Goal: Task Accomplishment & Management: Manage account settings

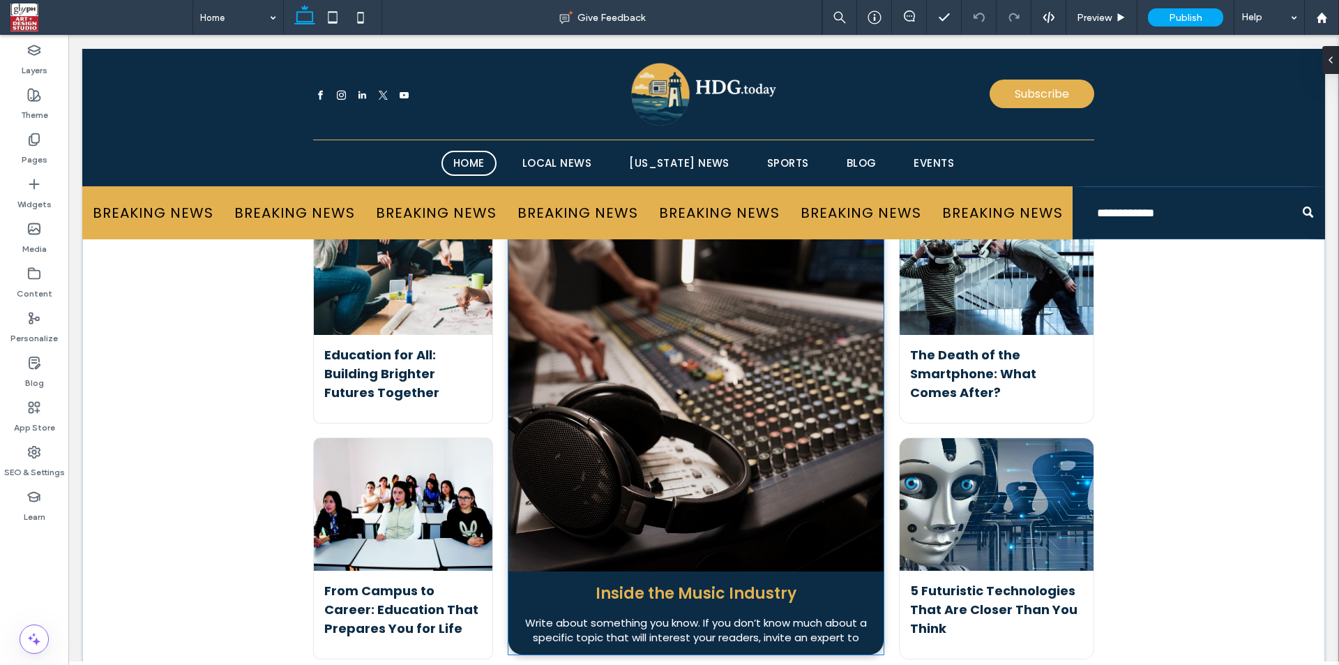
scroll to position [3744, 0]
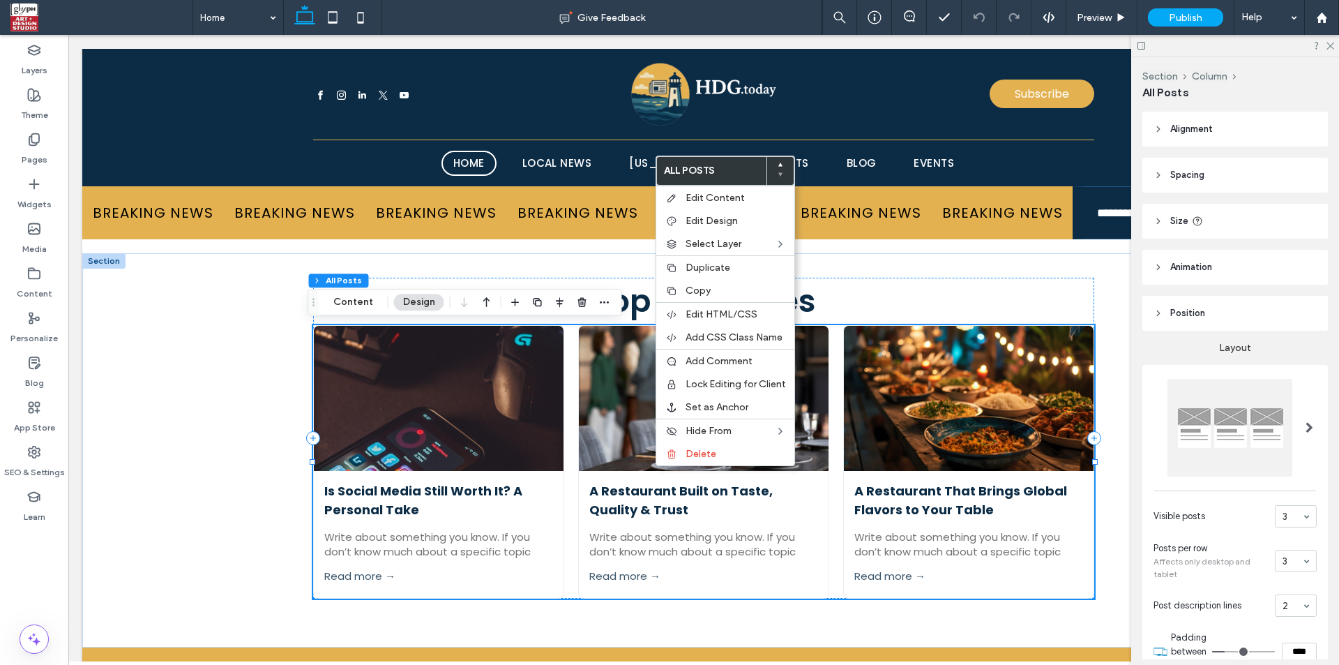
click at [1184, 173] on span "Spacing" at bounding box center [1187, 175] width 34 height 14
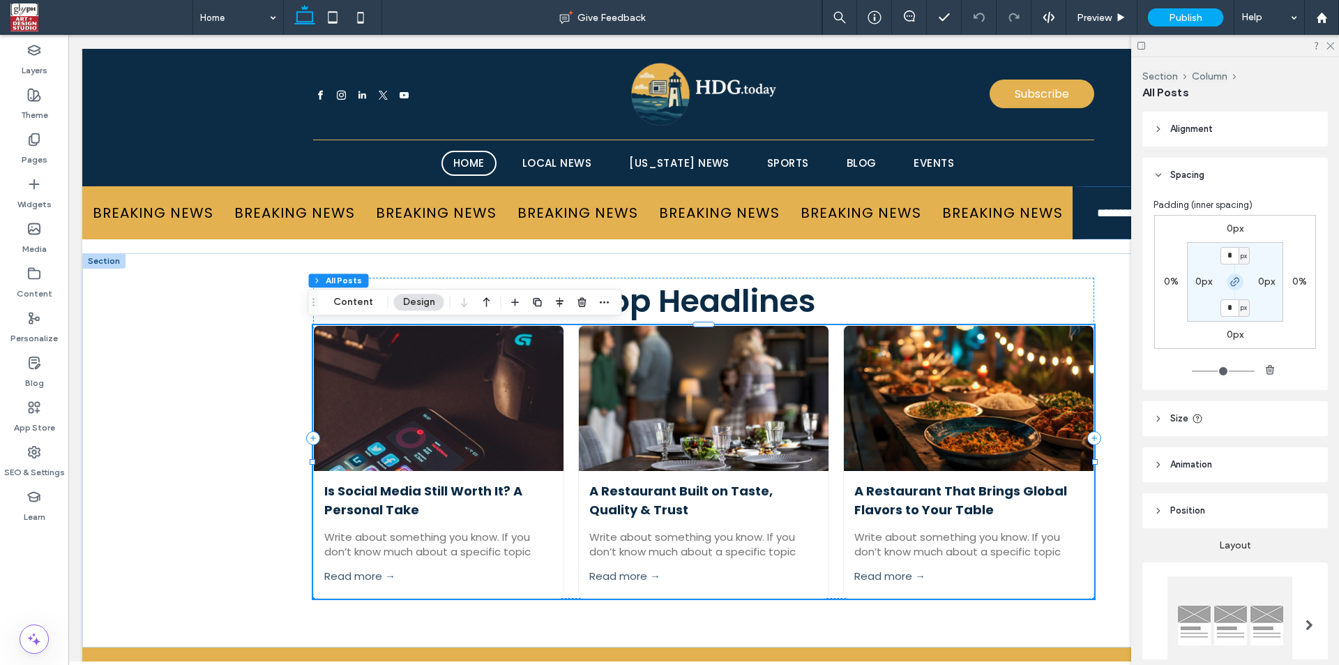
click at [1231, 283] on use "button" at bounding box center [1235, 282] width 8 height 8
click at [1227, 227] on label "0px" at bounding box center [1235, 229] width 17 height 12
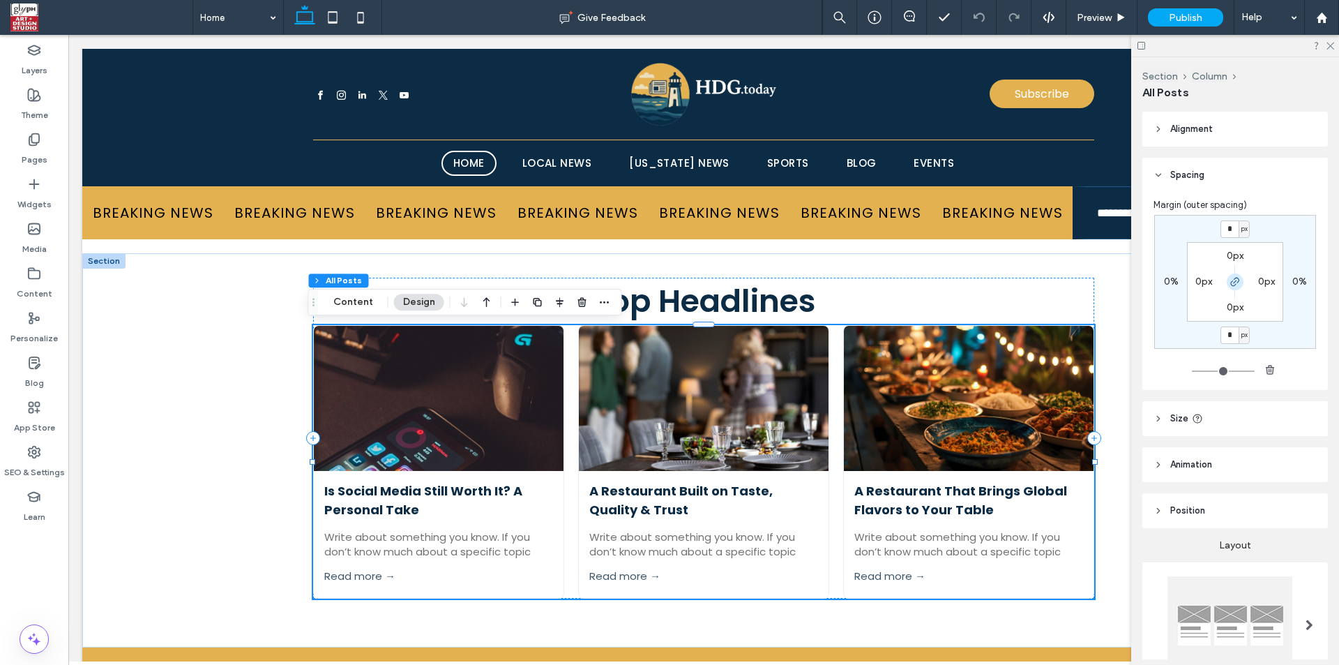
click at [1230, 281] on icon "button" at bounding box center [1235, 281] width 11 height 11
click at [1221, 234] on input "*" at bounding box center [1230, 228] width 18 height 17
type input "**"
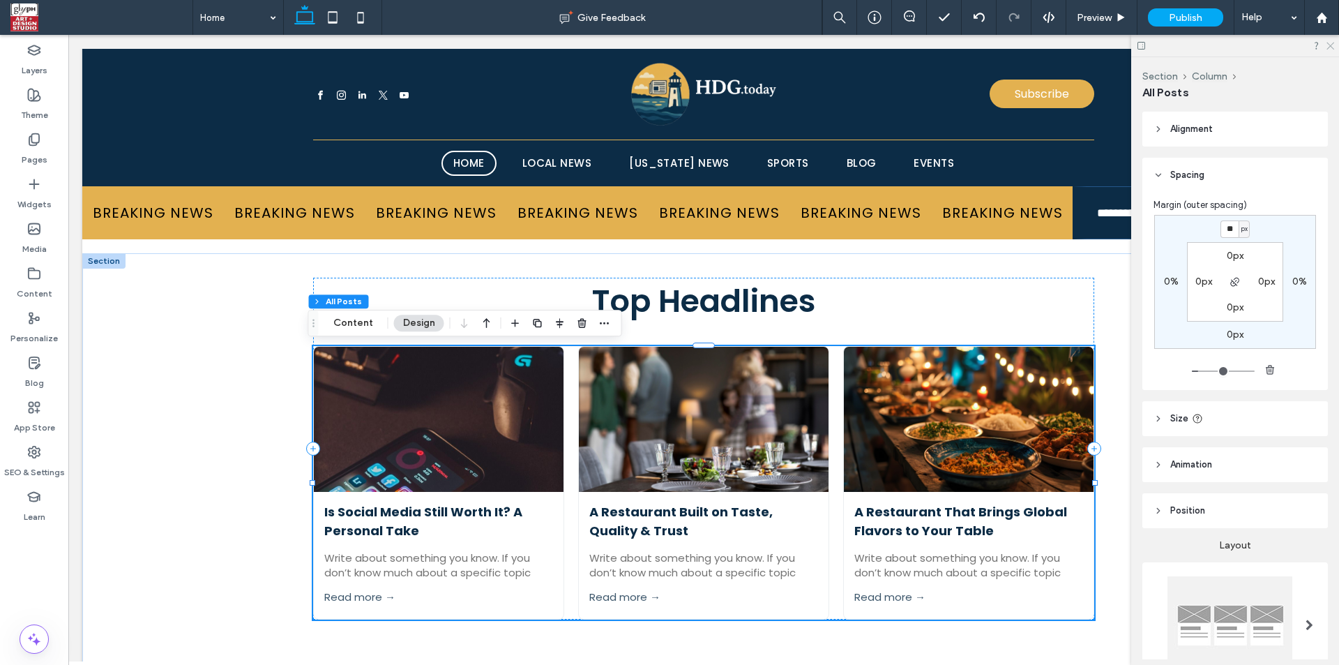
click at [1331, 49] on icon at bounding box center [1329, 44] width 9 height 9
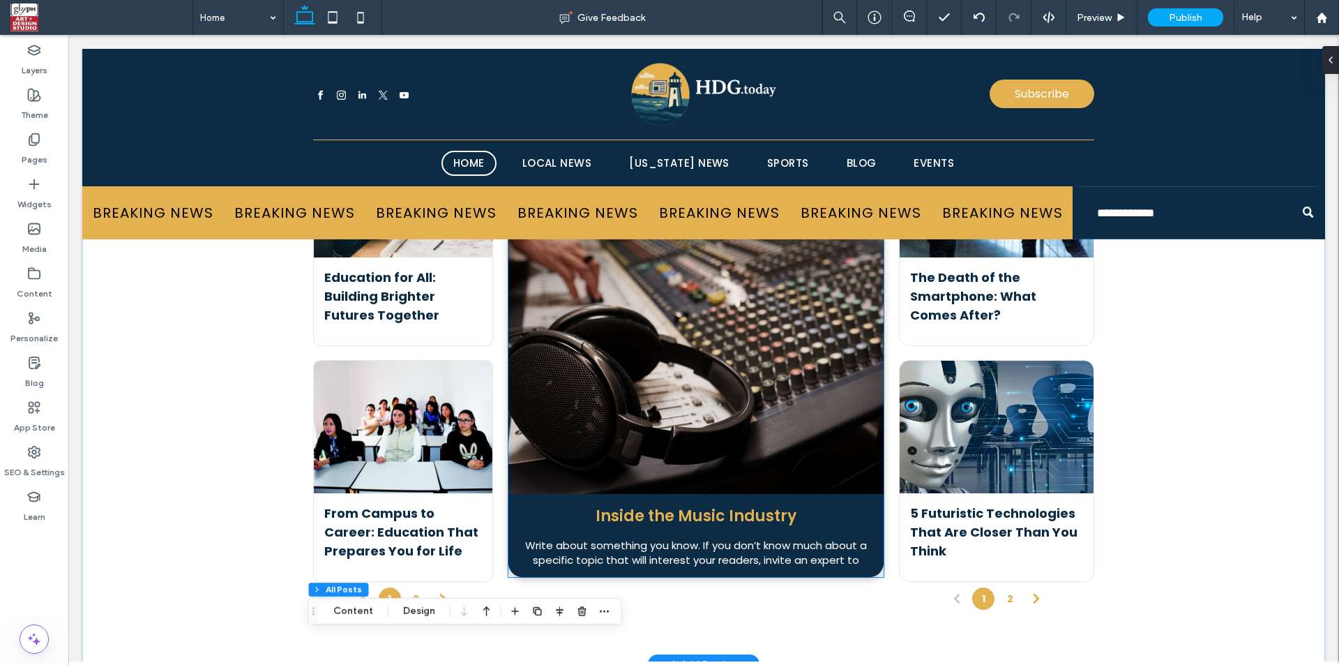
scroll to position [3092, 0]
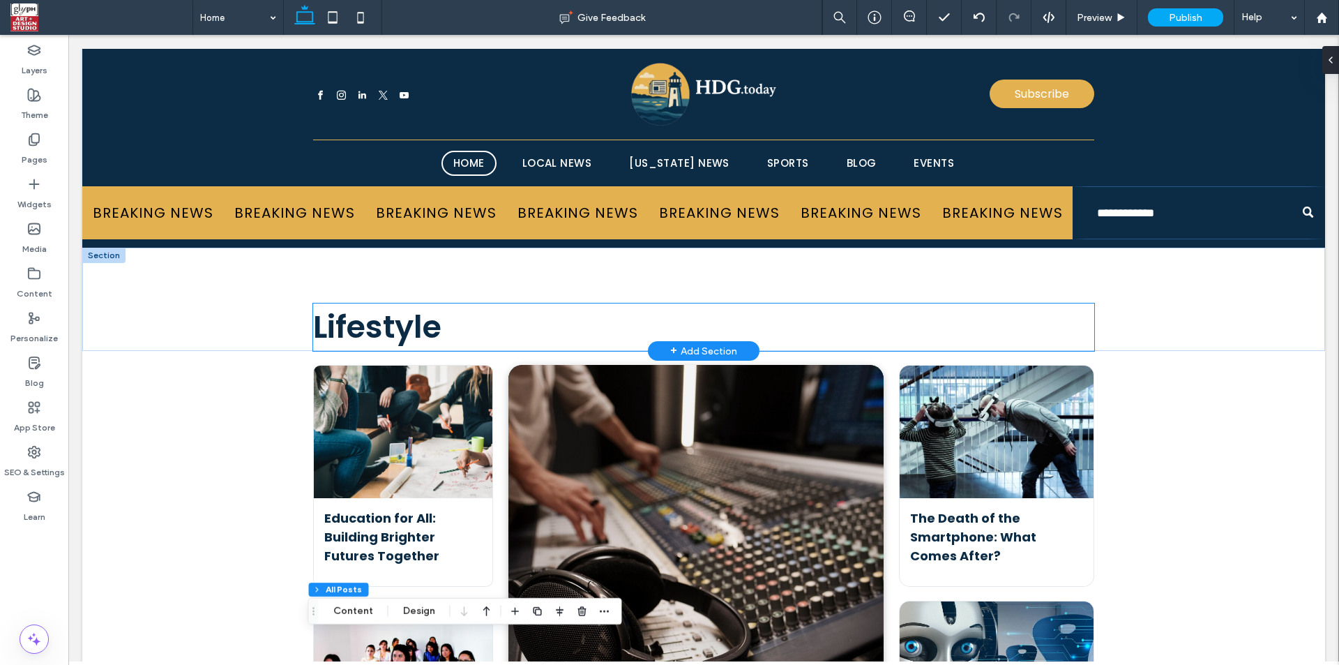
click at [426, 343] on span "Lifestyle" at bounding box center [377, 327] width 128 height 44
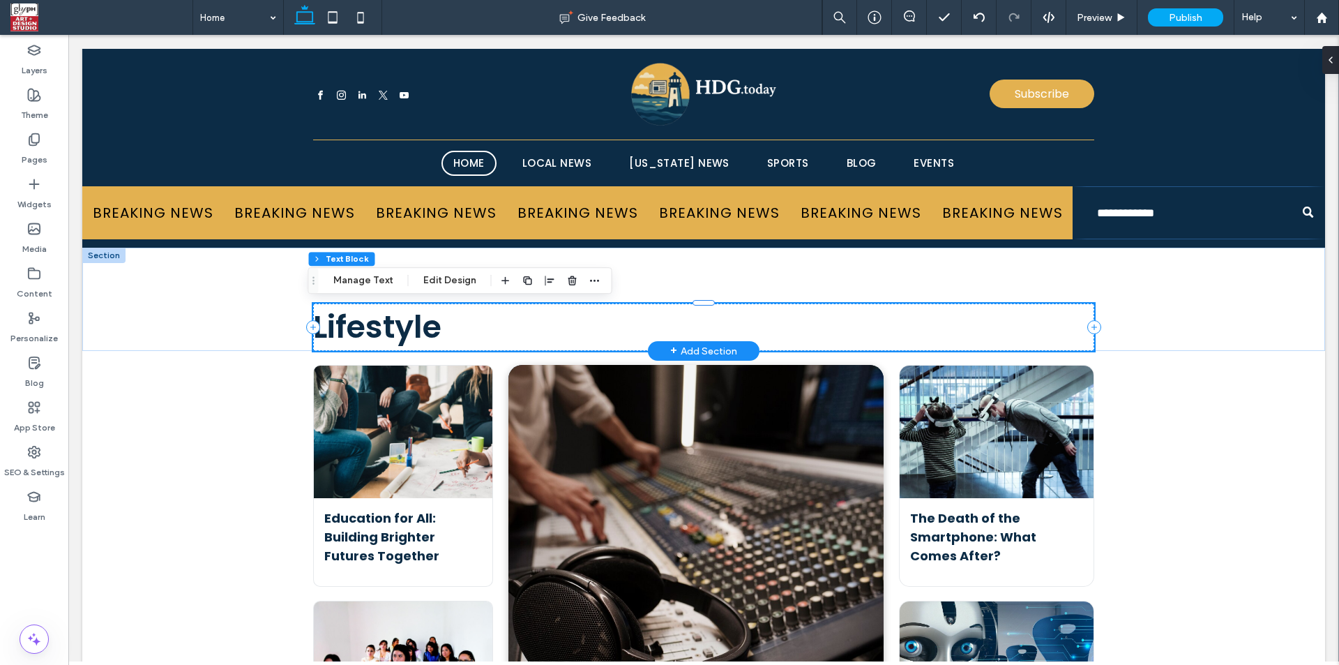
click at [389, 336] on span "Lifestyle" at bounding box center [377, 327] width 128 height 44
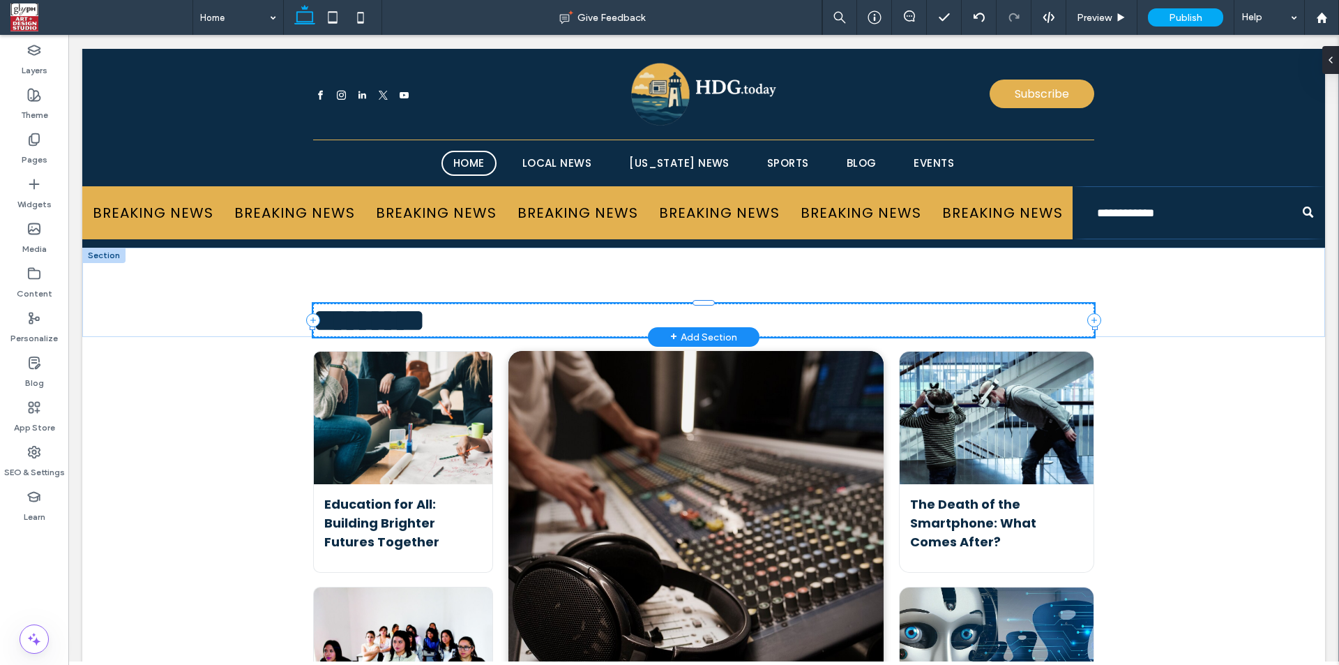
type input "*******"
type input "**"
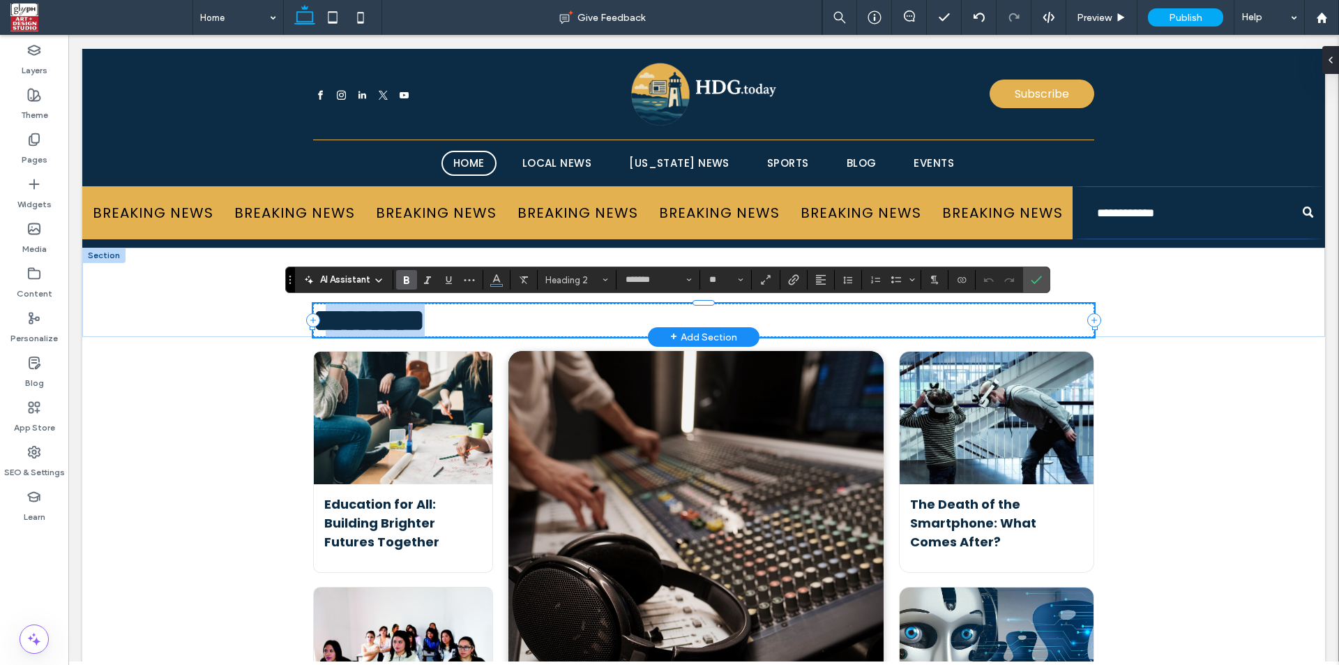
drag, startPoint x: 324, startPoint y: 320, endPoint x: 497, endPoint y: 333, distance: 173.4
click at [497, 333] on h2 "*********" at bounding box center [703, 319] width 781 height 33
drag, startPoint x: 323, startPoint y: 327, endPoint x: 431, endPoint y: 326, distance: 108.1
click at [431, 326] on h2 "****" at bounding box center [703, 319] width 781 height 33
type input "**"
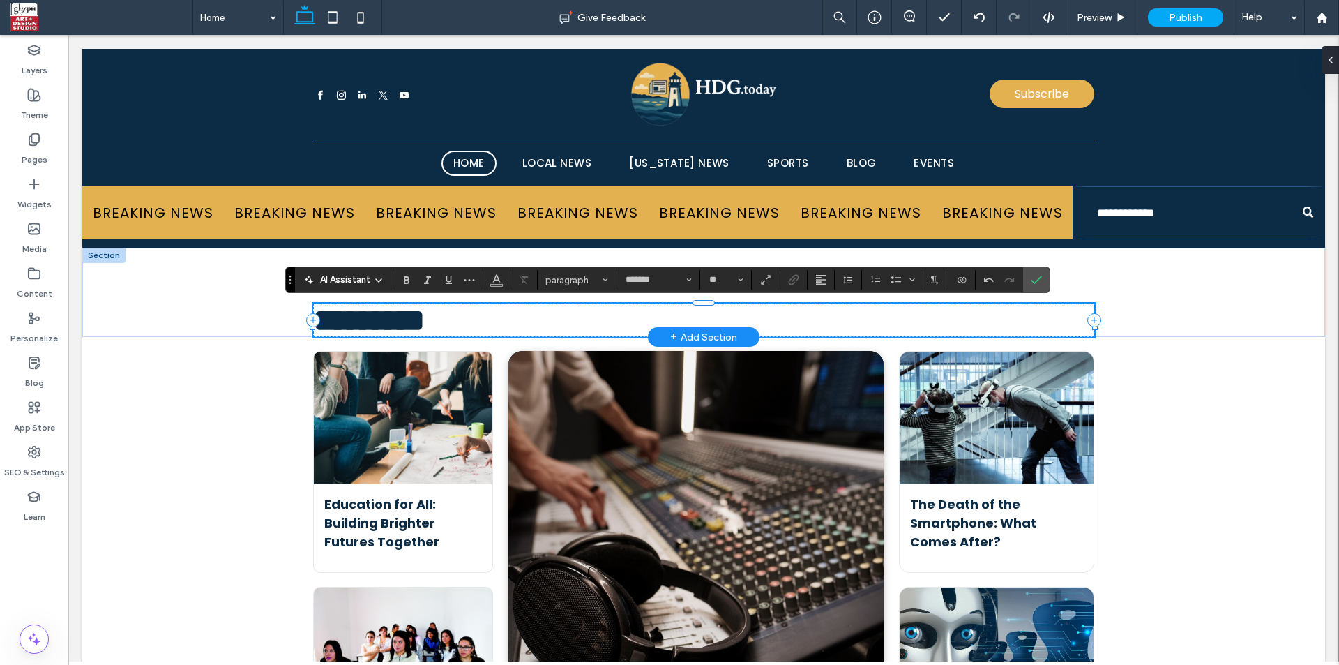
click at [317, 322] on span "*********" at bounding box center [369, 320] width 112 height 31
click at [1044, 276] on label "Confirm" at bounding box center [1036, 279] width 21 height 25
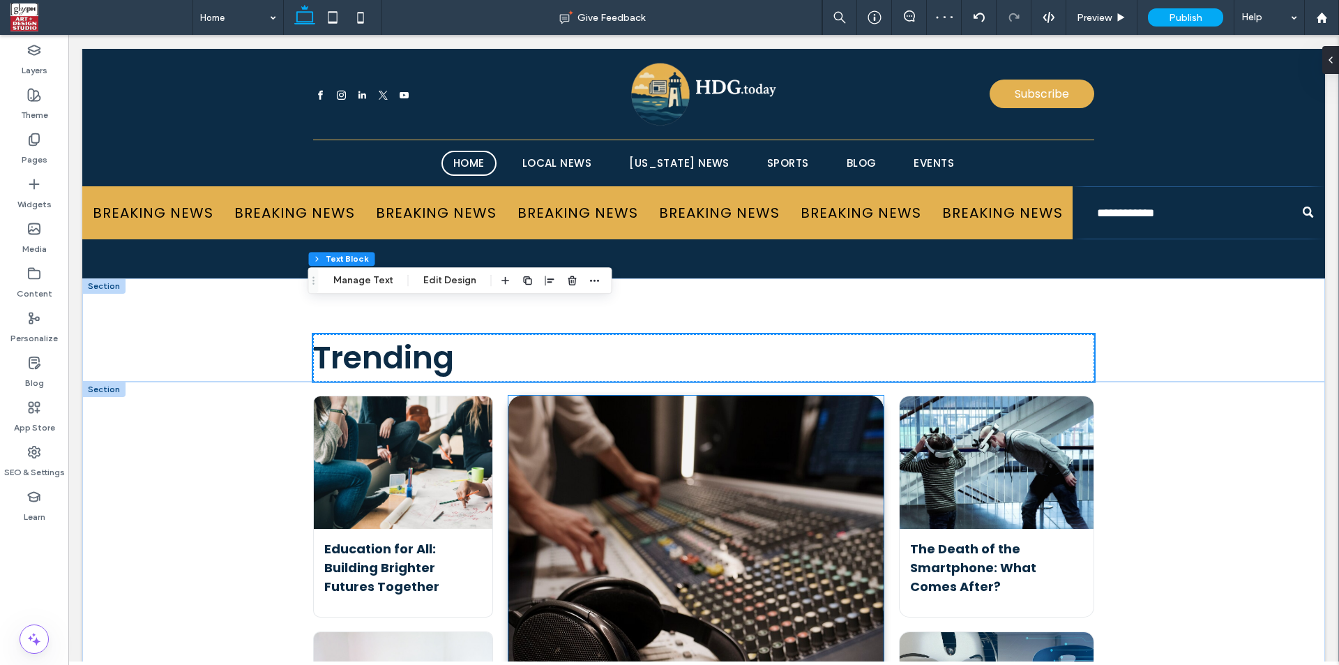
scroll to position [2930, 0]
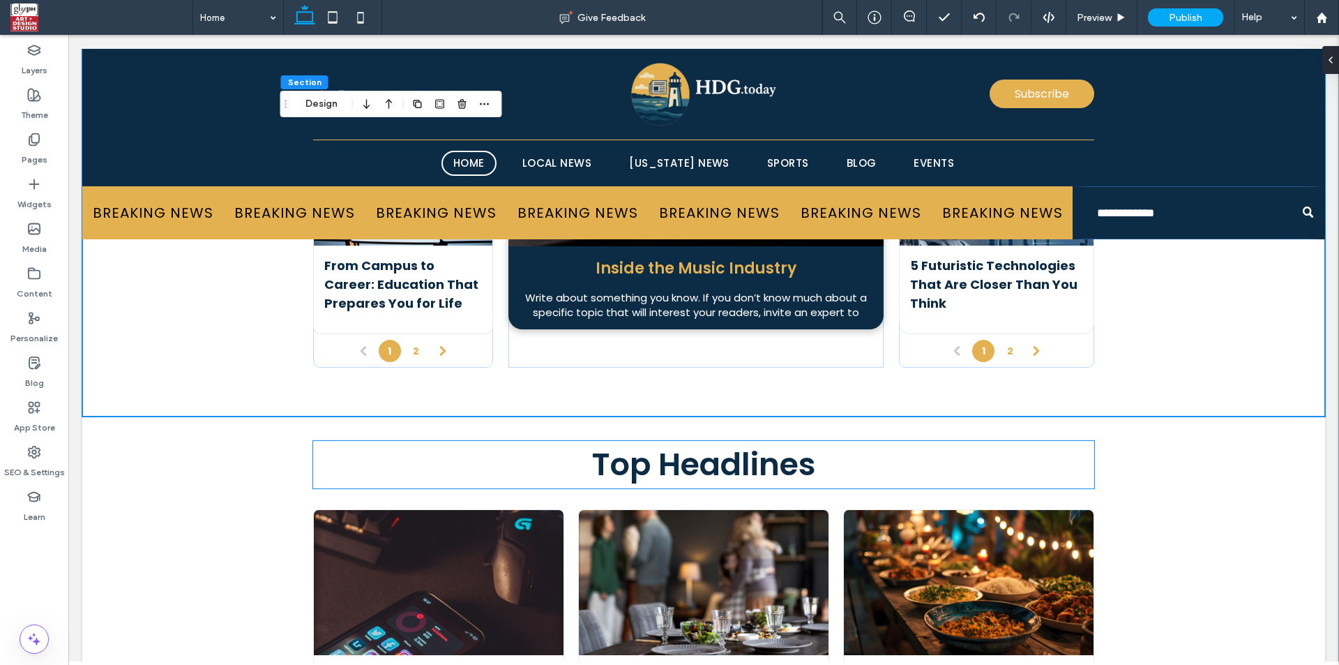
scroll to position [3744, 0]
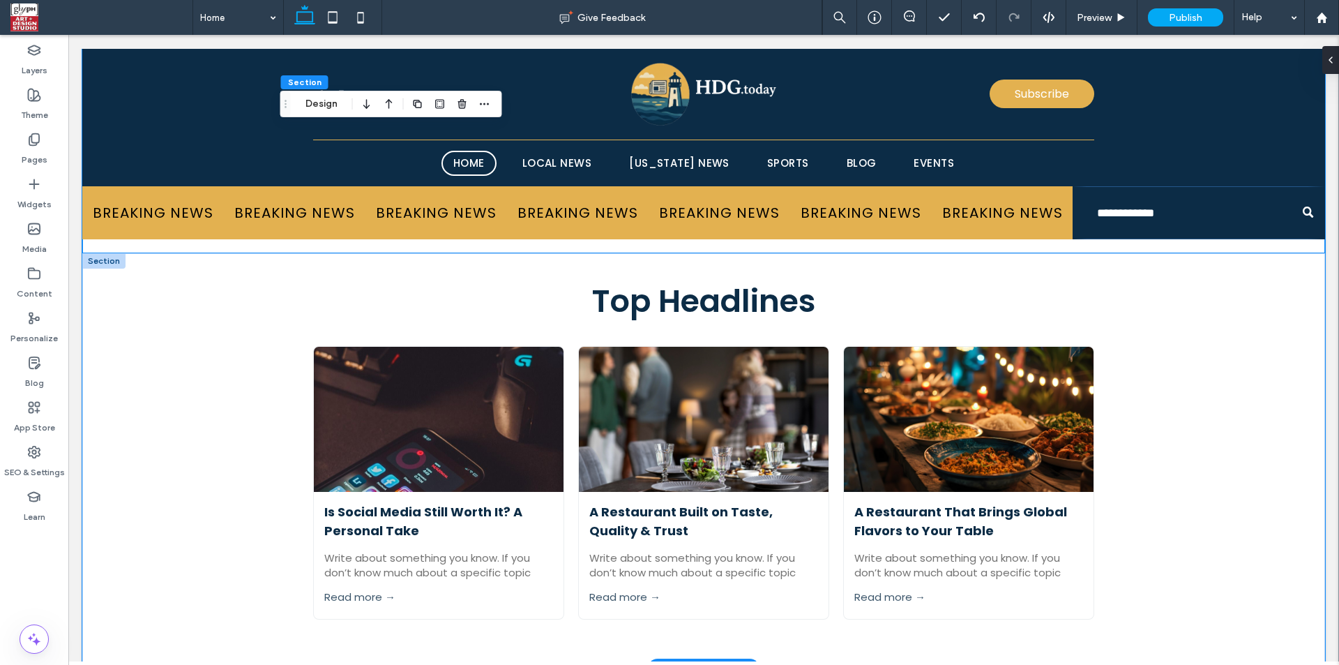
click at [244, 364] on div "Top Headlines Is Social Media Still Worth It? A Personal Take September 4, 2025…" at bounding box center [703, 460] width 1243 height 415
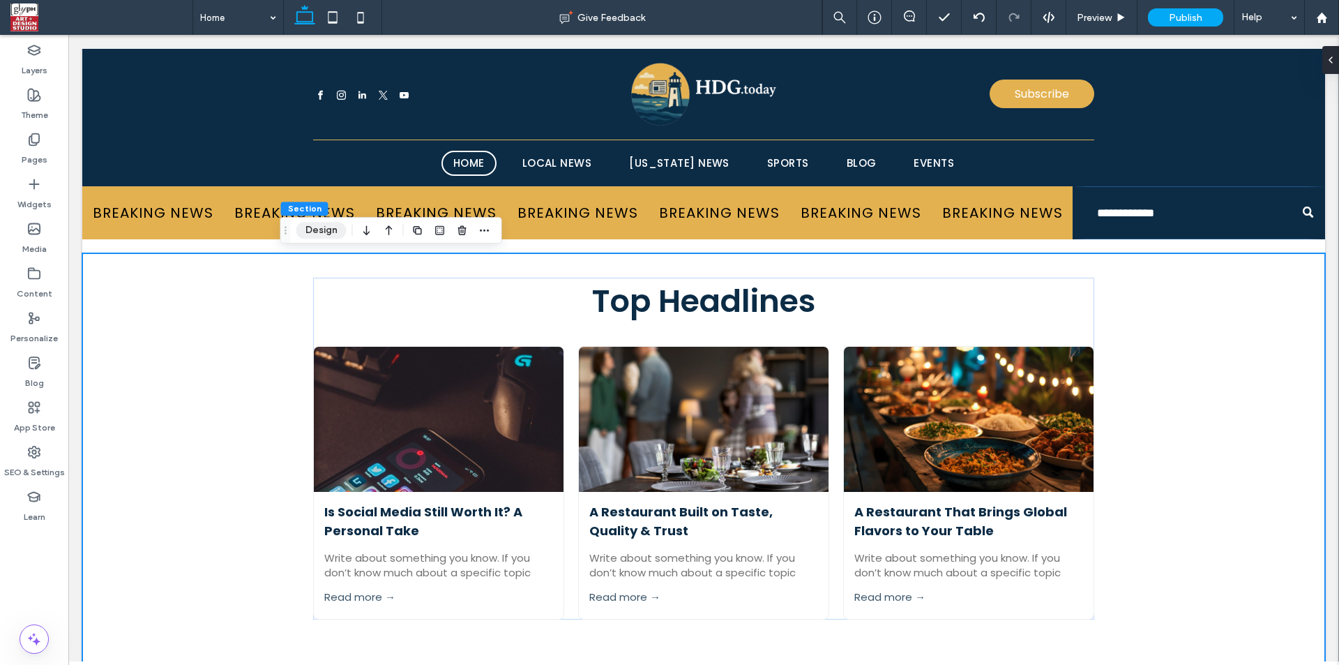
click at [317, 234] on button "Design" at bounding box center [321, 230] width 50 height 17
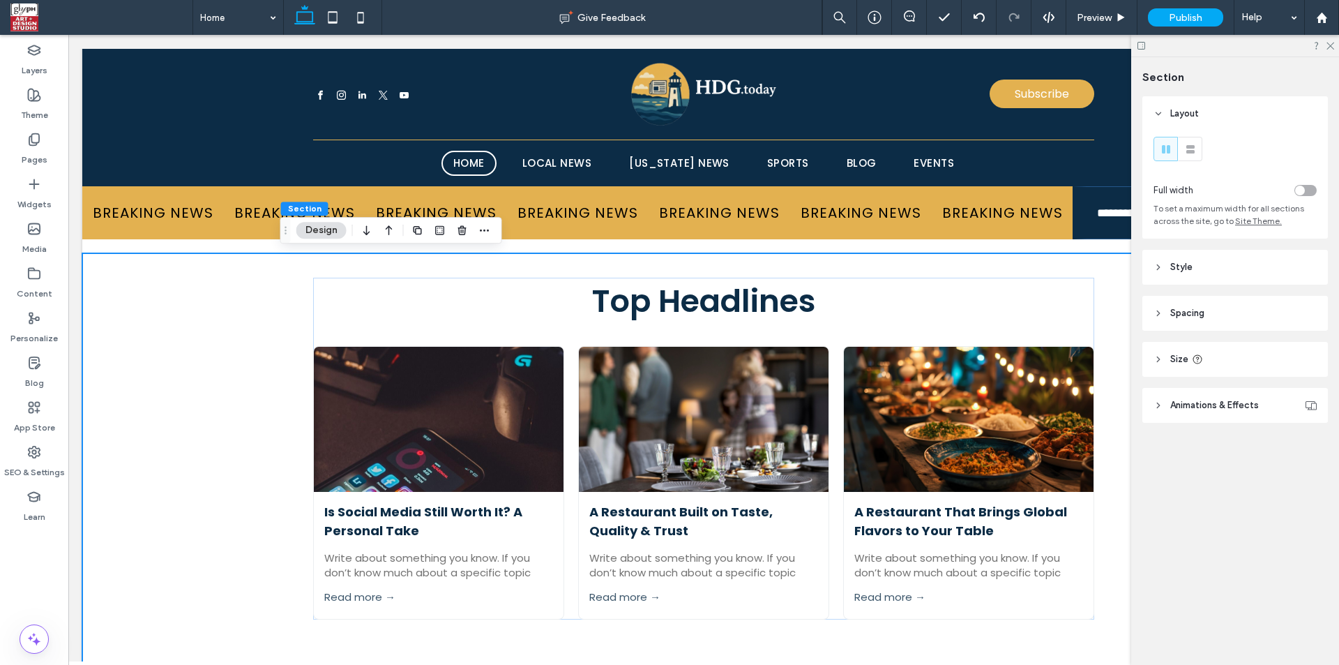
click at [1178, 278] on header "Style" at bounding box center [1236, 267] width 186 height 35
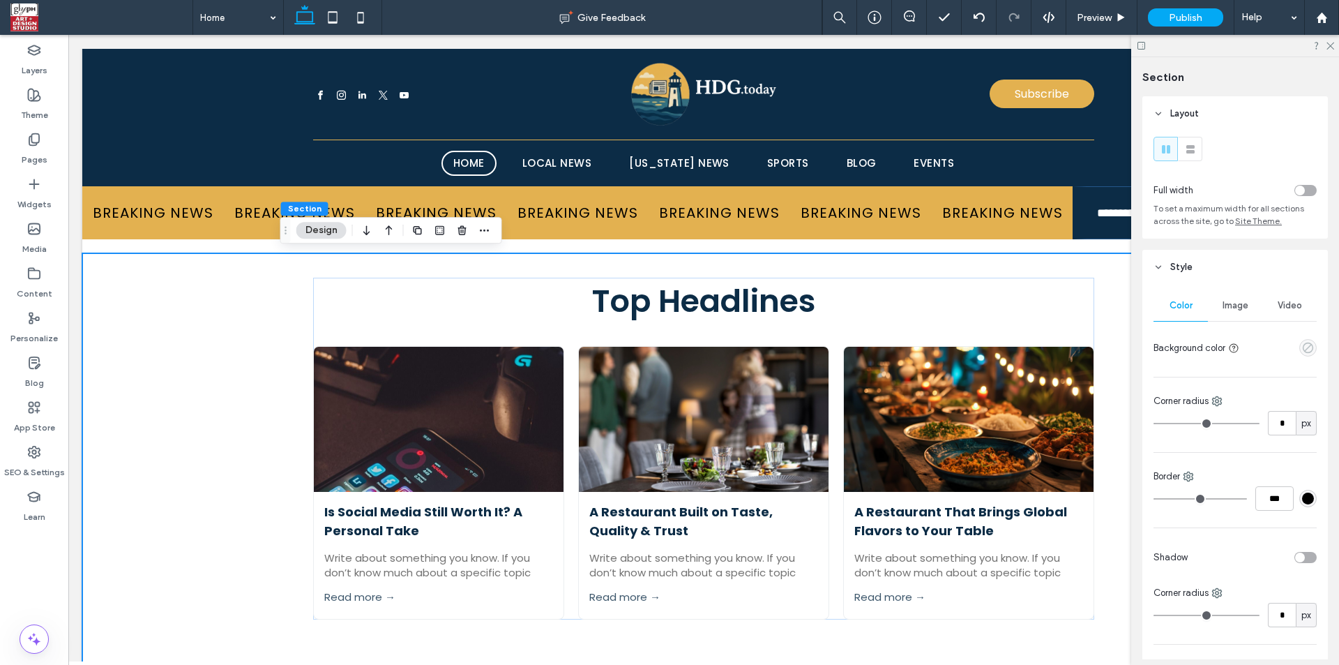
click at [1302, 350] on icon "empty color" at bounding box center [1308, 348] width 12 height 12
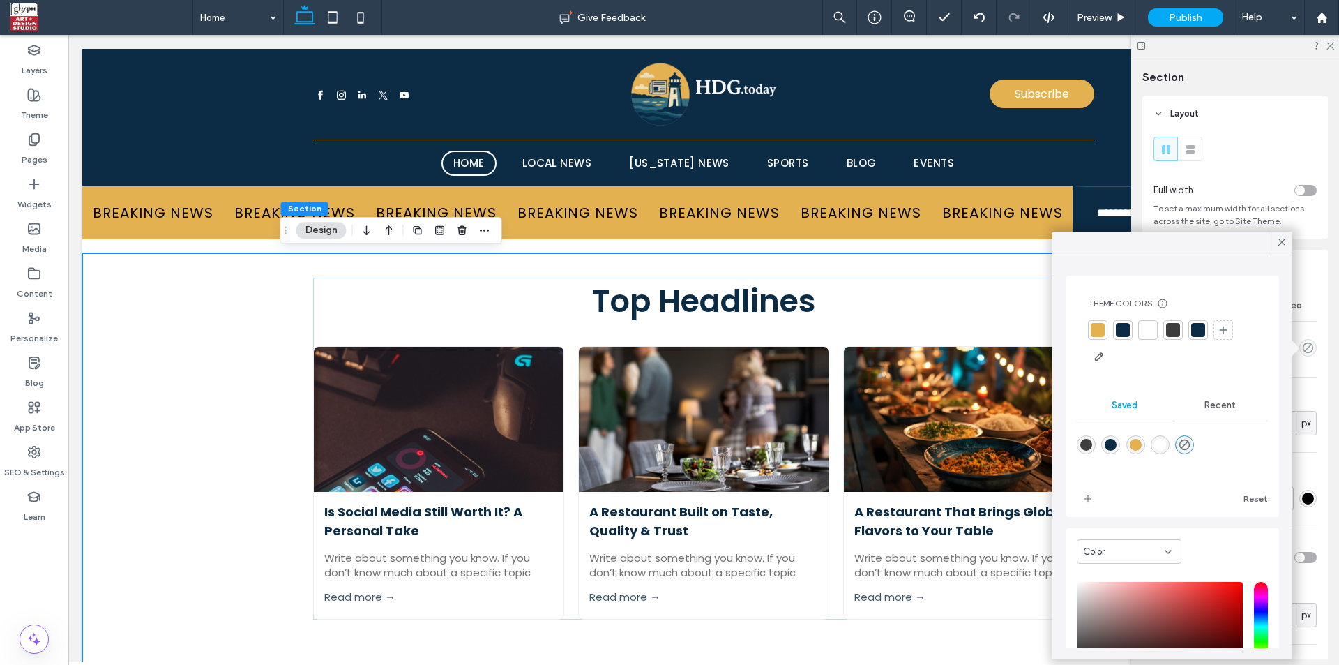
click at [1126, 328] on div at bounding box center [1123, 330] width 14 height 14
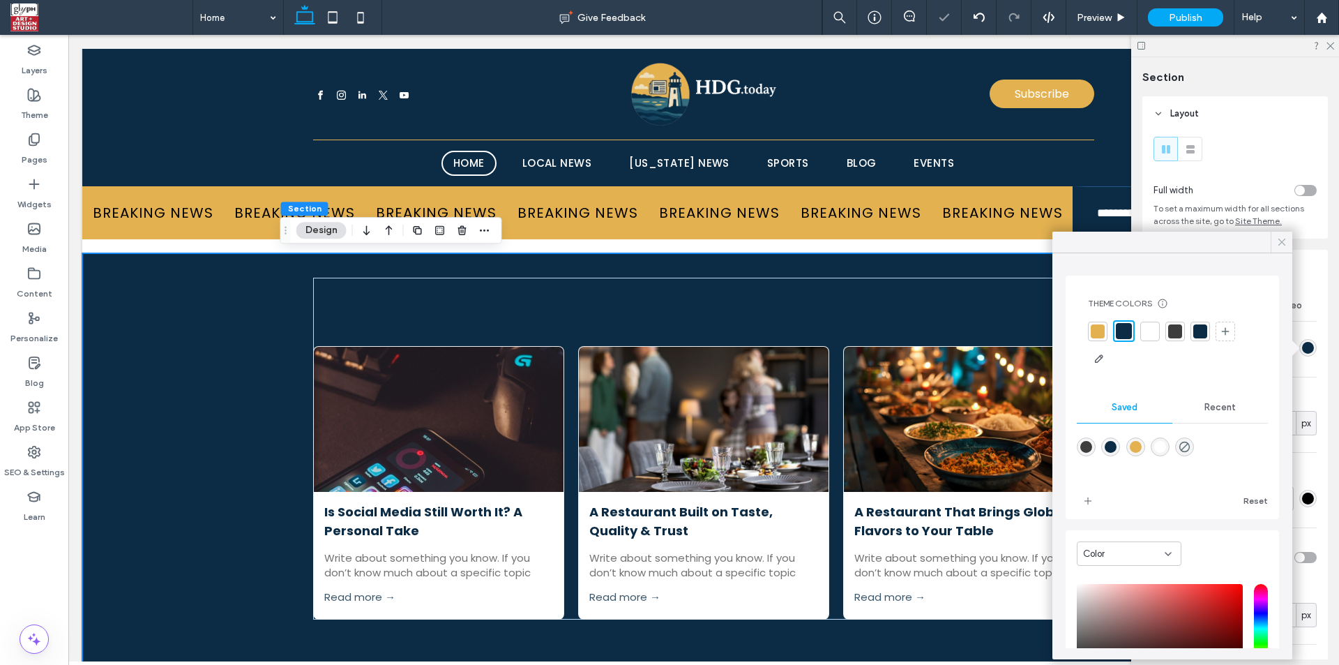
click at [1277, 245] on icon at bounding box center [1282, 242] width 13 height 13
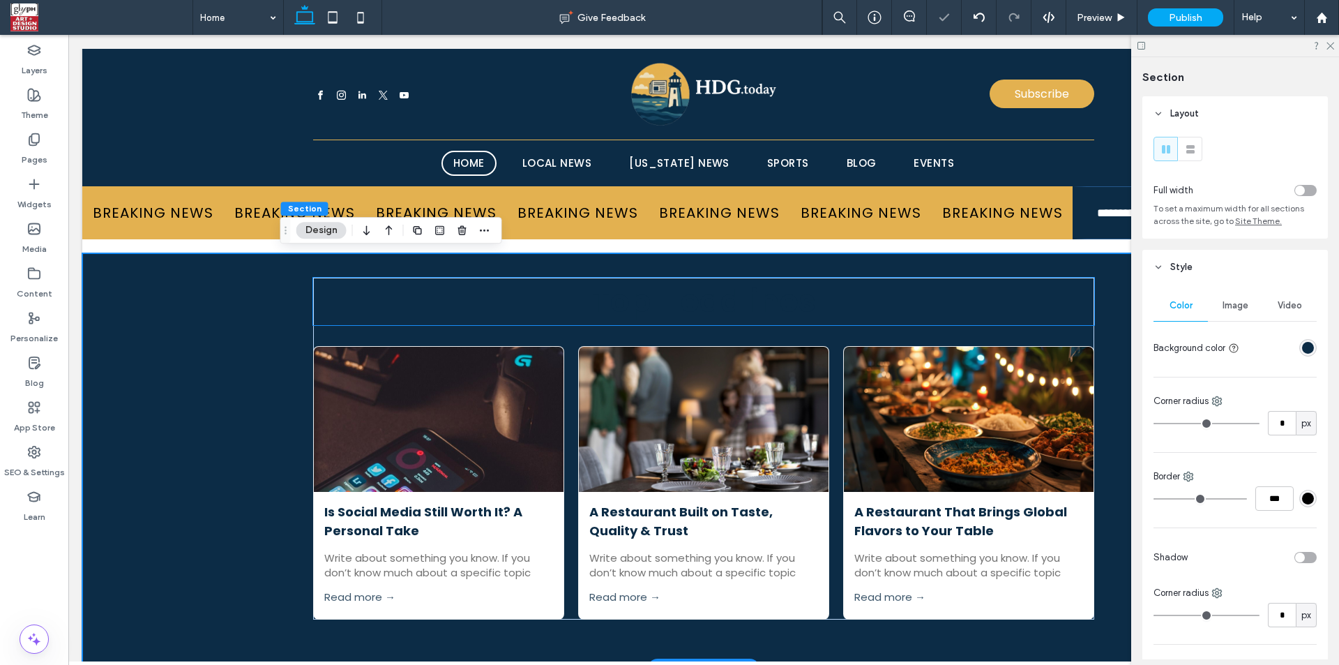
click at [569, 321] on h2 "Top Headlines" at bounding box center [703, 301] width 781 height 47
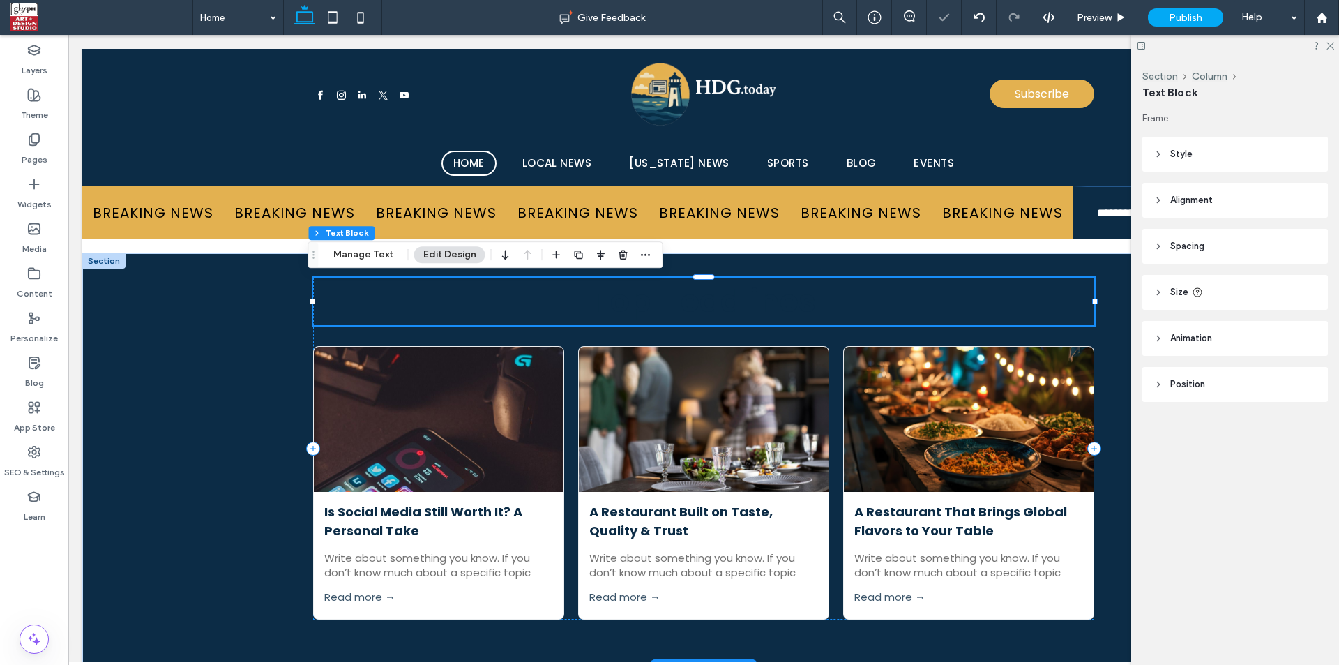
click at [533, 312] on h2 "Top Headlines" at bounding box center [703, 301] width 781 height 47
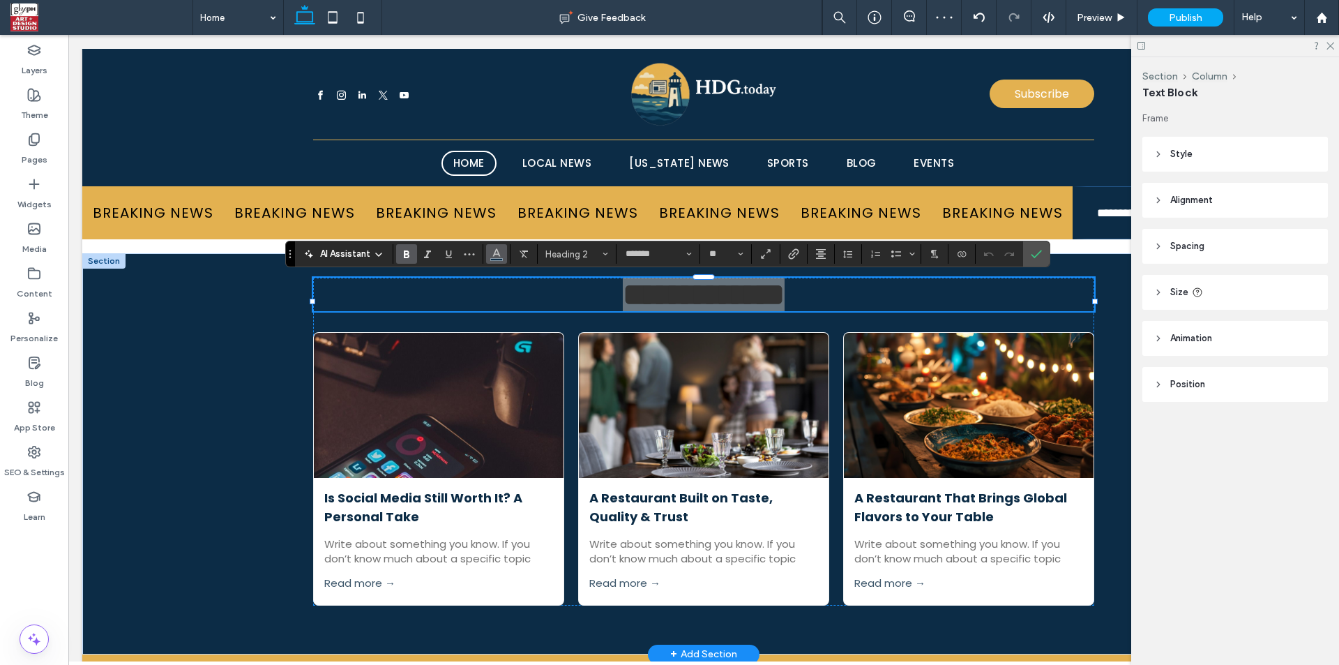
click at [489, 259] on button "Color" at bounding box center [496, 254] width 21 height 20
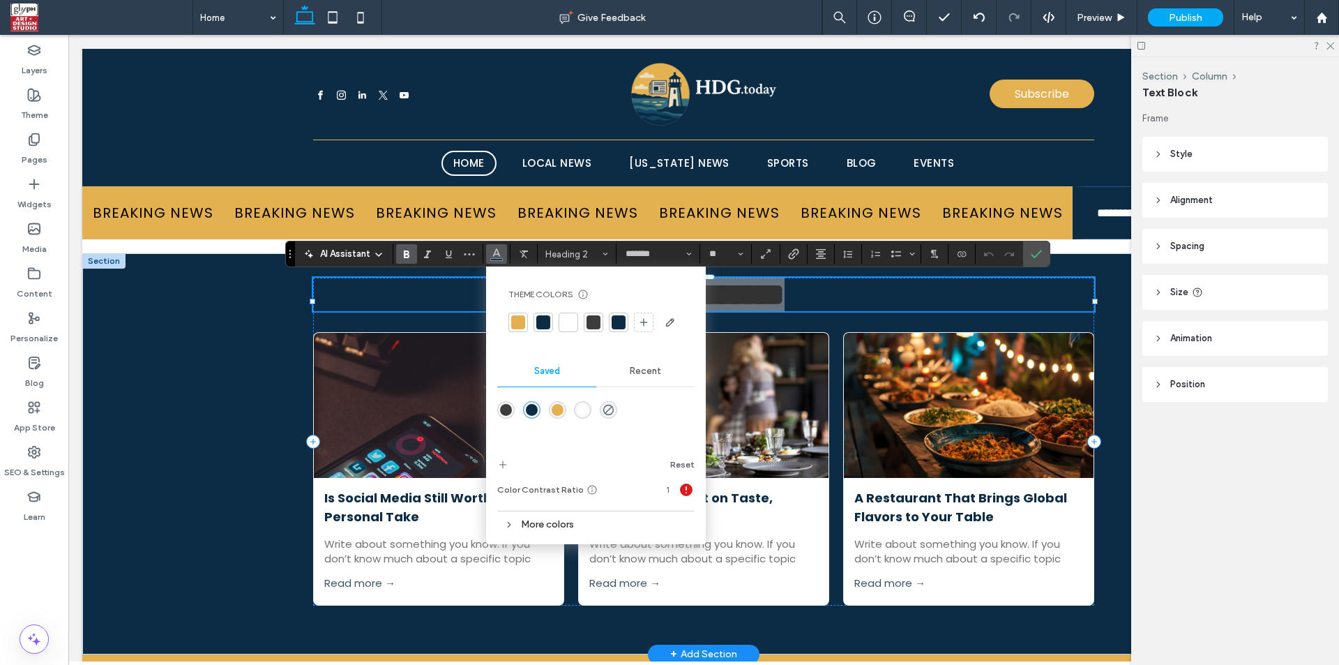
click at [562, 322] on div at bounding box center [569, 322] width 14 height 14
drag, startPoint x: 1039, startPoint y: 254, endPoint x: 1058, endPoint y: 188, distance: 68.4
click at [1039, 254] on use "Confirm" at bounding box center [1036, 254] width 11 height 8
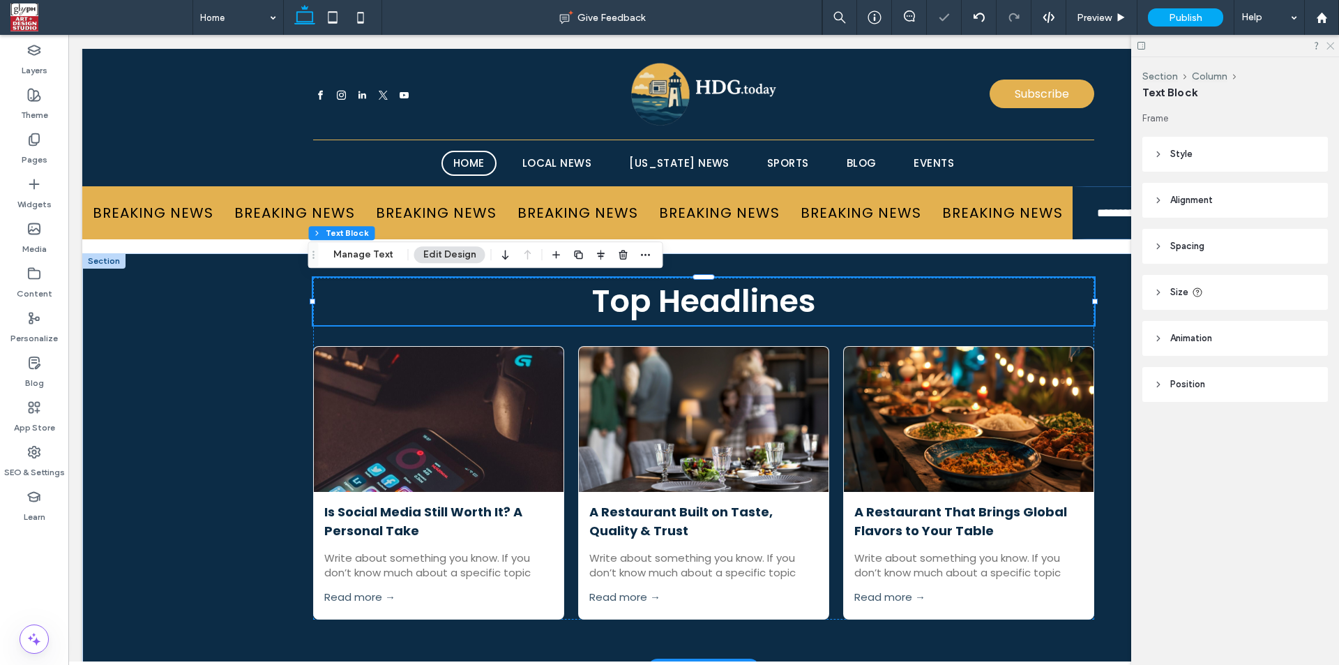
click at [1333, 45] on icon at bounding box center [1329, 44] width 9 height 9
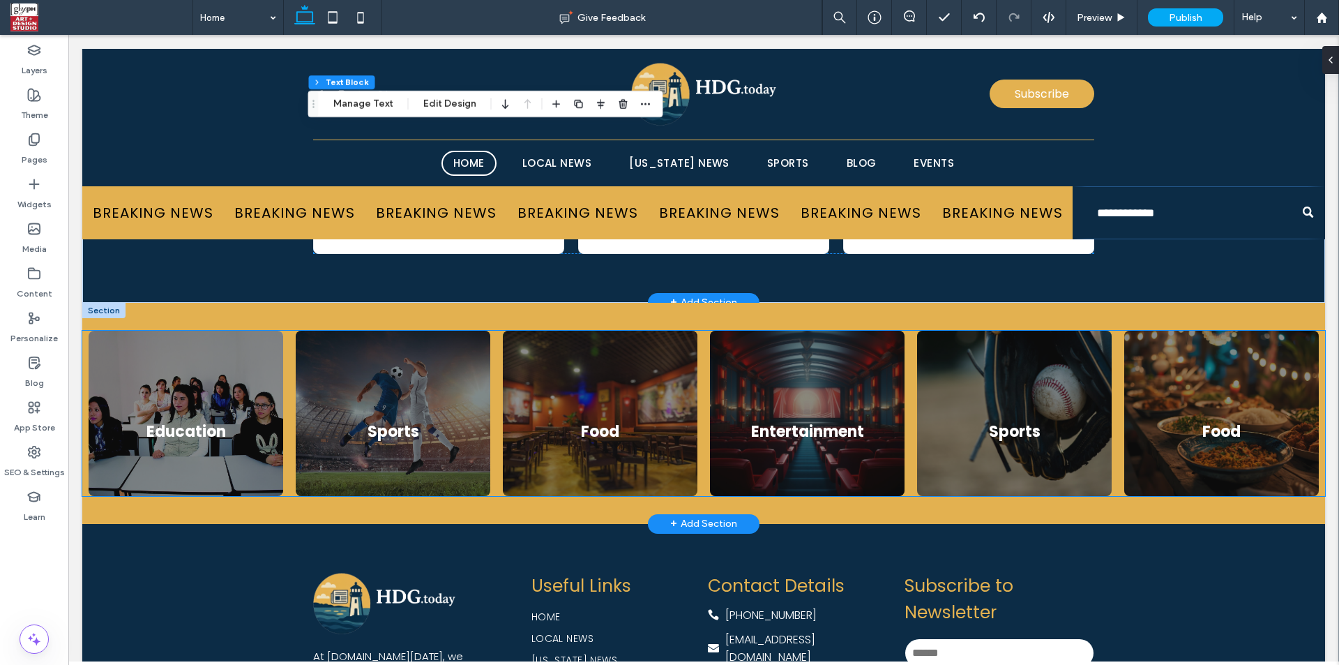
scroll to position [4272, 0]
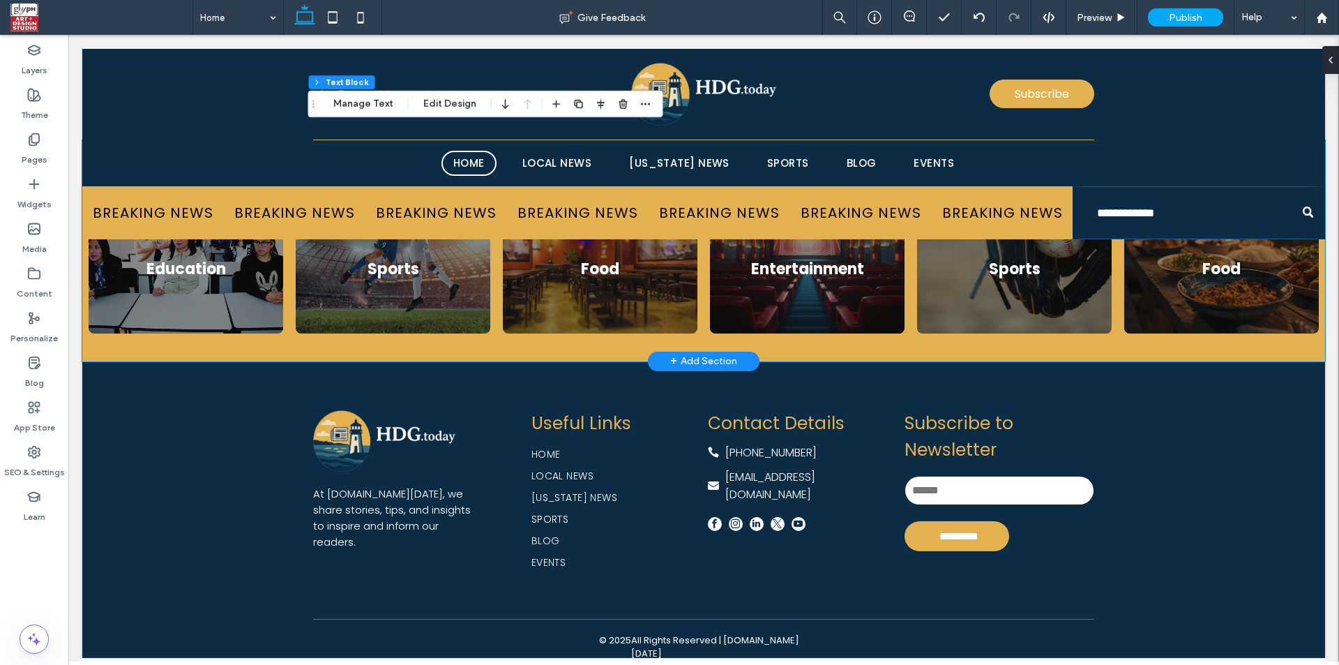
click at [619, 354] on div "Food Entertainment Sports Food Travel Education Sports Food Entertainment Sport…" at bounding box center [703, 250] width 1243 height 221
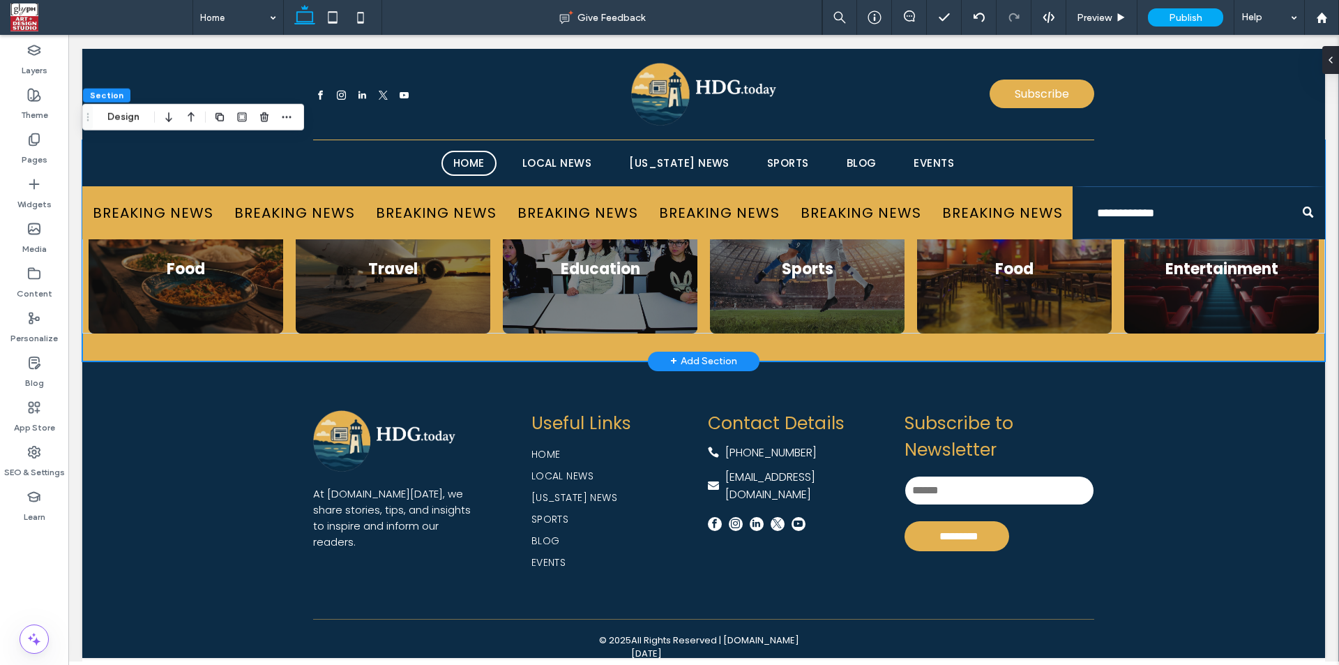
click at [613, 344] on div "Food Entertainment Sports Food Travel Education Sports Food Entertainment Sport…" at bounding box center [703, 250] width 1243 height 221
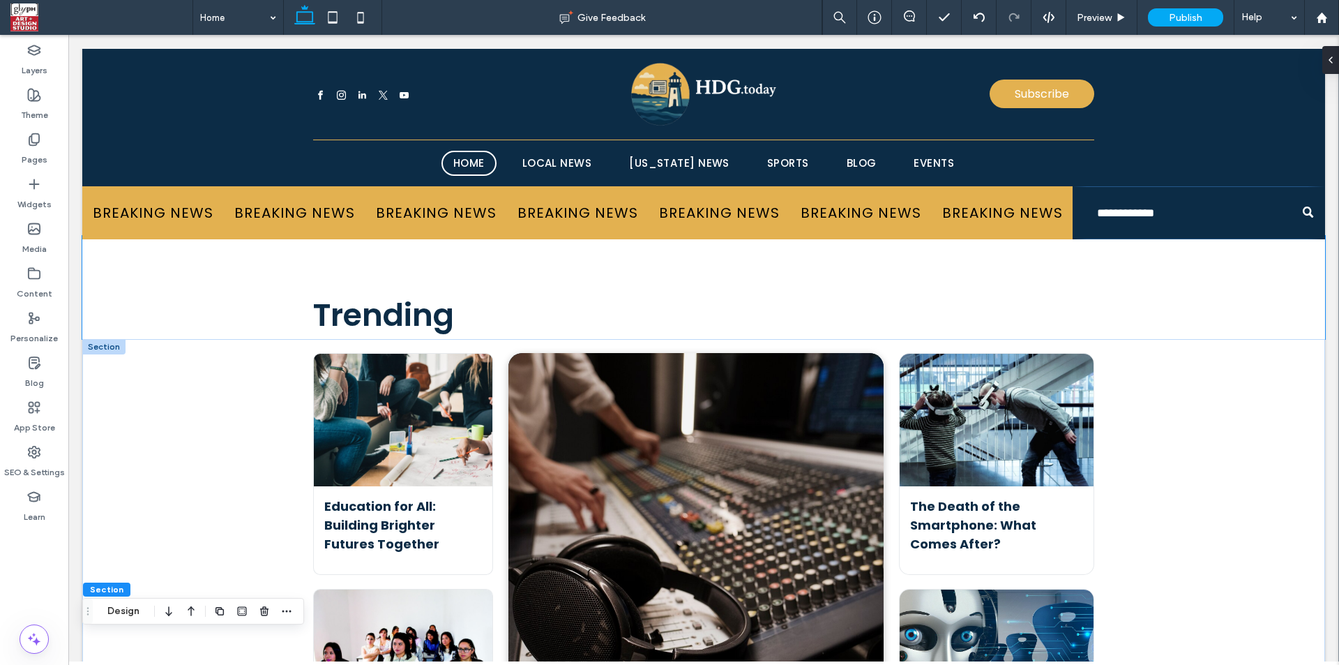
scroll to position [3133, 0]
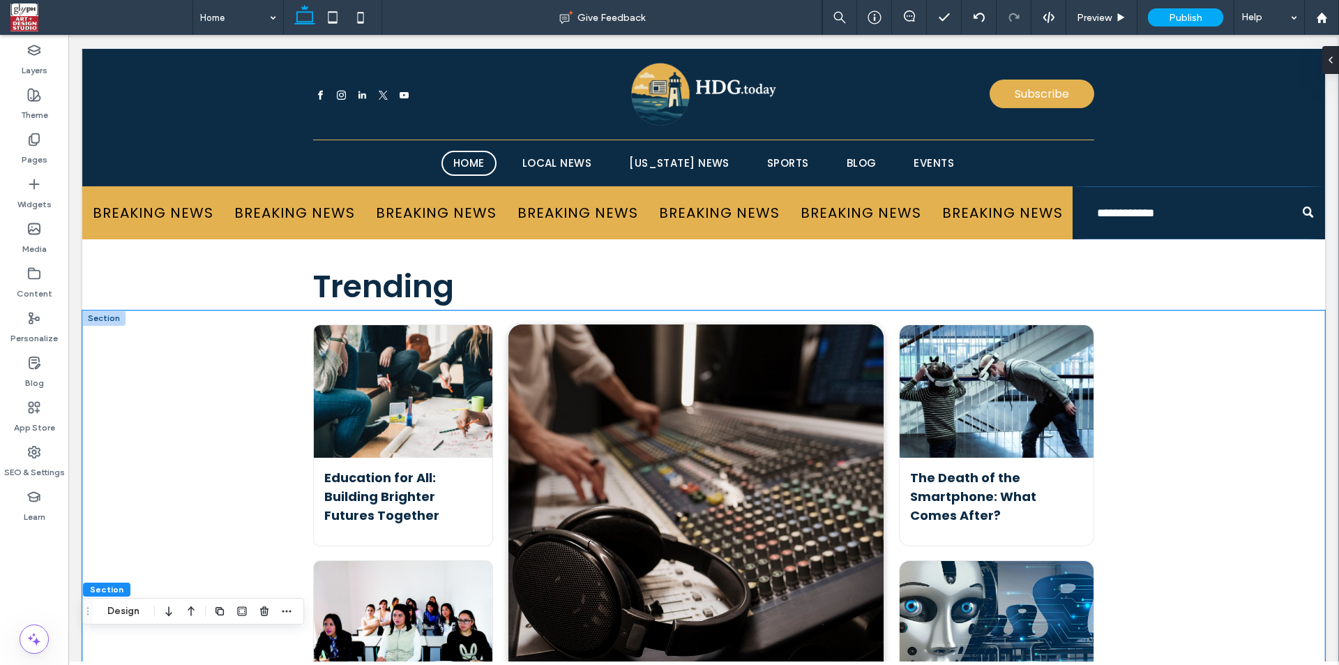
click at [1225, 536] on div "Education for All: Building Brighter Futures Together September 4, 2025 Write a…" at bounding box center [703, 587] width 1243 height 554
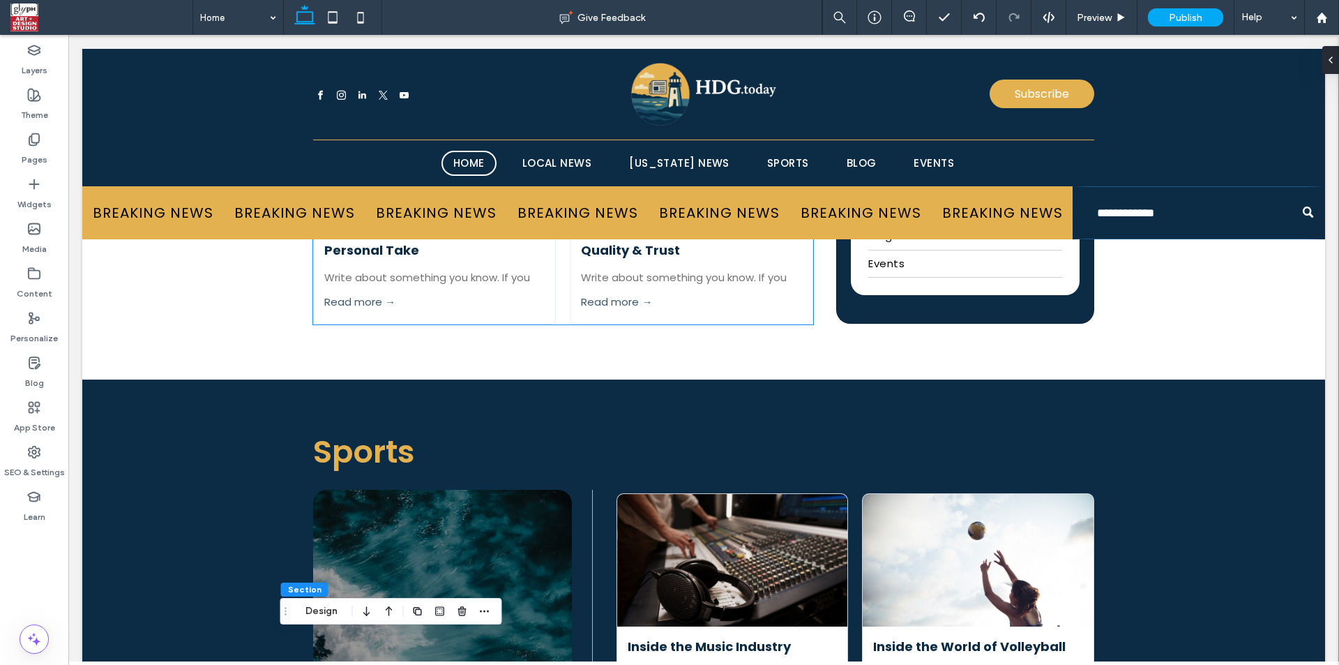
scroll to position [2644, 0]
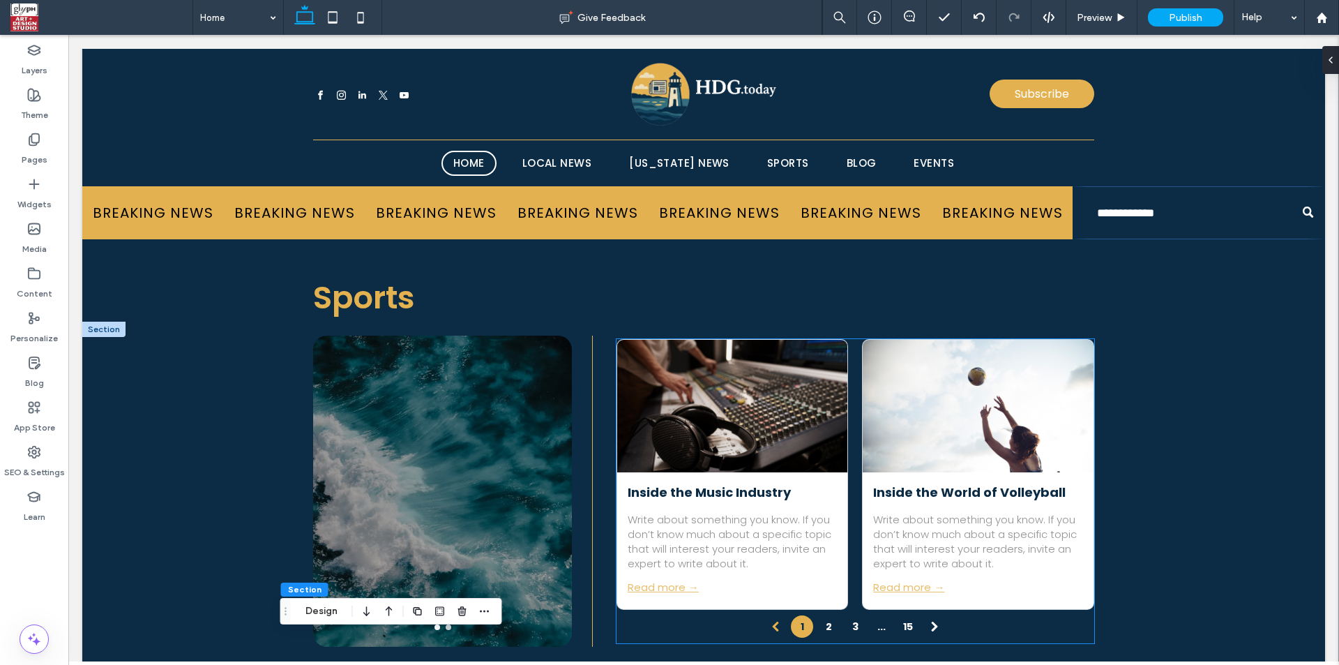
click at [730, 408] on div at bounding box center [732, 406] width 244 height 140
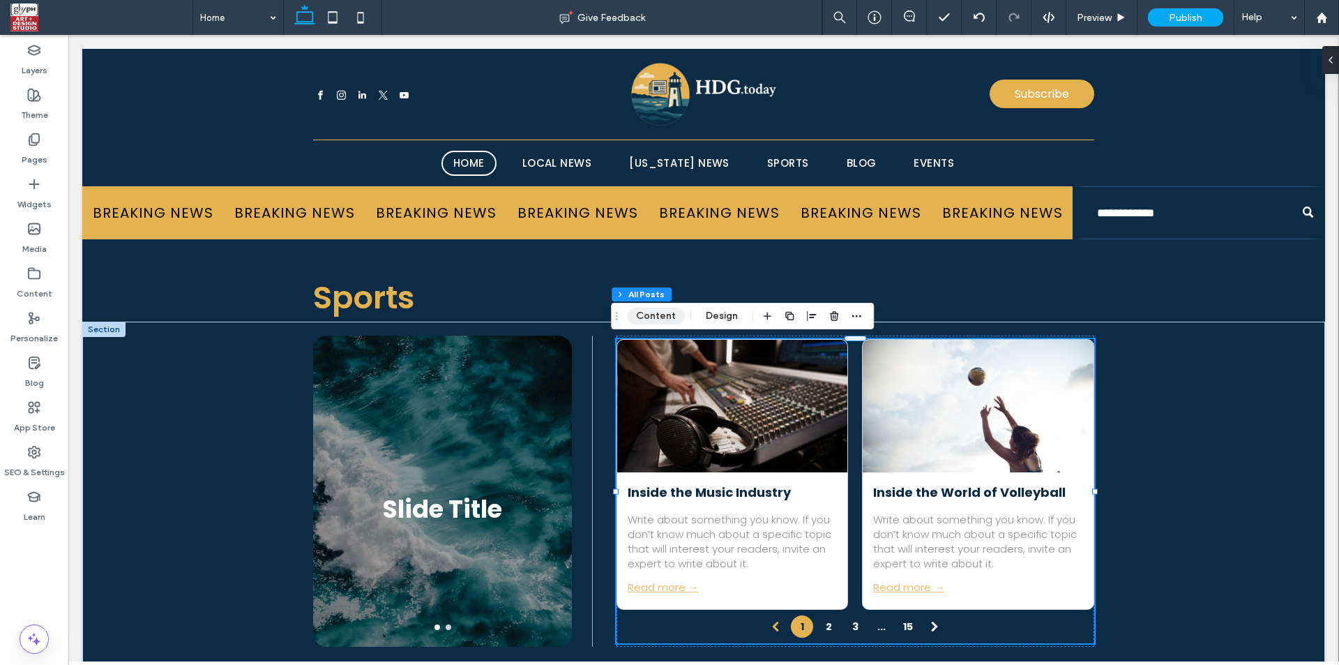
click at [652, 315] on button "Content" at bounding box center [656, 316] width 58 height 17
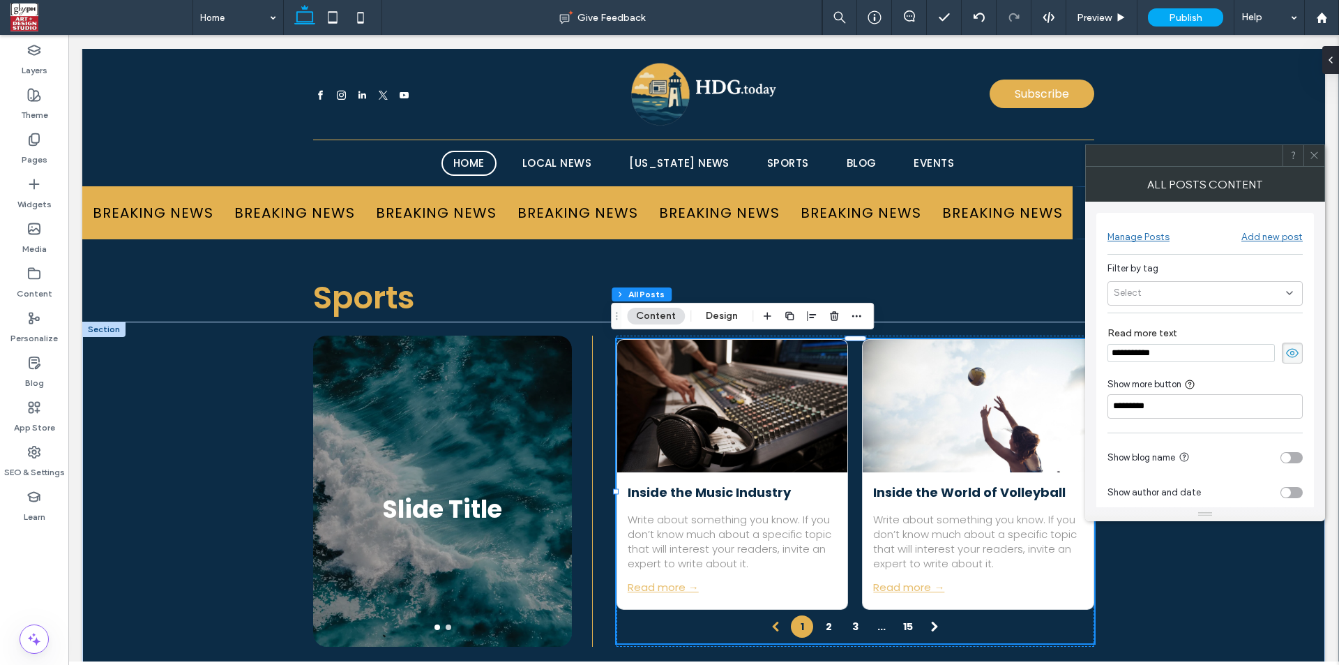
click at [1136, 289] on span "Select" at bounding box center [1128, 293] width 28 height 14
click at [1119, 433] on label "Sports" at bounding box center [1202, 440] width 177 height 24
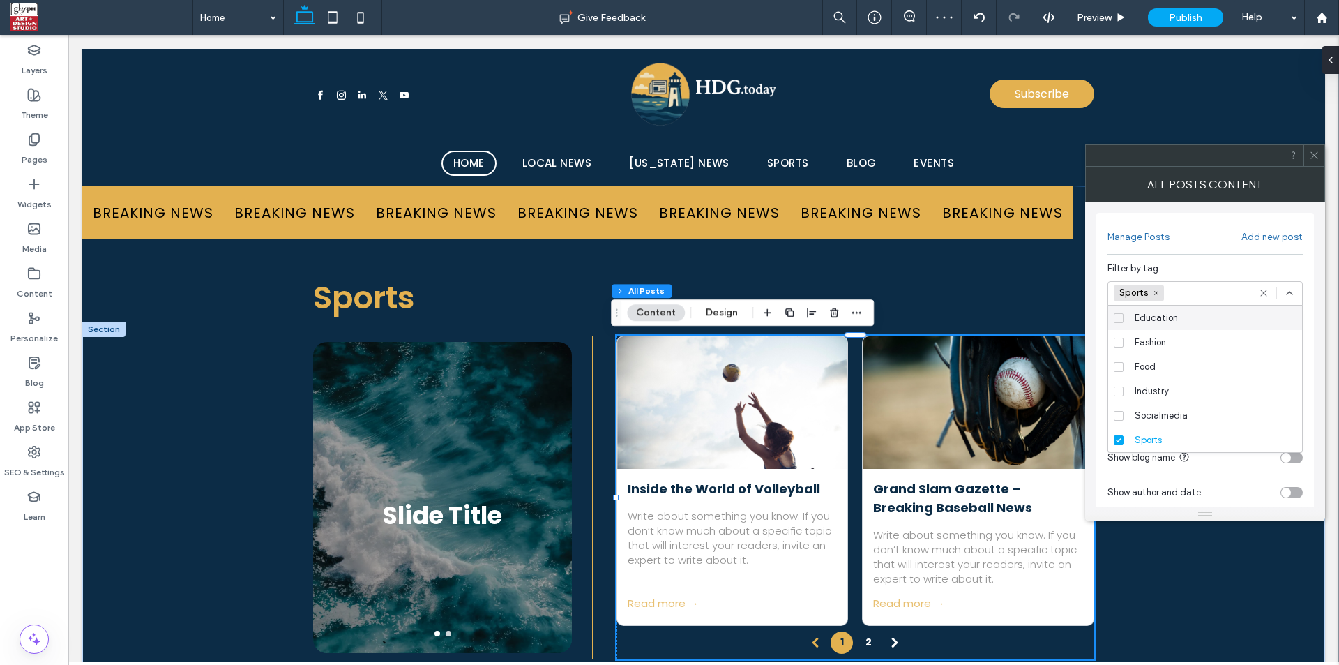
click at [1304, 158] on div at bounding box center [1205, 155] width 240 height 22
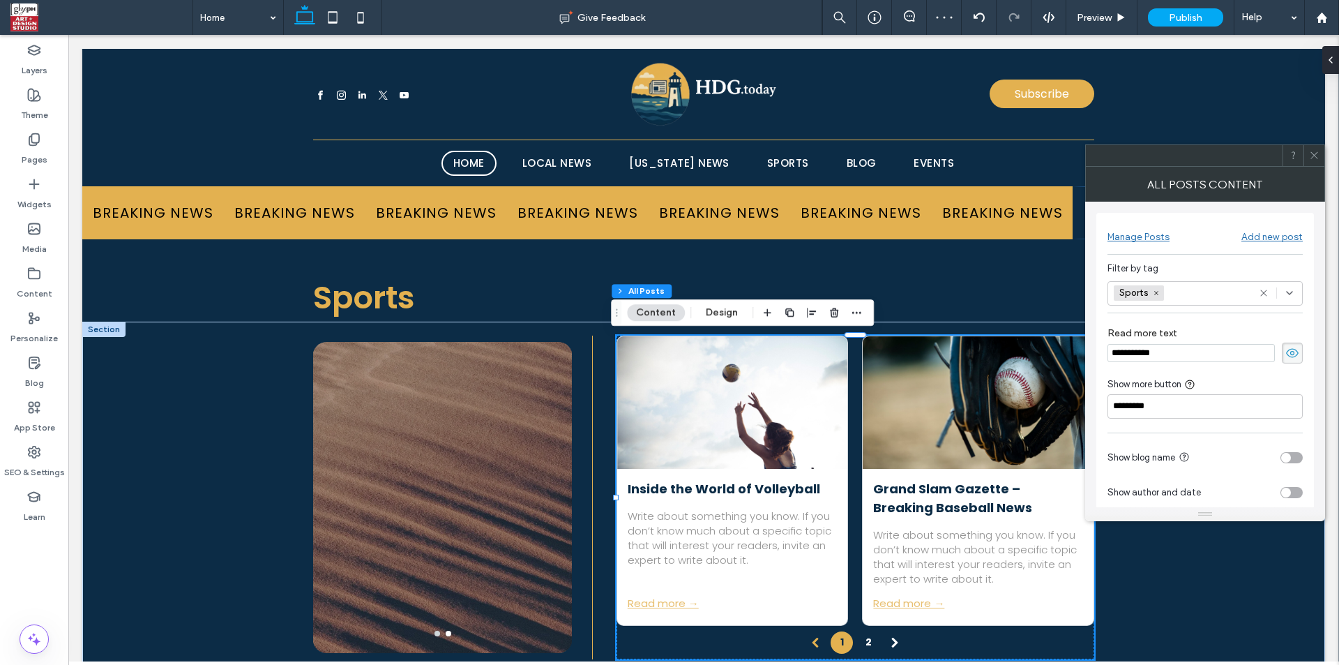
click at [1307, 159] on div at bounding box center [1314, 155] width 21 height 21
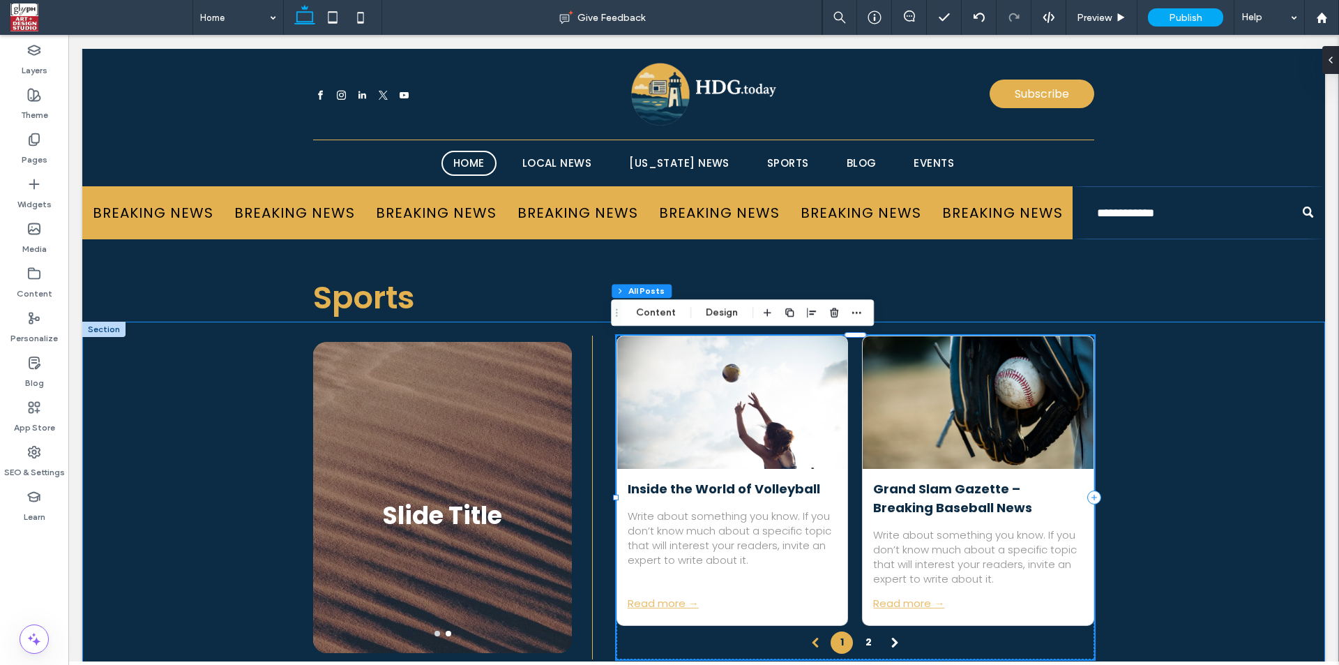
click at [1196, 389] on div "Slide Title Slide Title a a a a Inside the World of Volleyball September 11, 20…" at bounding box center [703, 515] width 1243 height 386
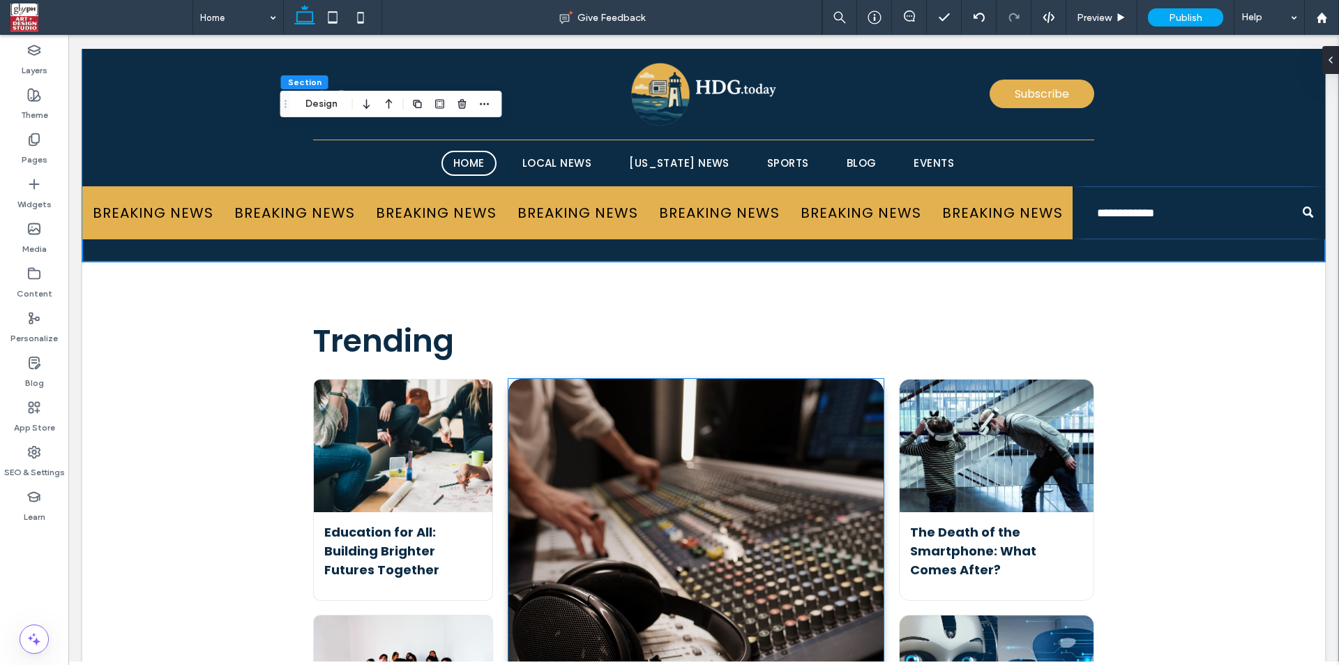
scroll to position [3295, 0]
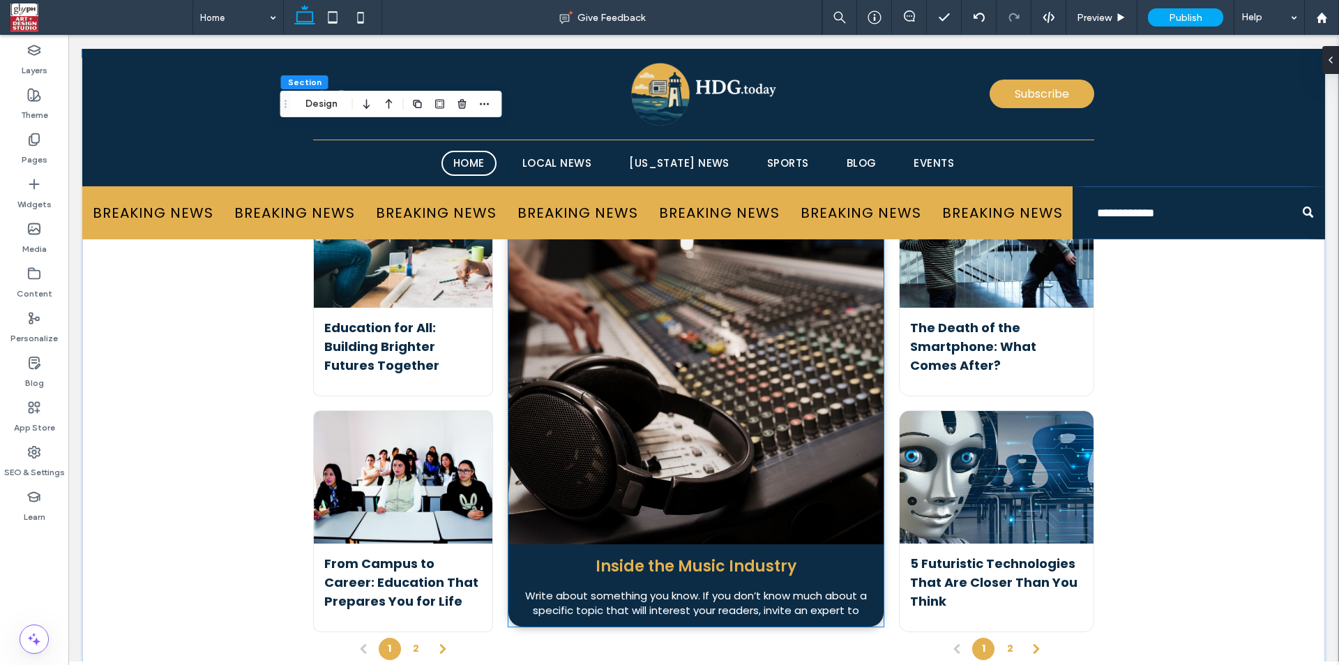
click at [676, 450] on div at bounding box center [696, 359] width 398 height 392
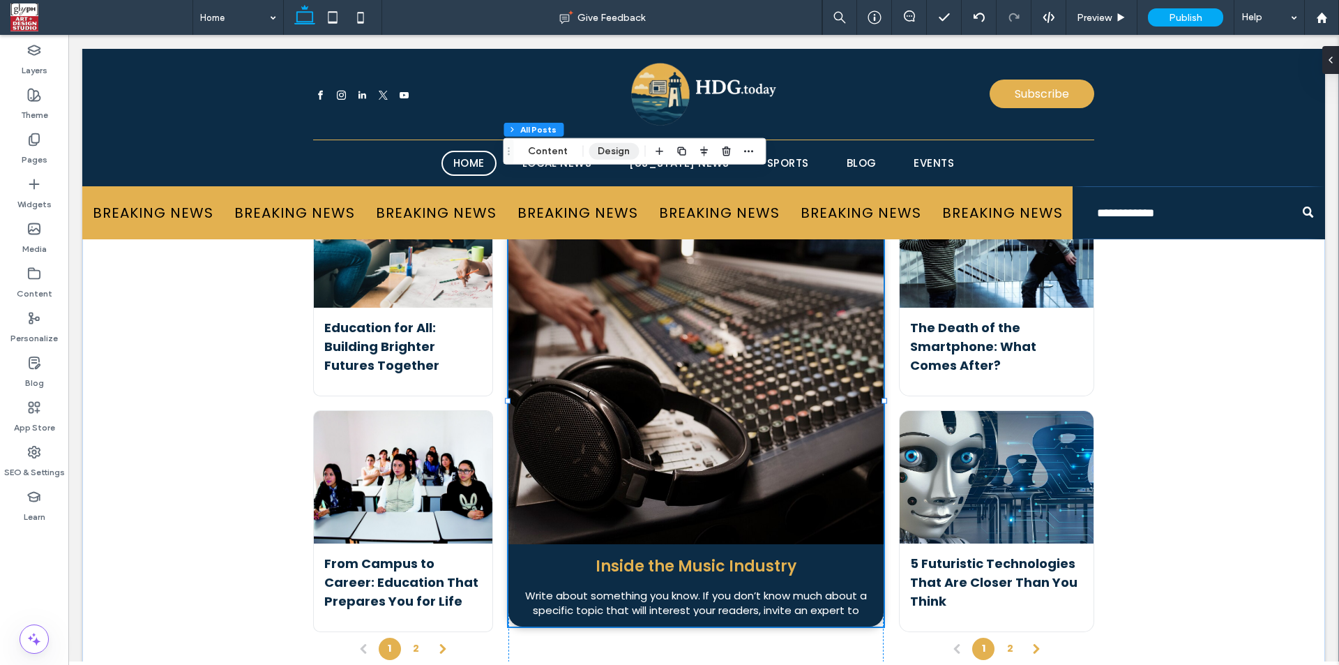
click at [594, 150] on button "Design" at bounding box center [614, 151] width 50 height 17
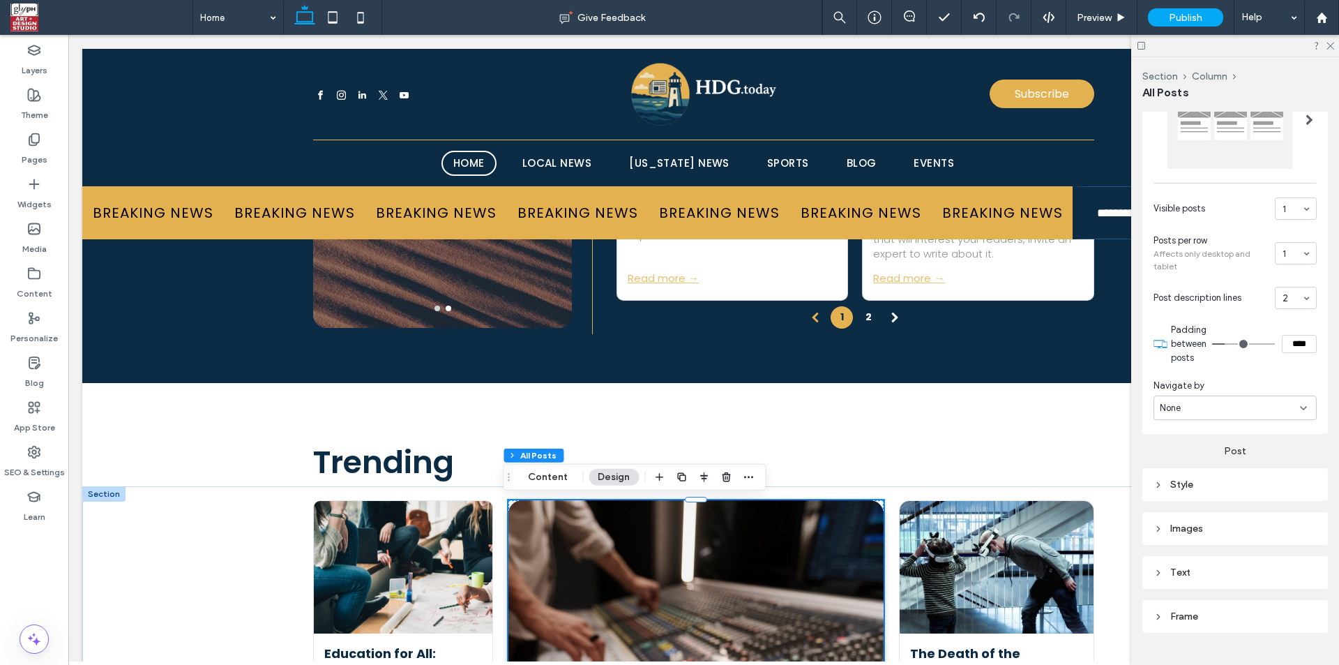
scroll to position [534, 0]
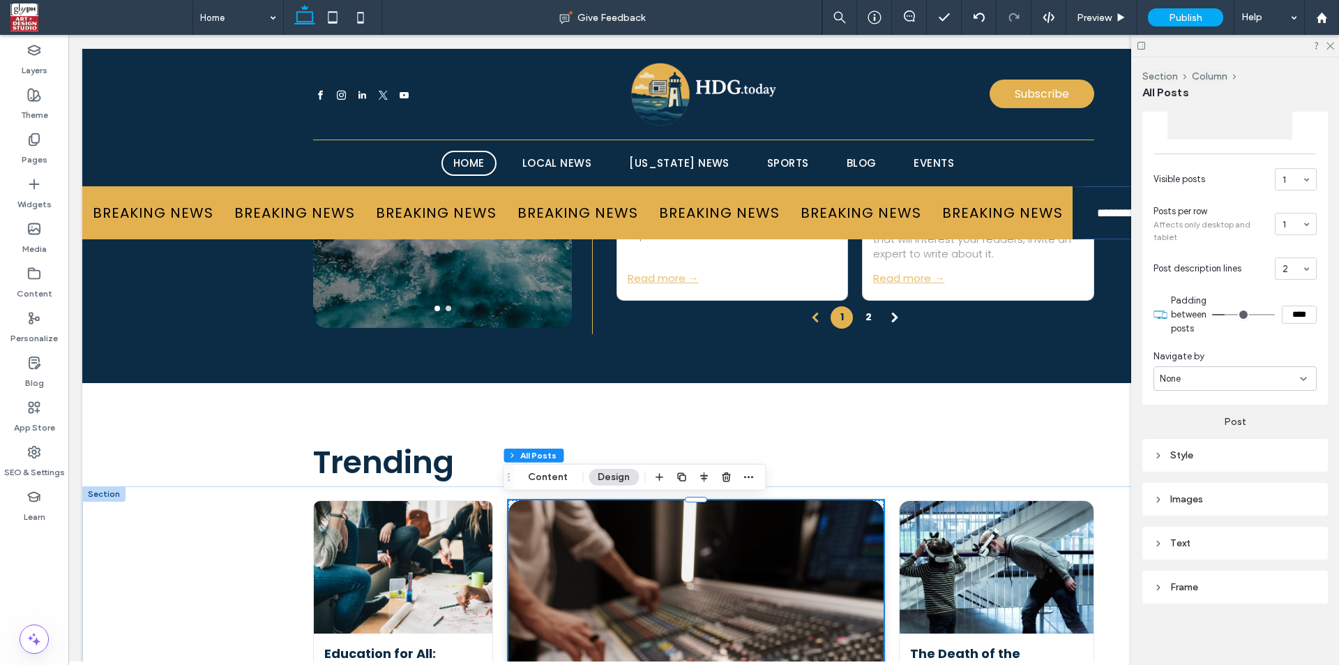
click at [1186, 499] on div "Images" at bounding box center [1235, 499] width 163 height 12
click at [1293, 529] on input "*****" at bounding box center [1299, 524] width 35 height 18
type input "*****"
type input "***"
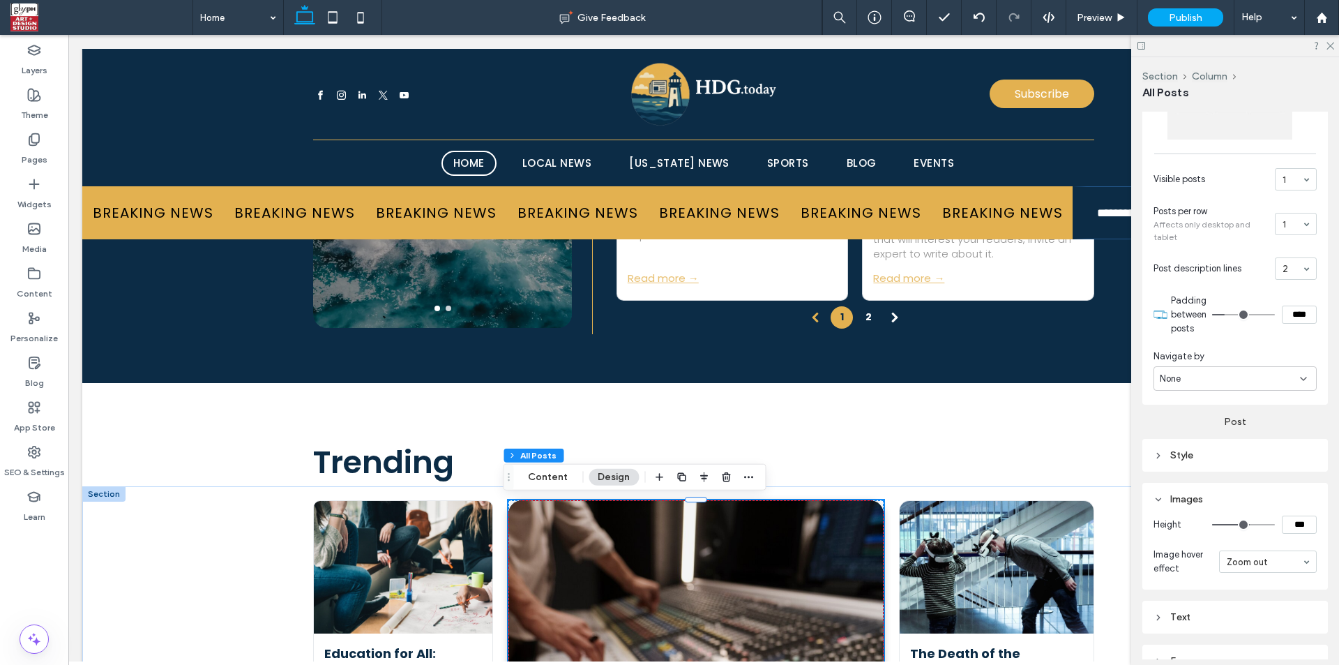
type input "*****"
type input "***"
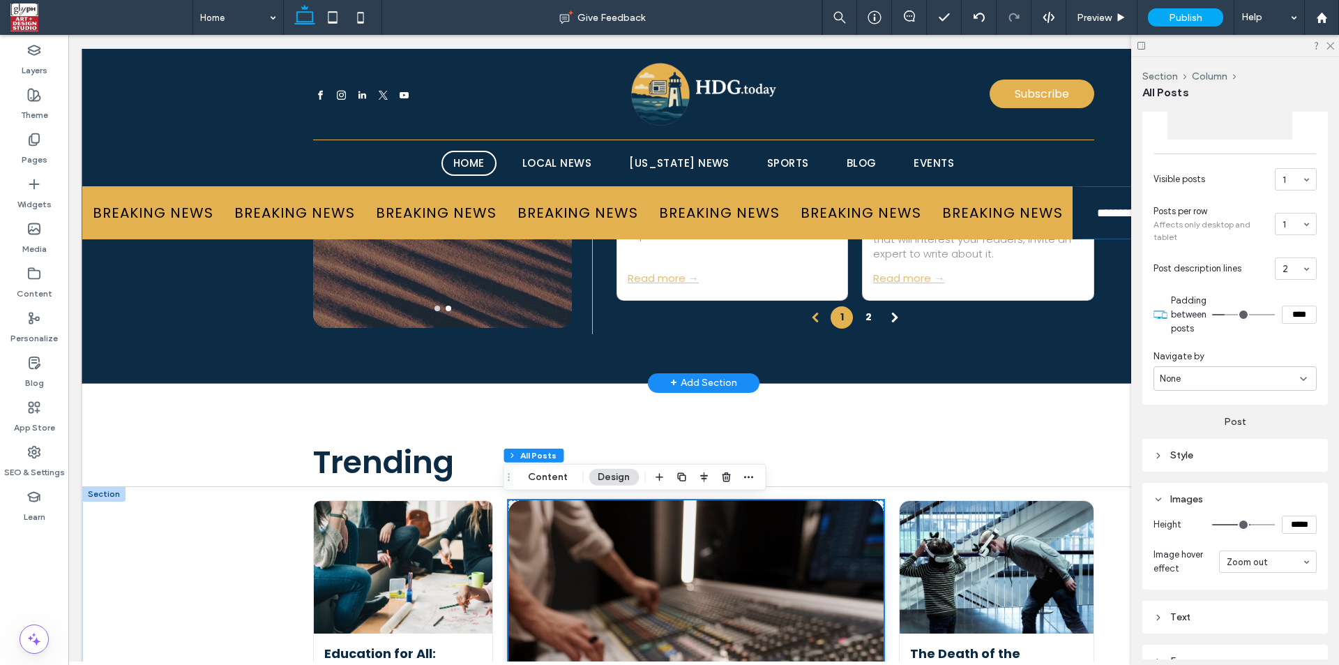
scroll to position [2644, 0]
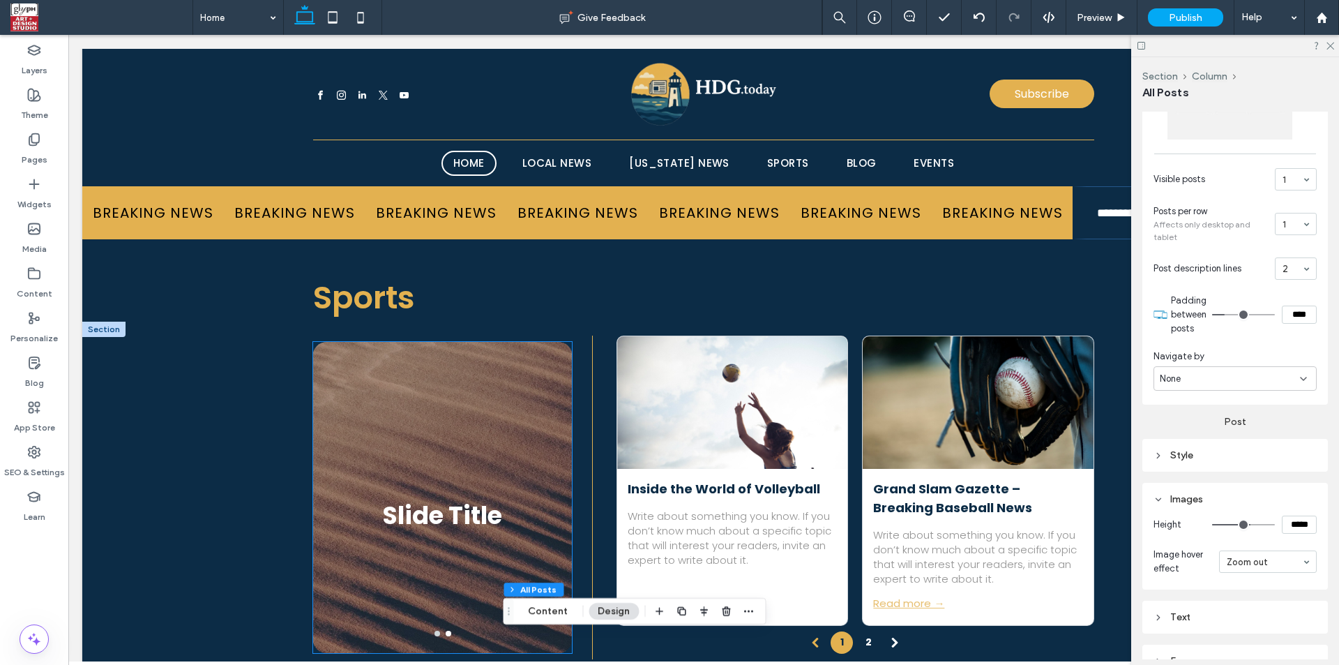
click at [476, 419] on div "Slide Title" at bounding box center [442, 506] width 259 height 245
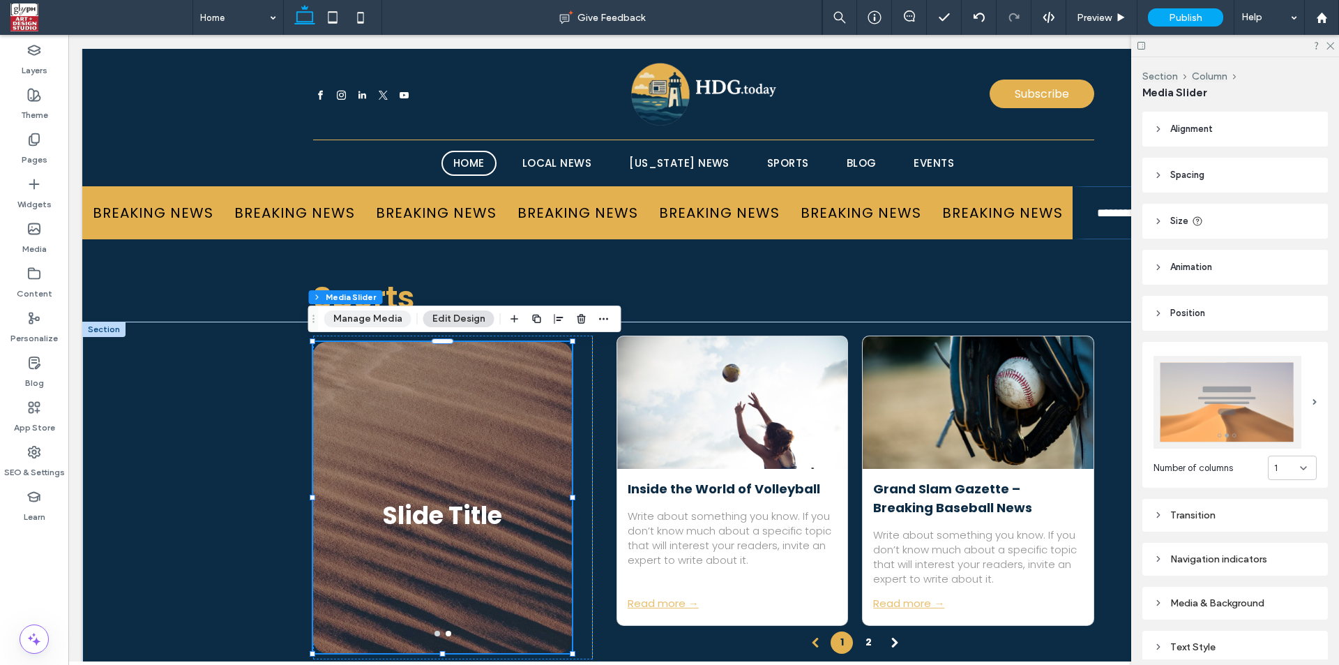
click at [361, 313] on button "Manage Media" at bounding box center [367, 318] width 87 height 17
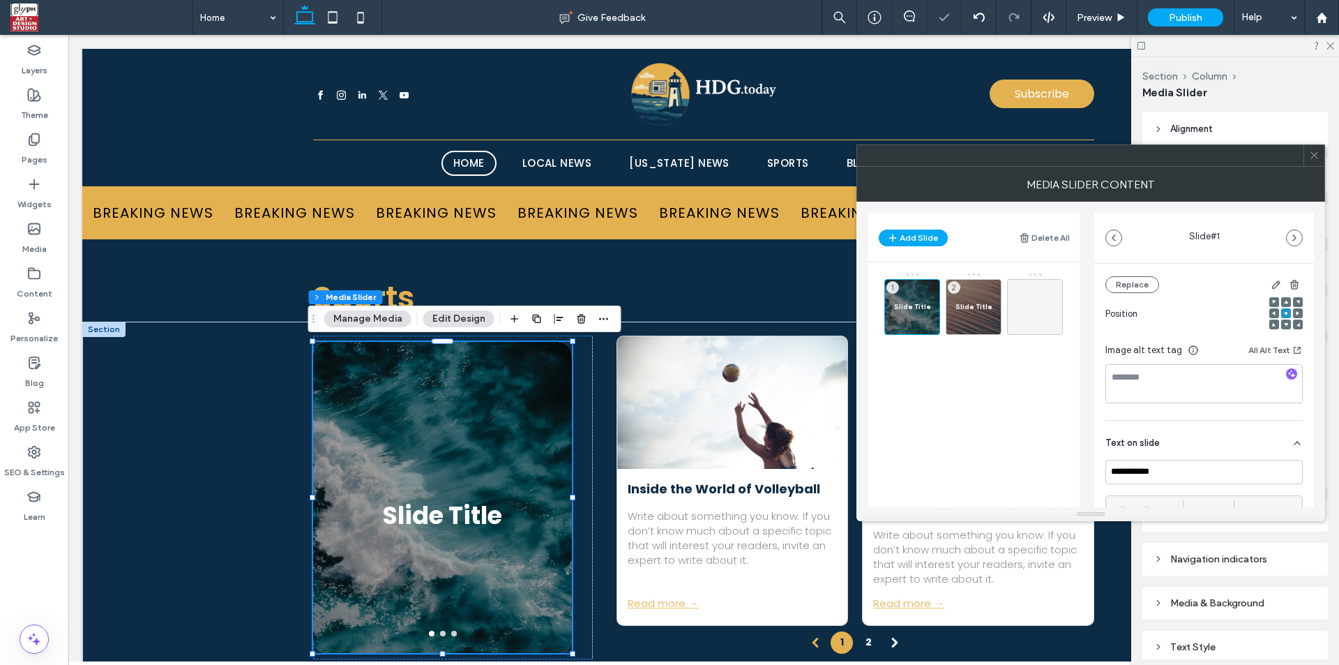
scroll to position [326, 0]
click at [1154, 318] on input "**********" at bounding box center [1204, 318] width 197 height 24
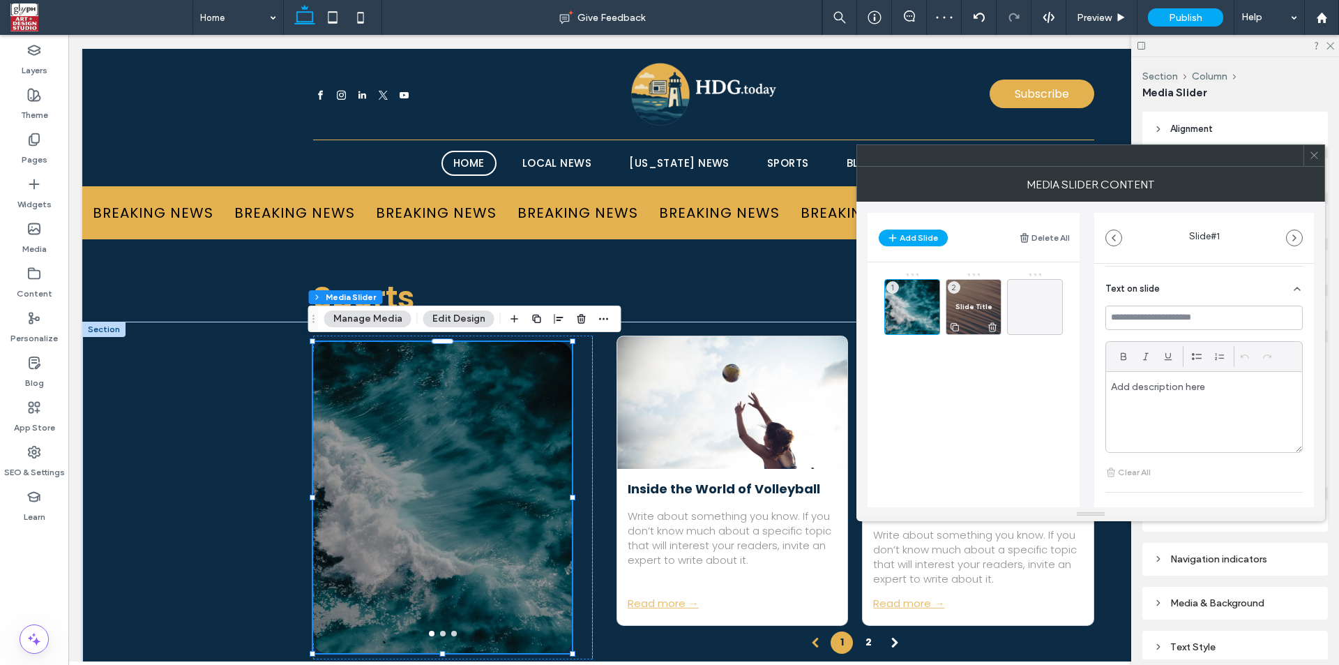
click at [995, 323] on icon at bounding box center [992, 327] width 11 height 13
click at [908, 312] on div "1" at bounding box center [912, 307] width 56 height 56
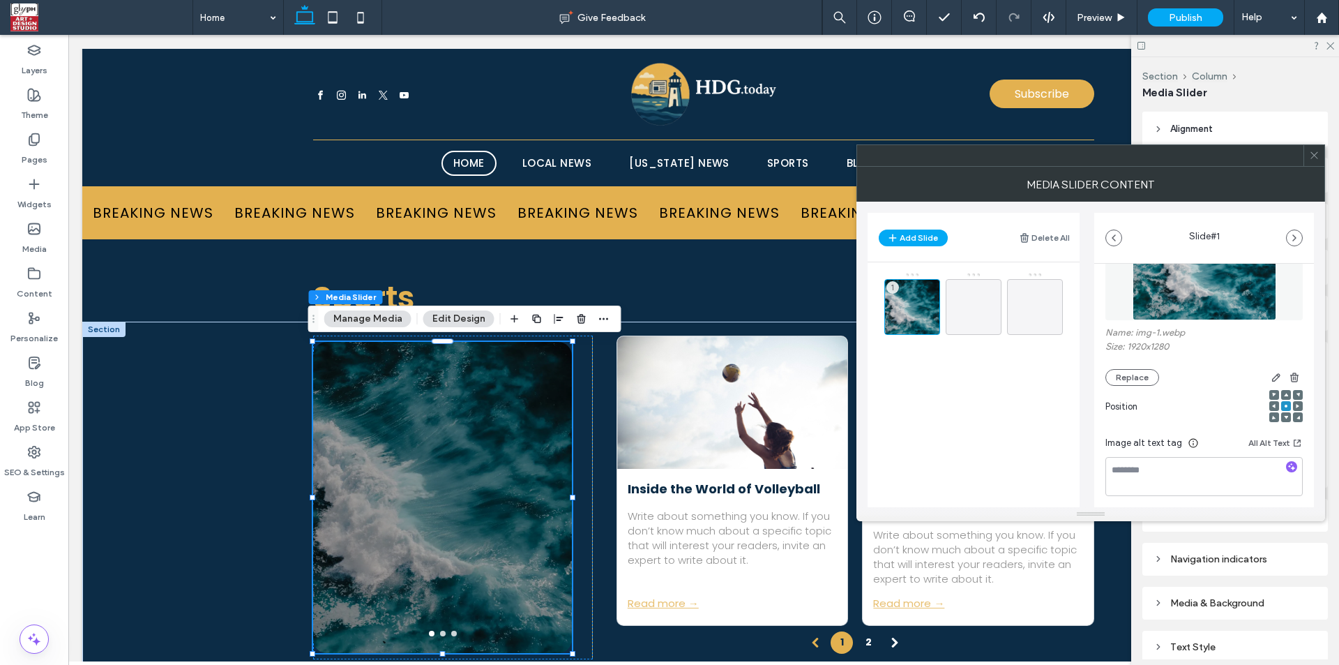
scroll to position [0, 0]
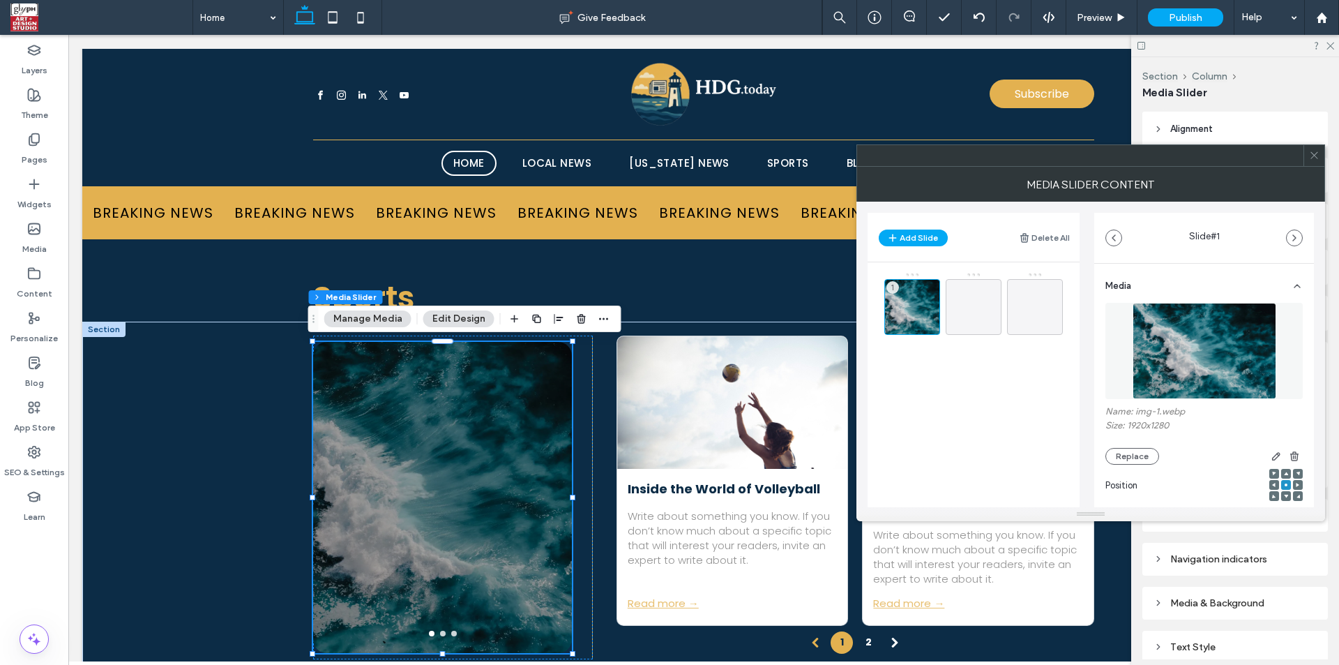
click at [1177, 347] on img at bounding box center [1205, 351] width 144 height 96
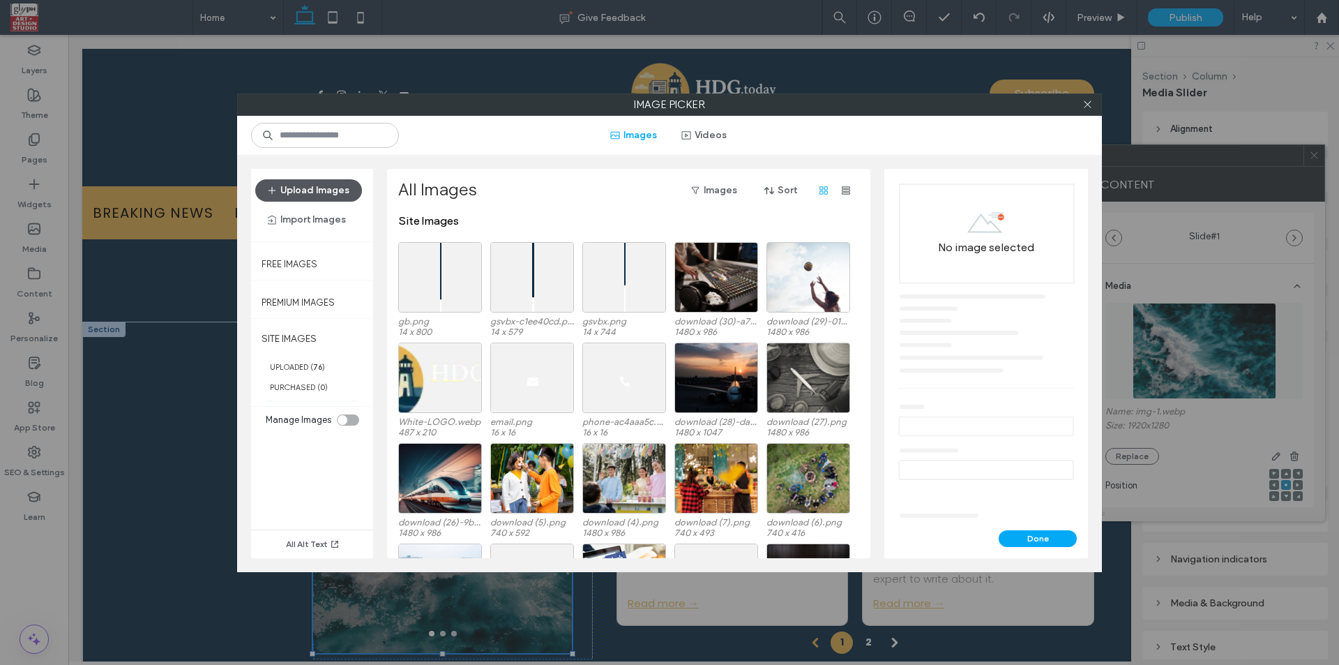
click at [346, 190] on button "Upload Images" at bounding box center [308, 190] width 107 height 22
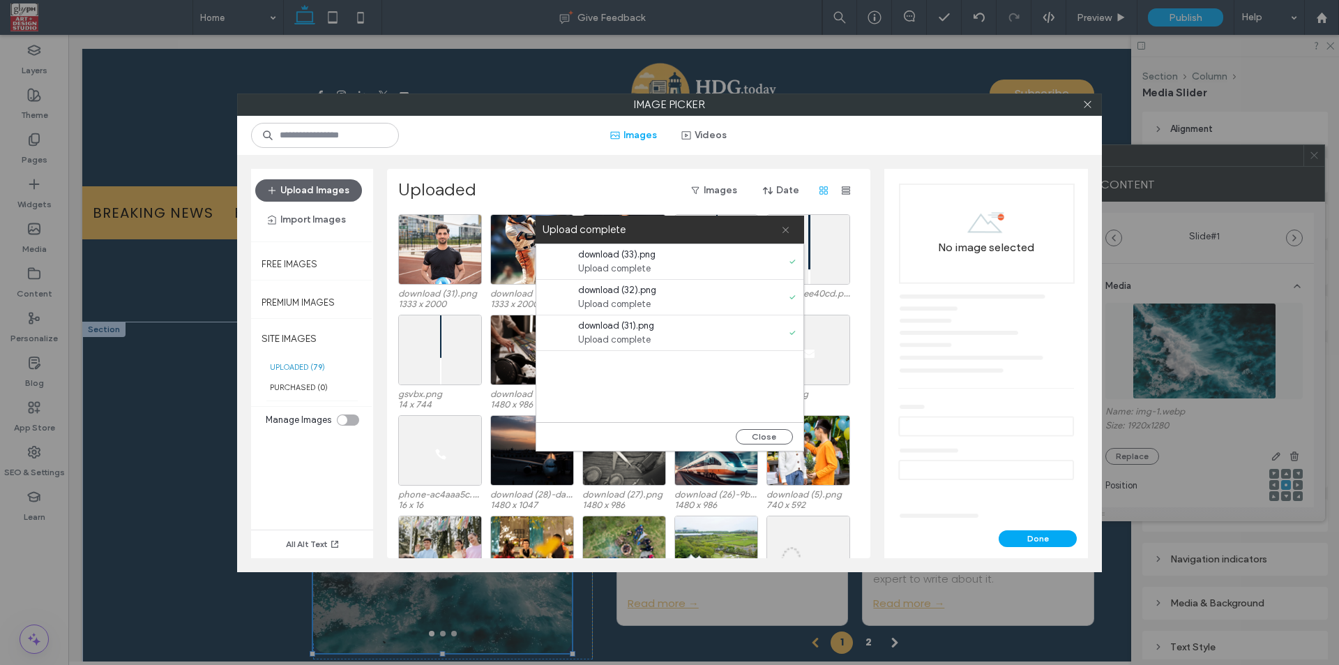
click at [781, 229] on icon at bounding box center [785, 229] width 9 height 9
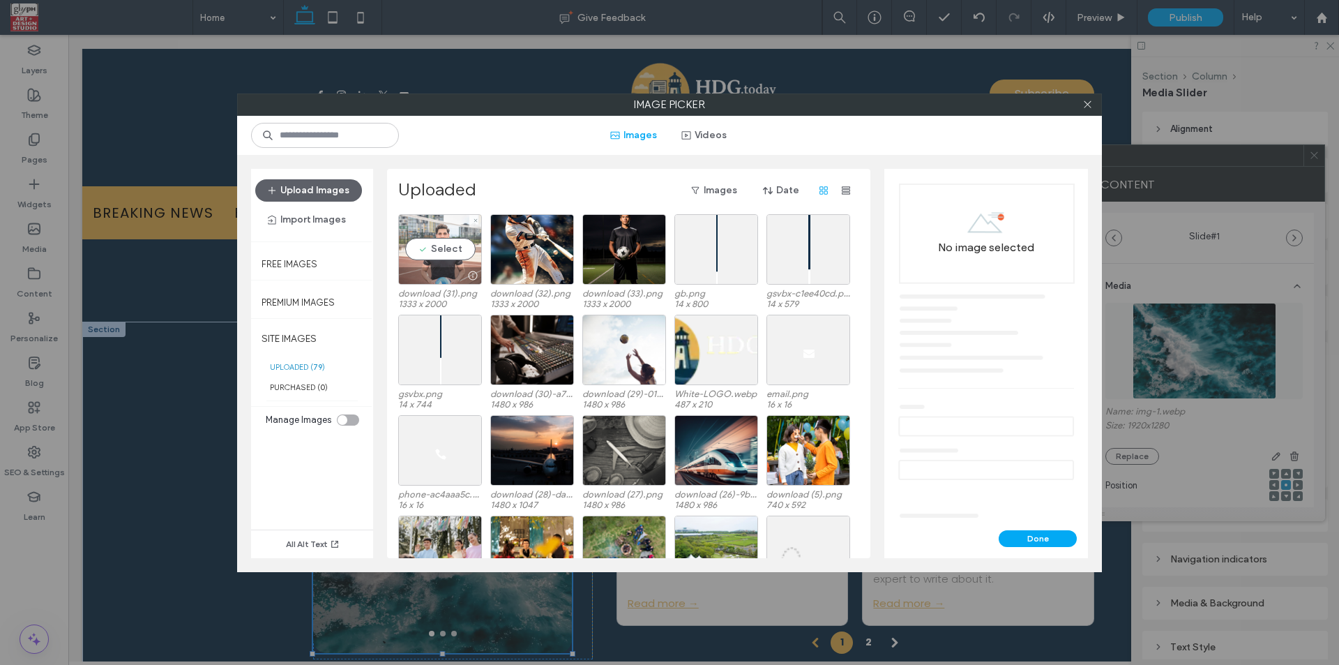
click at [442, 262] on div "Select" at bounding box center [440, 249] width 84 height 70
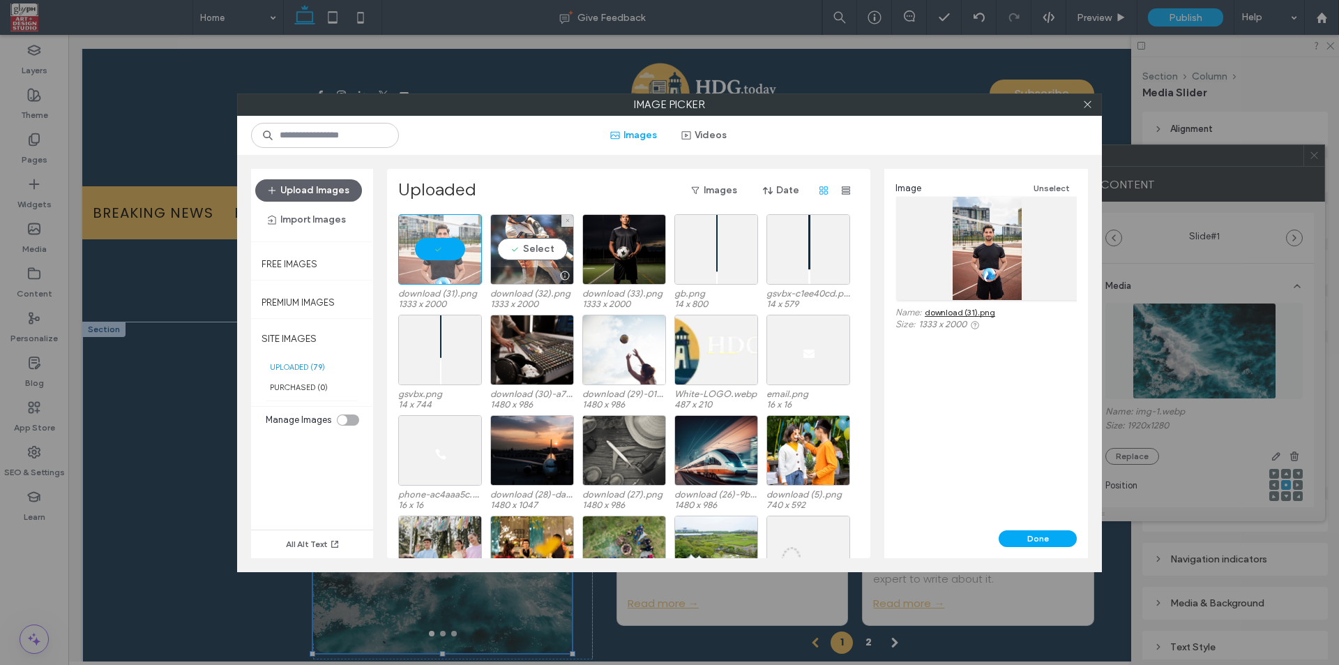
click at [508, 251] on div "Select" at bounding box center [532, 249] width 84 height 70
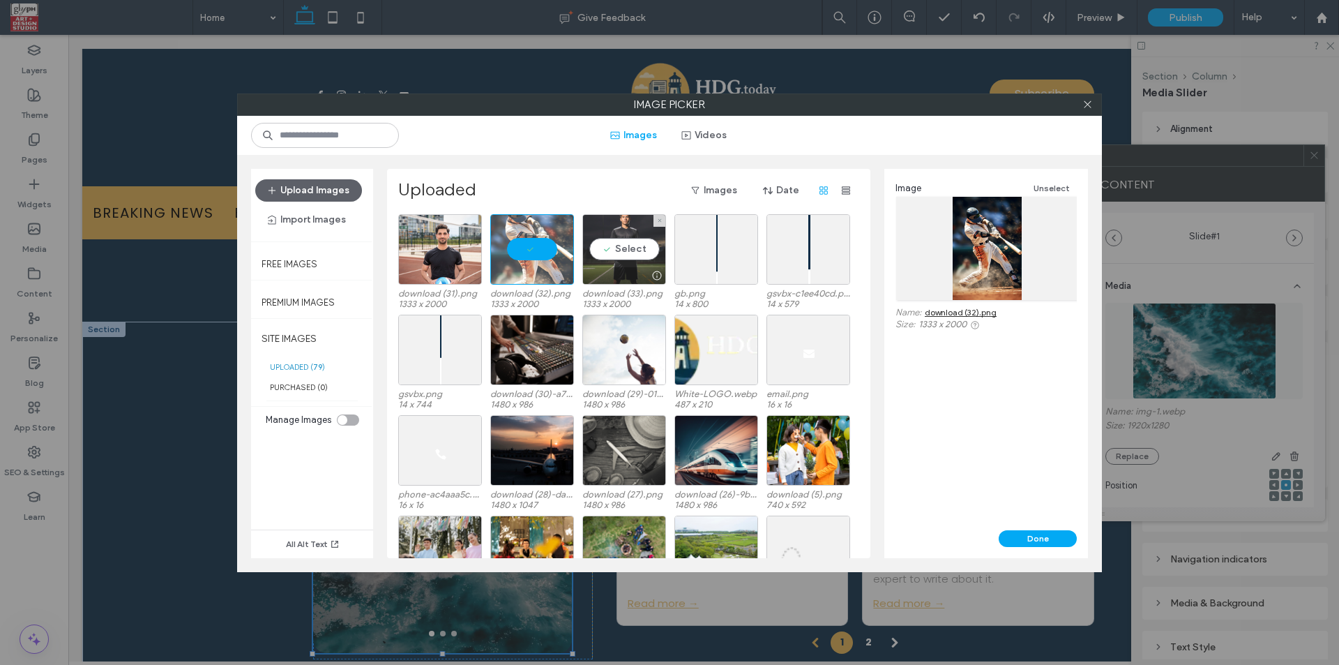
click at [608, 259] on div "Select" at bounding box center [624, 249] width 84 height 70
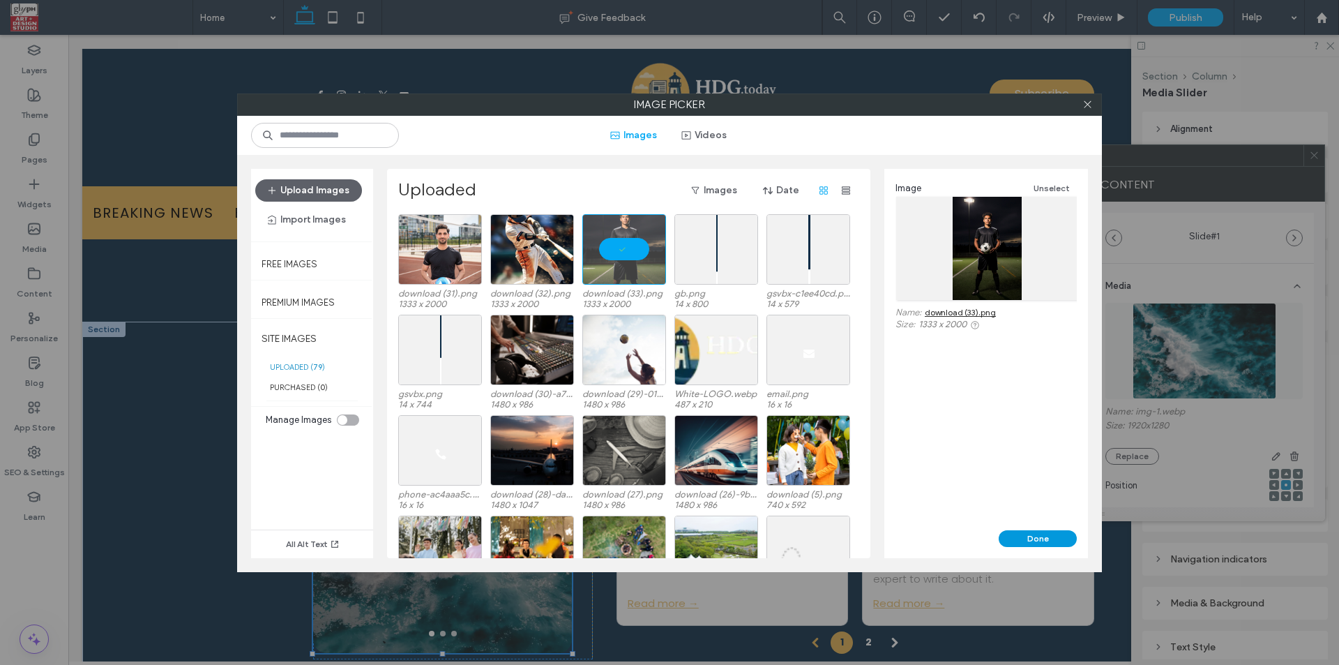
click at [1010, 533] on button "Done" at bounding box center [1038, 538] width 78 height 17
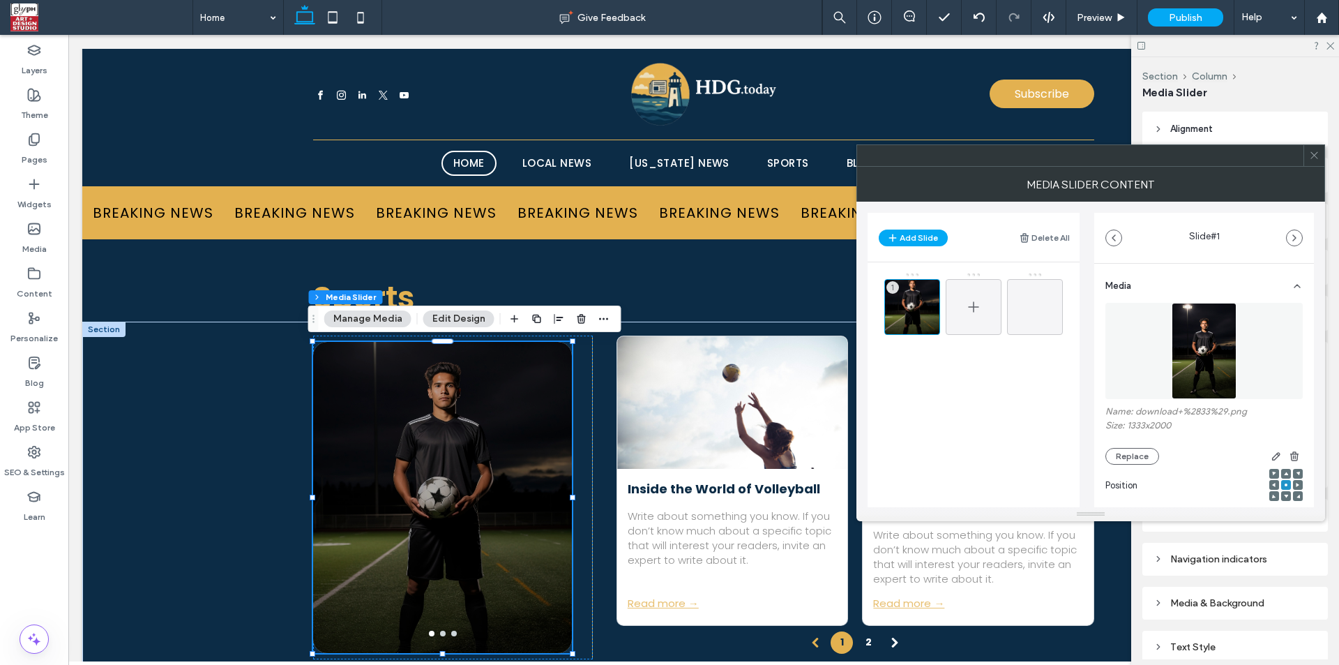
click at [978, 299] on icon at bounding box center [973, 307] width 17 height 17
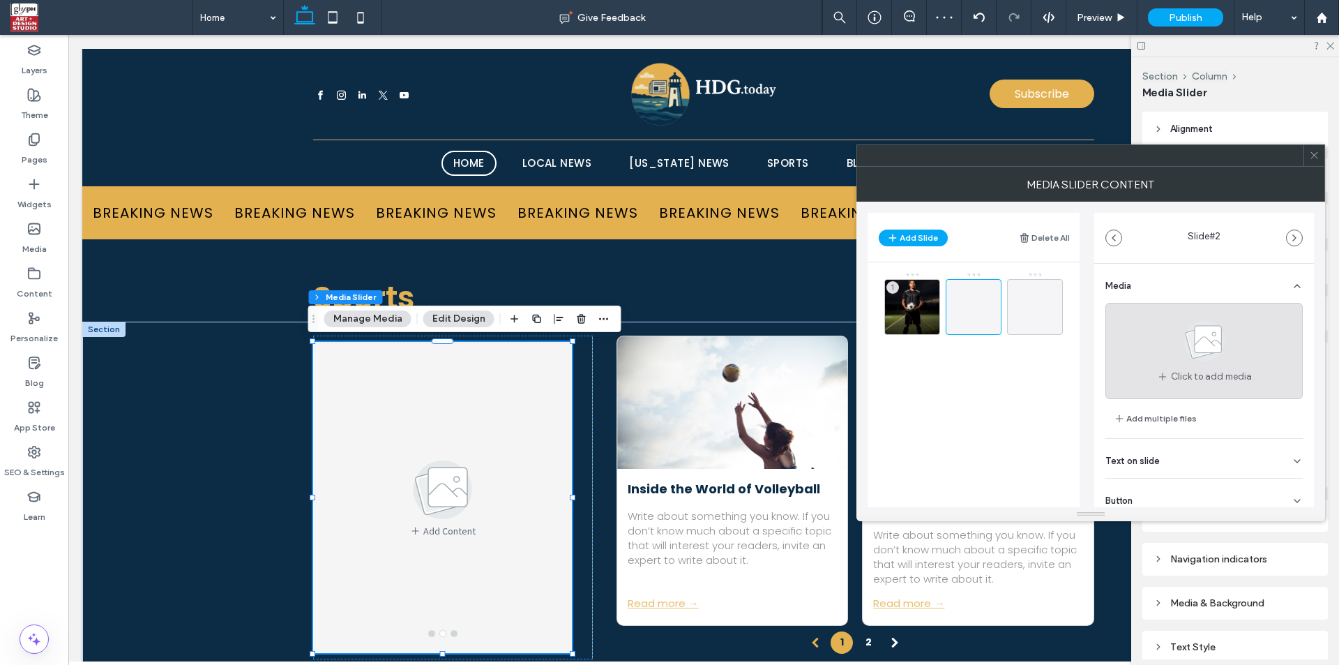
click at [1156, 345] on div "Click to add media" at bounding box center [1204, 351] width 197 height 96
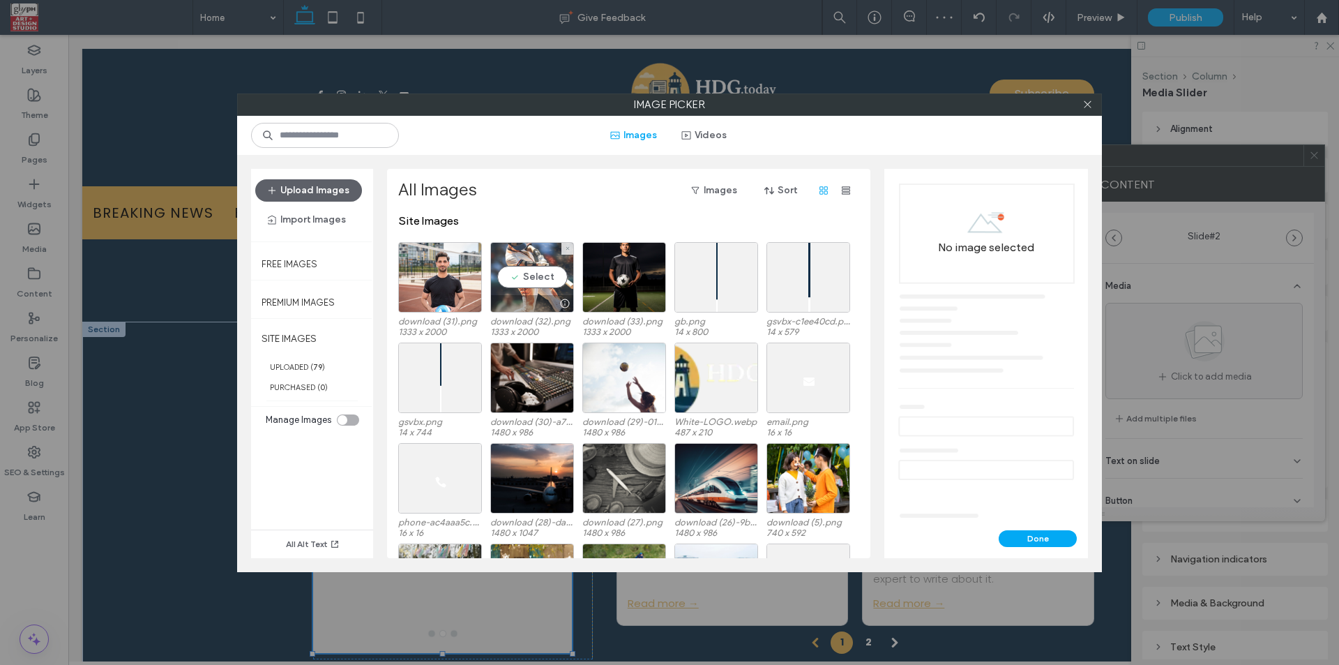
click at [517, 270] on div "Select" at bounding box center [532, 277] width 84 height 70
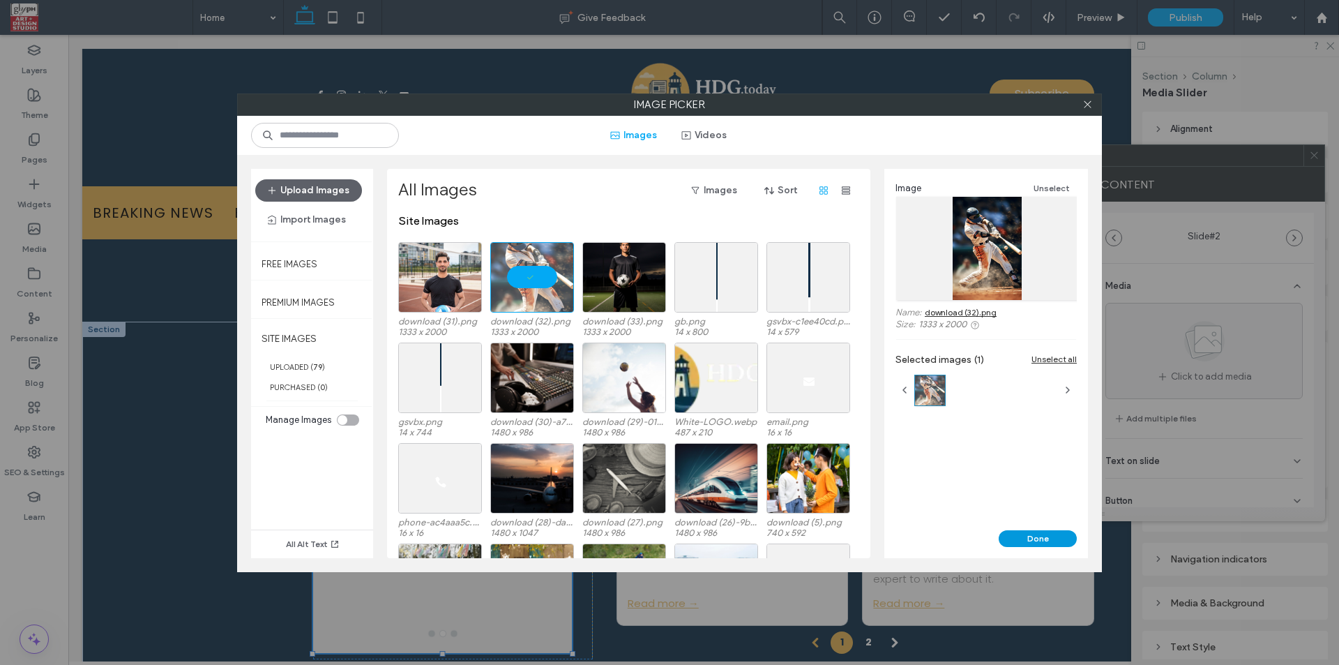
click at [1046, 538] on button "Done" at bounding box center [1038, 538] width 78 height 17
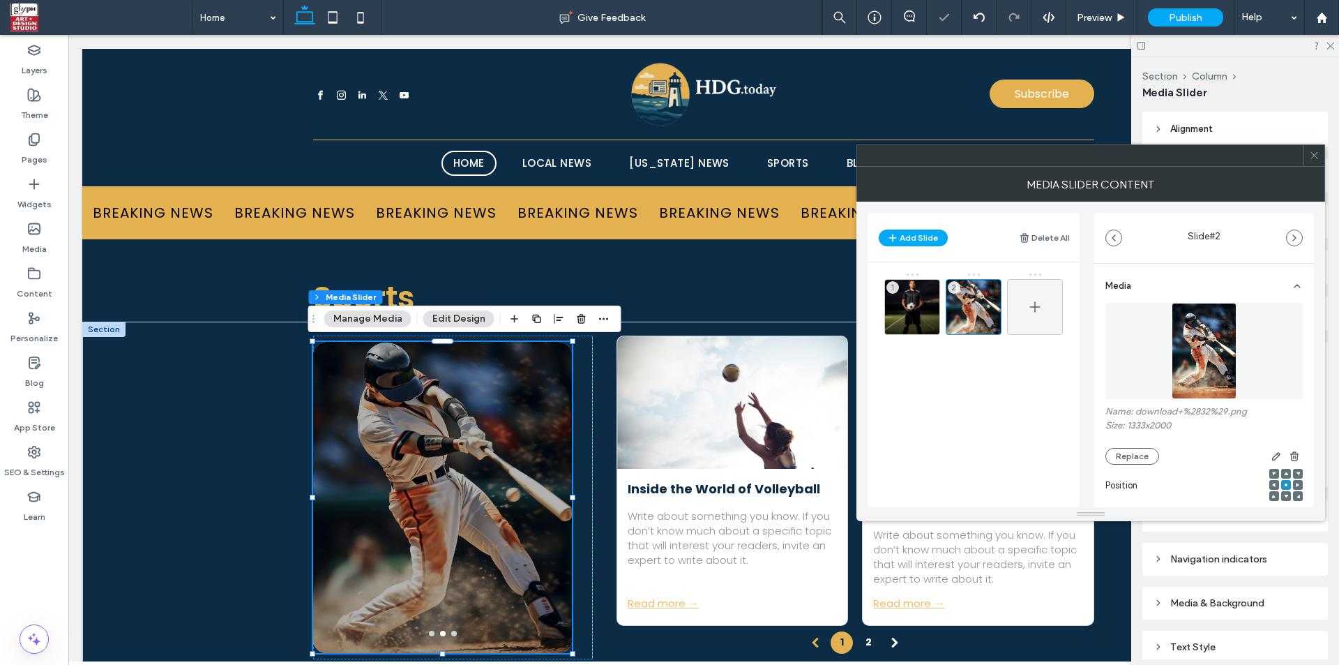
click at [1041, 296] on span at bounding box center [1035, 307] width 17 height 40
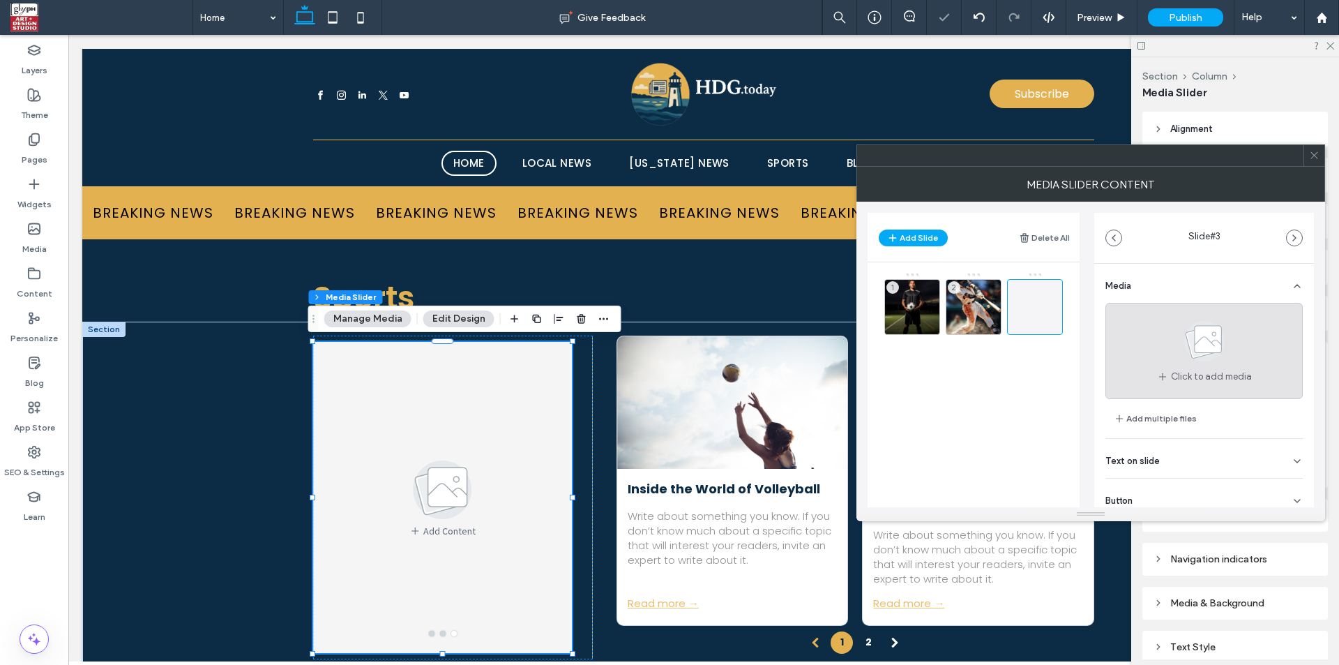
click at [1207, 345] on use at bounding box center [1204, 341] width 40 height 40
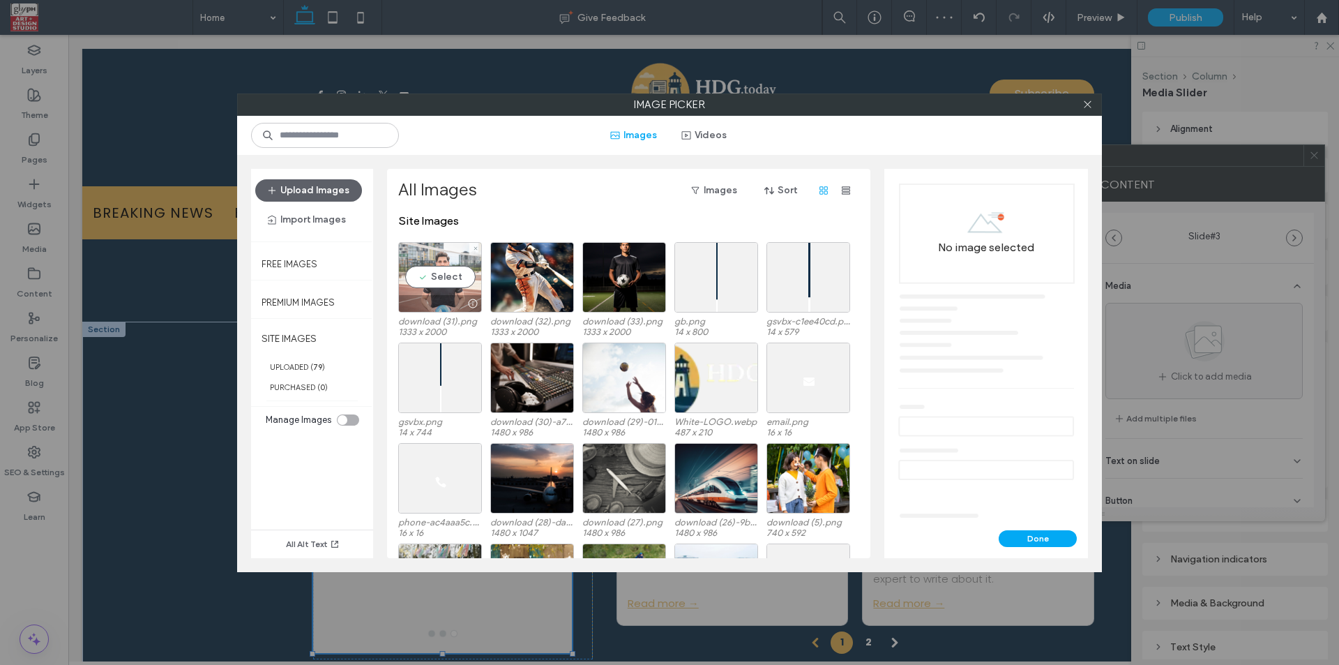
click at [431, 283] on div "Select" at bounding box center [440, 277] width 84 height 70
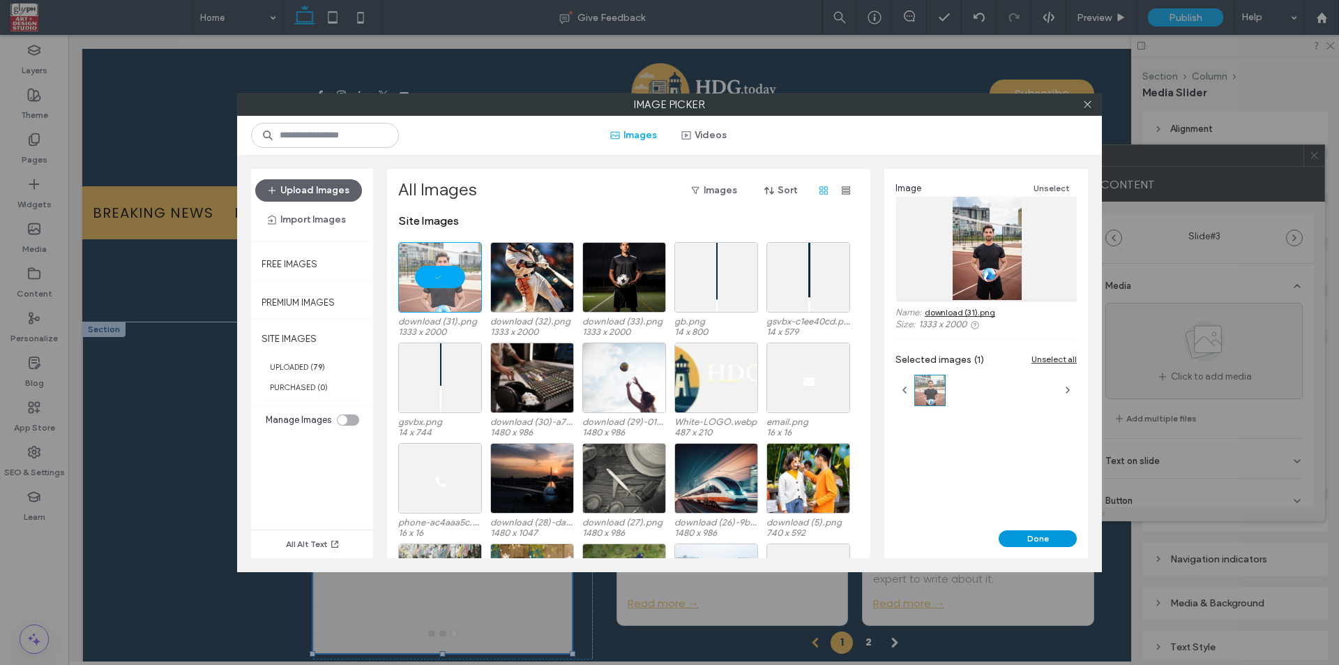
click at [1063, 536] on button "Done" at bounding box center [1038, 538] width 78 height 17
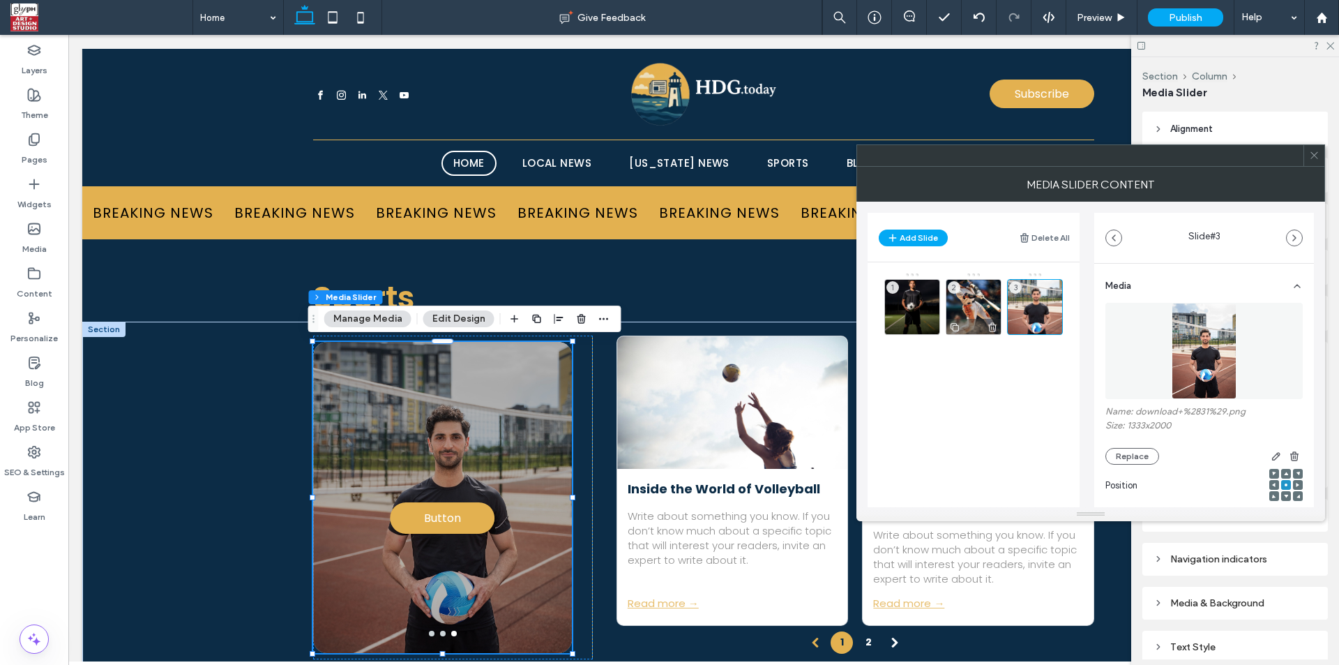
click at [971, 312] on div "2" at bounding box center [974, 307] width 56 height 56
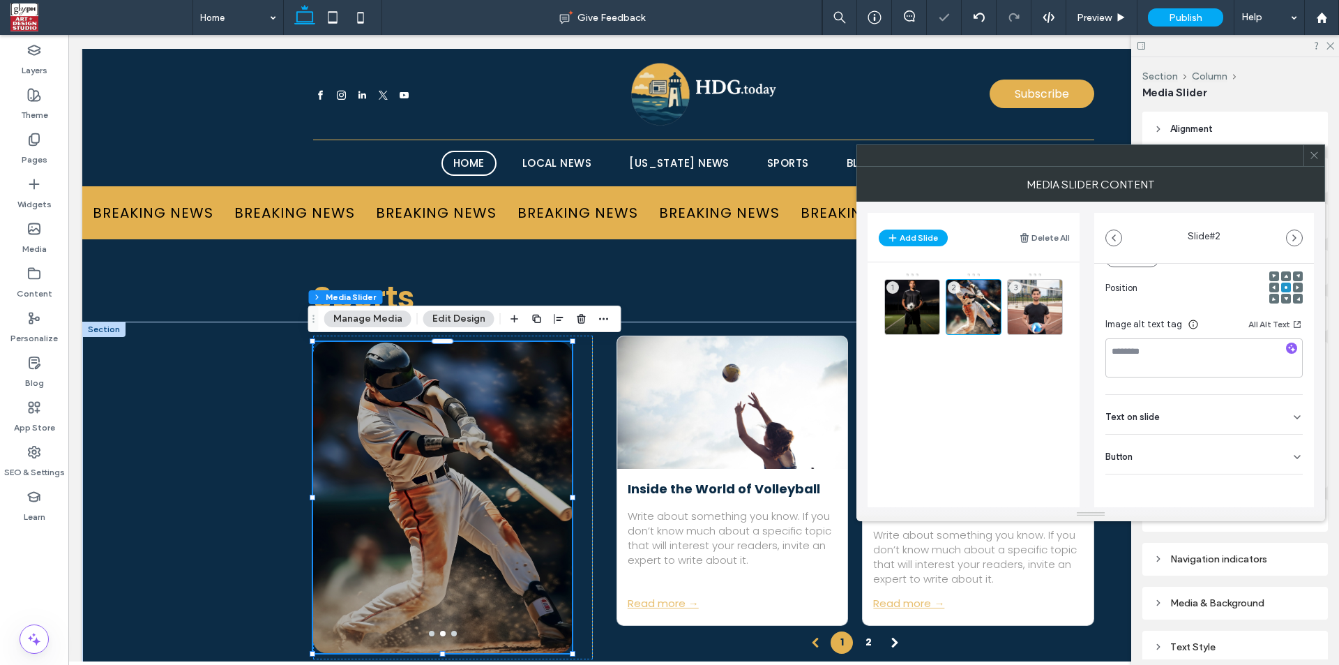
click at [1283, 465] on div "Button" at bounding box center [1204, 454] width 197 height 39
click at [918, 306] on div "1" at bounding box center [912, 307] width 56 height 56
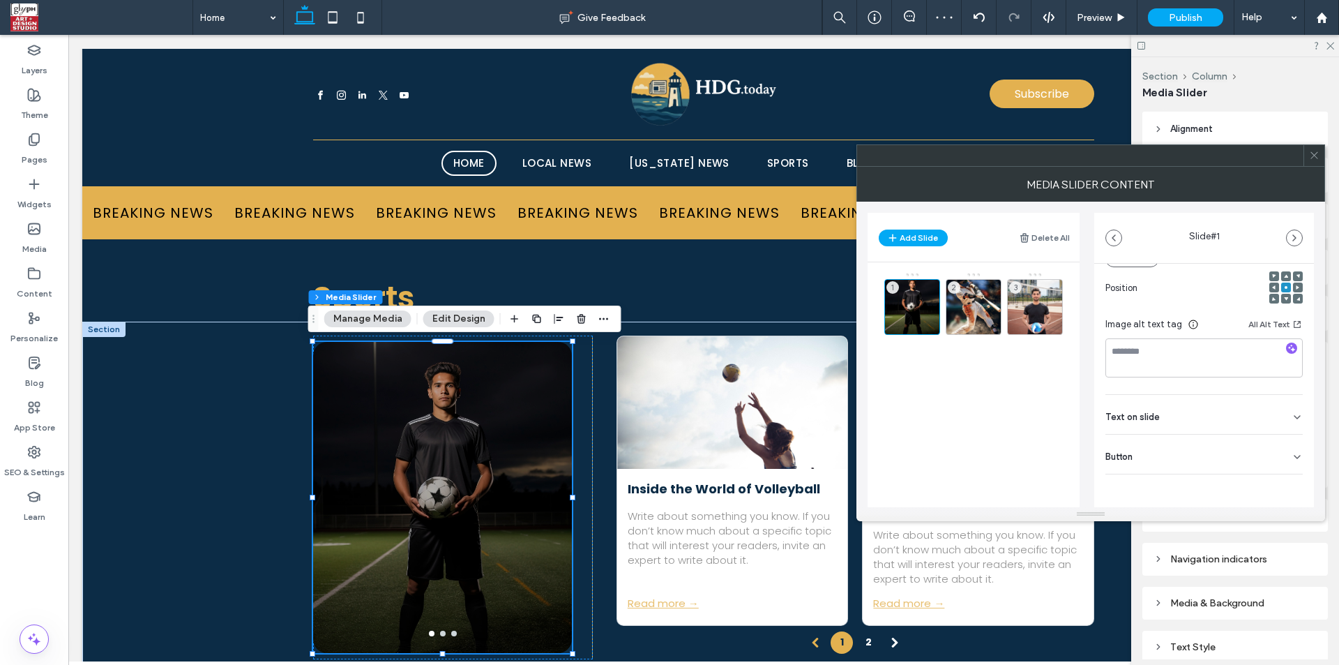
click at [1281, 452] on div "Button" at bounding box center [1204, 454] width 197 height 39
click at [968, 288] on div "2" at bounding box center [974, 307] width 56 height 56
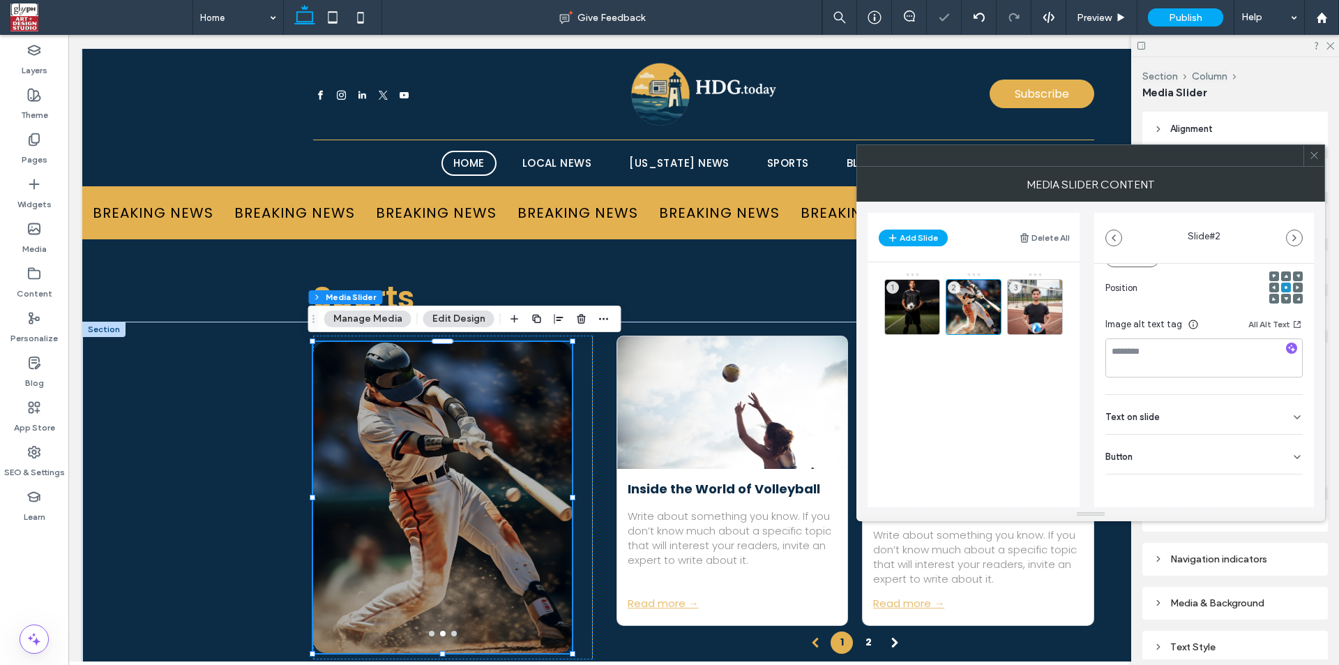
click at [1277, 460] on div "Button" at bounding box center [1204, 454] width 197 height 39
click at [1021, 294] on div "3" at bounding box center [1035, 307] width 56 height 56
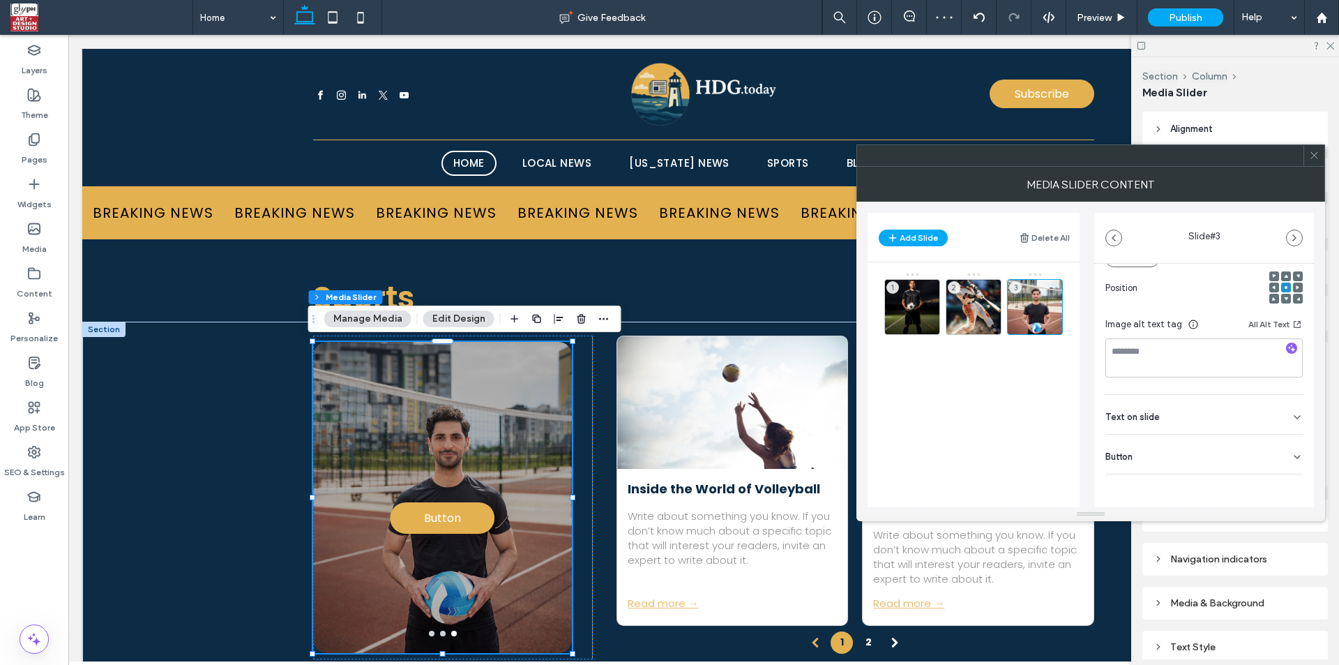
click at [1292, 458] on icon at bounding box center [1297, 456] width 11 height 11
click at [1284, 483] on icon at bounding box center [1290, 485] width 13 height 13
click at [1308, 156] on div at bounding box center [1314, 155] width 21 height 21
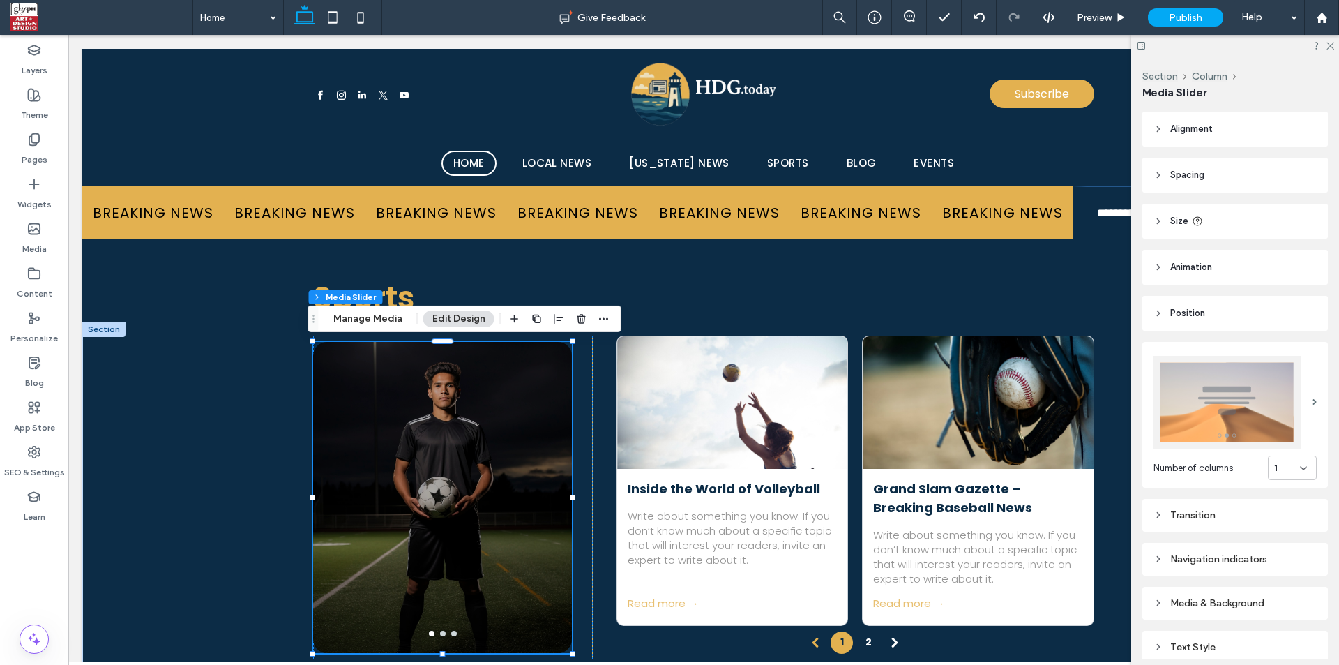
scroll to position [143, 0]
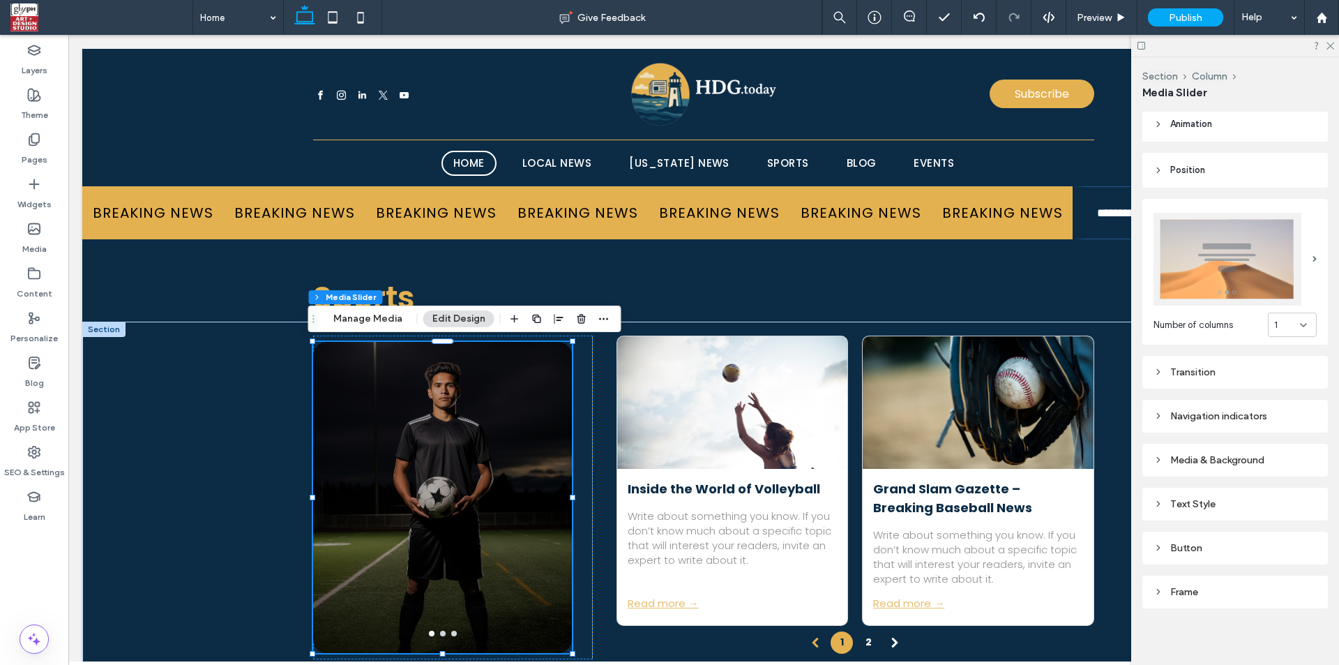
click at [1208, 454] on div "Media & Background" at bounding box center [1235, 460] width 163 height 12
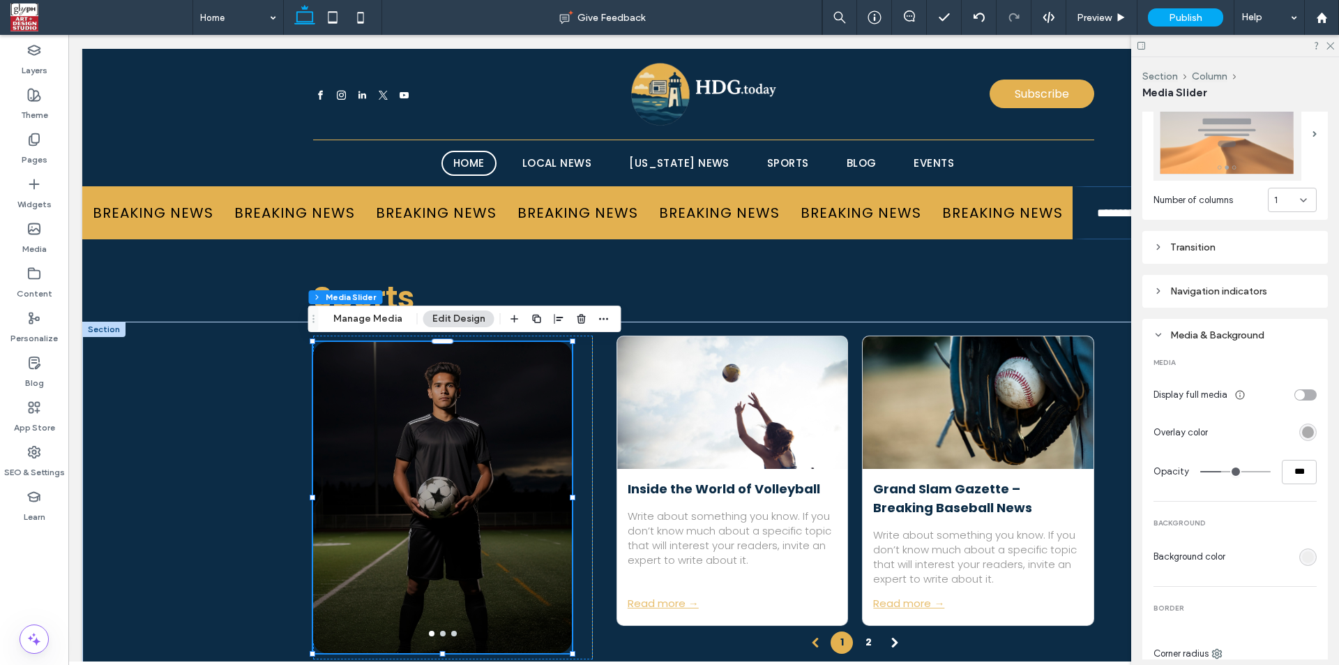
scroll to position [469, 0]
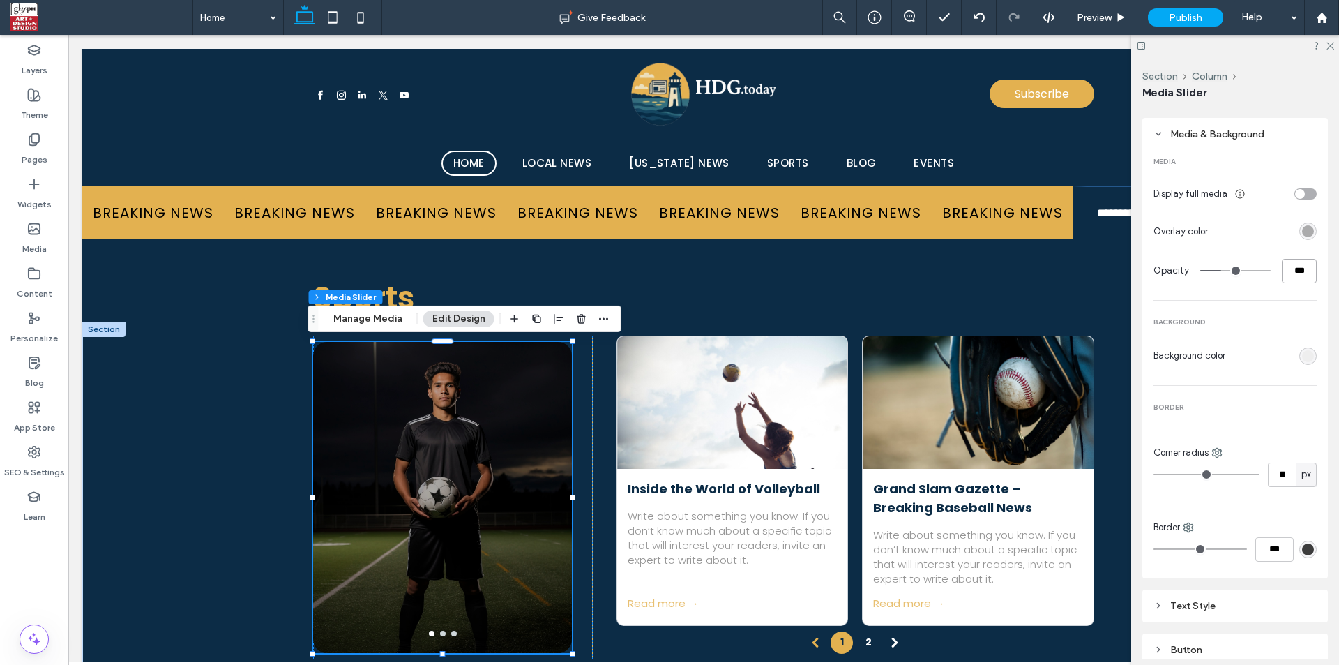
click at [1283, 271] on input "***" at bounding box center [1299, 271] width 35 height 24
type input "*"
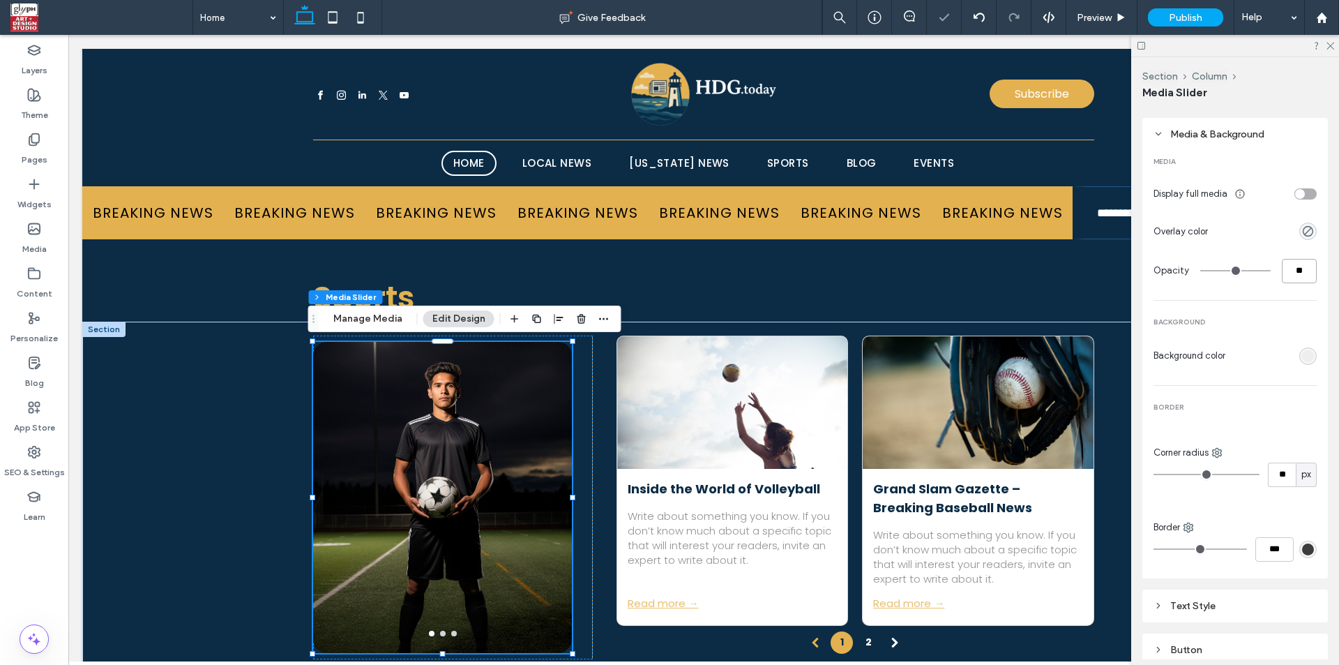
type input "**"
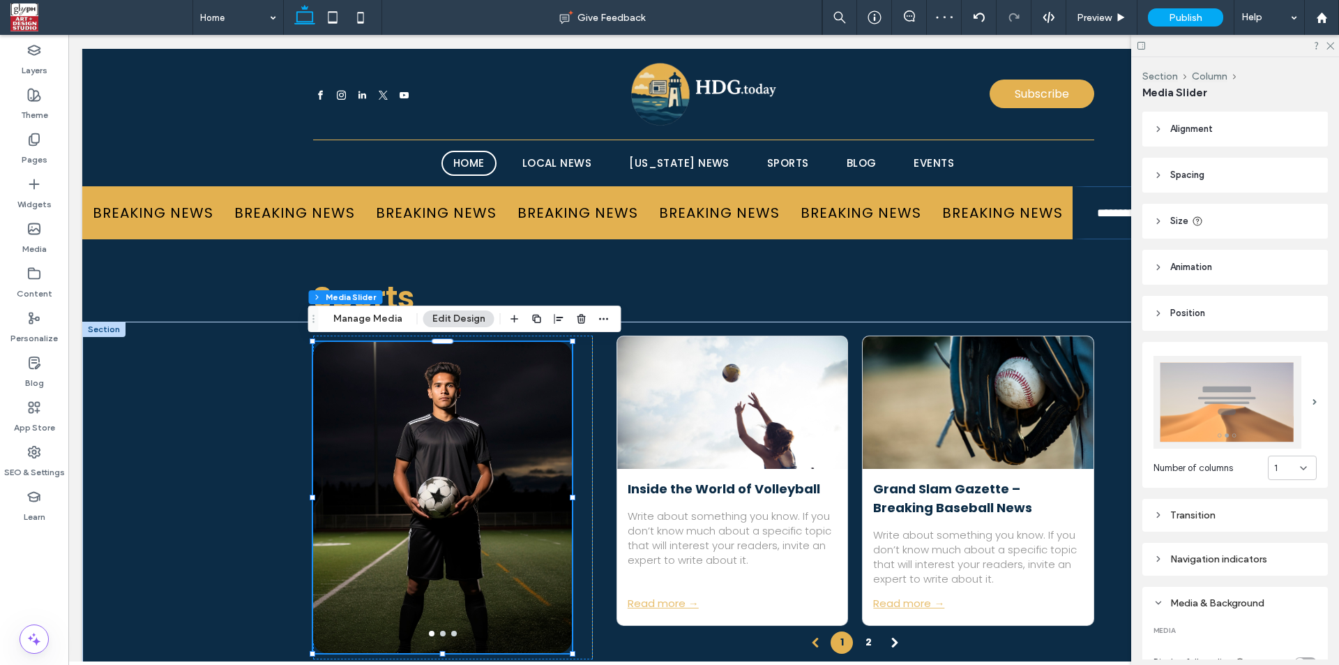
click at [1209, 553] on div "Navigation indicators" at bounding box center [1235, 559] width 163 height 12
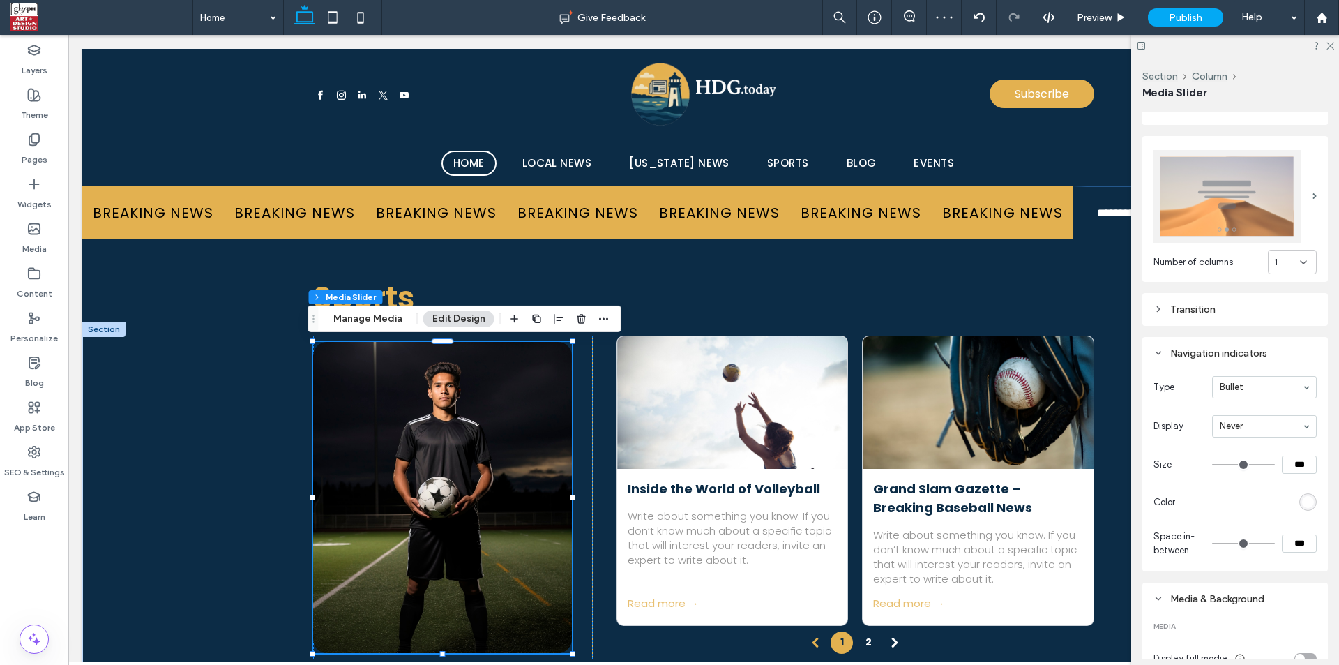
scroll to position [163, 0]
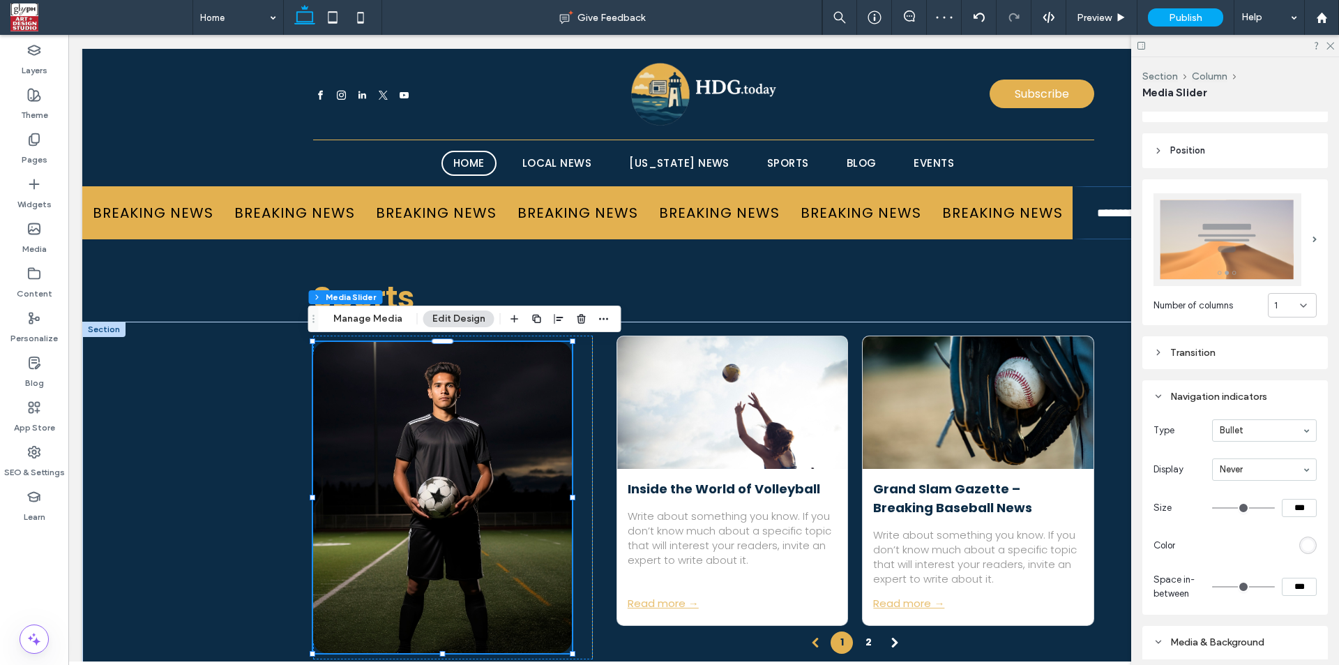
click at [1213, 347] on div "Transition" at bounding box center [1235, 353] width 163 height 12
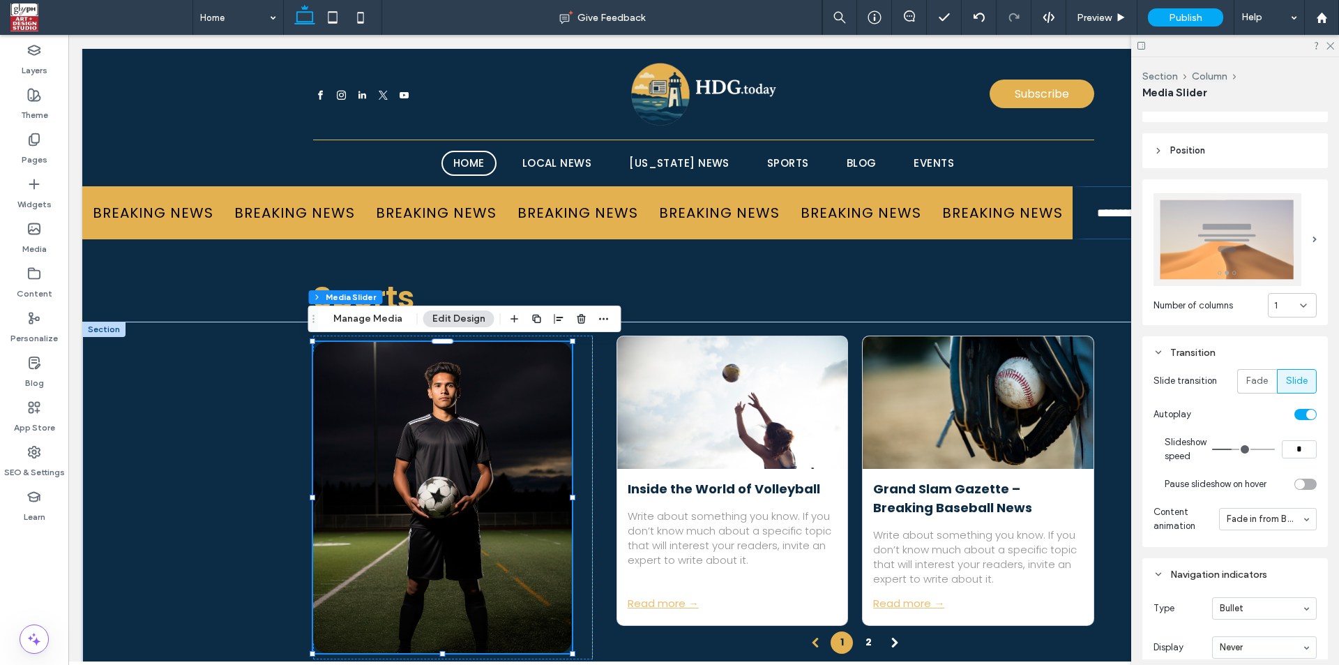
drag, startPoint x: 1294, startPoint y: 444, endPoint x: 1282, endPoint y: 447, distance: 12.2
click at [1282, 447] on input "*" at bounding box center [1299, 449] width 35 height 18
type input "*"
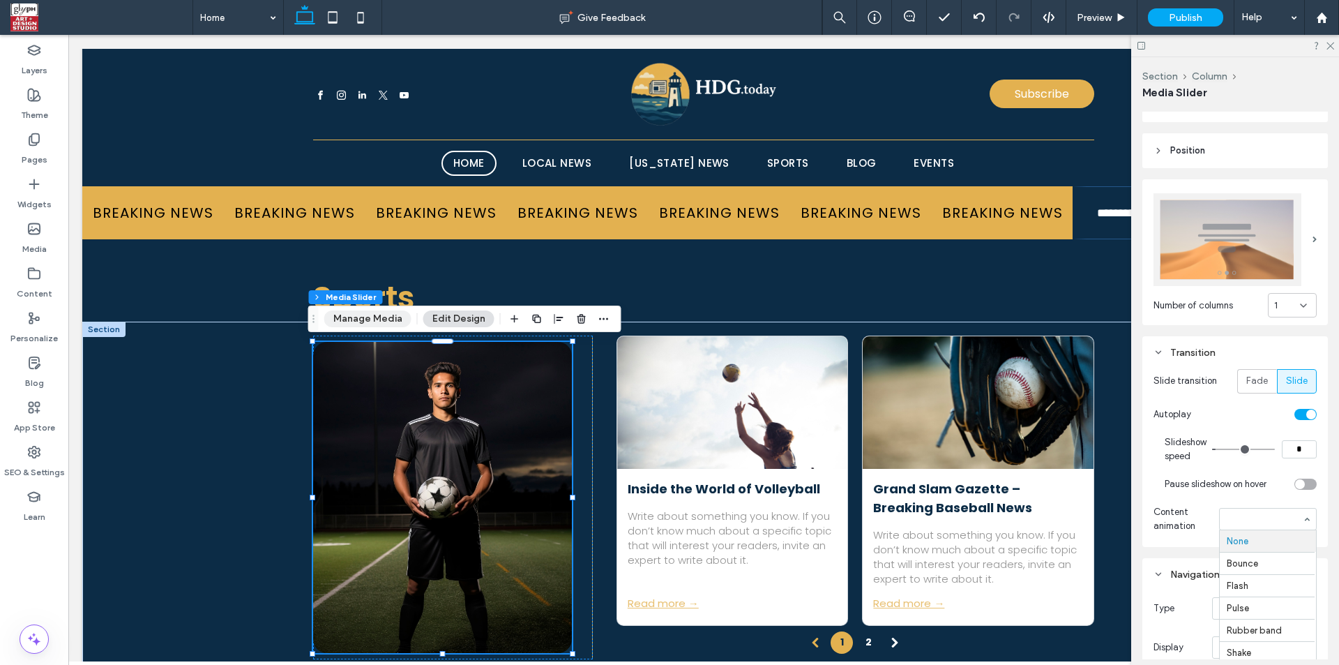
click at [375, 315] on button "Manage Media" at bounding box center [367, 318] width 87 height 17
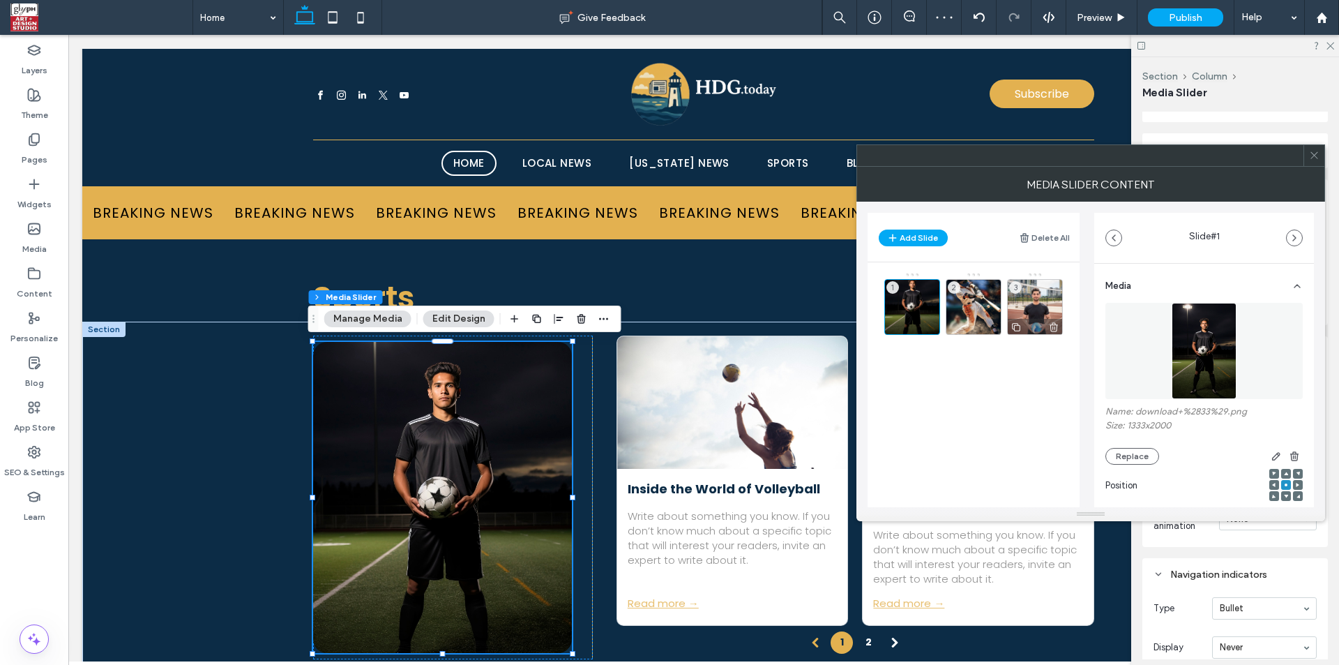
click at [1014, 329] on use at bounding box center [1016, 327] width 8 height 8
click at [910, 370] on div "4" at bounding box center [912, 382] width 56 height 56
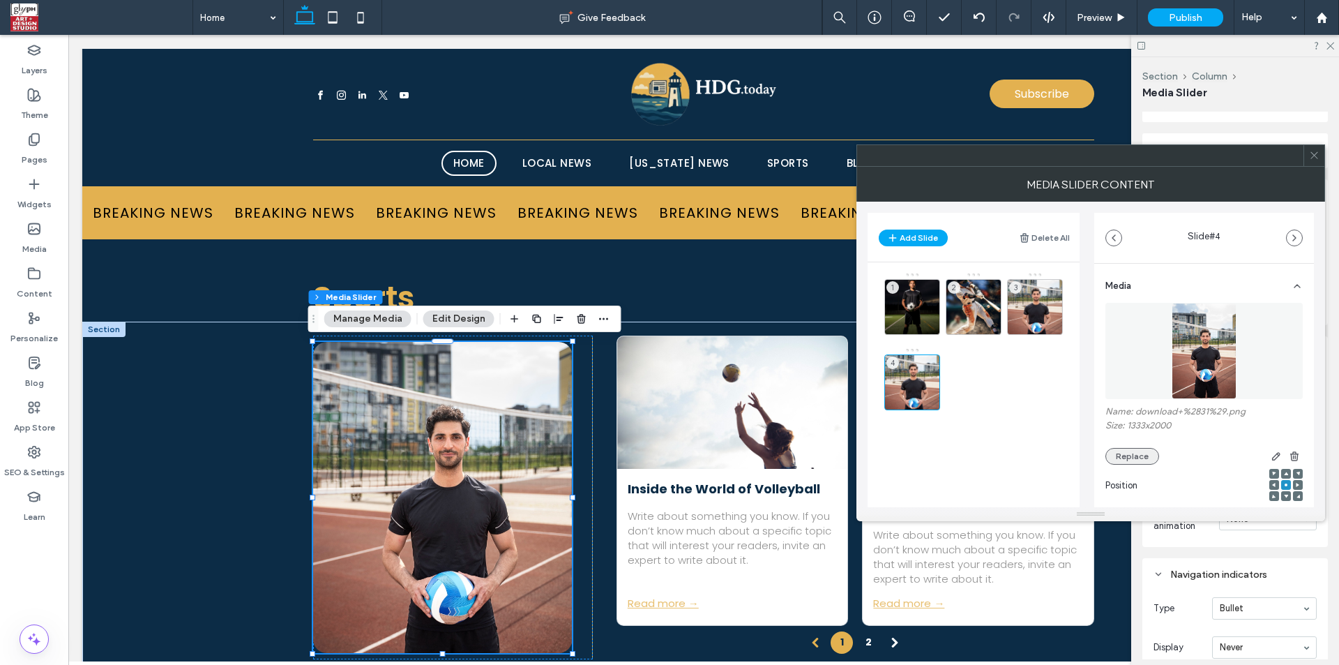
click at [1131, 453] on button "Replace" at bounding box center [1133, 456] width 54 height 17
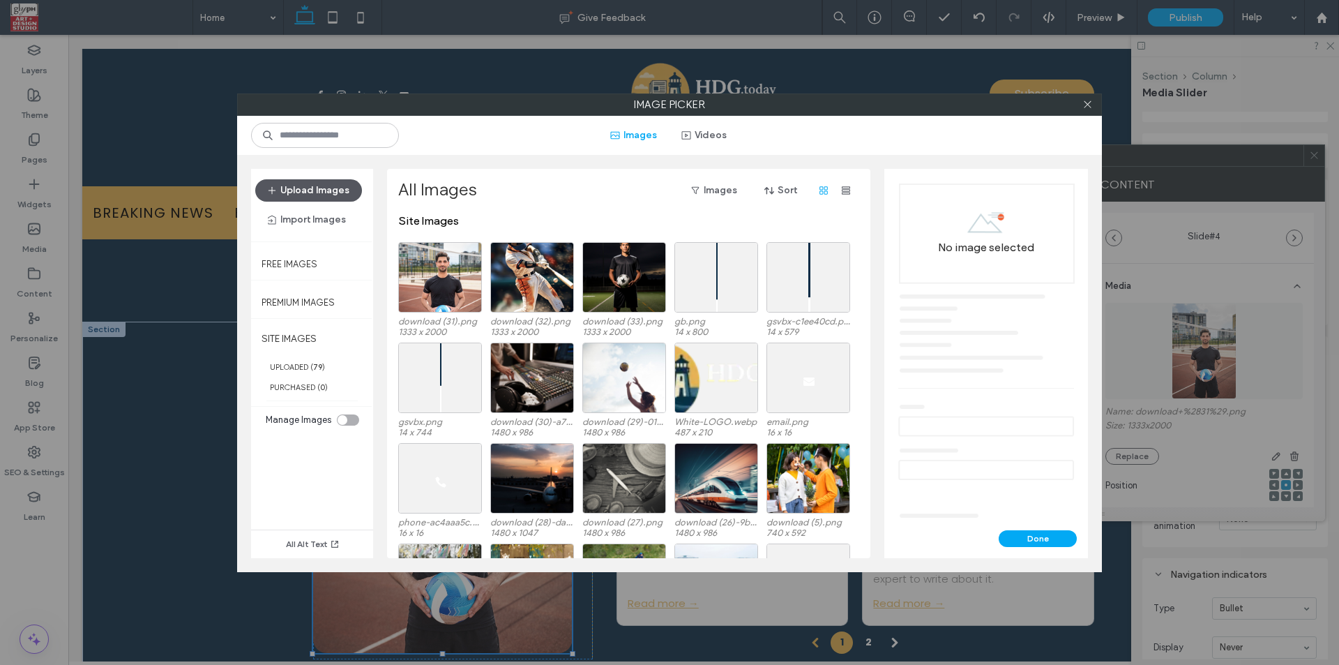
click at [331, 195] on button "Upload Images" at bounding box center [308, 190] width 107 height 22
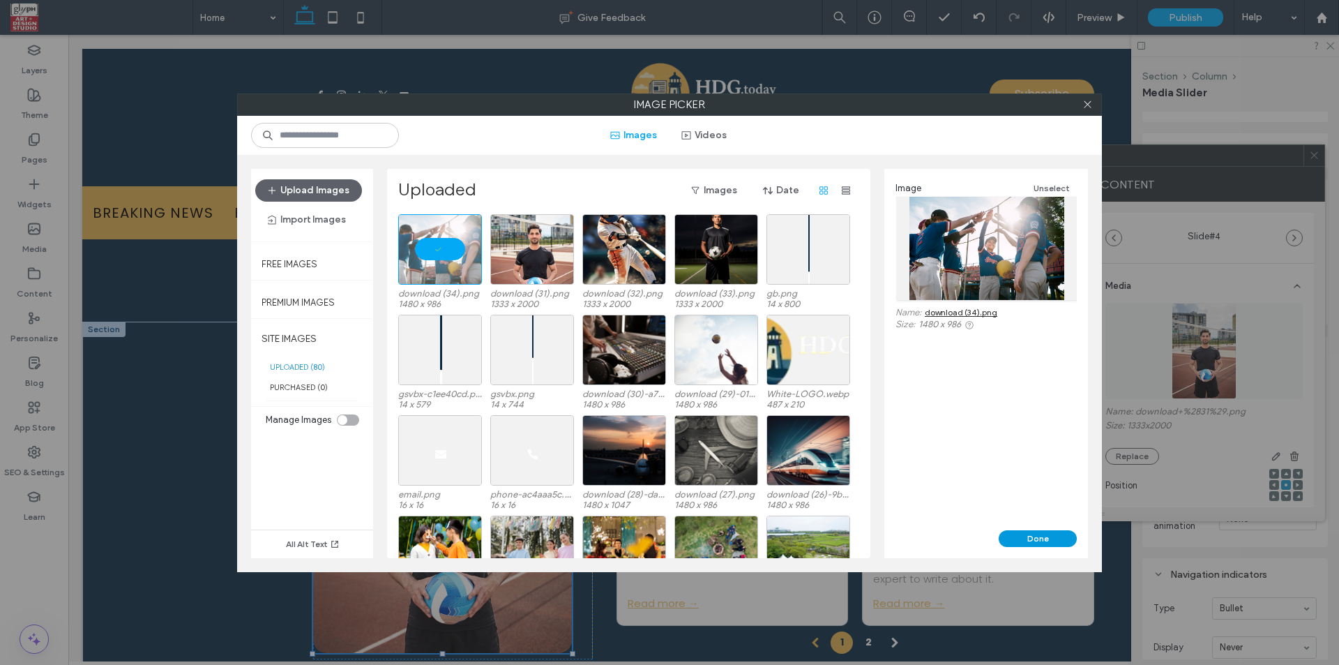
click at [1026, 541] on button "Done" at bounding box center [1038, 538] width 78 height 17
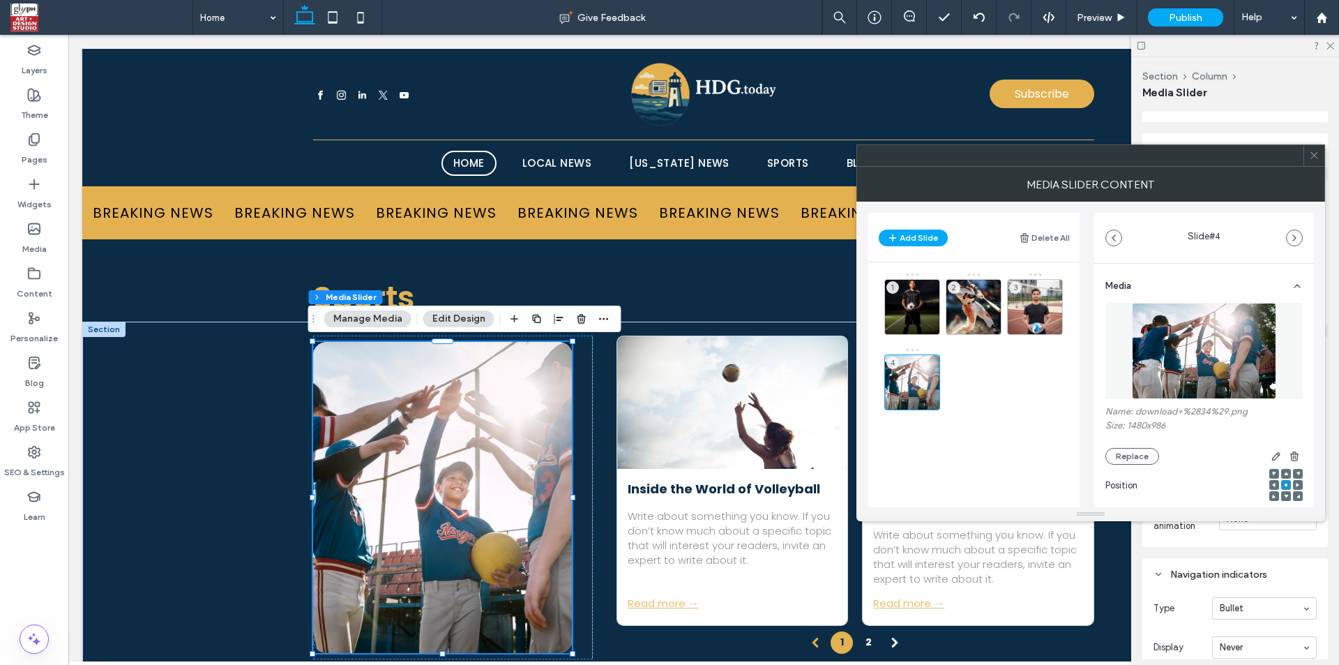
click at [1312, 149] on span at bounding box center [1314, 155] width 10 height 21
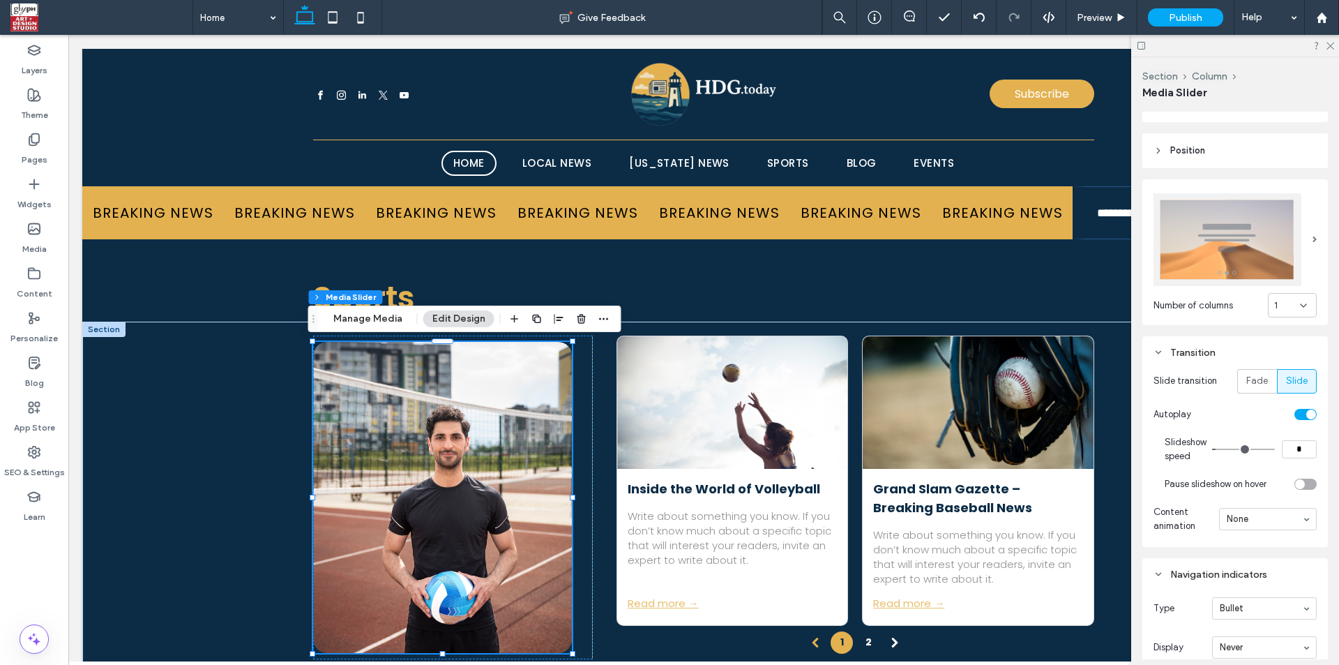
click at [1282, 451] on input "*" at bounding box center [1299, 449] width 35 height 18
click at [1292, 448] on input "*" at bounding box center [1299, 449] width 35 height 18
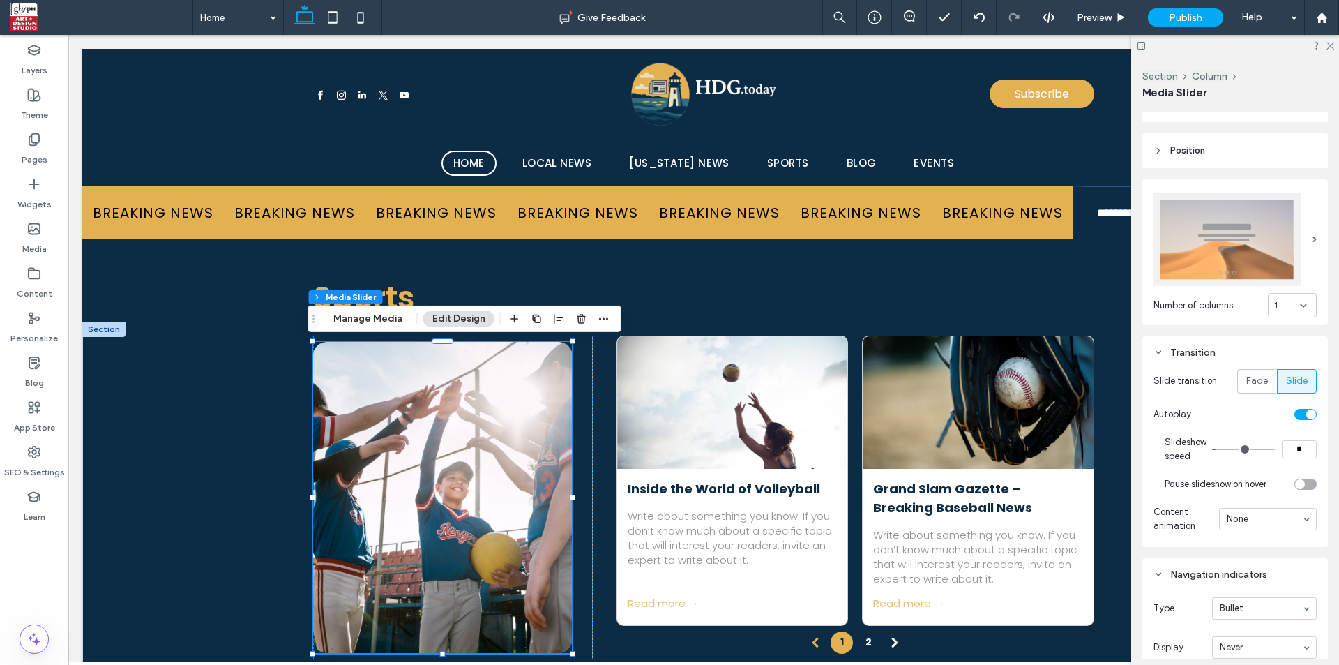
type input "*"
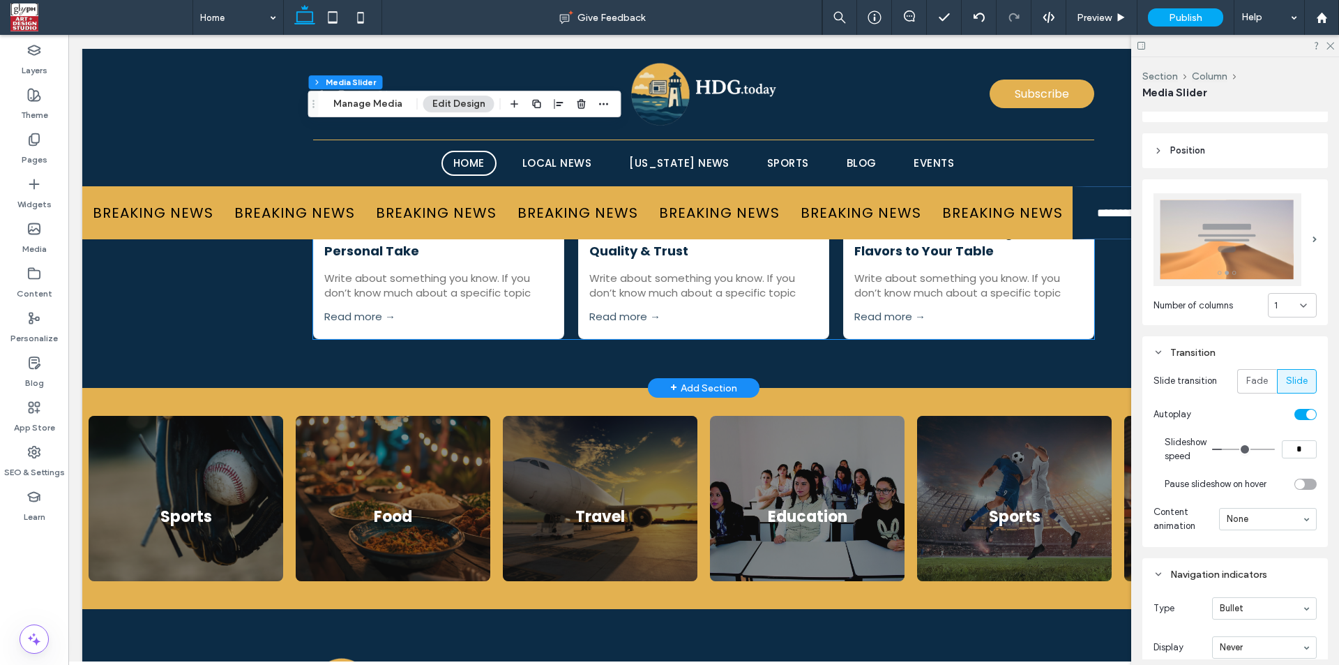
scroll to position [3946, 0]
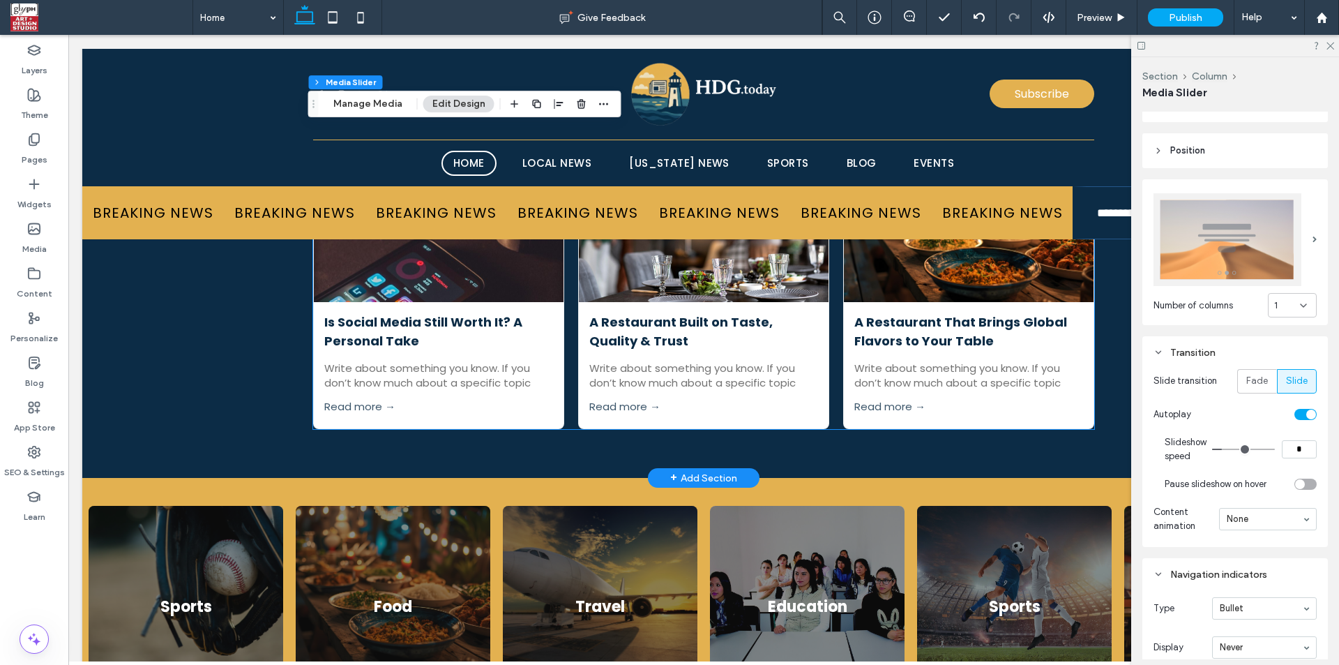
click at [579, 354] on div "A Restaurant Built on Taste, Quality & Trust September 4, 2025 Write about some…" at bounding box center [704, 351] width 250 height 98
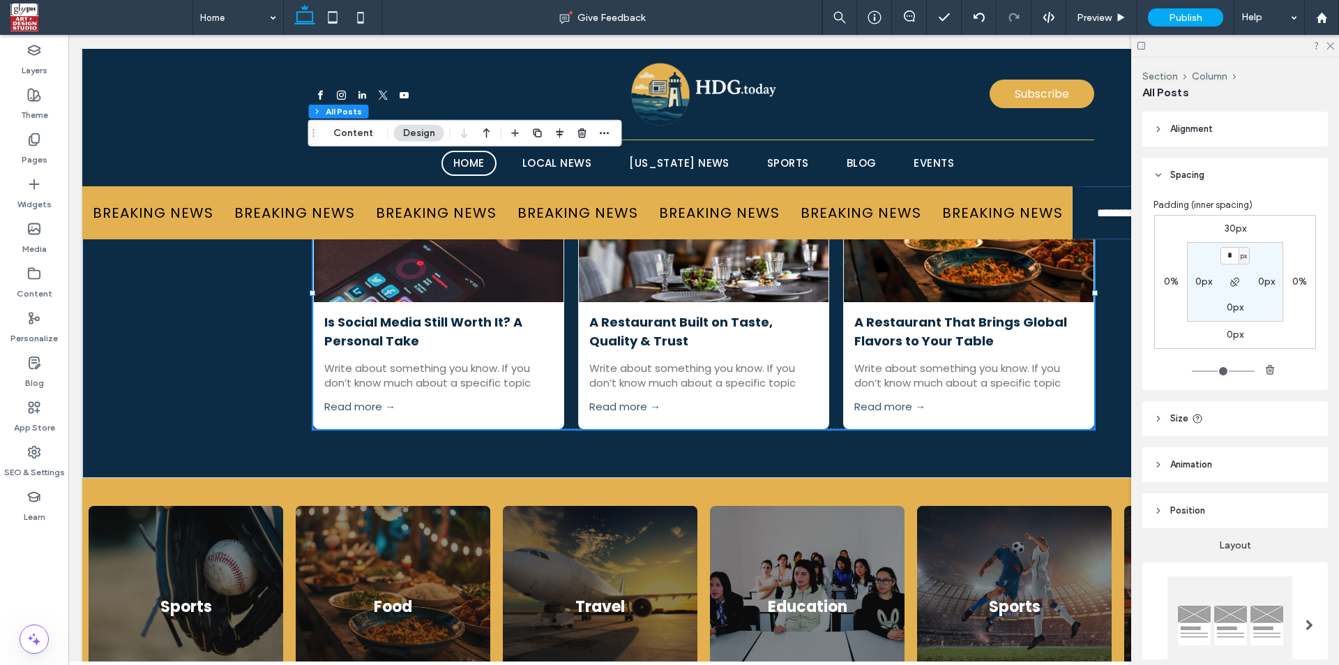
scroll to position [534, 0]
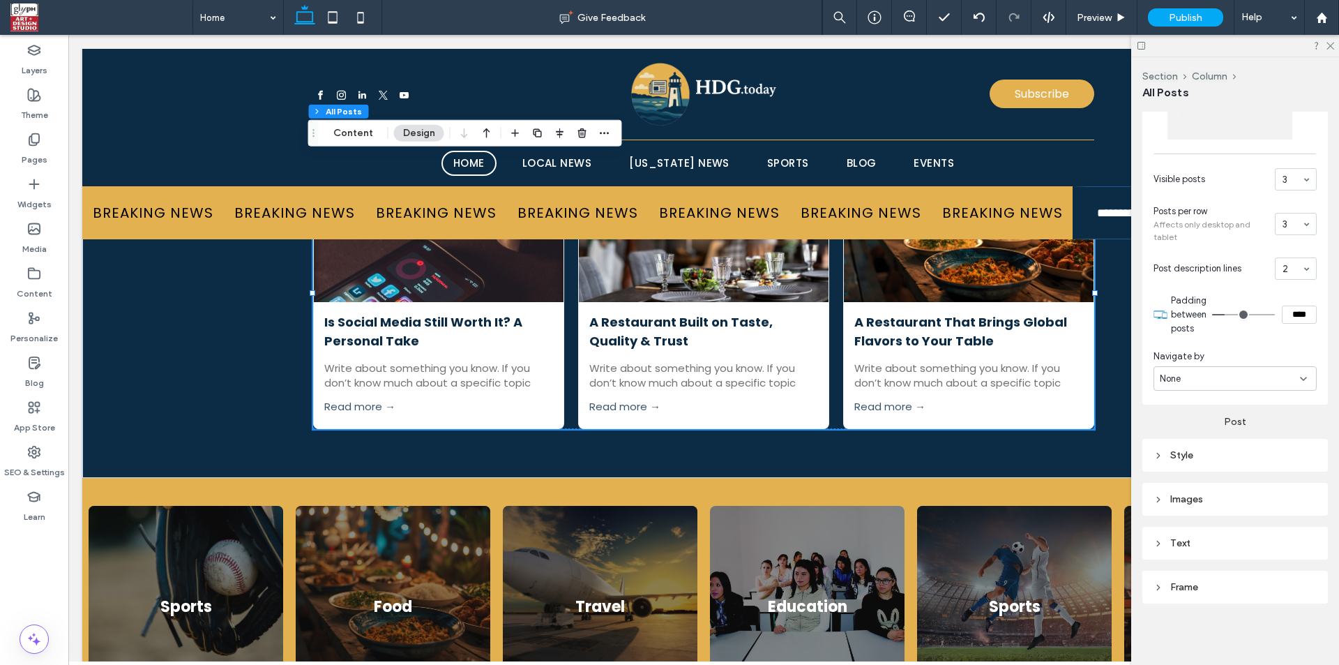
click at [1189, 451] on div "Style" at bounding box center [1235, 455] width 163 height 12
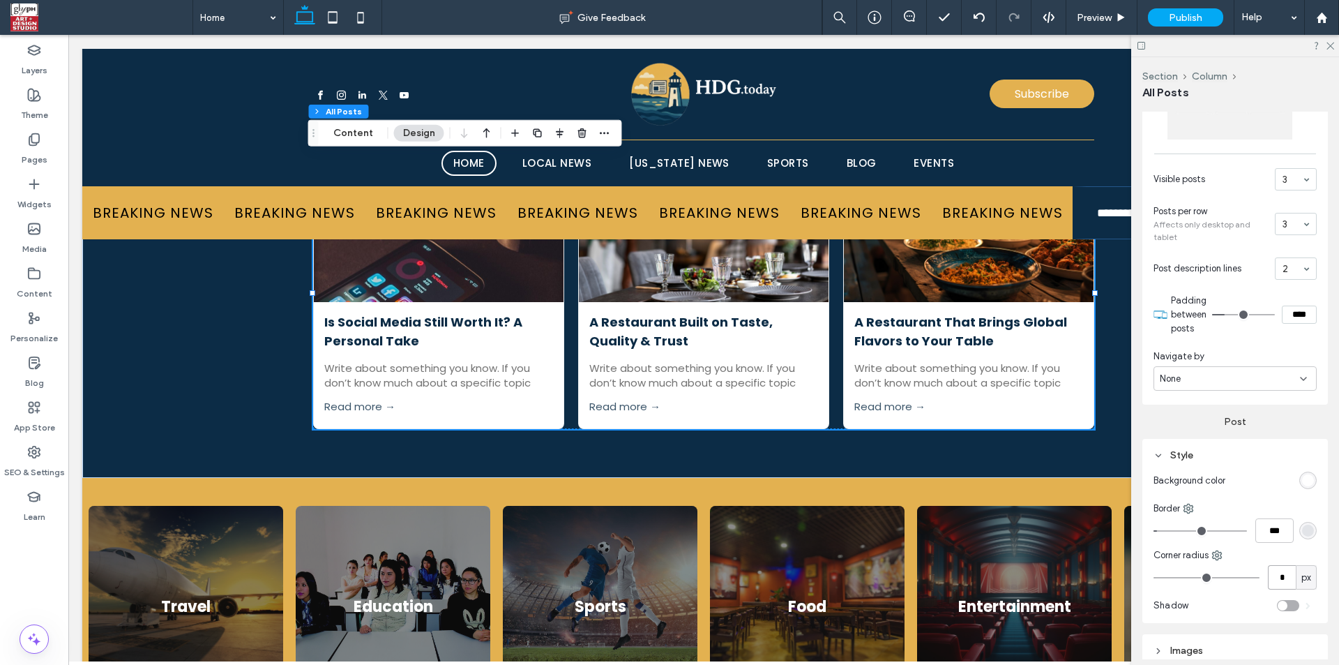
drag, startPoint x: 1279, startPoint y: 569, endPoint x: 1274, endPoint y: 574, distance: 7.4
click at [1274, 574] on input "*" at bounding box center [1282, 577] width 28 height 24
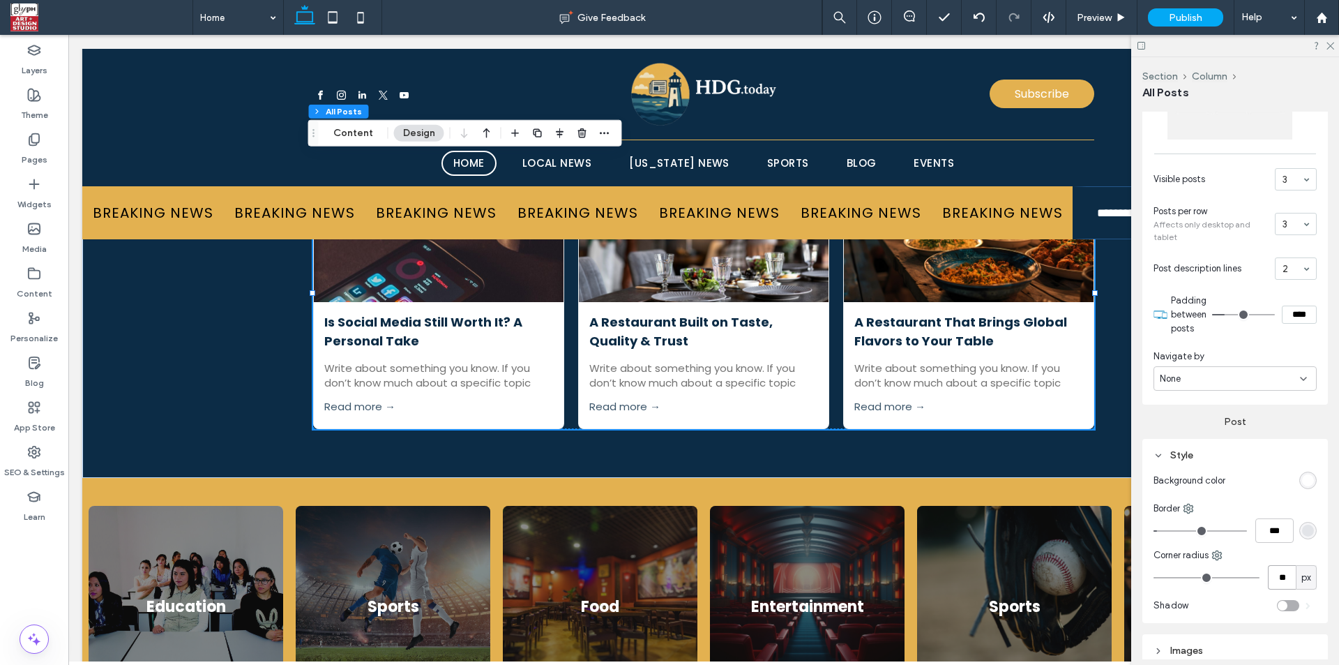
type input "**"
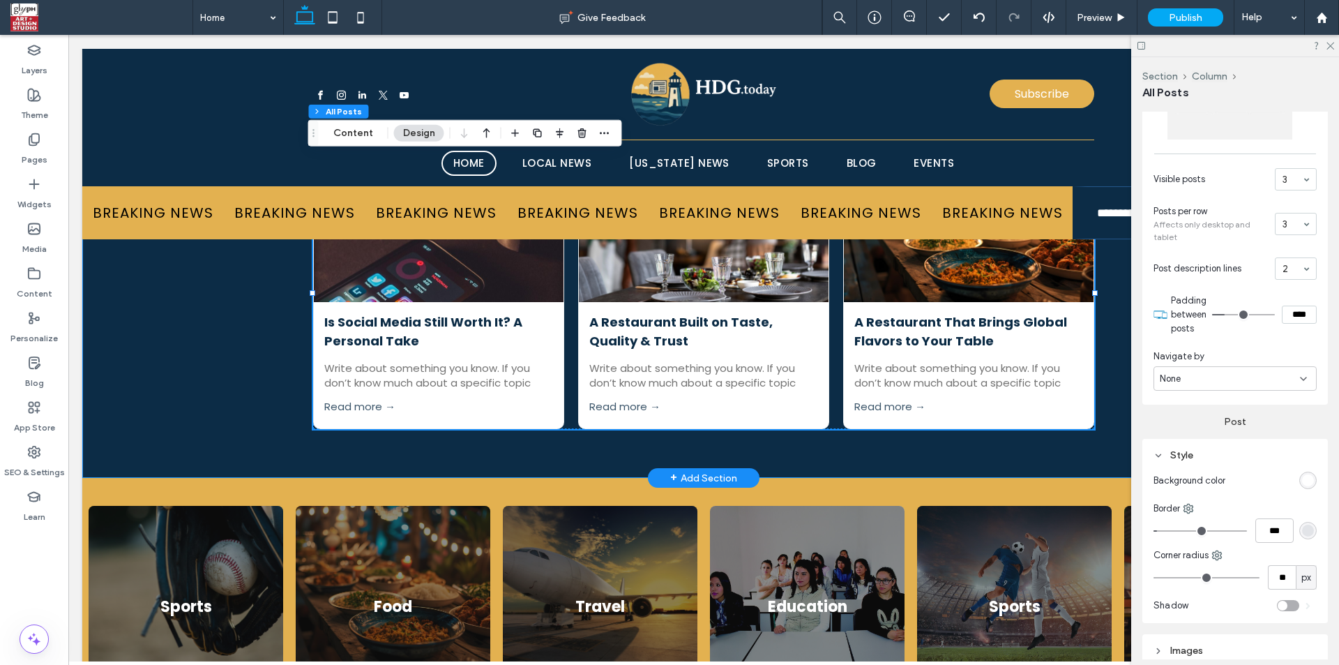
click at [1094, 460] on div "Top Headlines Is Social Media Still Worth It? A Personal Take September 4, 2025…" at bounding box center [703, 270] width 837 height 415
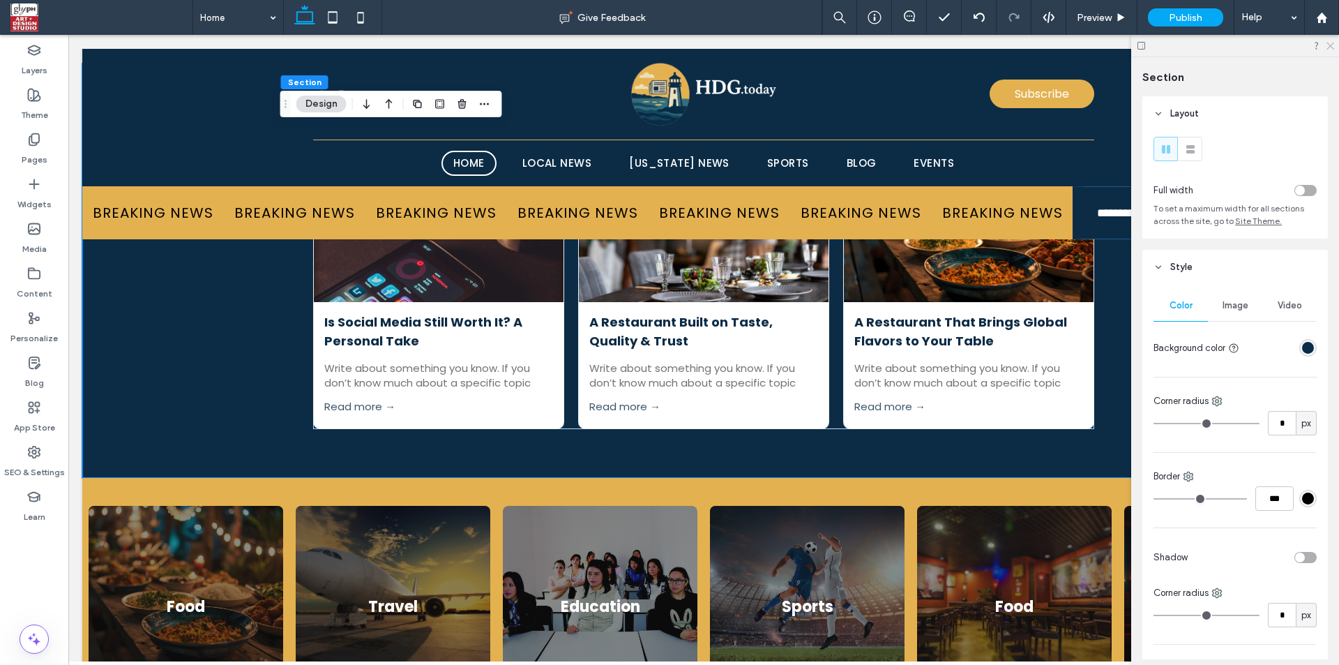
click at [1328, 41] on icon at bounding box center [1329, 44] width 9 height 9
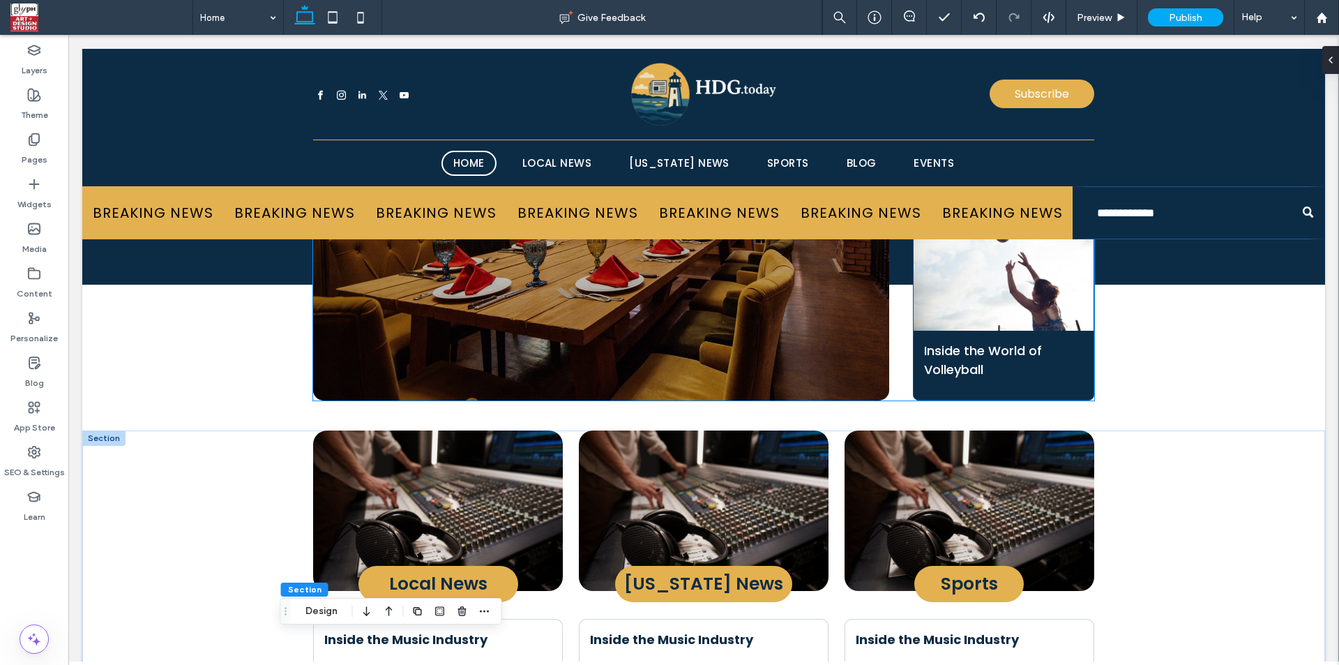
scroll to position [326, 0]
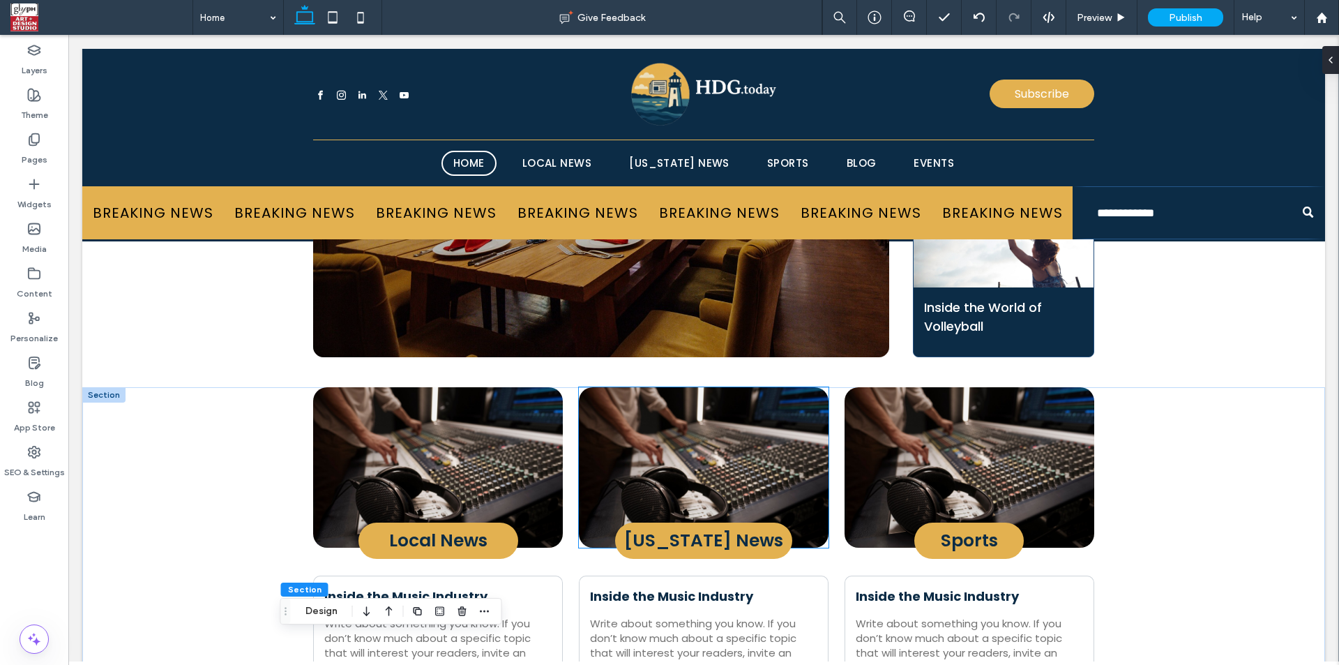
click at [735, 458] on img at bounding box center [704, 467] width 250 height 160
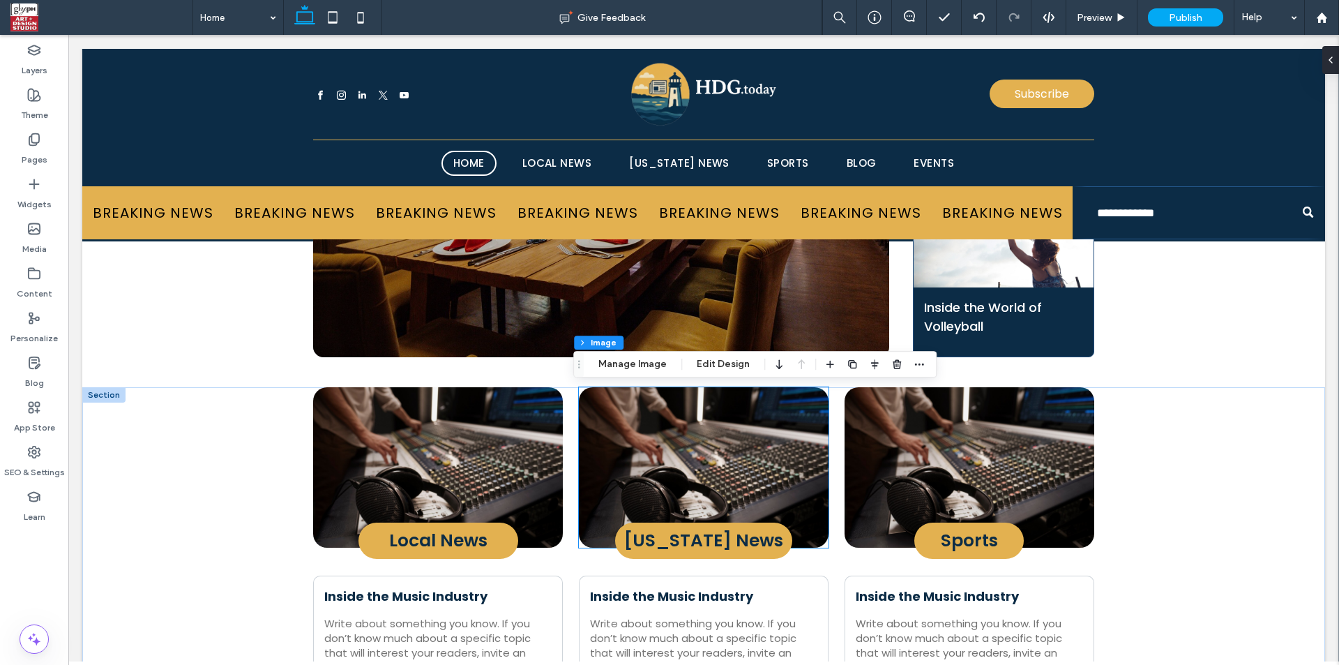
type input "**"
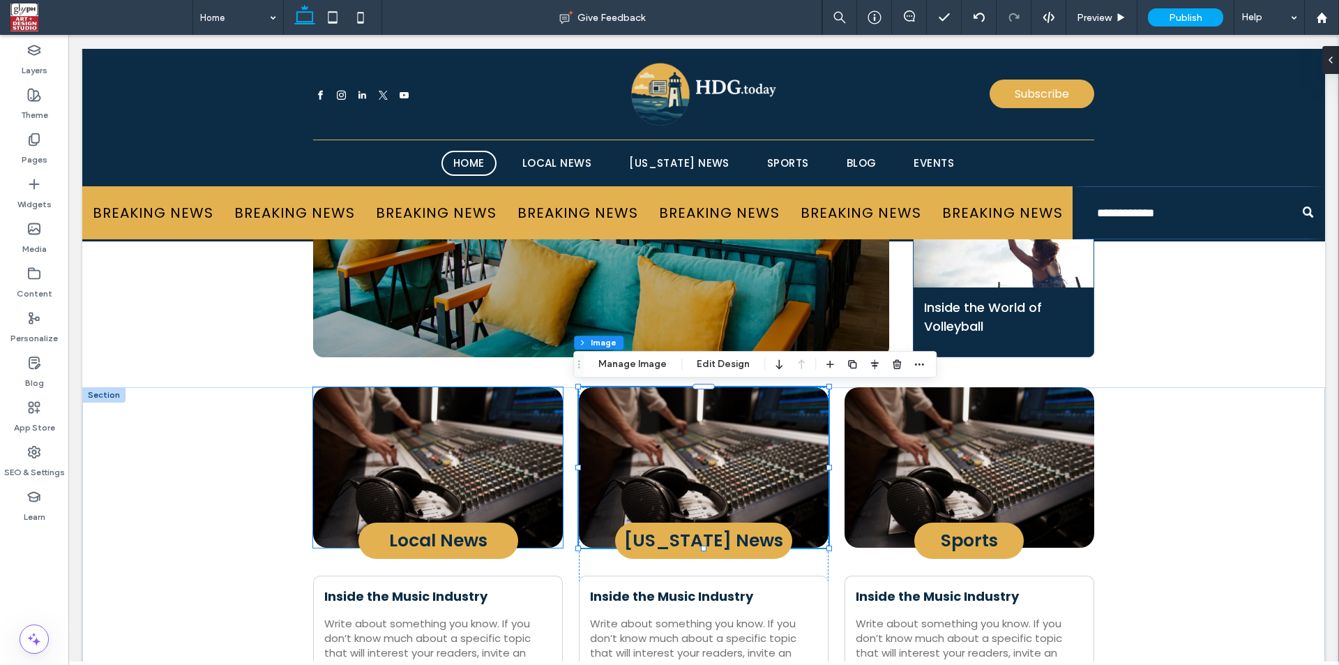
click at [506, 440] on img at bounding box center [438, 467] width 250 height 160
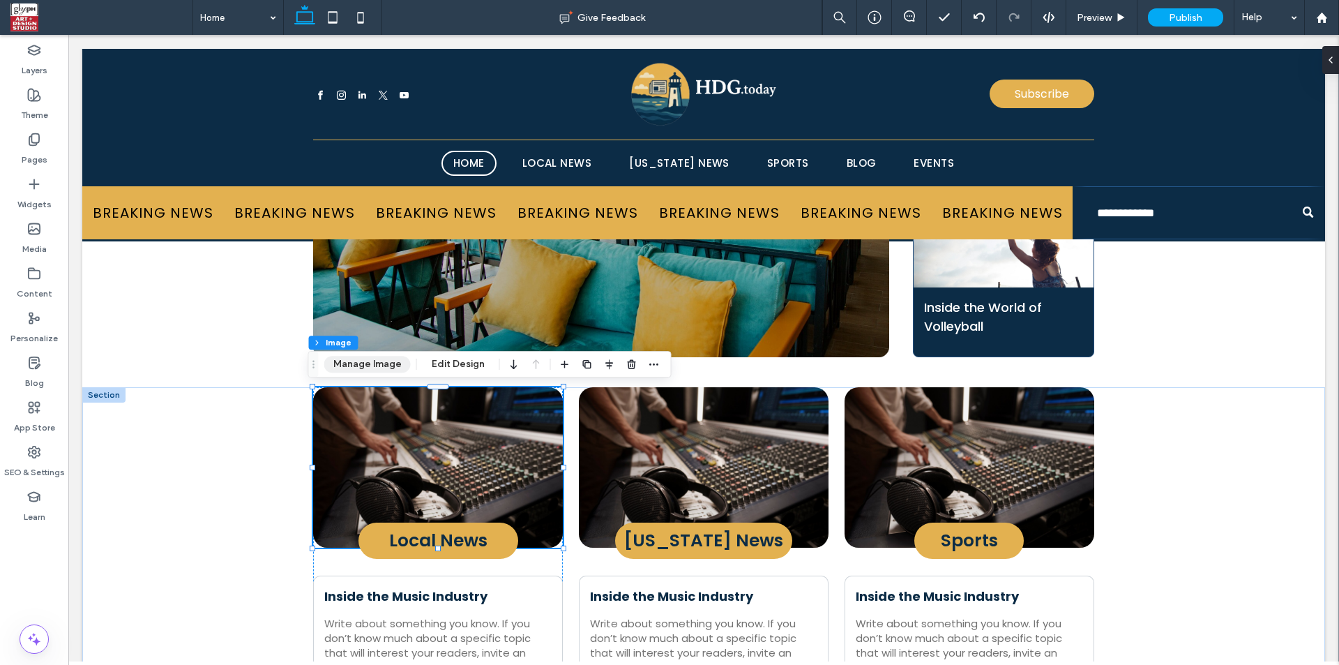
click at [399, 364] on button "Manage Image" at bounding box center [367, 364] width 86 height 17
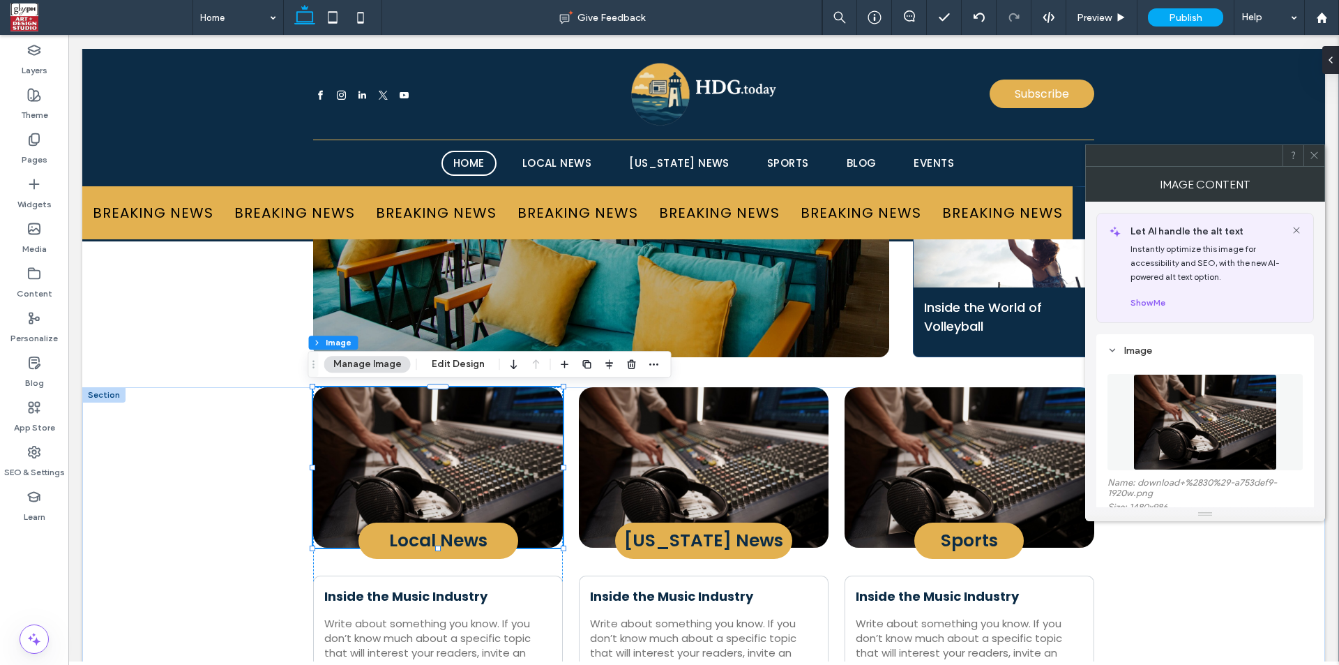
click at [1159, 435] on img at bounding box center [1206, 422] width 144 height 96
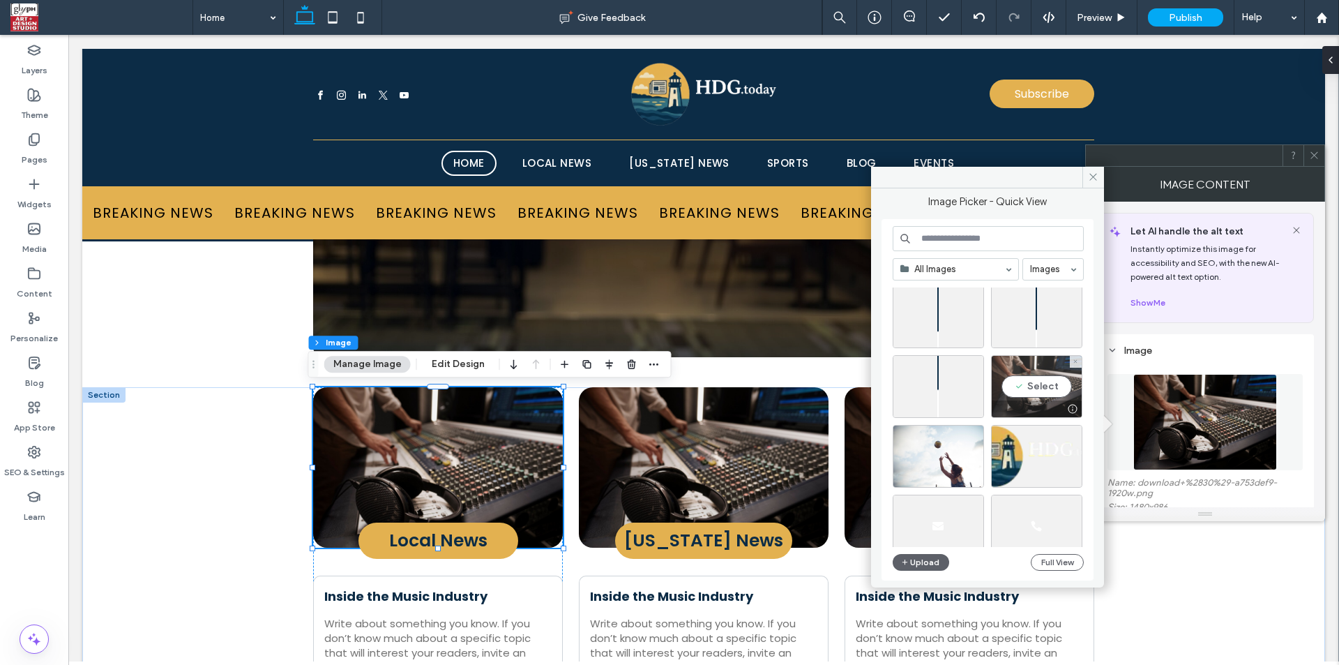
scroll to position [488, 0]
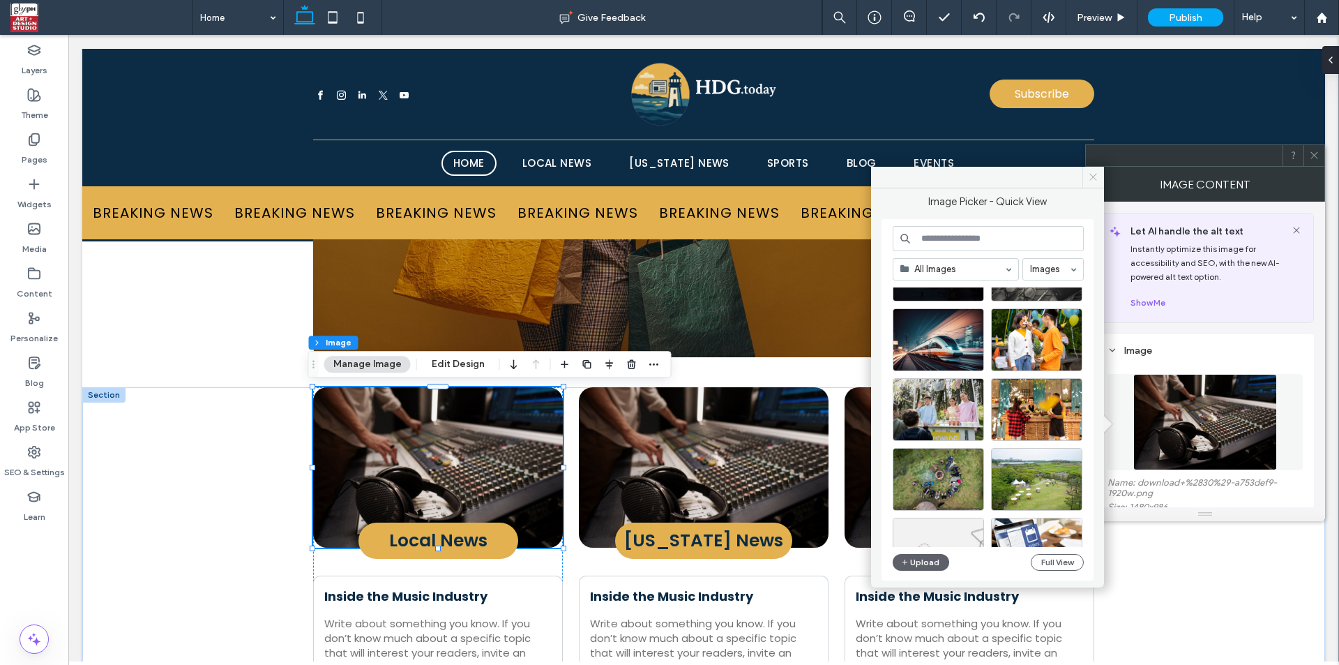
click at [1086, 179] on span at bounding box center [1094, 177] width 22 height 21
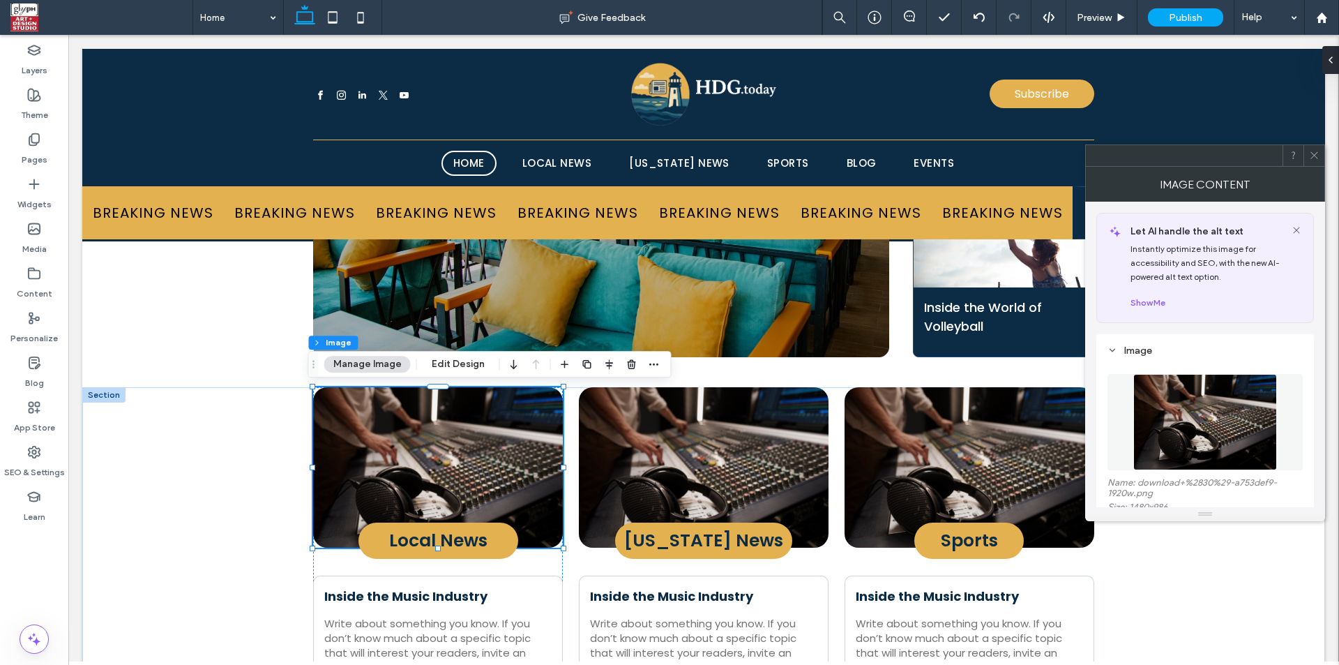
click at [1213, 429] on img at bounding box center [1206, 422] width 144 height 96
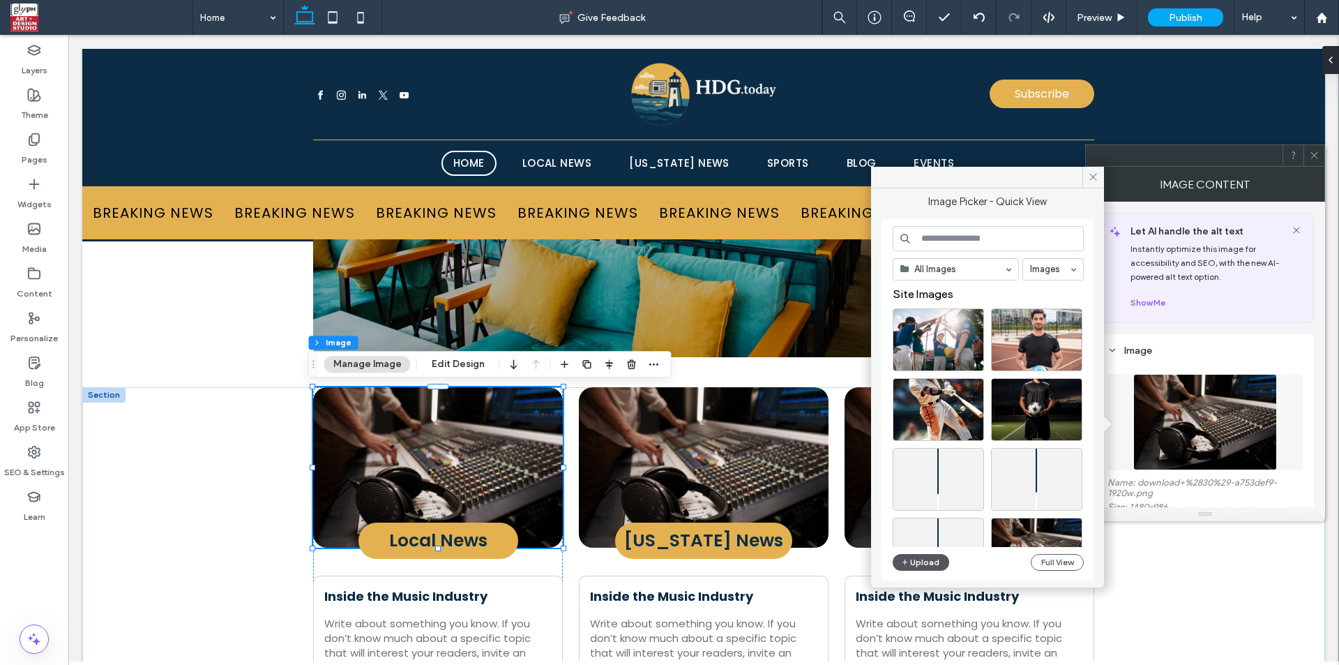
click at [915, 563] on button "Upload" at bounding box center [921, 562] width 57 height 17
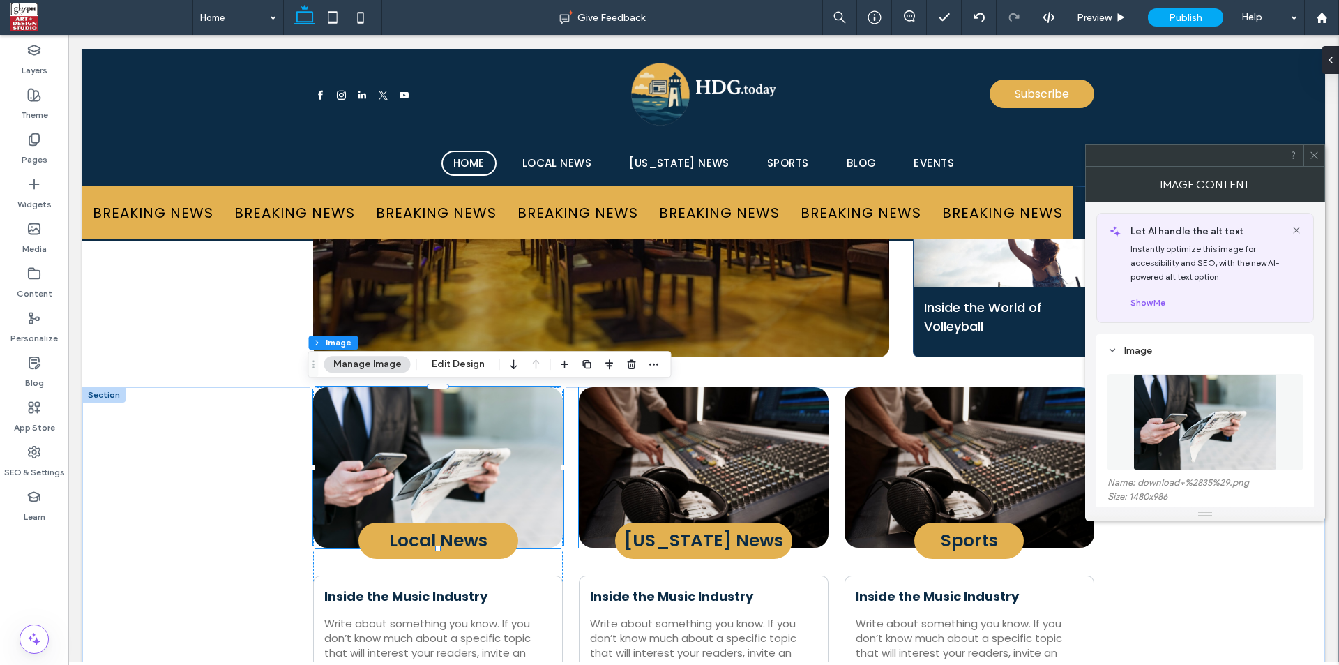
click at [665, 476] on img at bounding box center [704, 467] width 250 height 160
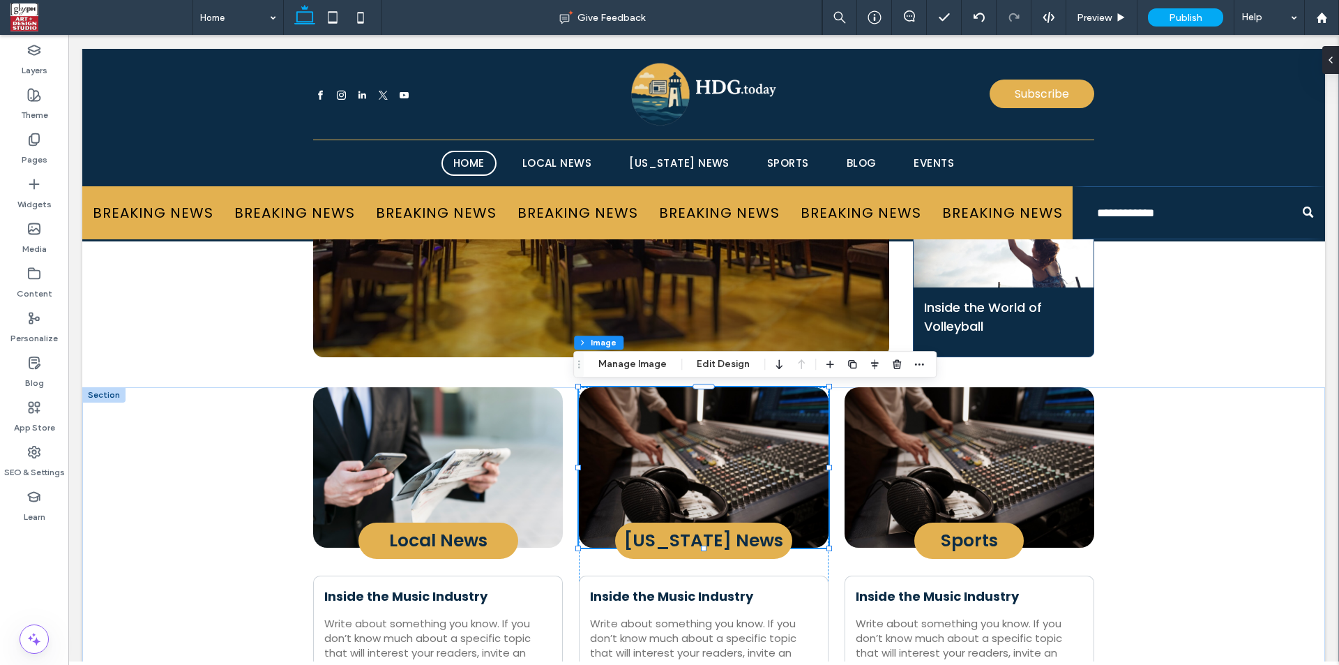
type input "**"
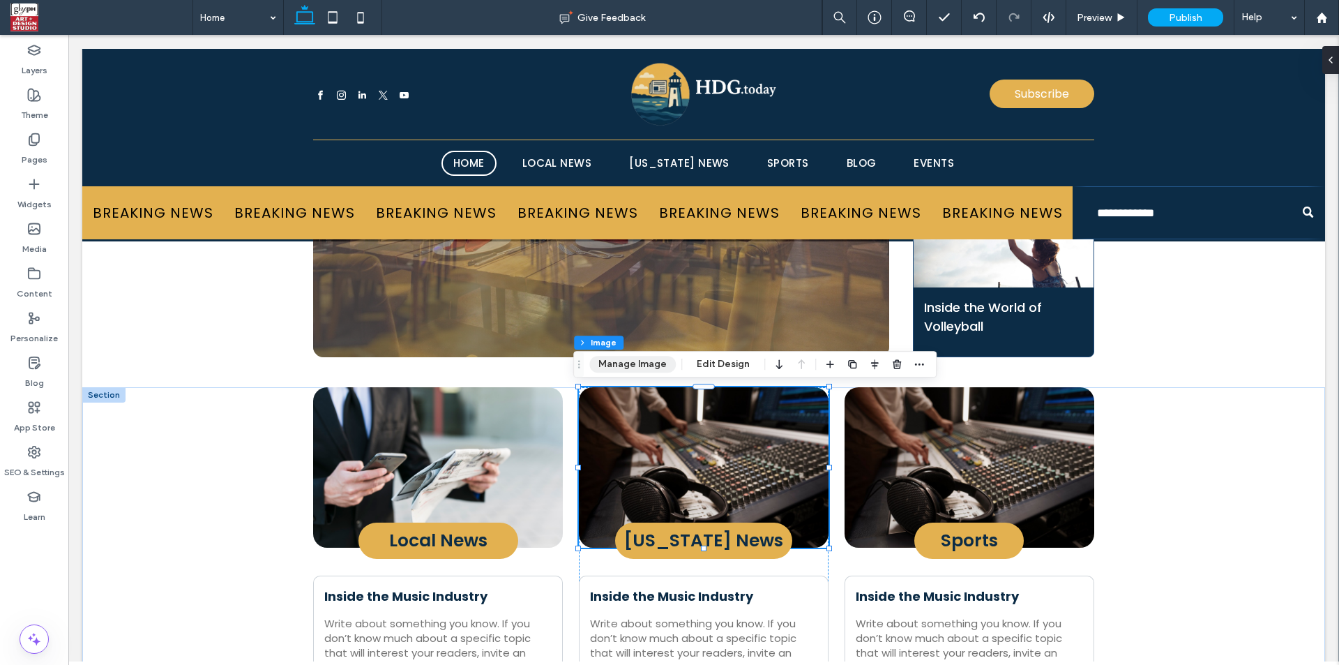
click at [610, 368] on button "Manage Image" at bounding box center [632, 364] width 86 height 17
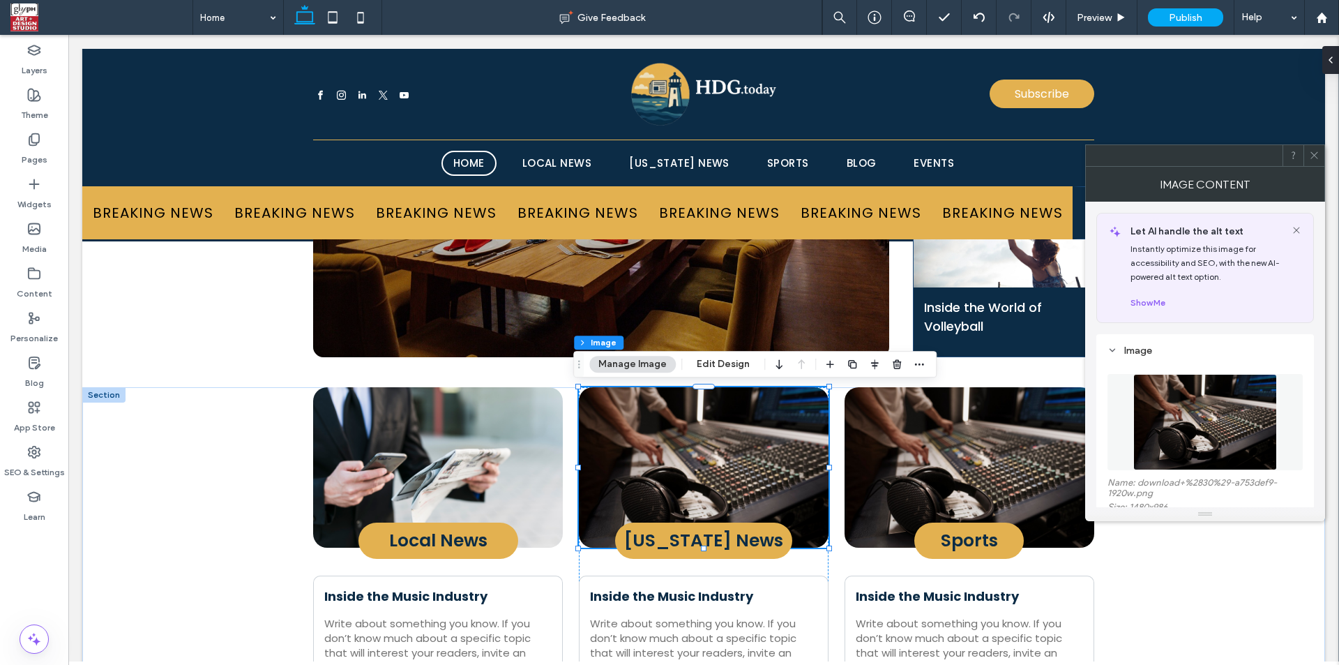
click at [1160, 460] on img at bounding box center [1206, 422] width 144 height 96
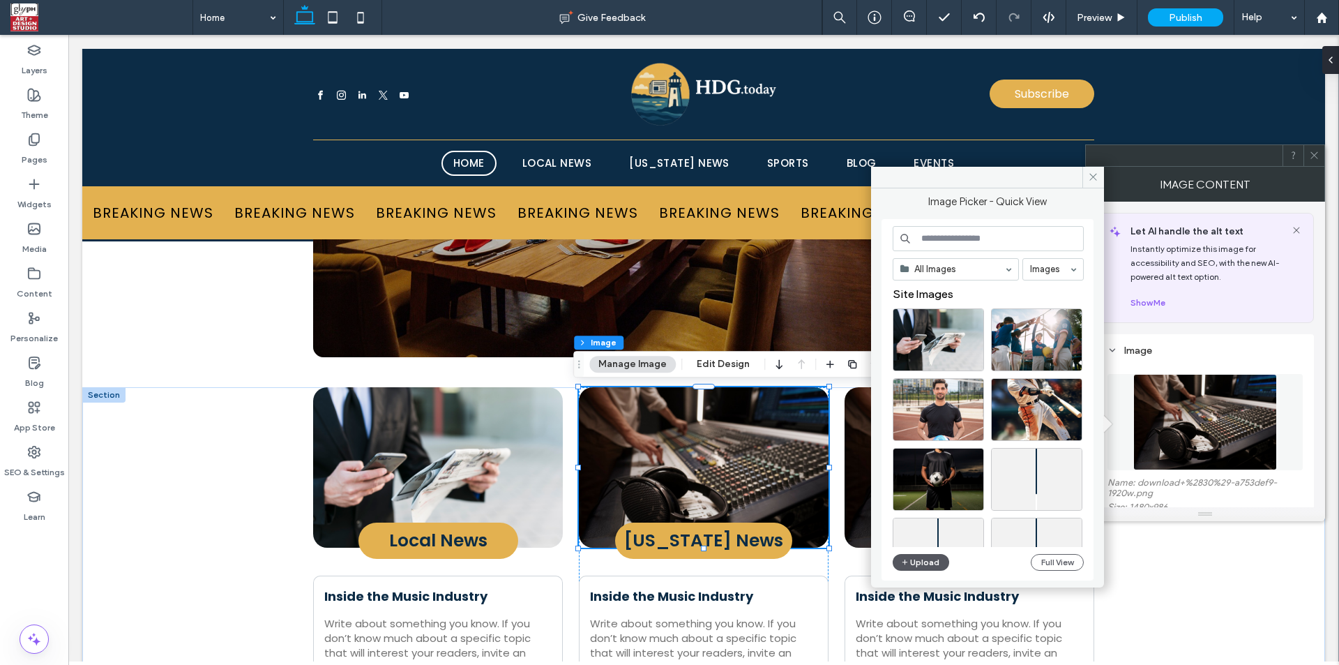
click at [936, 566] on button "Upload" at bounding box center [921, 562] width 57 height 17
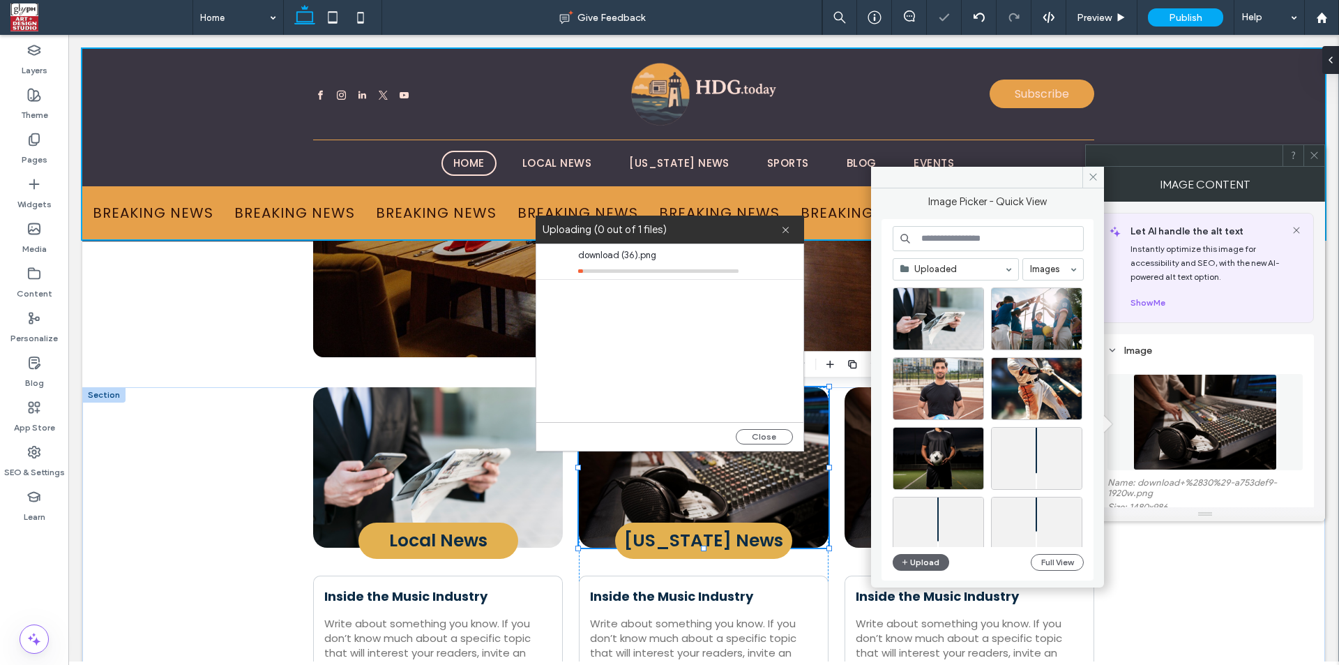
click at [893, 554] on button "Upload" at bounding box center [921, 562] width 57 height 17
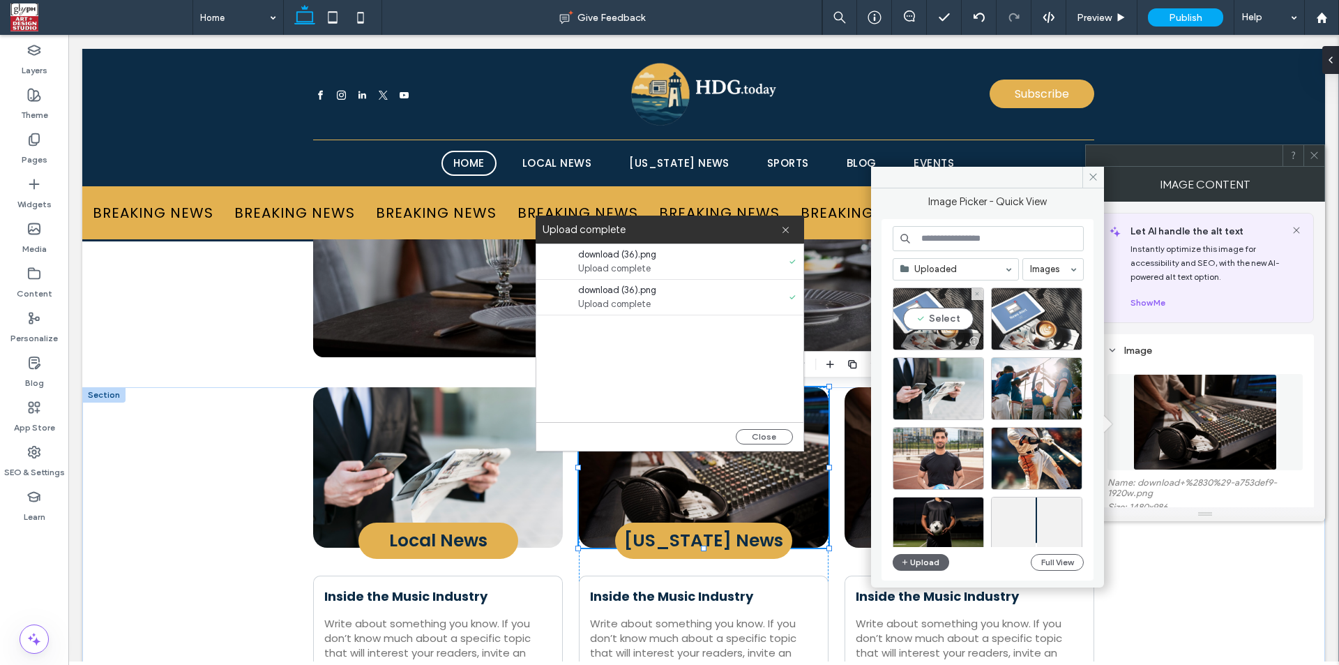
click at [920, 333] on div at bounding box center [939, 341] width 90 height 17
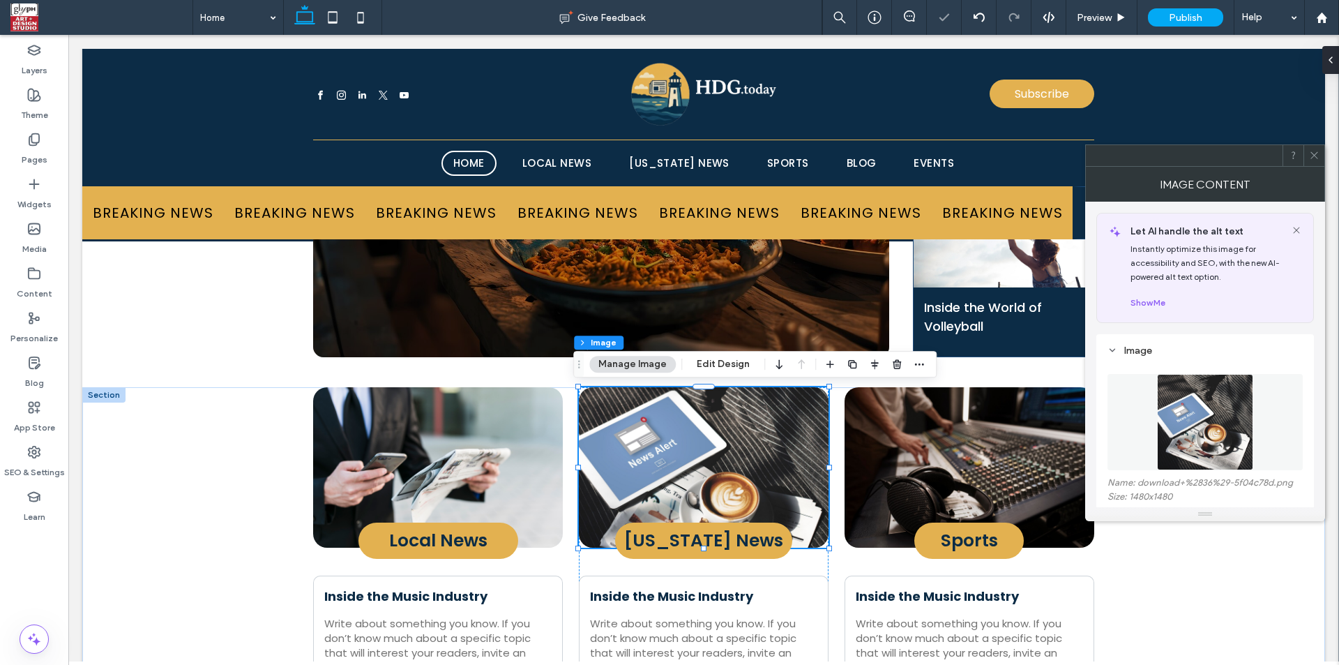
click at [1316, 156] on icon at bounding box center [1314, 155] width 10 height 10
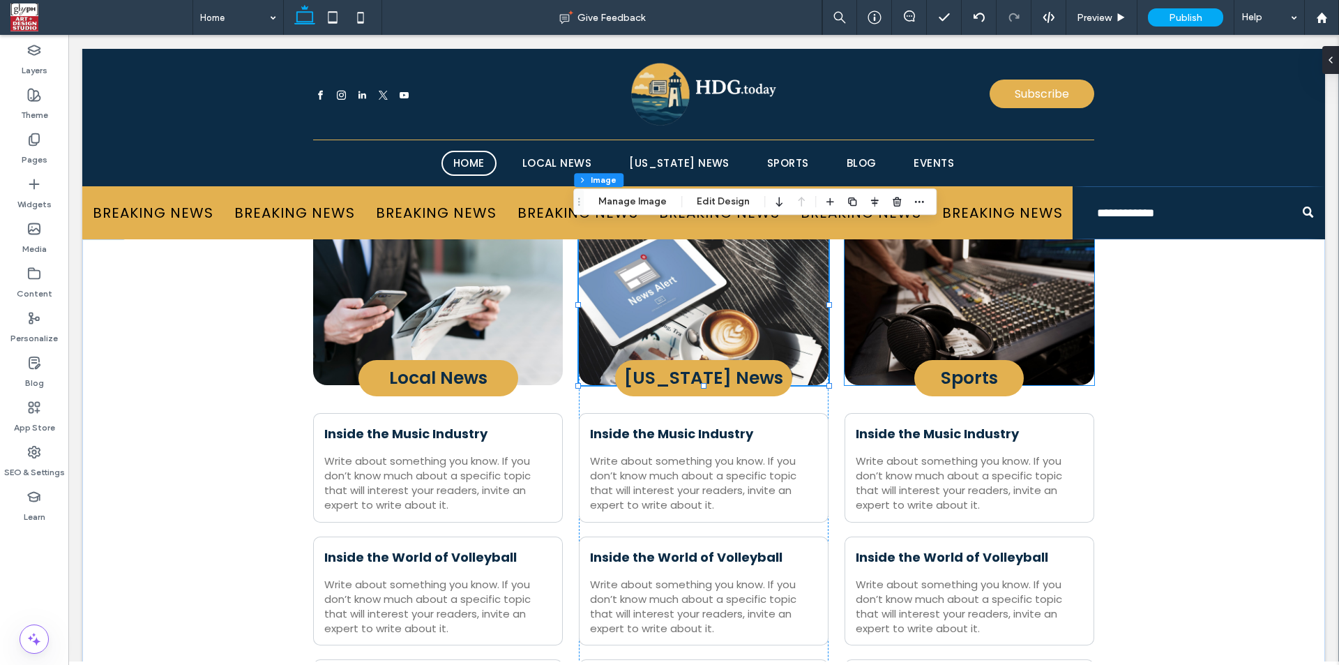
click at [956, 292] on img at bounding box center [970, 305] width 250 height 160
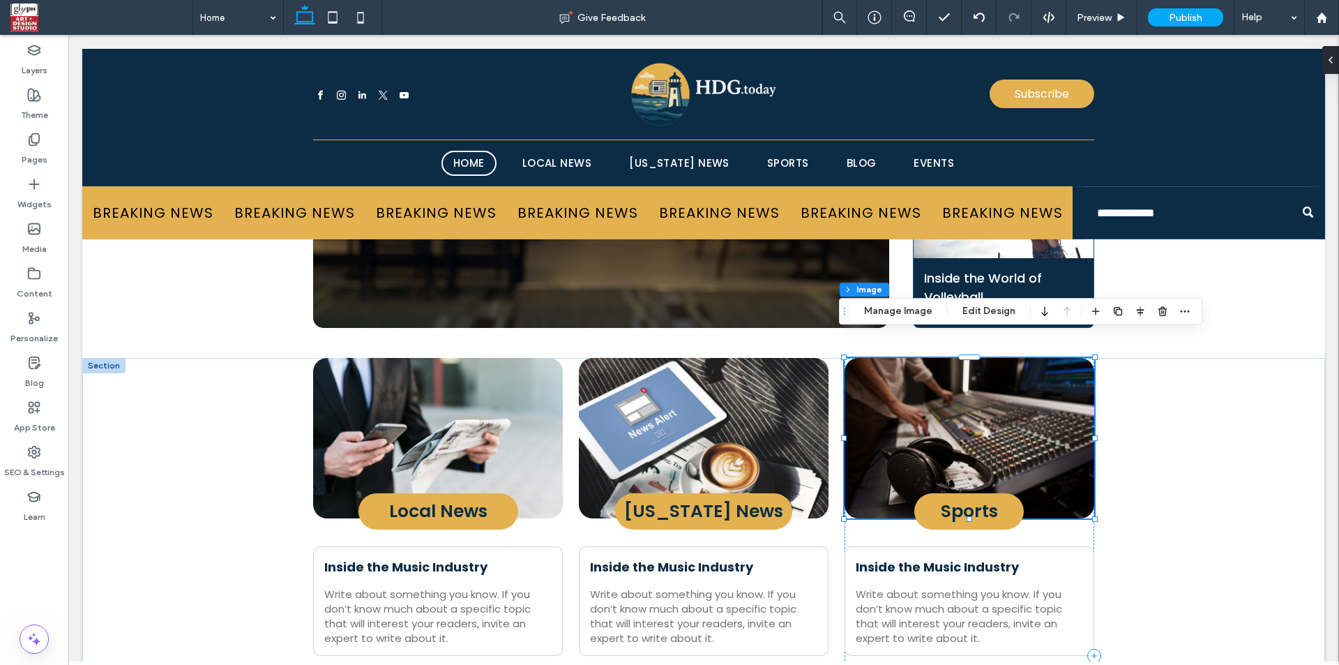
scroll to position [326, 0]
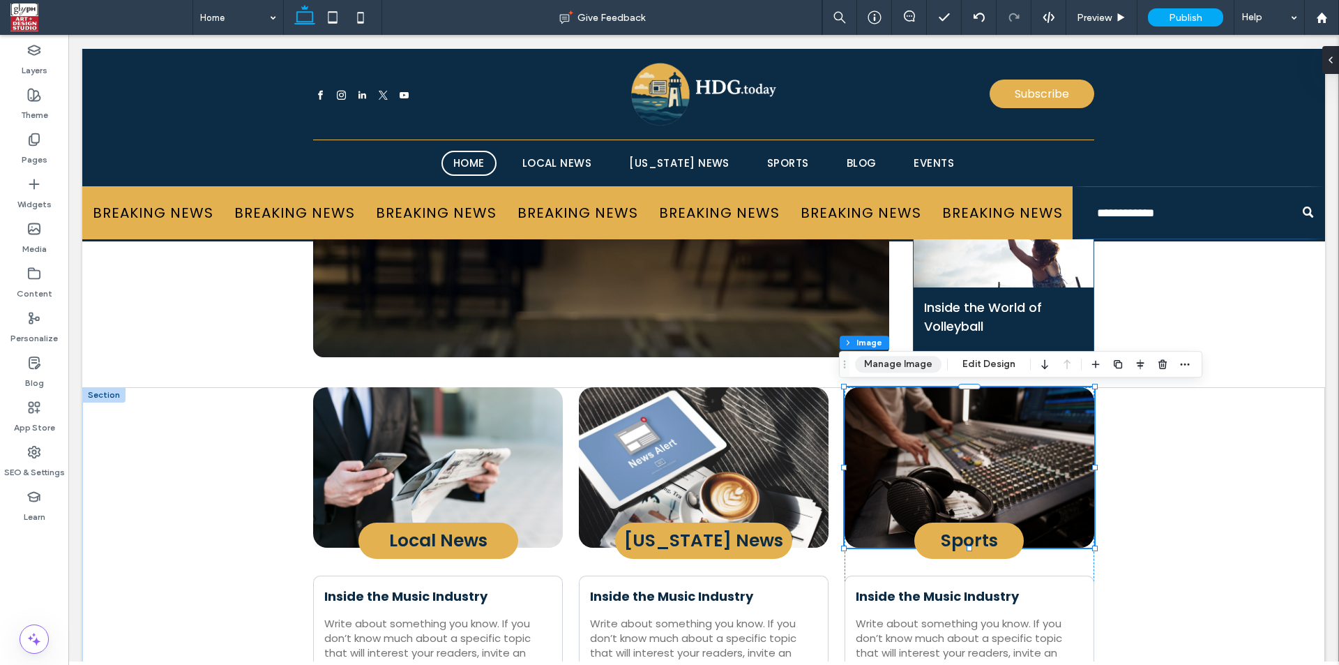
click at [907, 367] on button "Manage Image" at bounding box center [898, 364] width 86 height 17
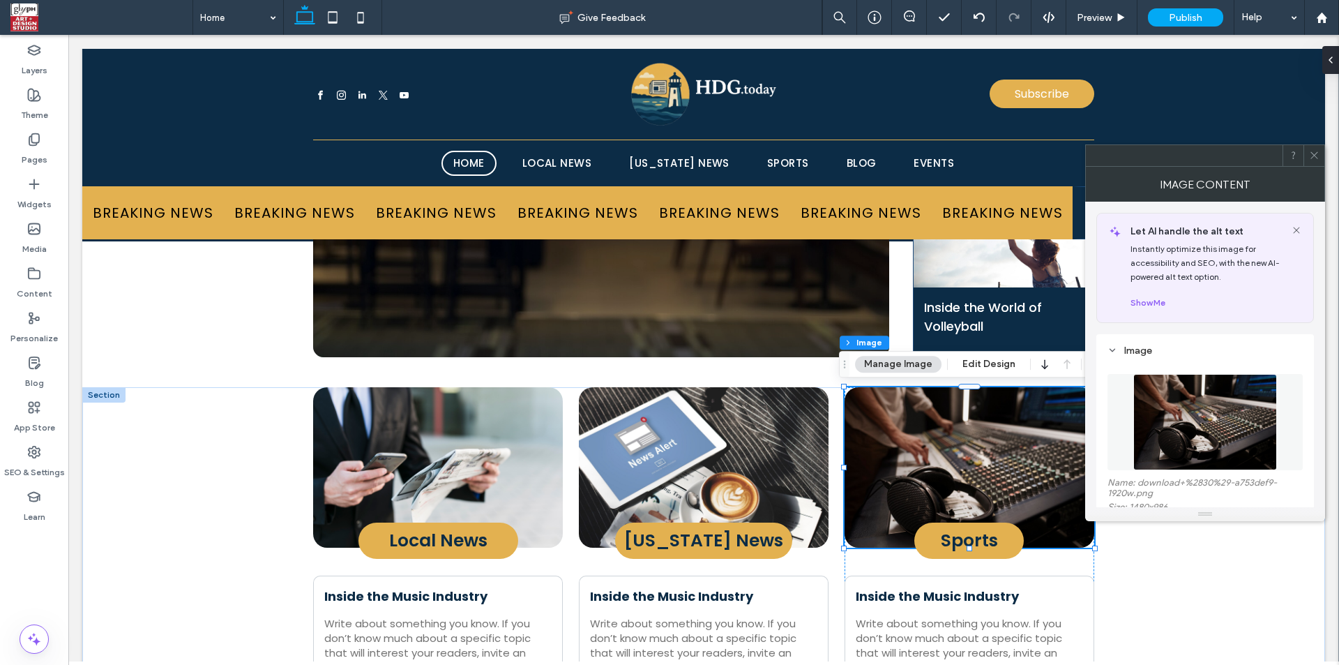
click at [1202, 425] on img at bounding box center [1206, 422] width 144 height 96
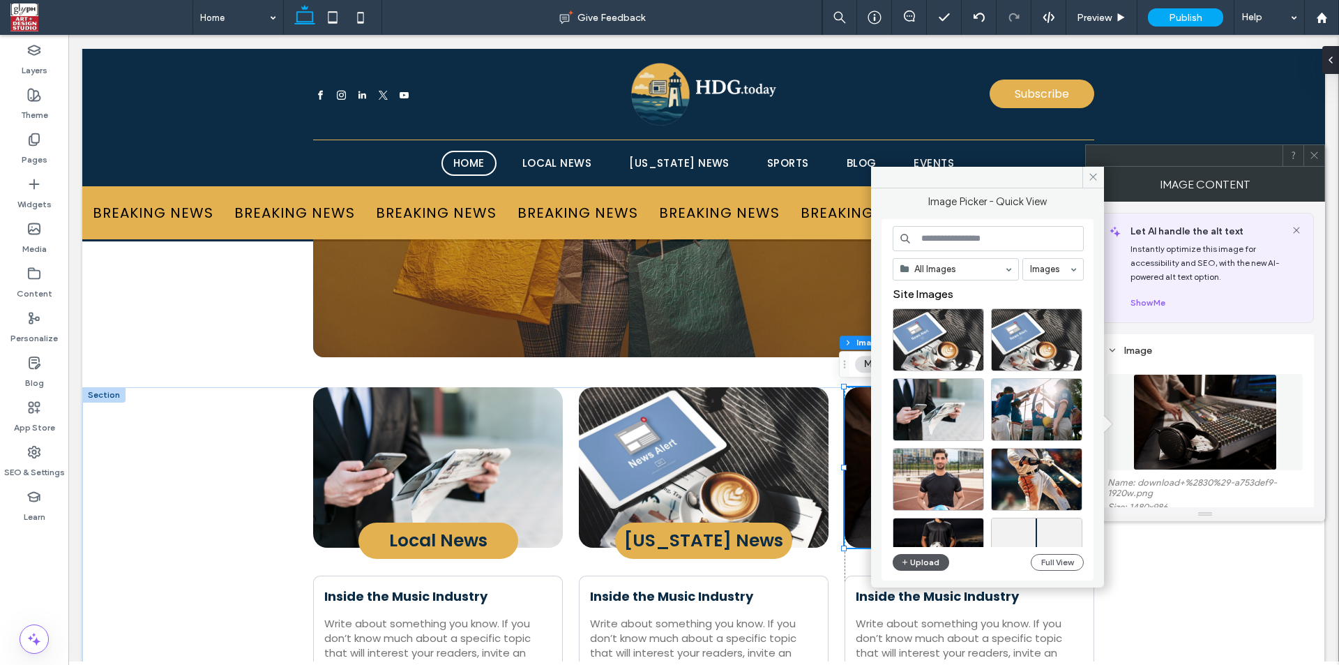
click at [931, 560] on button "Upload" at bounding box center [921, 562] width 57 height 17
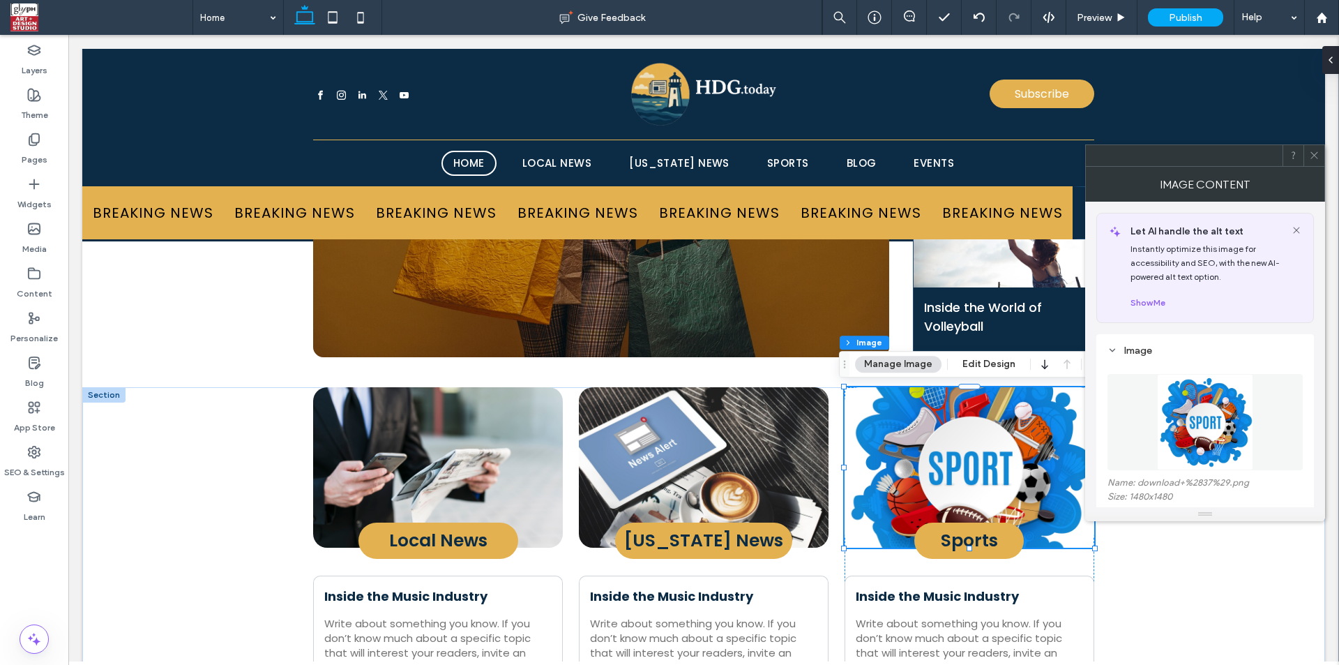
click at [1314, 160] on span at bounding box center [1314, 155] width 10 height 21
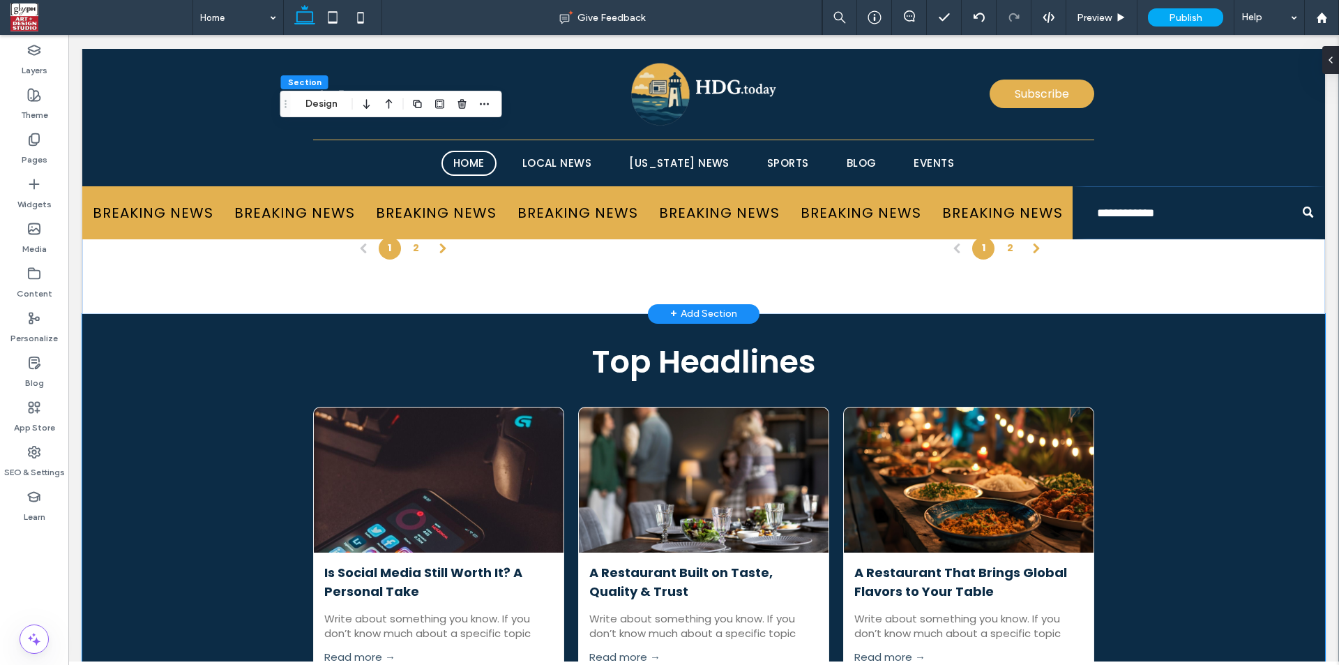
scroll to position [3744, 0]
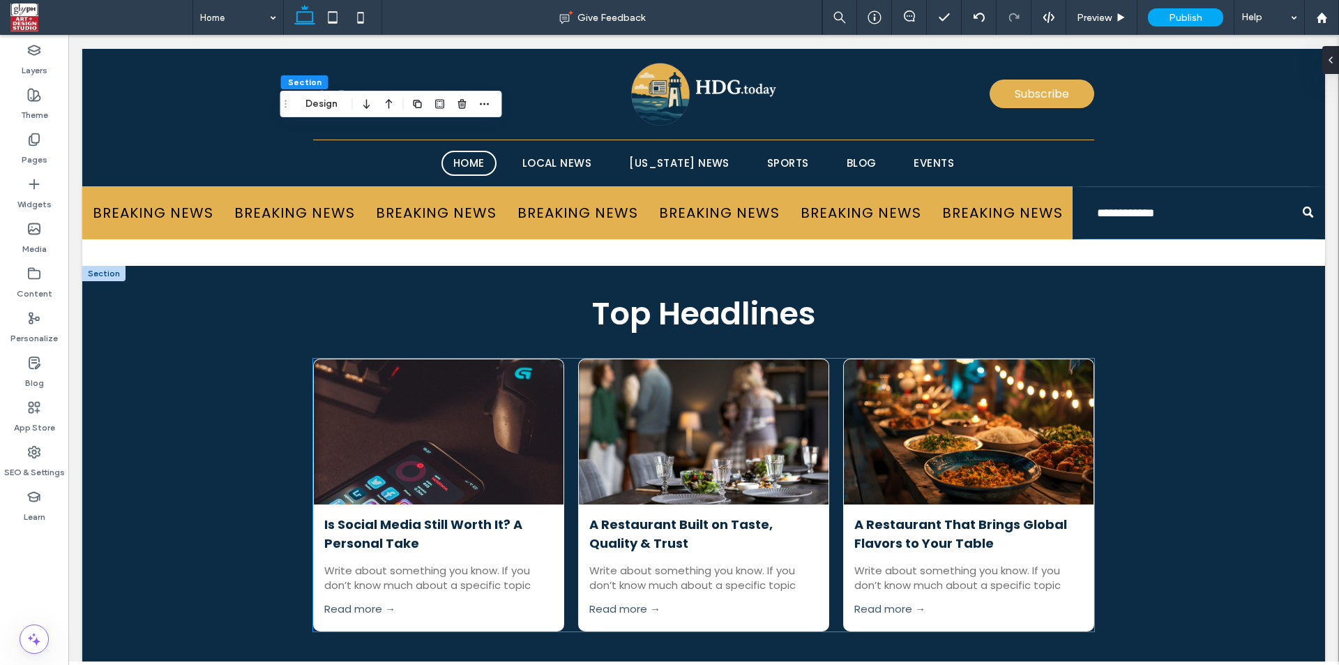
click at [825, 475] on div "Is Social Media Still Worth It? A Personal Take September 4, 2025 Write about s…" at bounding box center [703, 495] width 781 height 273
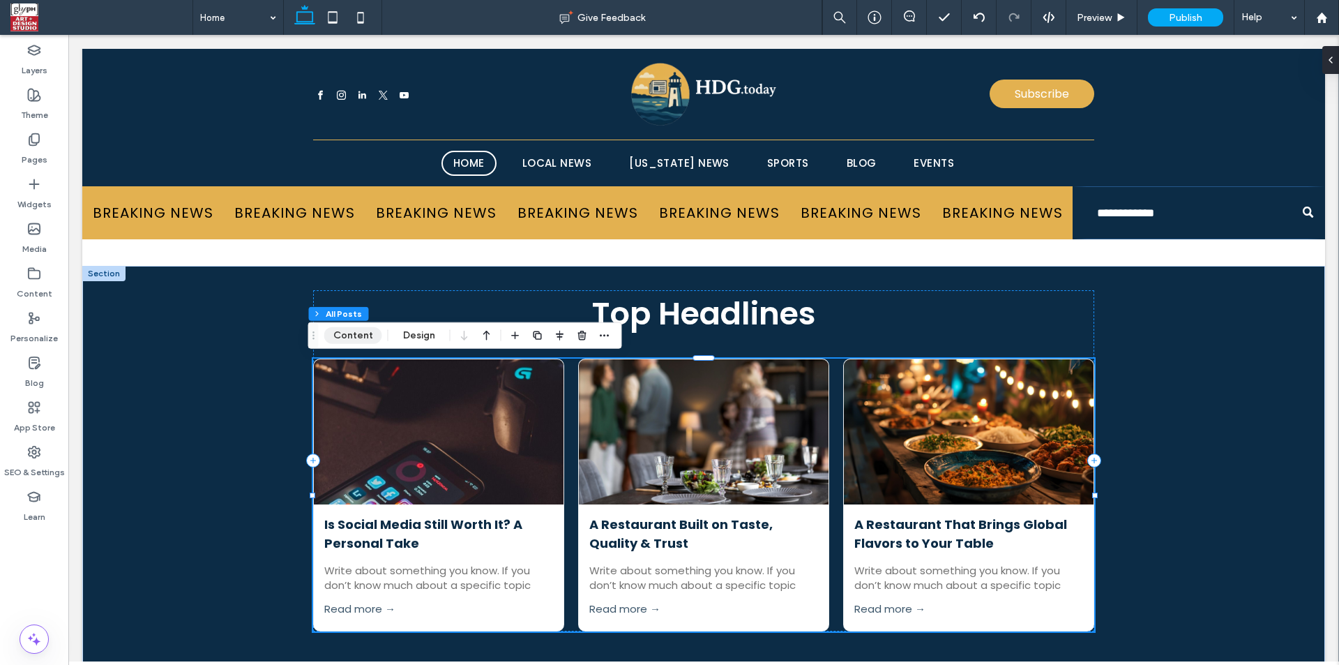
click at [346, 336] on button "Content" at bounding box center [353, 335] width 58 height 17
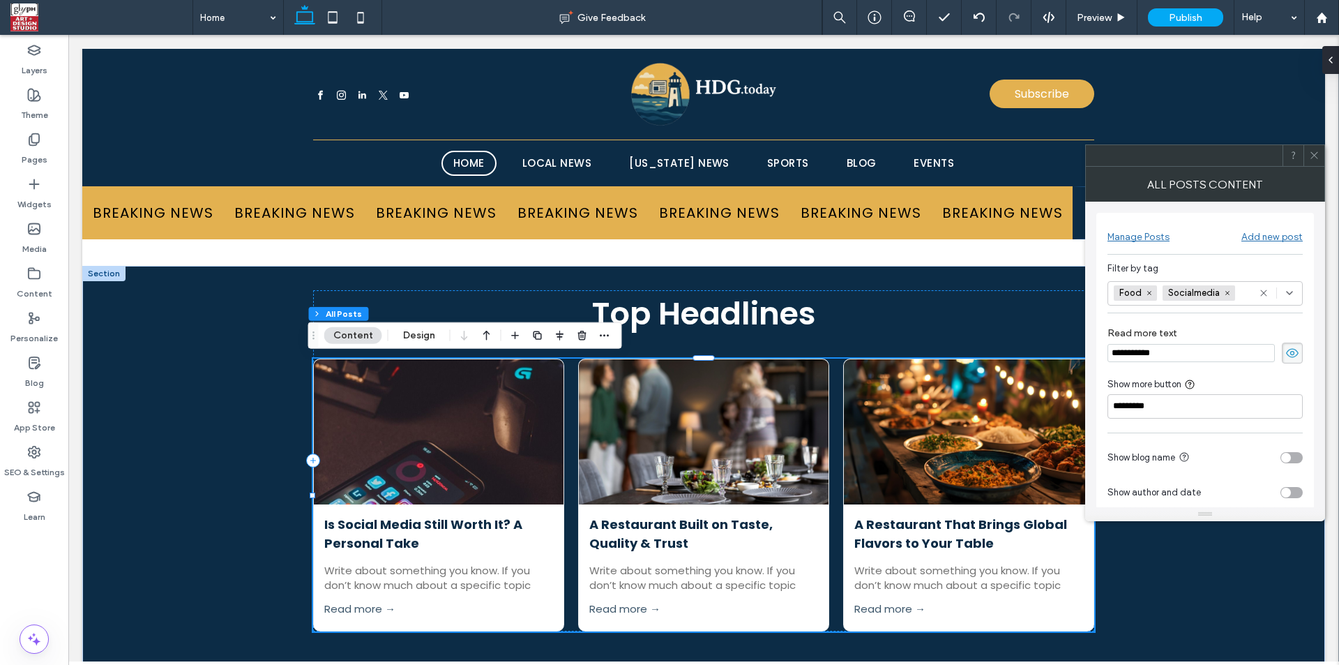
click at [1256, 293] on div "Food Socialmedia +0 Food Socialmedia +0" at bounding box center [1188, 293] width 149 height 23
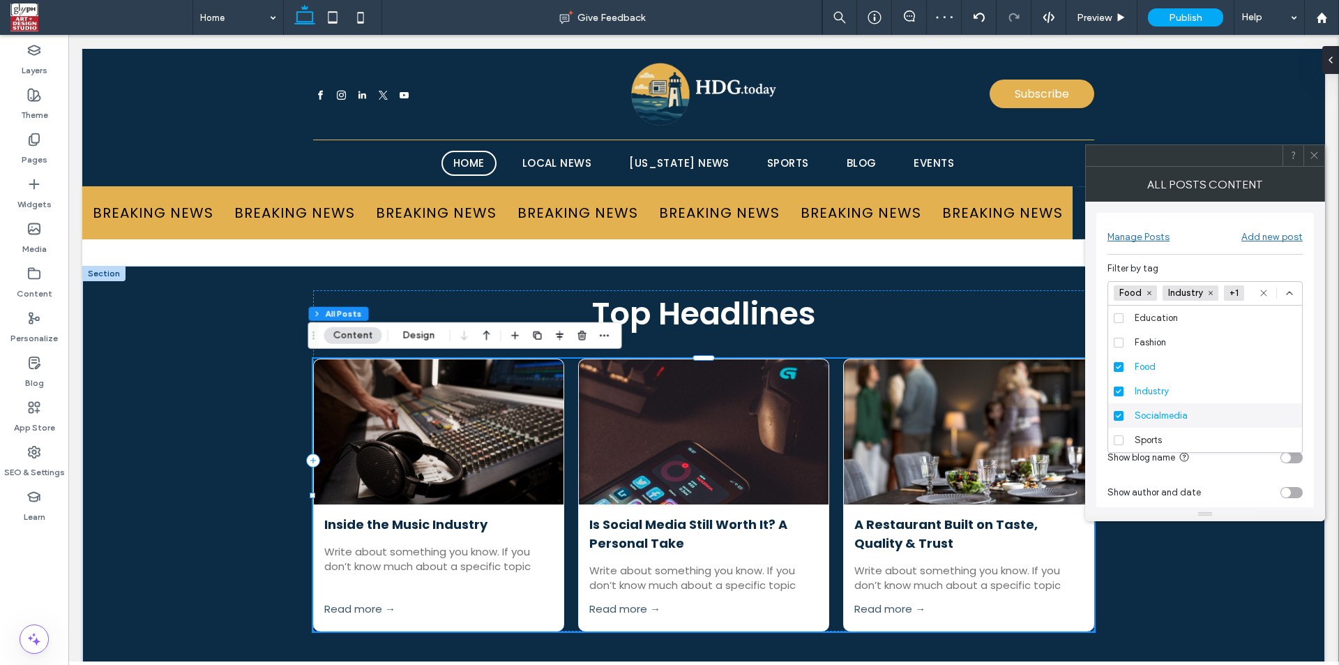
scroll to position [73, 0]
click at [1316, 158] on icon at bounding box center [1314, 155] width 10 height 10
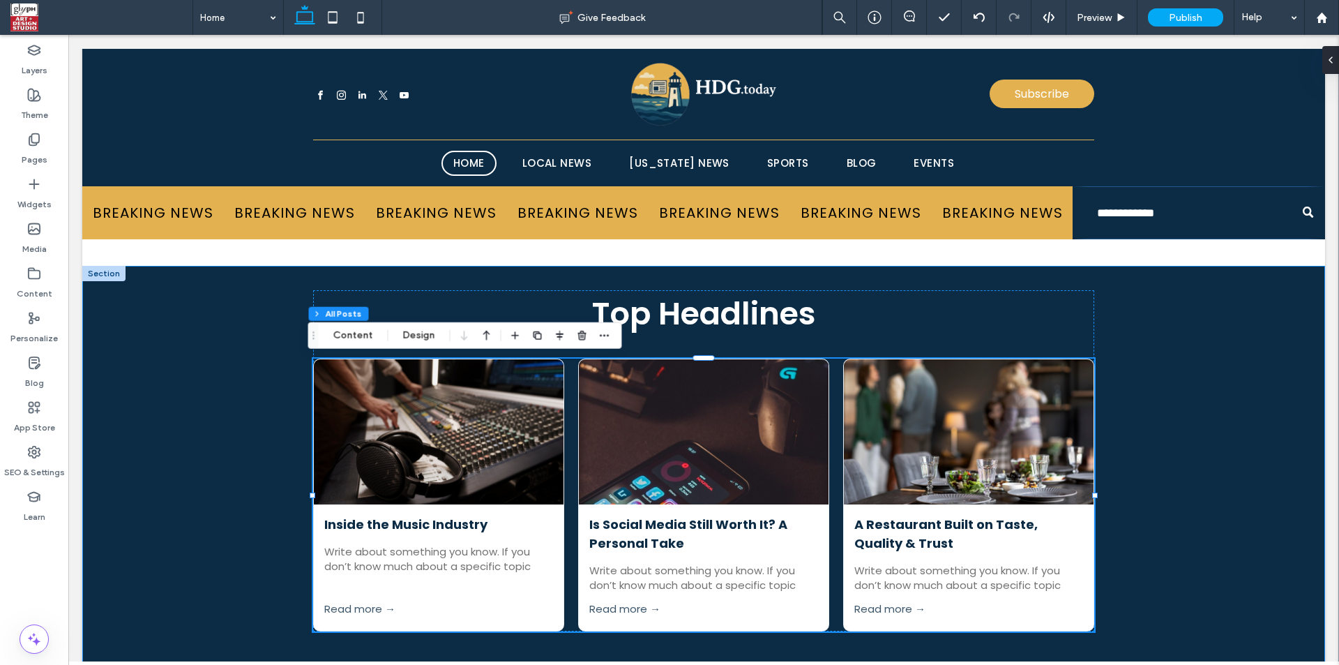
click at [1242, 405] on div "Top Headlines Inside the Music Industry September 11, 2025 Write about somethin…" at bounding box center [703, 473] width 1243 height 415
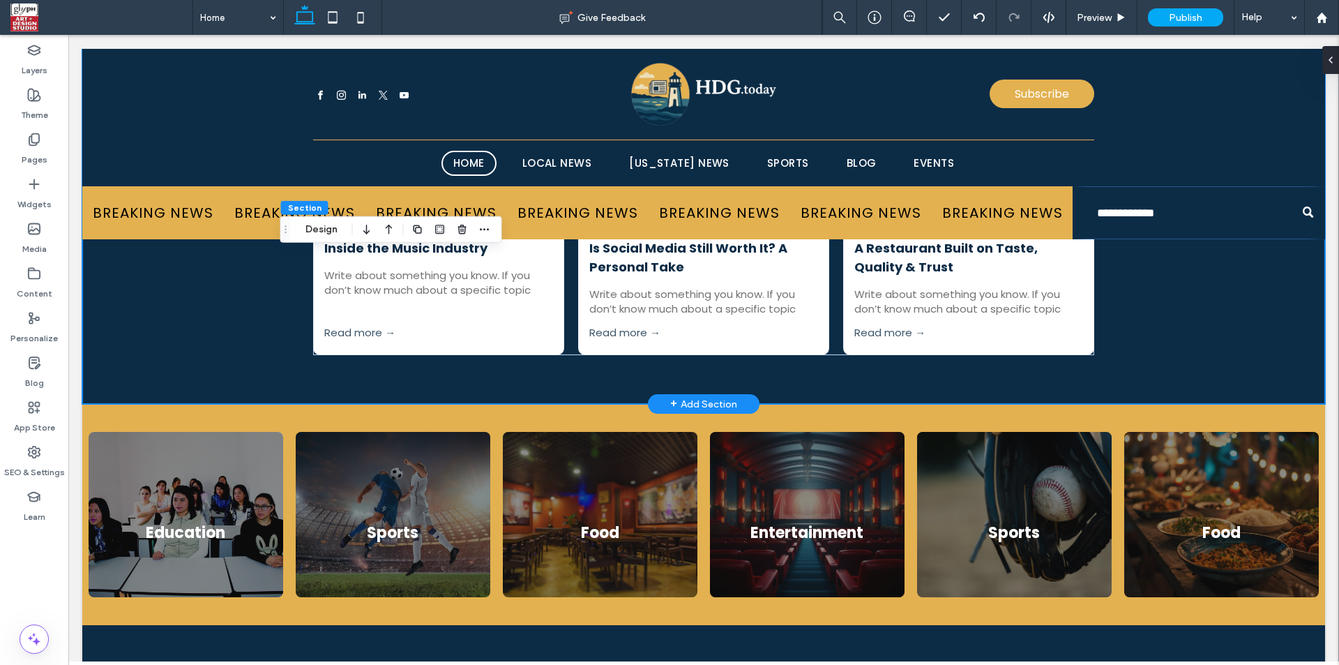
scroll to position [4232, 0]
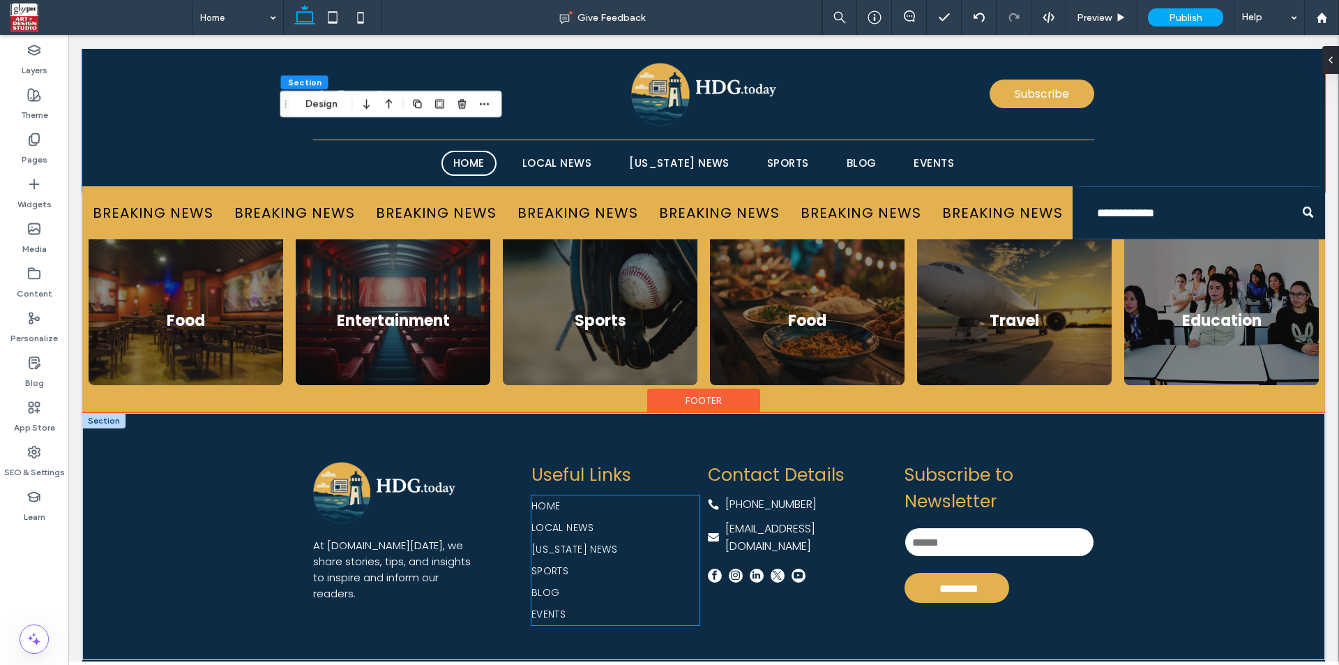
click at [675, 509] on link "Home" at bounding box center [616, 506] width 169 height 22
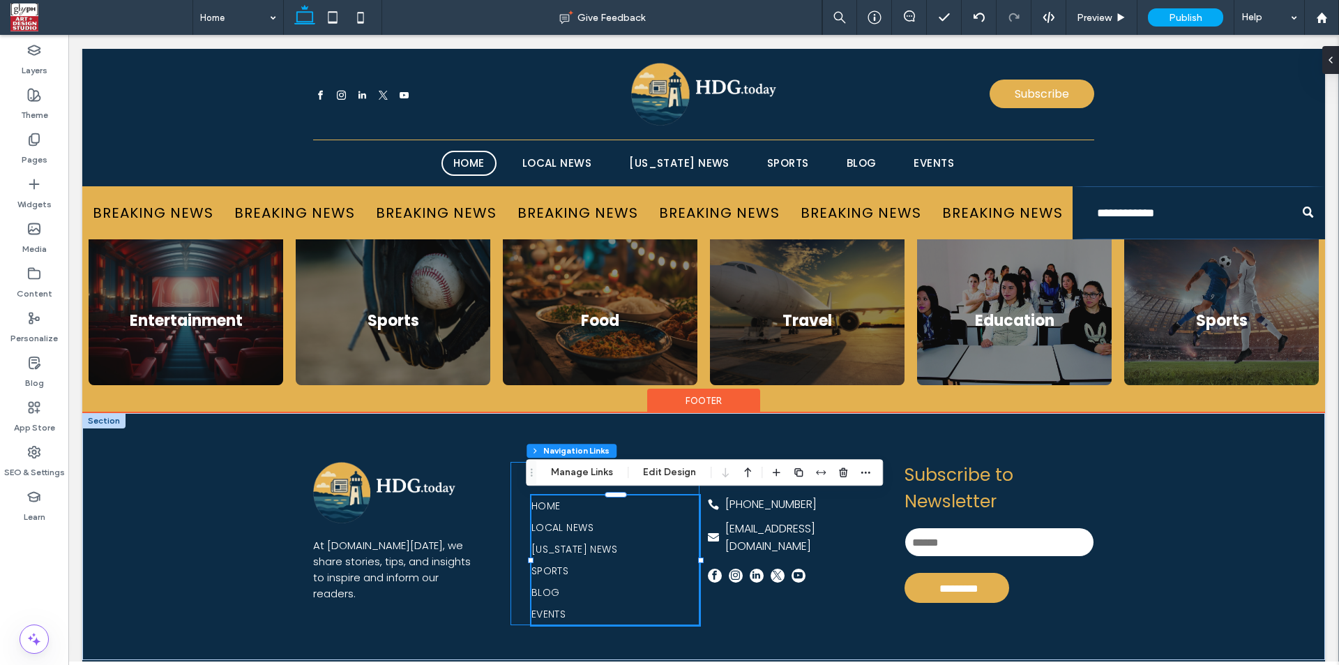
click at [514, 515] on div "Useful Links Home Local News Maryland News Sports Blog Events" at bounding box center [606, 543] width 190 height 163
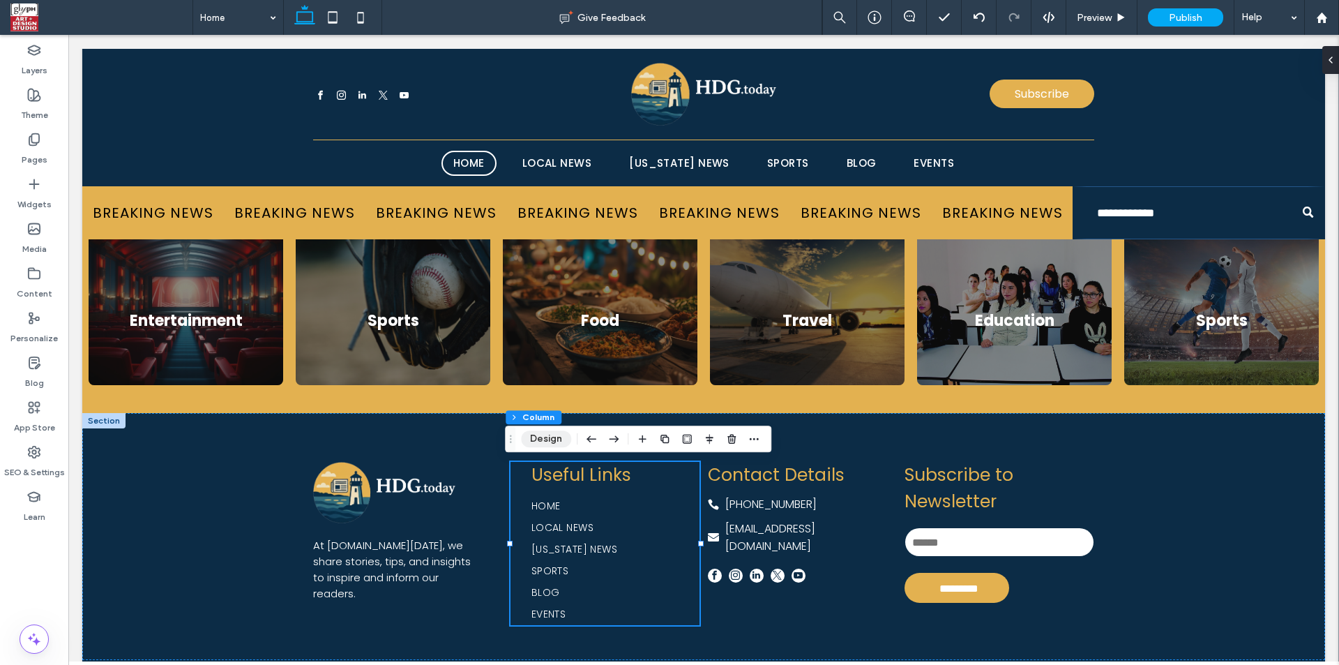
click at [550, 443] on button "Design" at bounding box center [546, 438] width 50 height 17
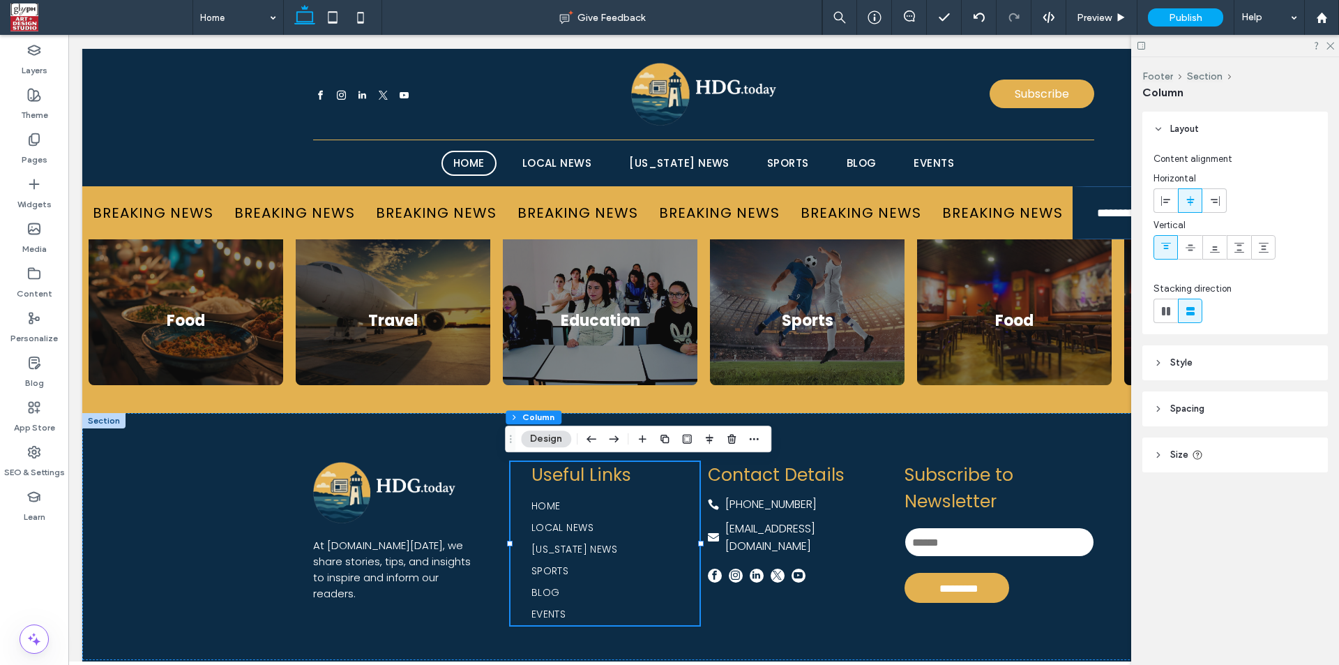
click at [1203, 401] on header "Spacing" at bounding box center [1236, 408] width 186 height 35
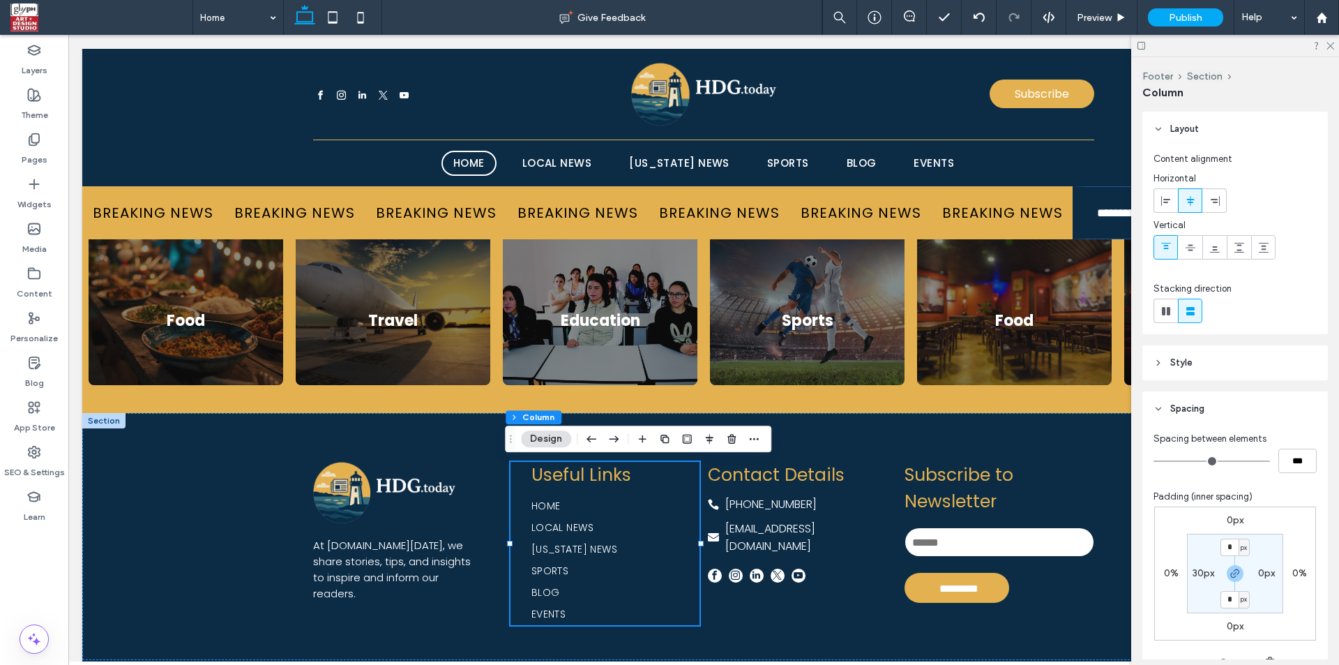
click at [1199, 571] on label "30px" at bounding box center [1204, 573] width 22 height 12
type input "**"
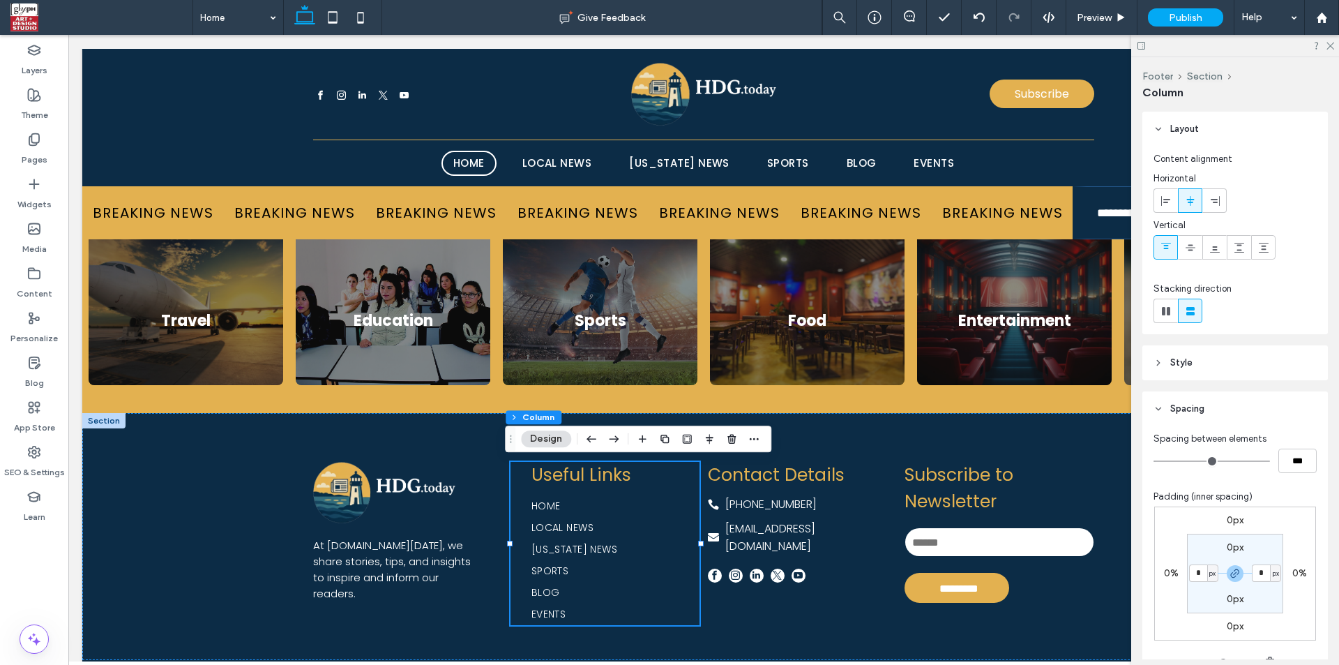
type input "*"
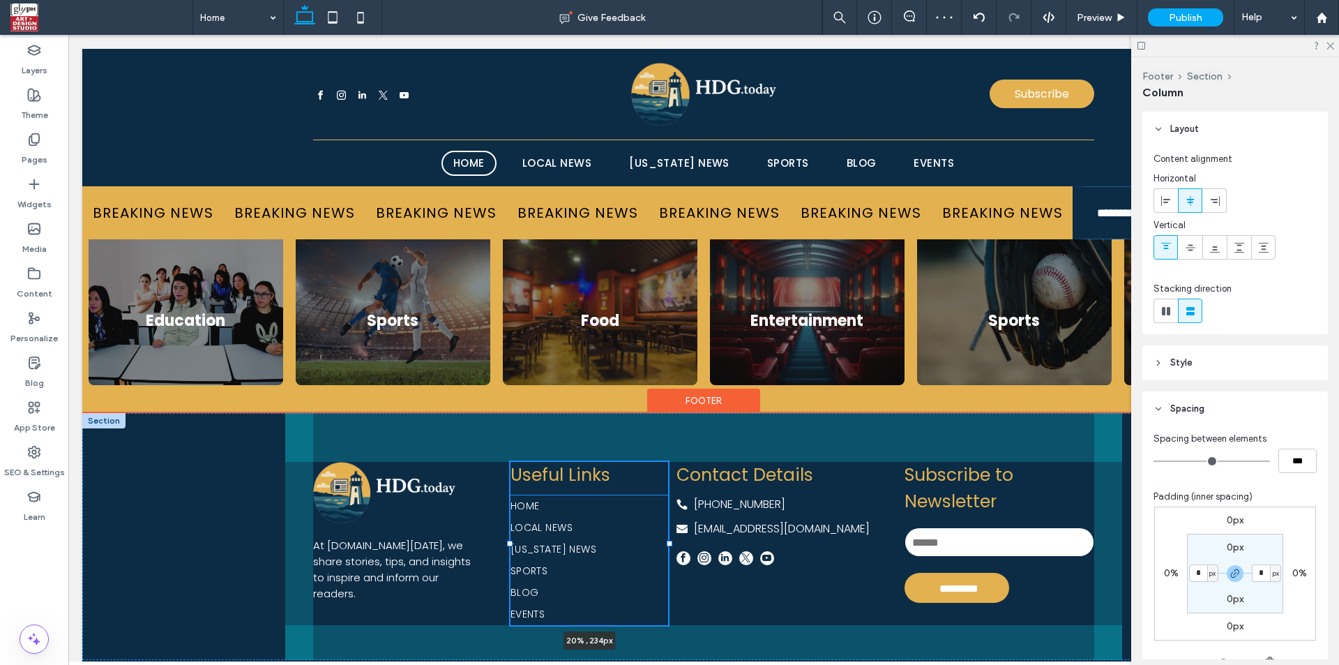
drag, startPoint x: 698, startPoint y: 544, endPoint x: 667, endPoint y: 546, distance: 31.5
click at [667, 546] on div "At HDG.today, we share stories, tips, and insights to inspire and inform our re…" at bounding box center [703, 536] width 837 height 247
type input "**"
type input "*****"
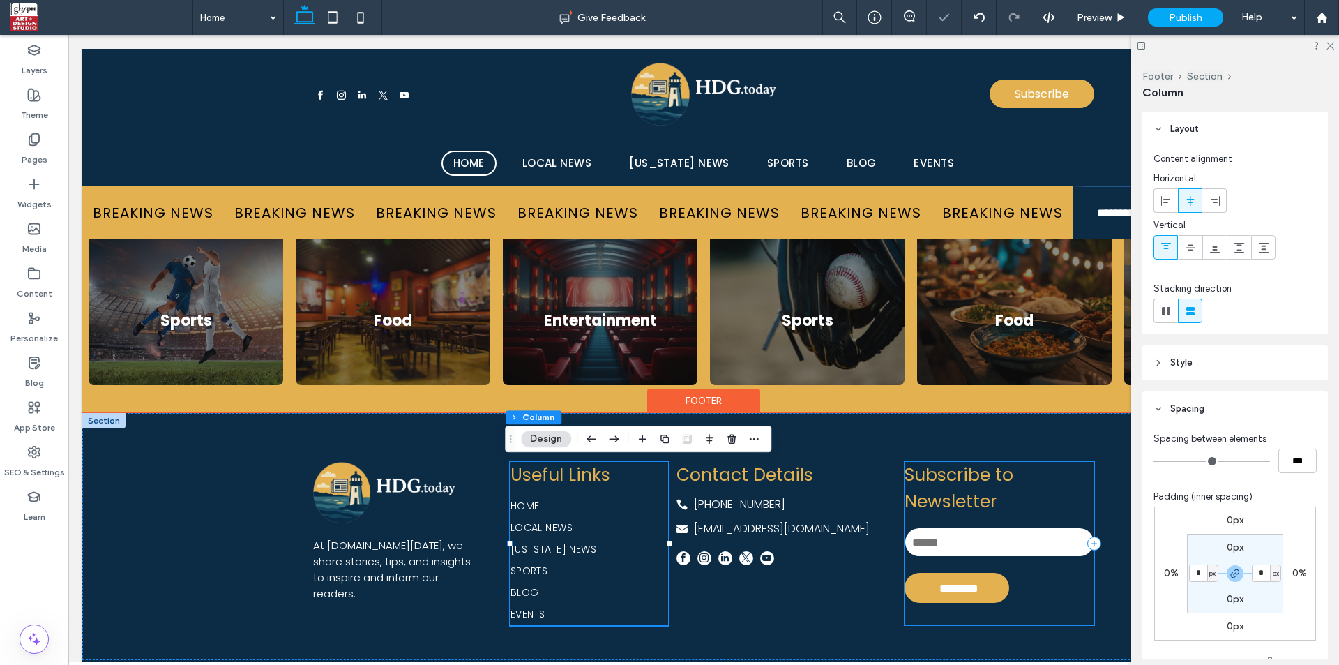
click at [905, 520] on div "Subscribe to Newsletter Field label ********* Thank you for contacting us. We w…" at bounding box center [1000, 543] width 190 height 163
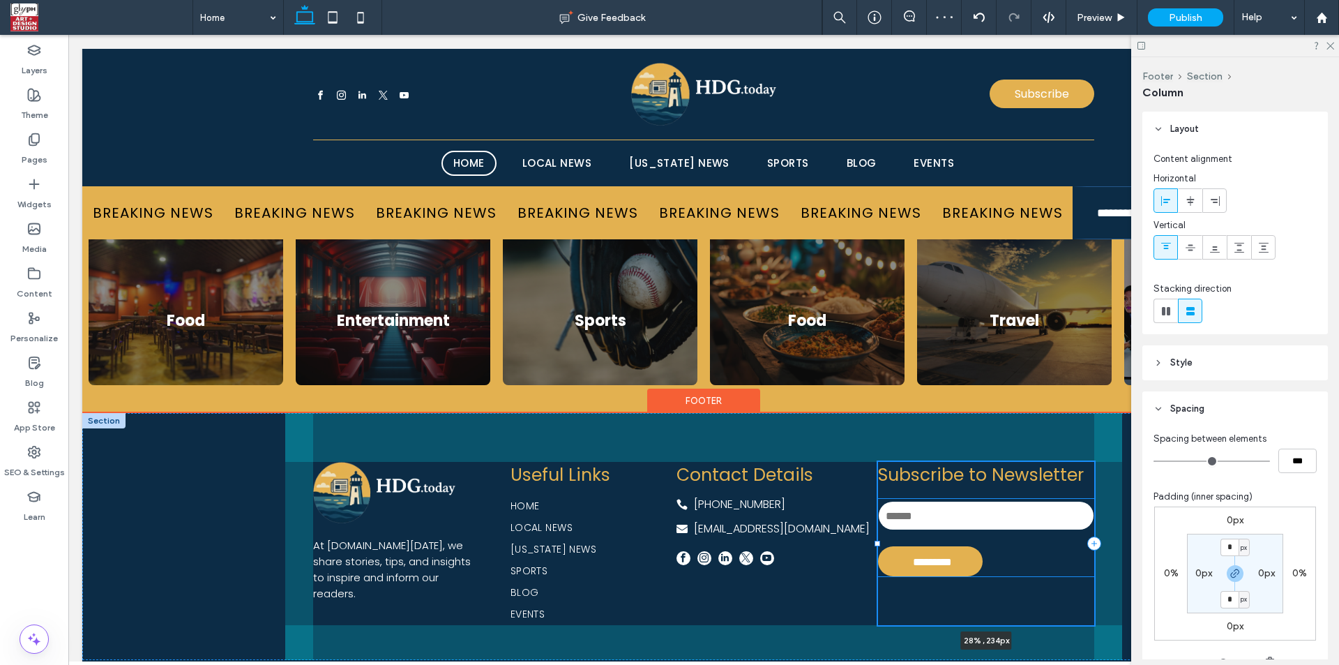
drag, startPoint x: 901, startPoint y: 544, endPoint x: 874, endPoint y: 546, distance: 26.6
click at [874, 546] on div "At HDG.today, we share stories, tips, and insights to inspire and inform our re…" at bounding box center [703, 536] width 837 height 247
type input "**"
type input "*****"
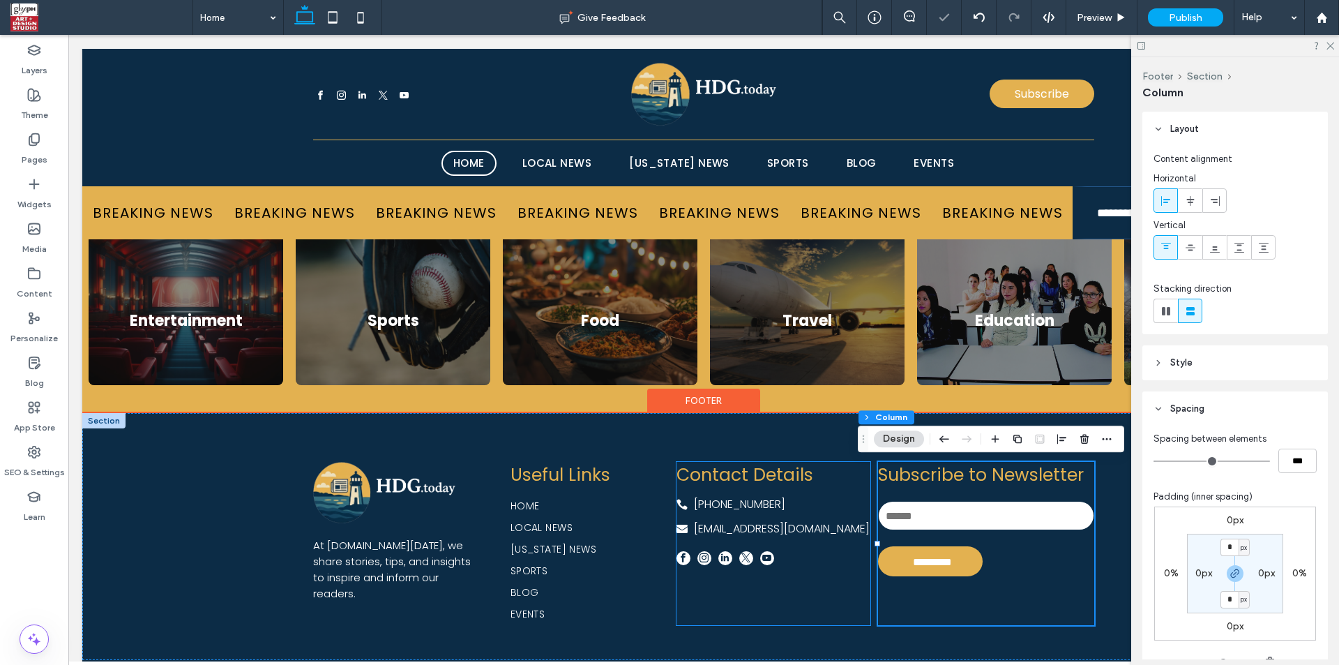
click at [856, 626] on div "At HDG.today, we share stories, tips, and insights to inspire and inform our re…" at bounding box center [703, 536] width 837 height 247
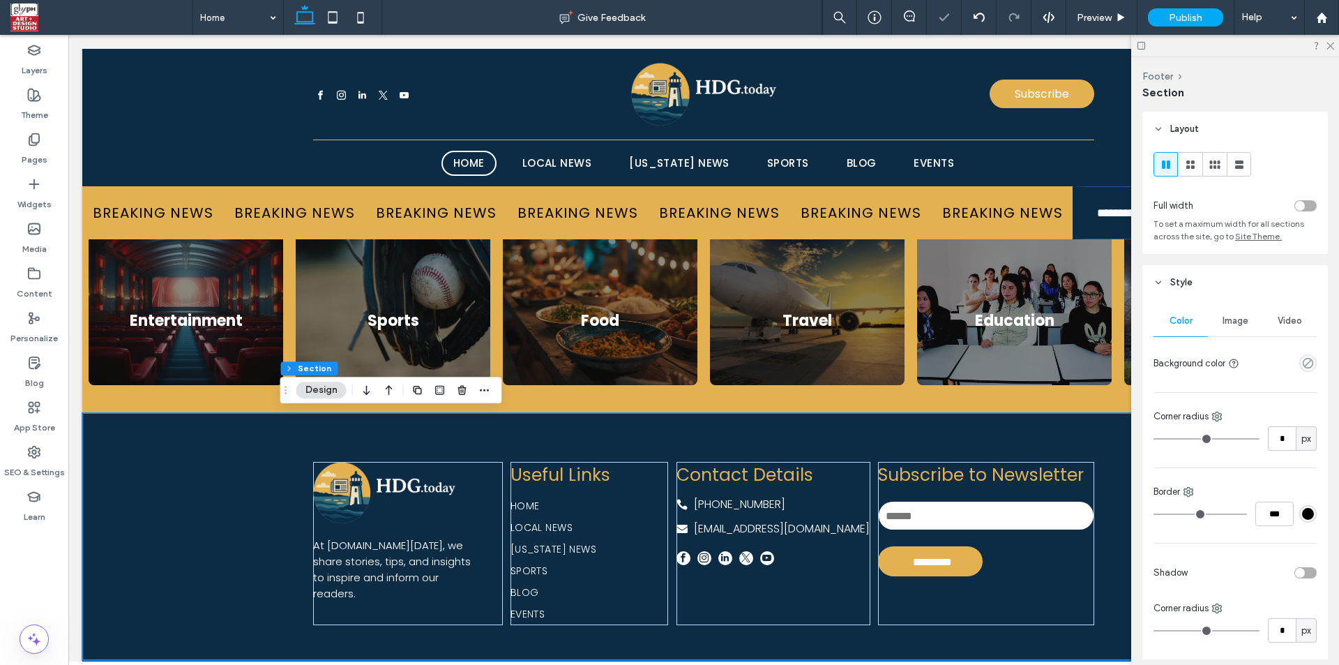
click at [874, 651] on div at bounding box center [703, 348] width 1271 height 626
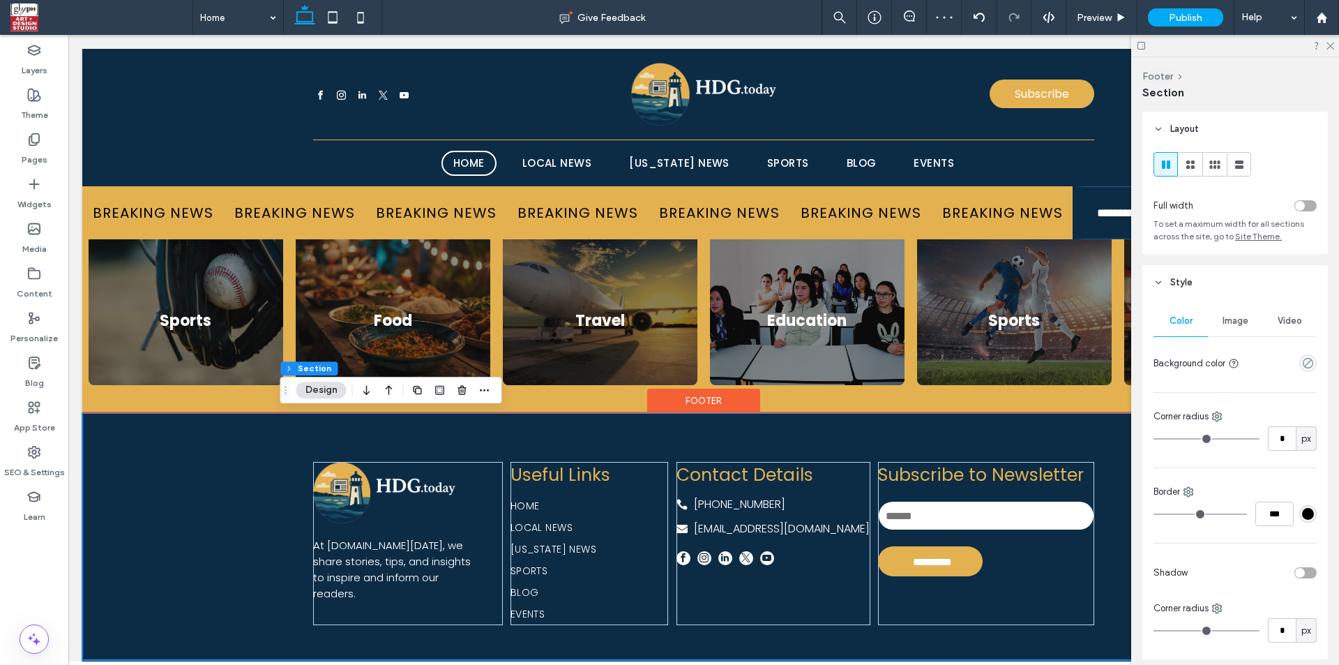
click at [1084, 450] on div "At HDG.today, we share stories, tips, and insights to inspire and inform our re…" at bounding box center [703, 536] width 837 height 247
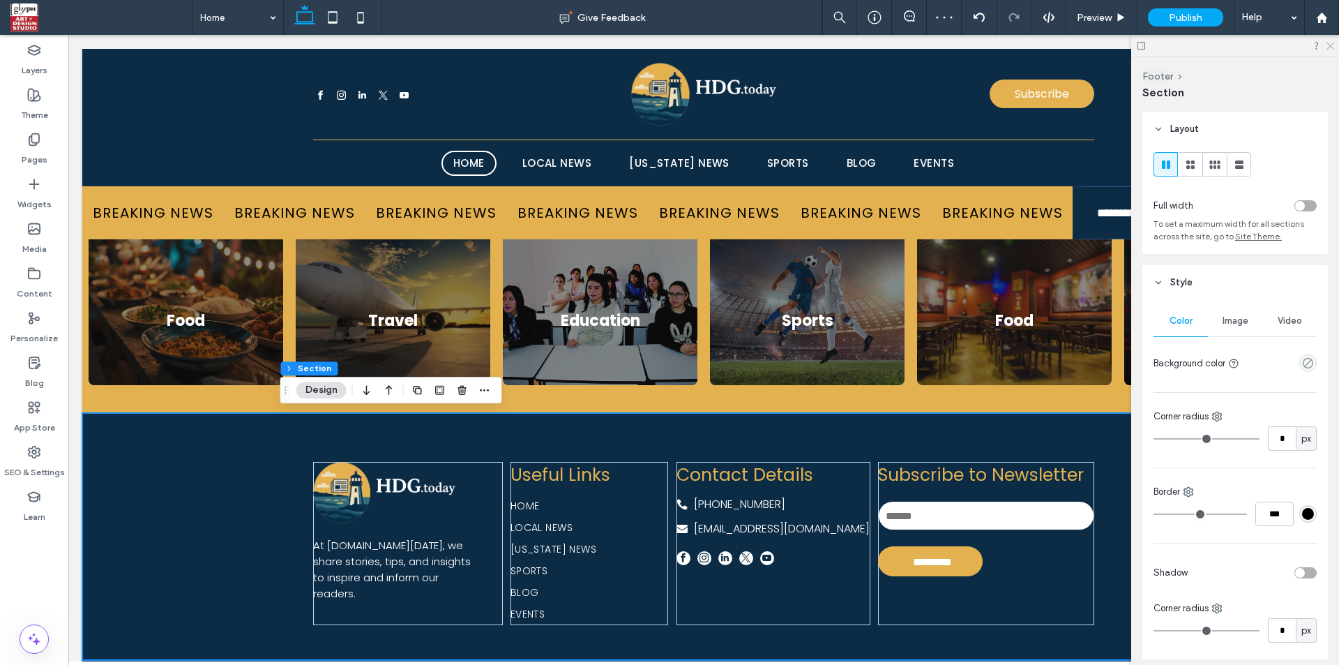
click at [1329, 47] on icon at bounding box center [1329, 44] width 9 height 9
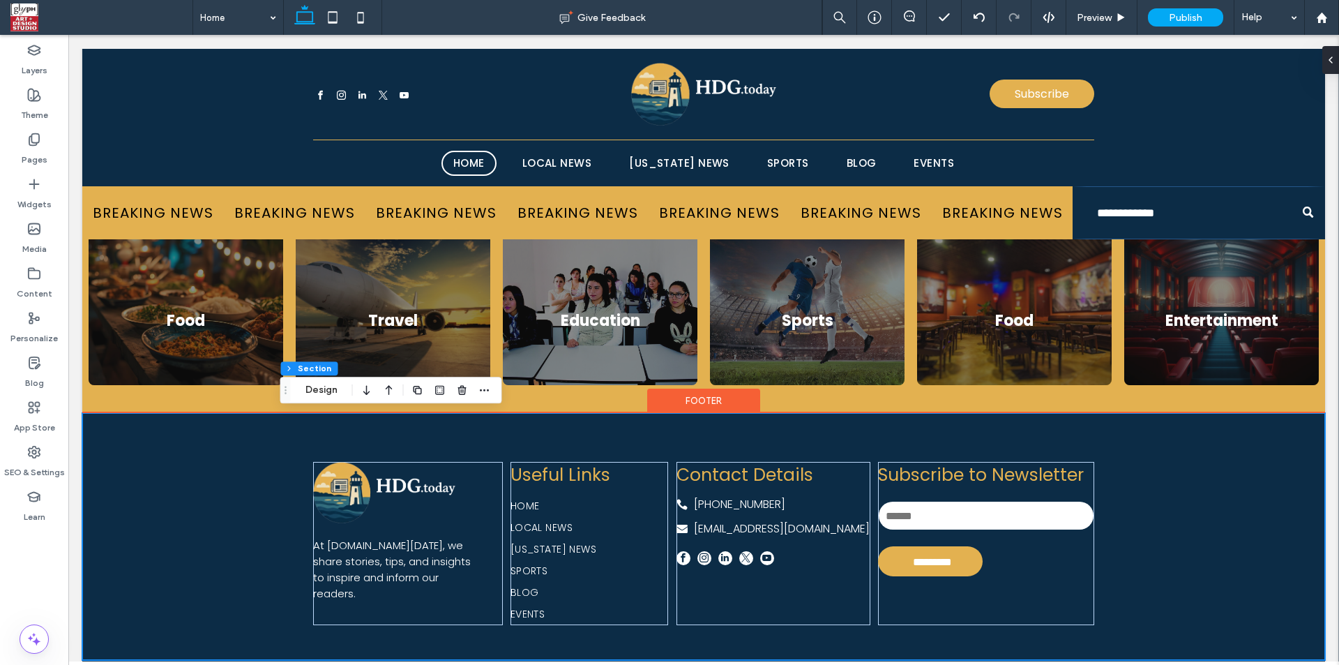
click at [1260, 475] on div "At HDG.today, we share stories, tips, and insights to inspire and inform our re…" at bounding box center [703, 536] width 1243 height 247
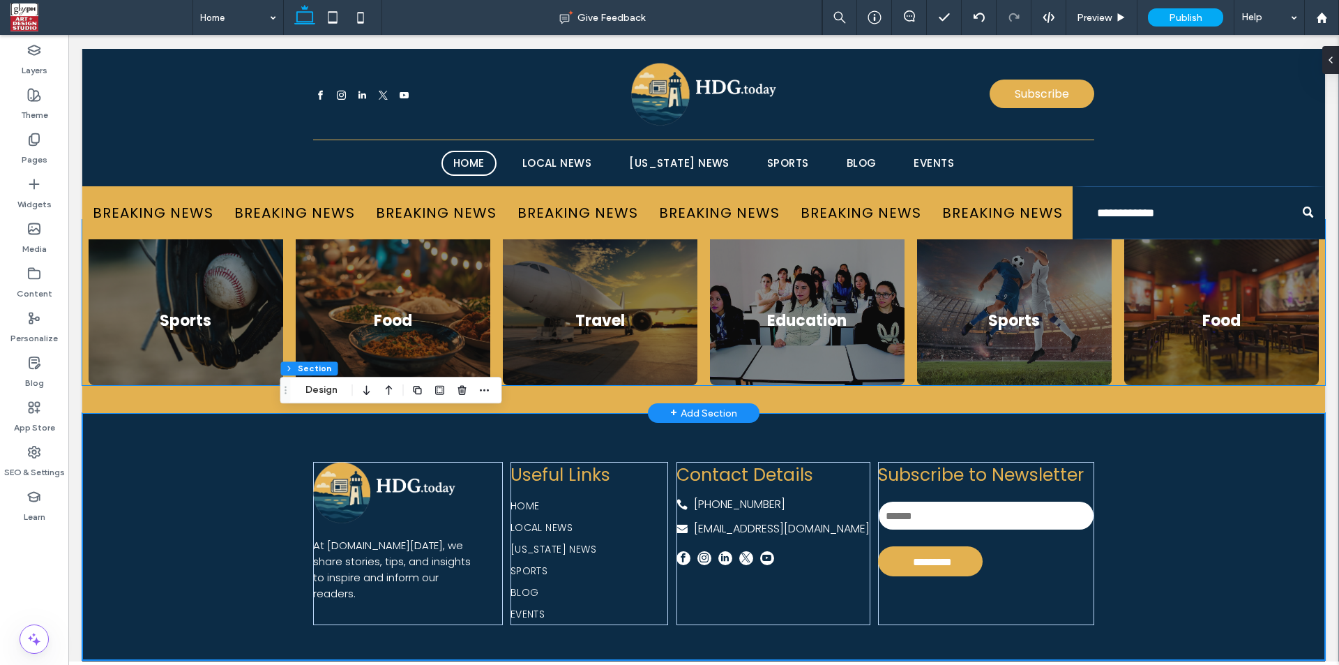
scroll to position [3906, 0]
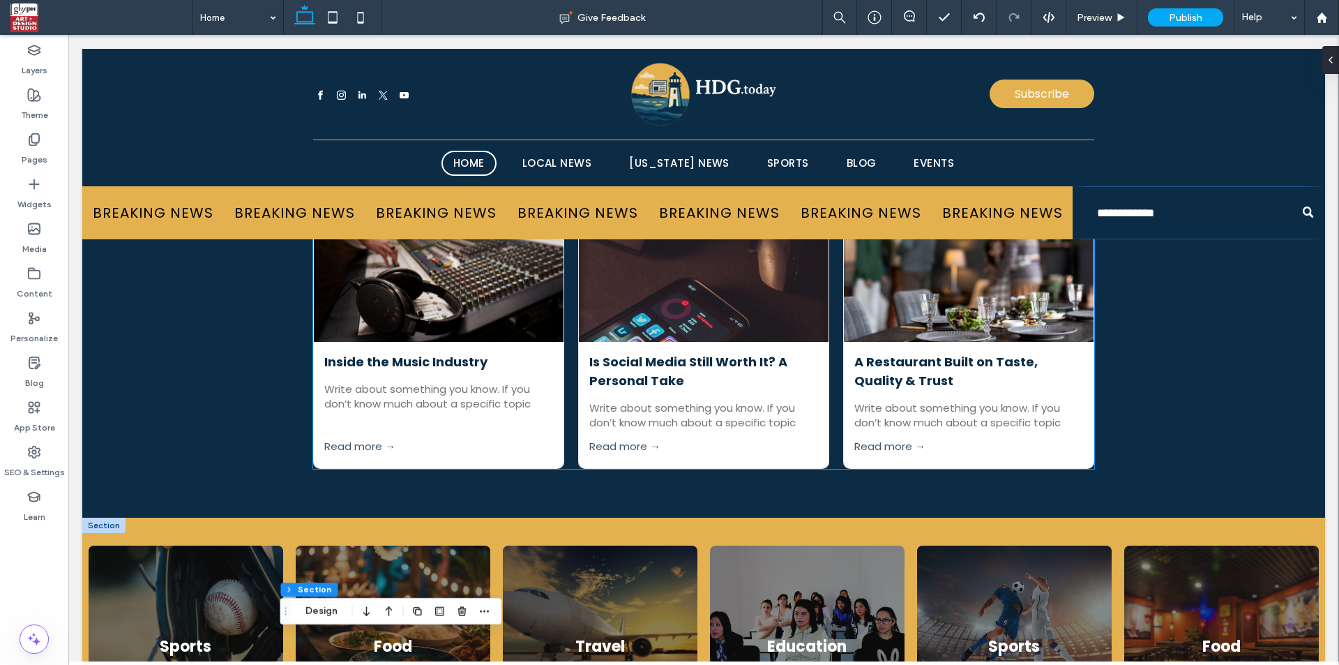
click at [617, 366] on link "Is Social Media Still Worth It? A Personal Take" at bounding box center [703, 371] width 229 height 38
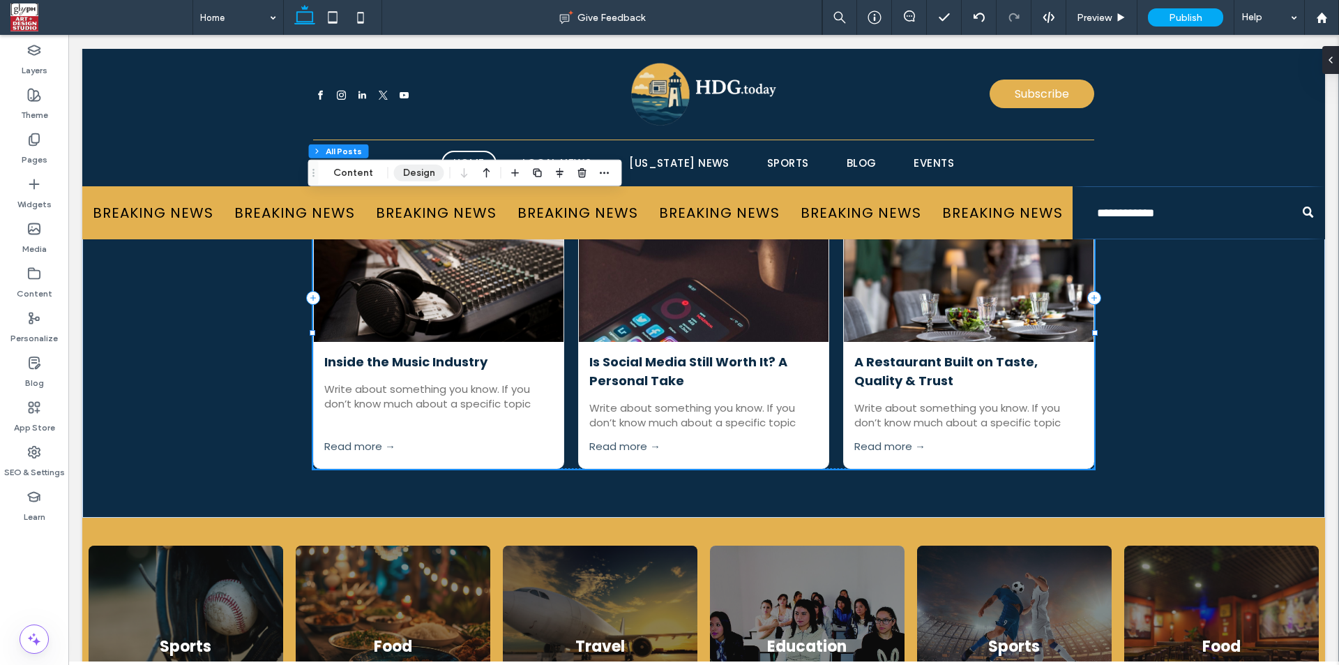
click at [395, 173] on button "Design" at bounding box center [419, 173] width 50 height 17
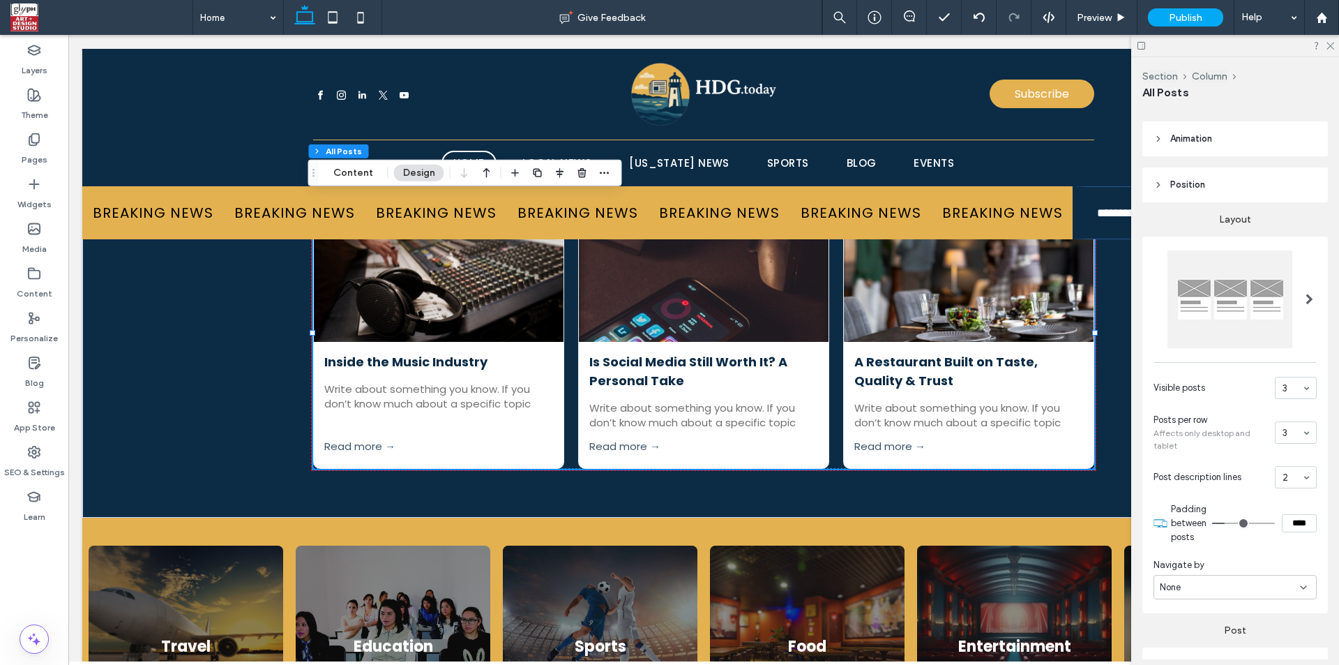
scroll to position [488, 0]
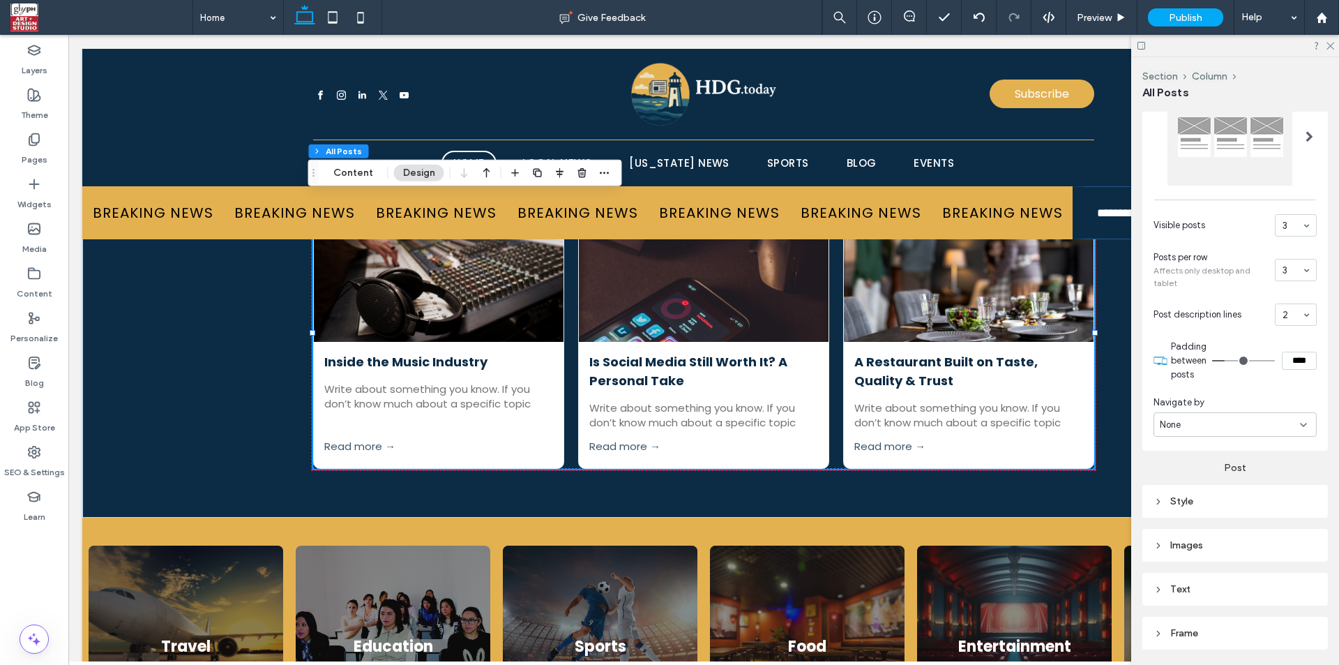
click at [1180, 436] on div "None" at bounding box center [1235, 424] width 163 height 24
click at [1187, 471] on span "Pagination" at bounding box center [1182, 474] width 45 height 14
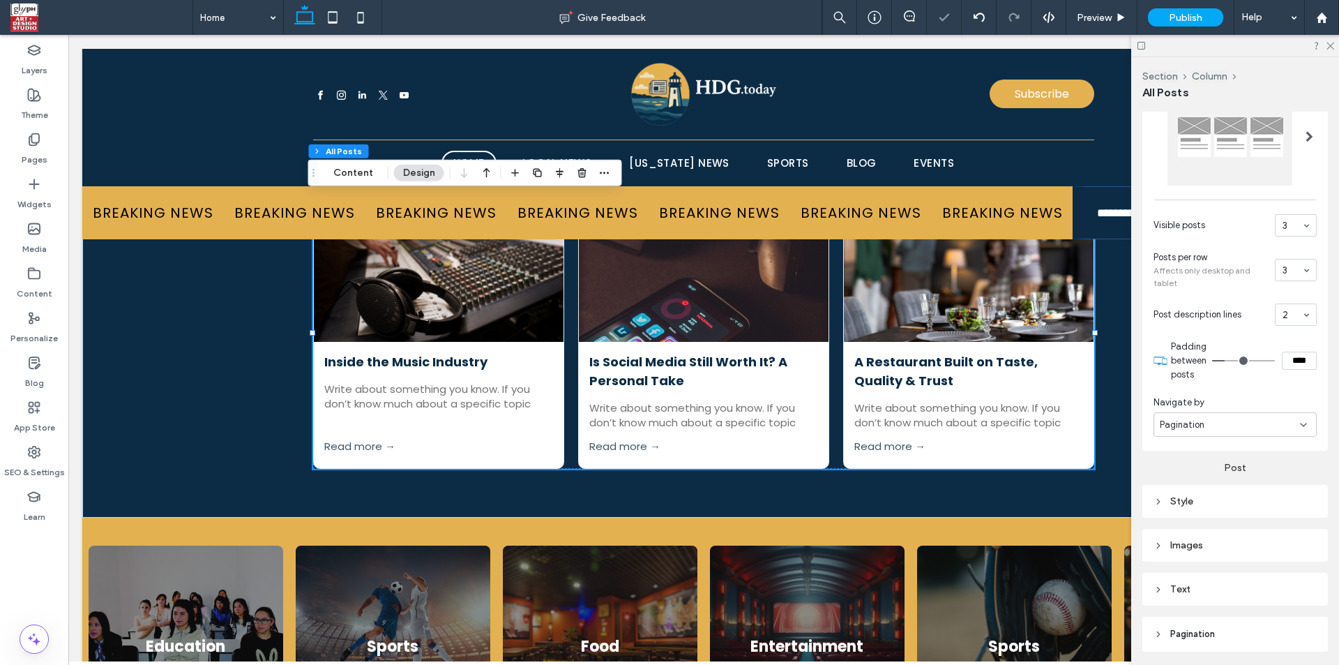
type input "**"
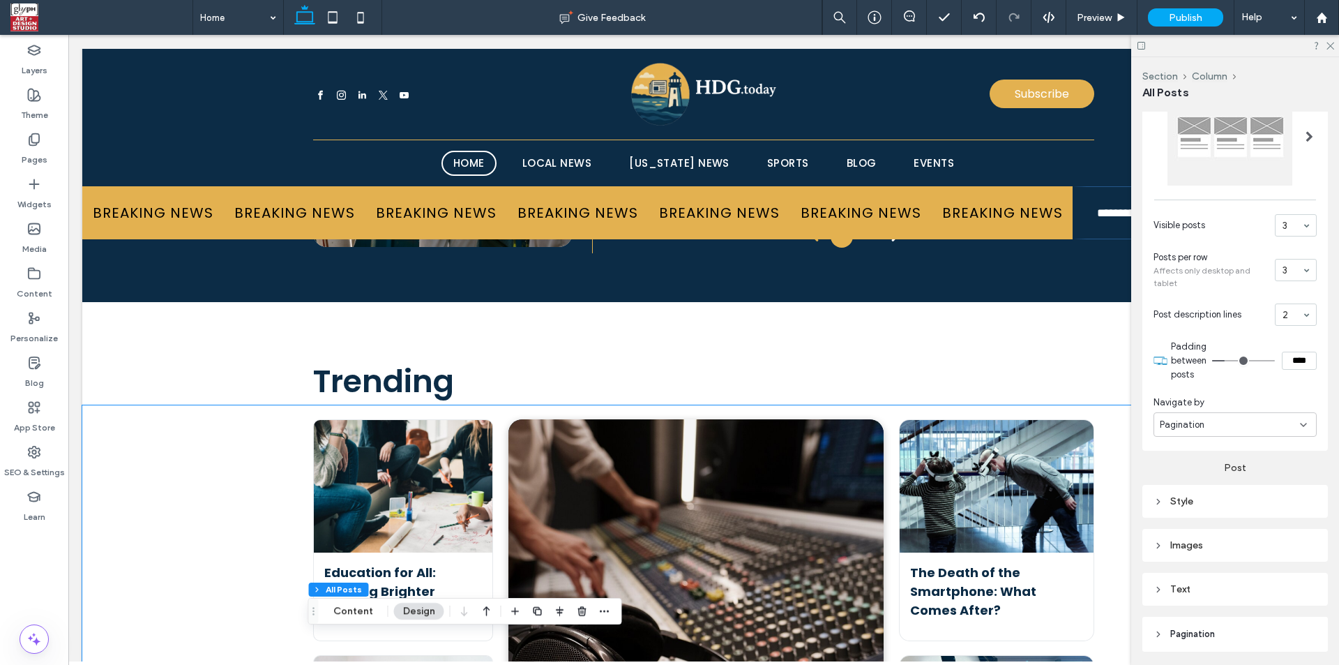
scroll to position [3025, 0]
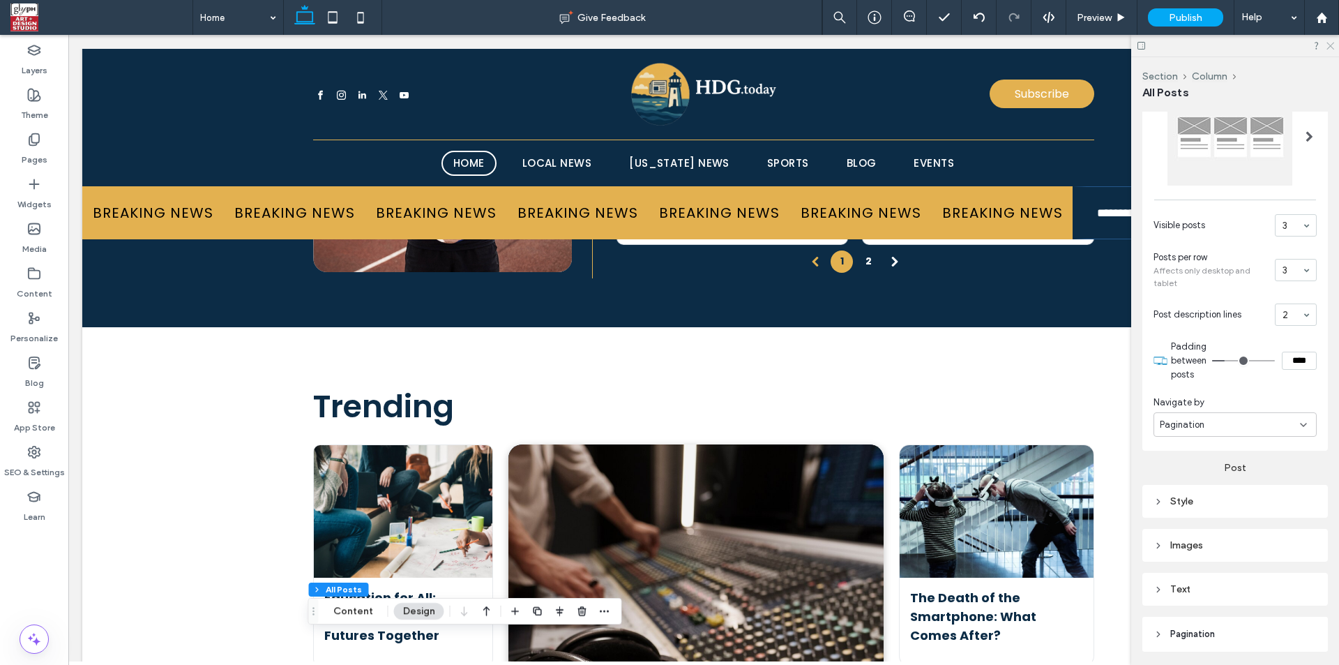
click at [1327, 43] on icon at bounding box center [1329, 44] width 9 height 9
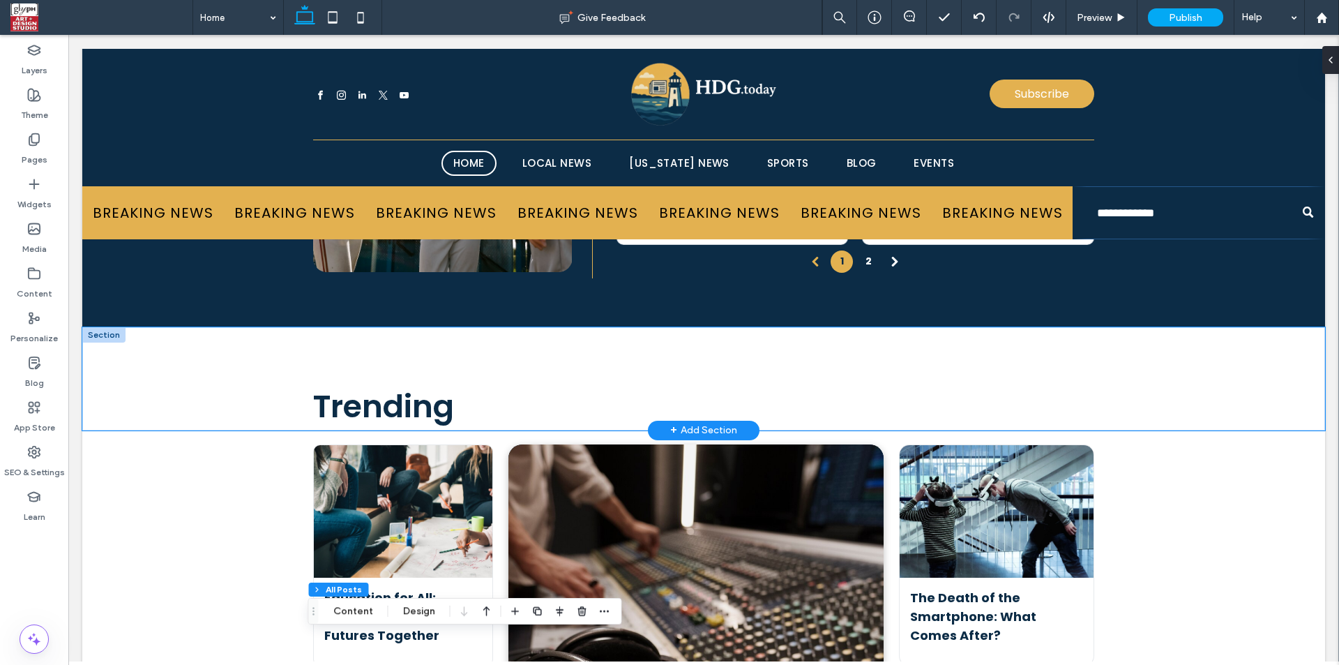
click at [1222, 380] on div "Trending" at bounding box center [703, 378] width 1243 height 103
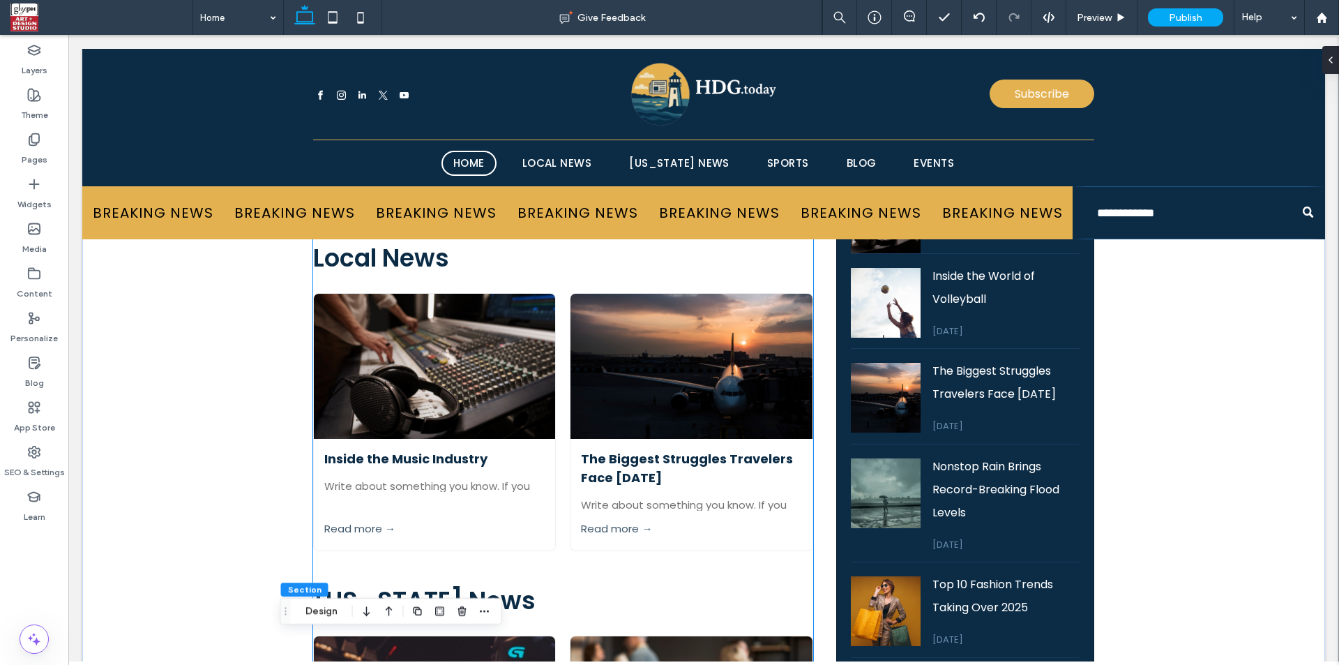
scroll to position [1560, 0]
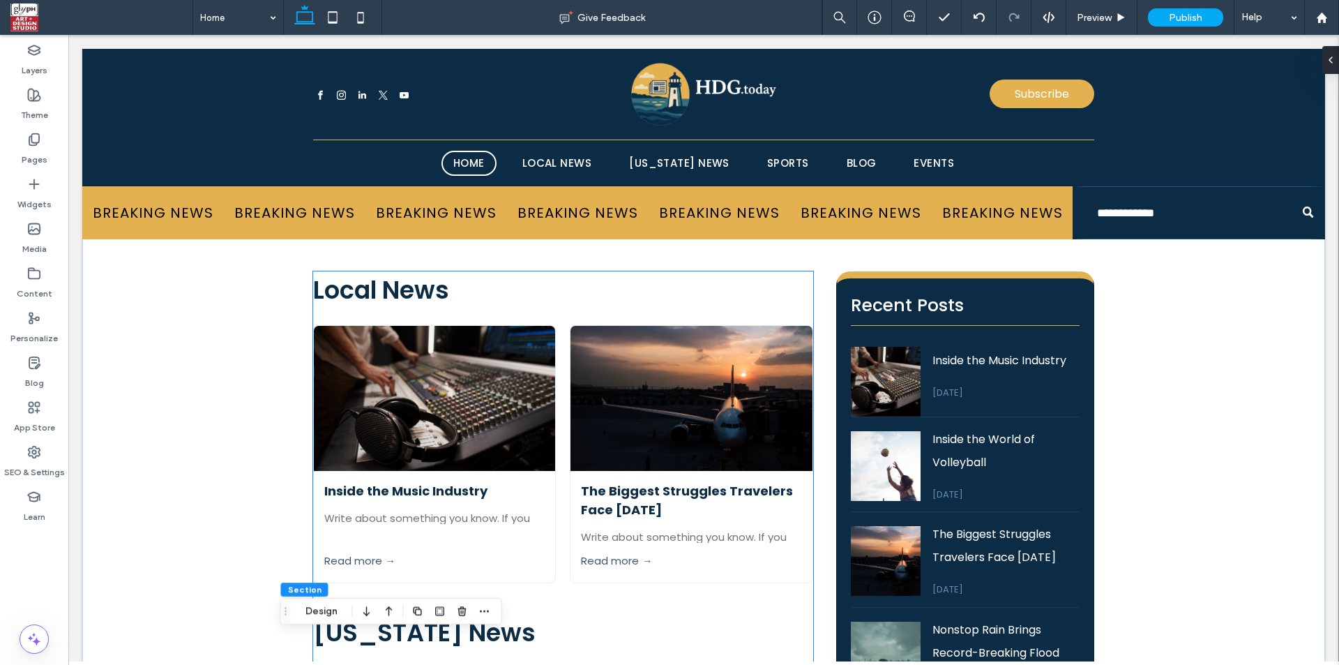
click at [366, 294] on span "Local News" at bounding box center [381, 290] width 136 height 34
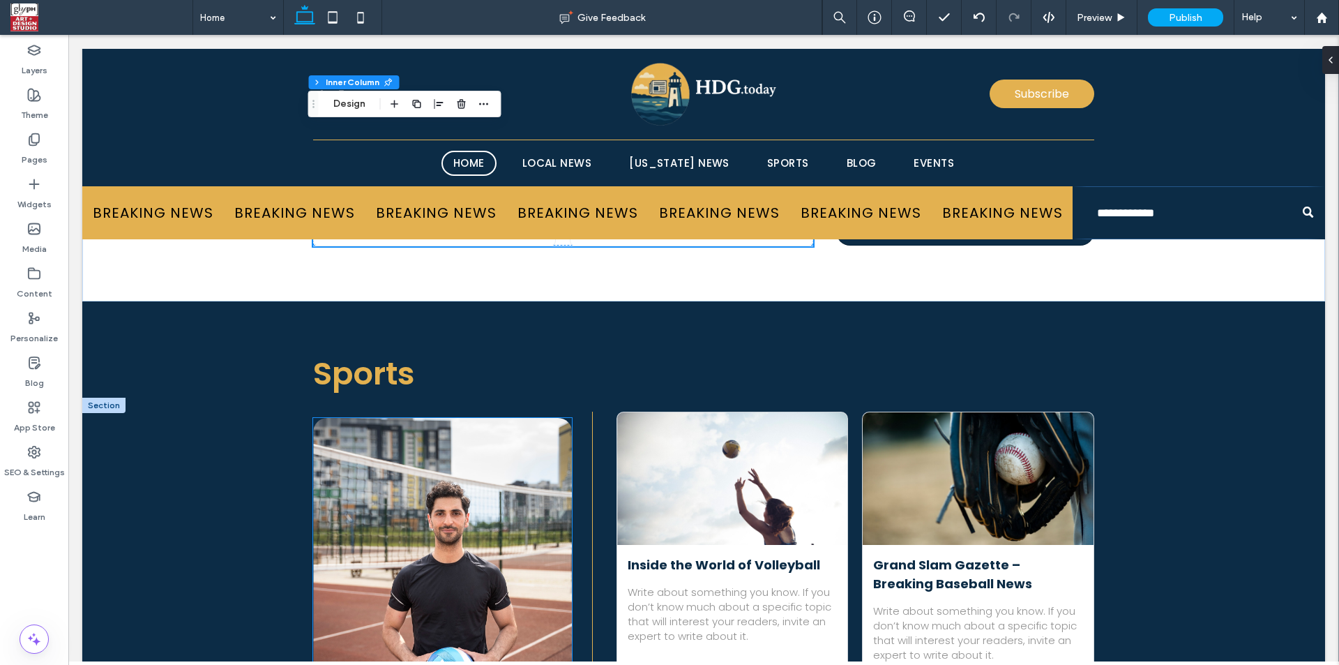
scroll to position [2537, 0]
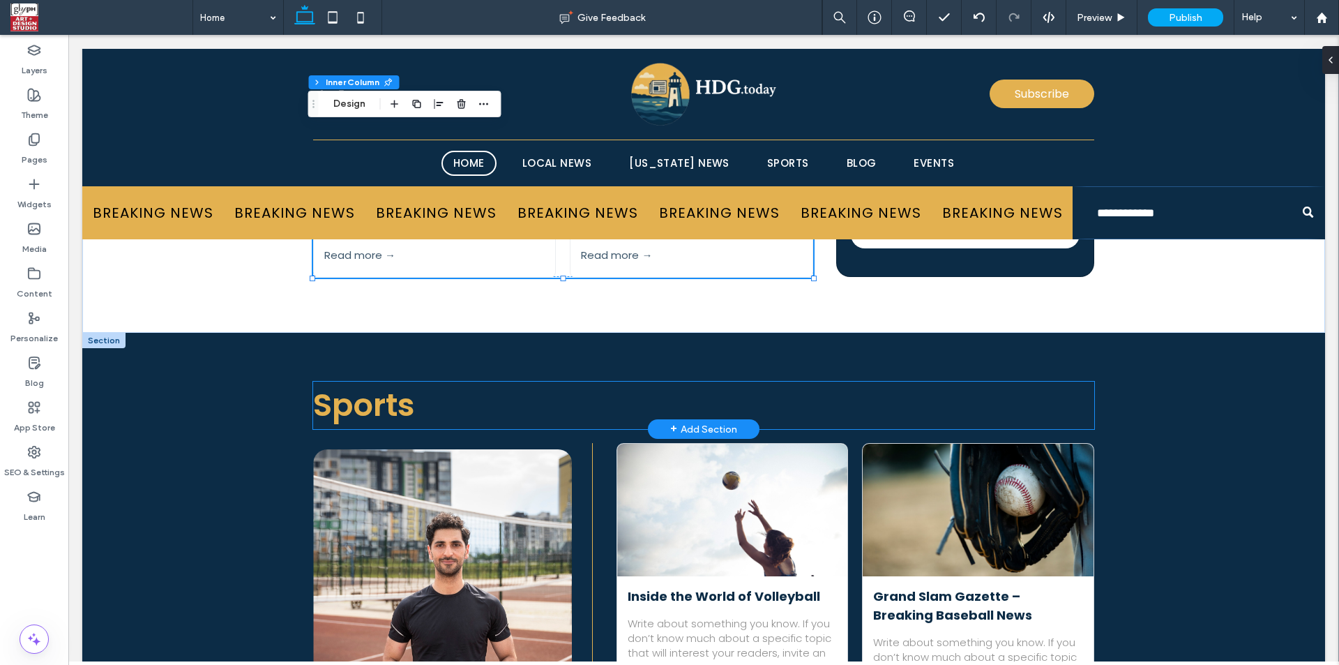
click at [340, 409] on span "Sports" at bounding box center [364, 405] width 102 height 44
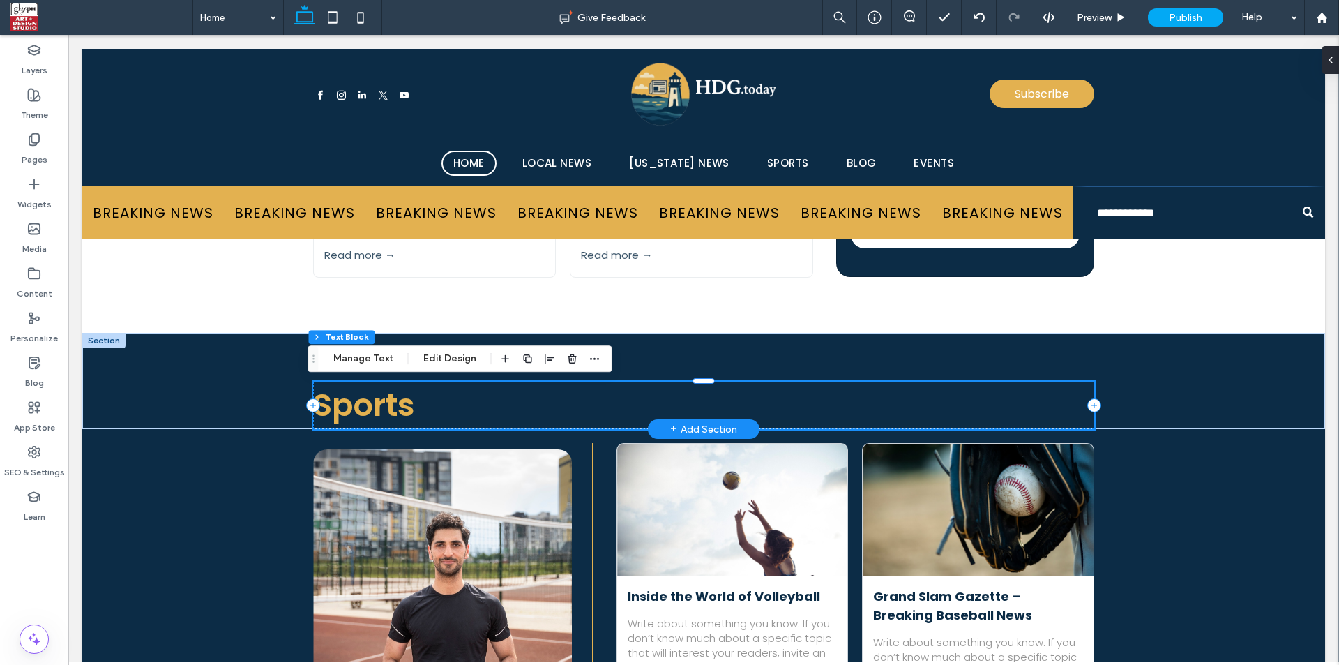
click at [341, 409] on span "Sports" at bounding box center [364, 405] width 102 height 44
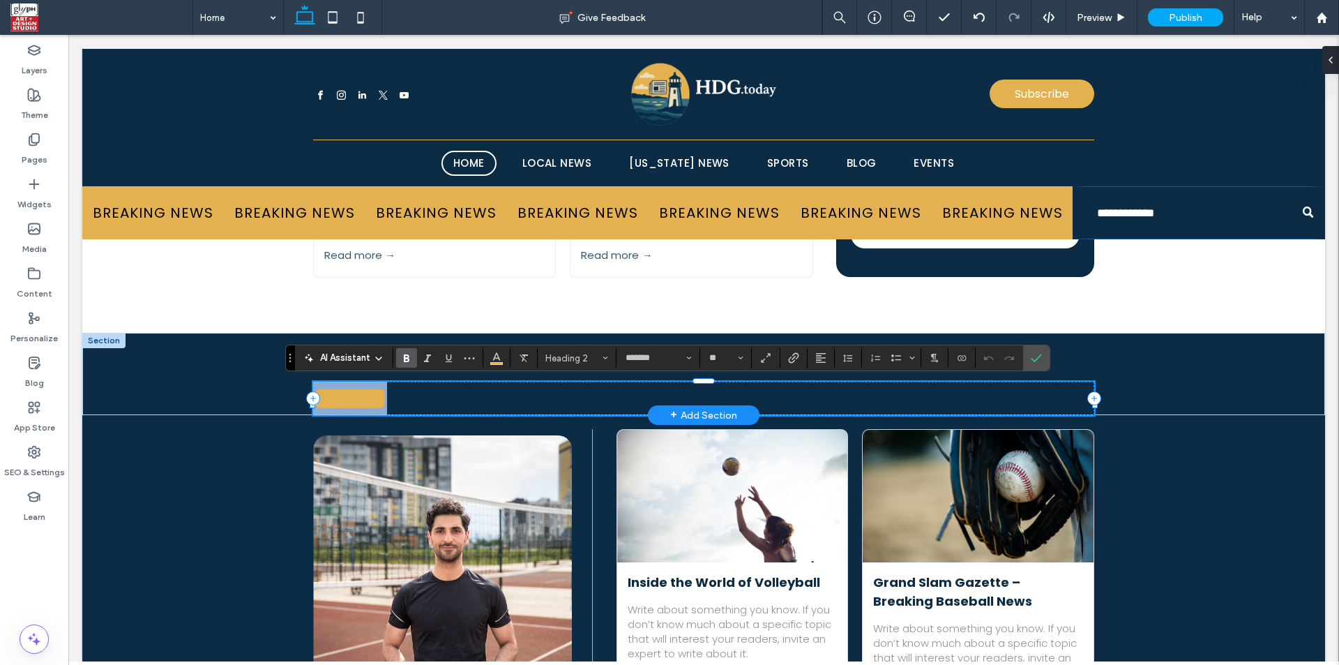
click at [331, 404] on span "******" at bounding box center [350, 398] width 74 height 31
drag, startPoint x: 332, startPoint y: 401, endPoint x: 443, endPoint y: 406, distance: 111.0
click at [443, 406] on h2 "******" at bounding box center [703, 398] width 781 height 33
type input "**"
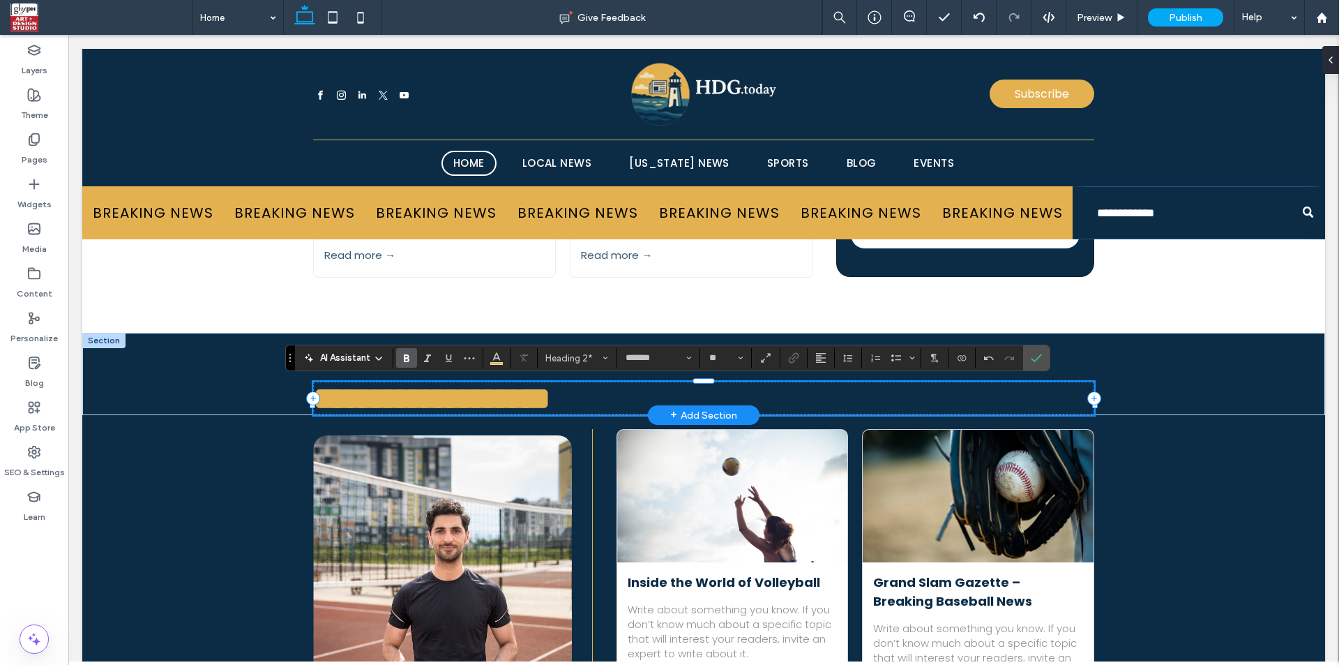
click at [324, 404] on span "**********" at bounding box center [431, 398] width 237 height 31
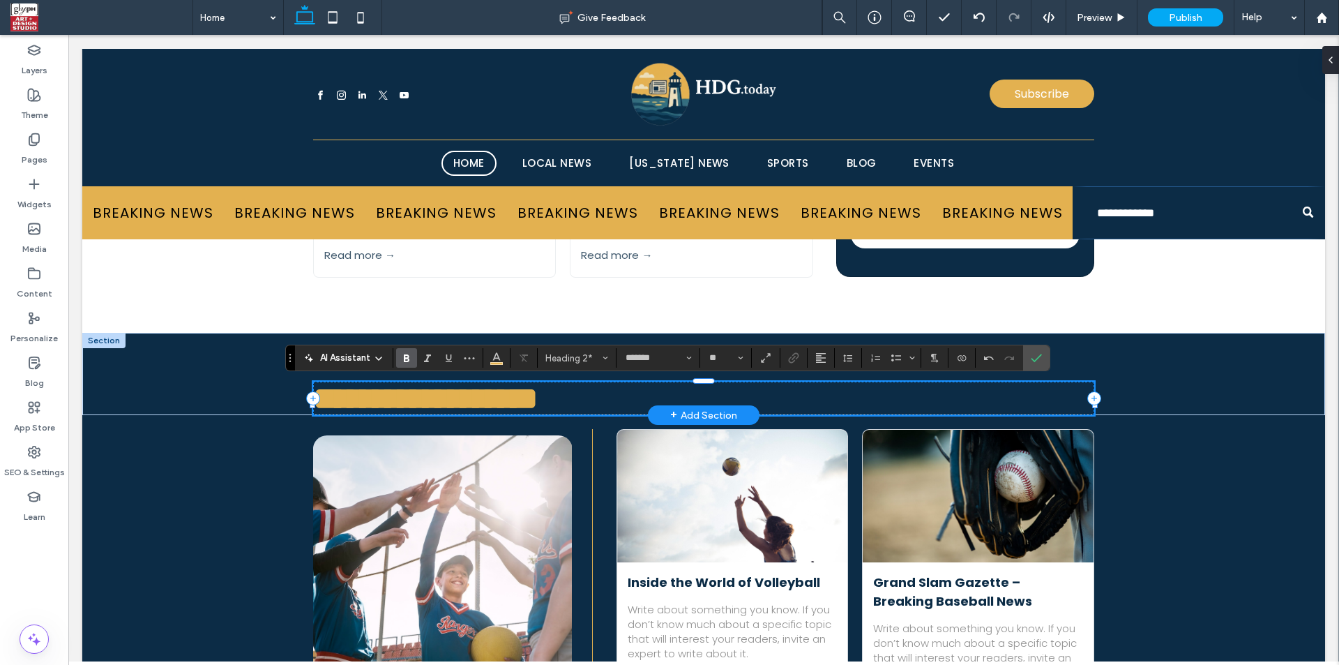
click at [318, 405] on span "**********" at bounding box center [425, 398] width 225 height 31
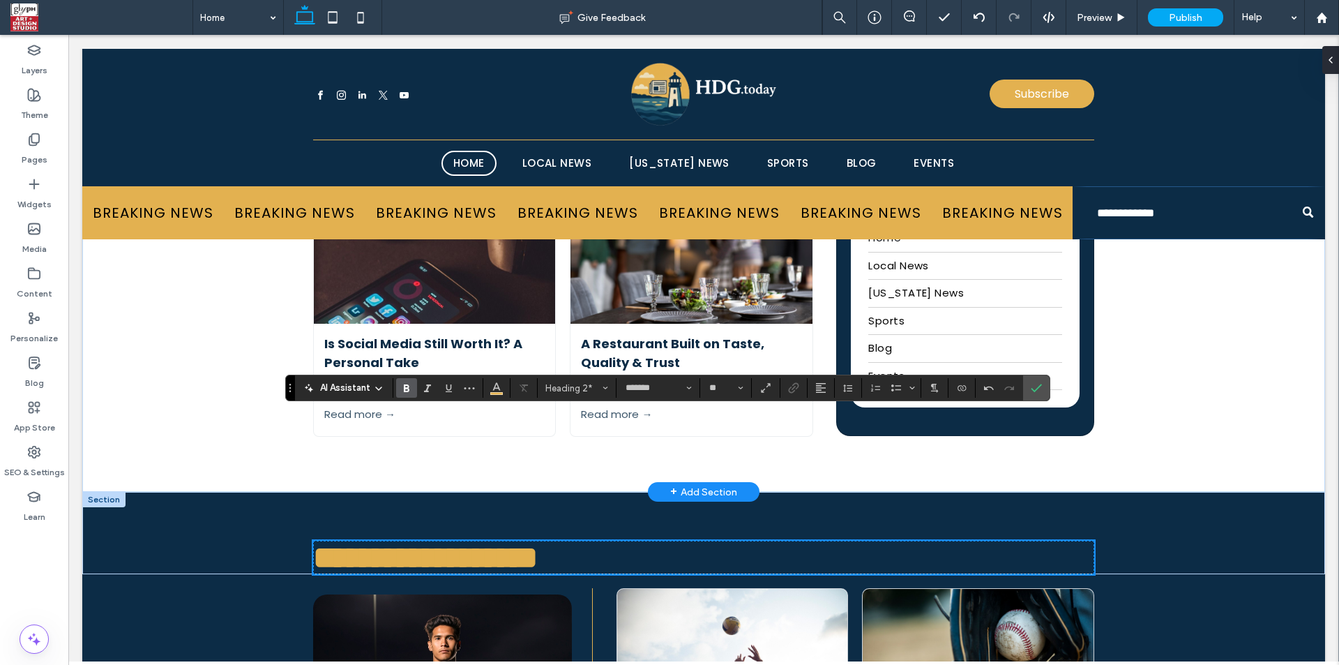
scroll to position [2374, 0]
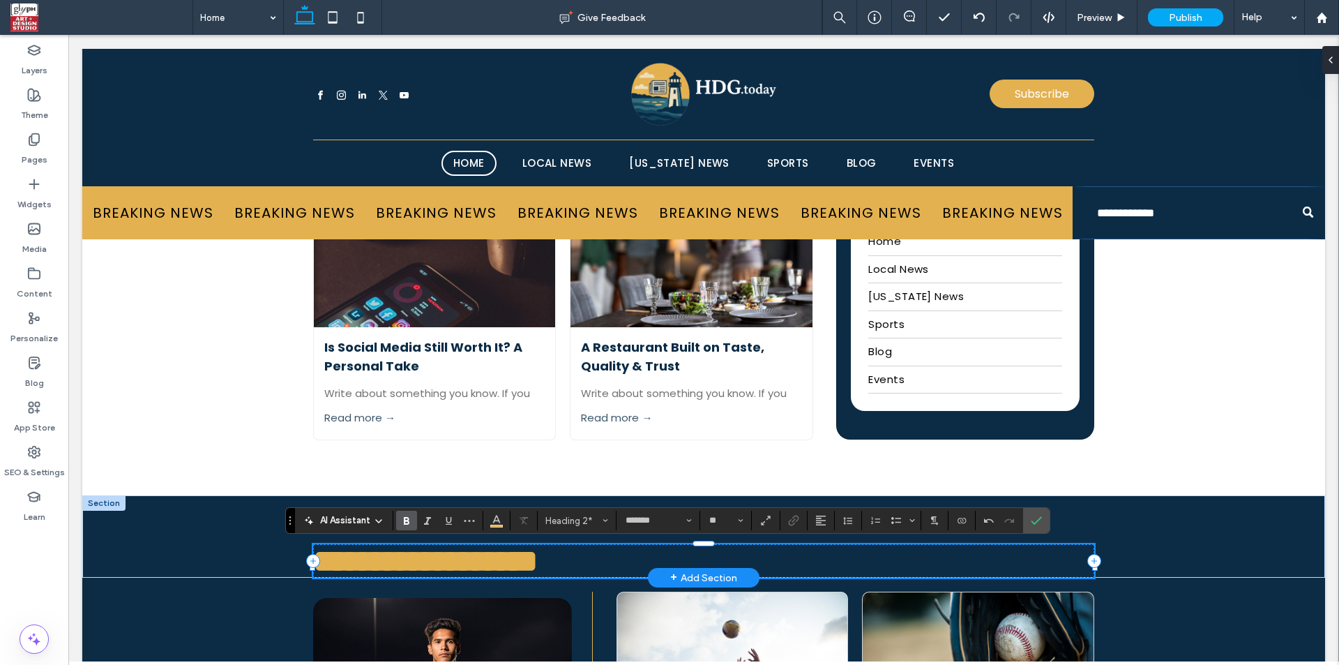
click at [430, 576] on span "**********" at bounding box center [425, 560] width 225 height 31
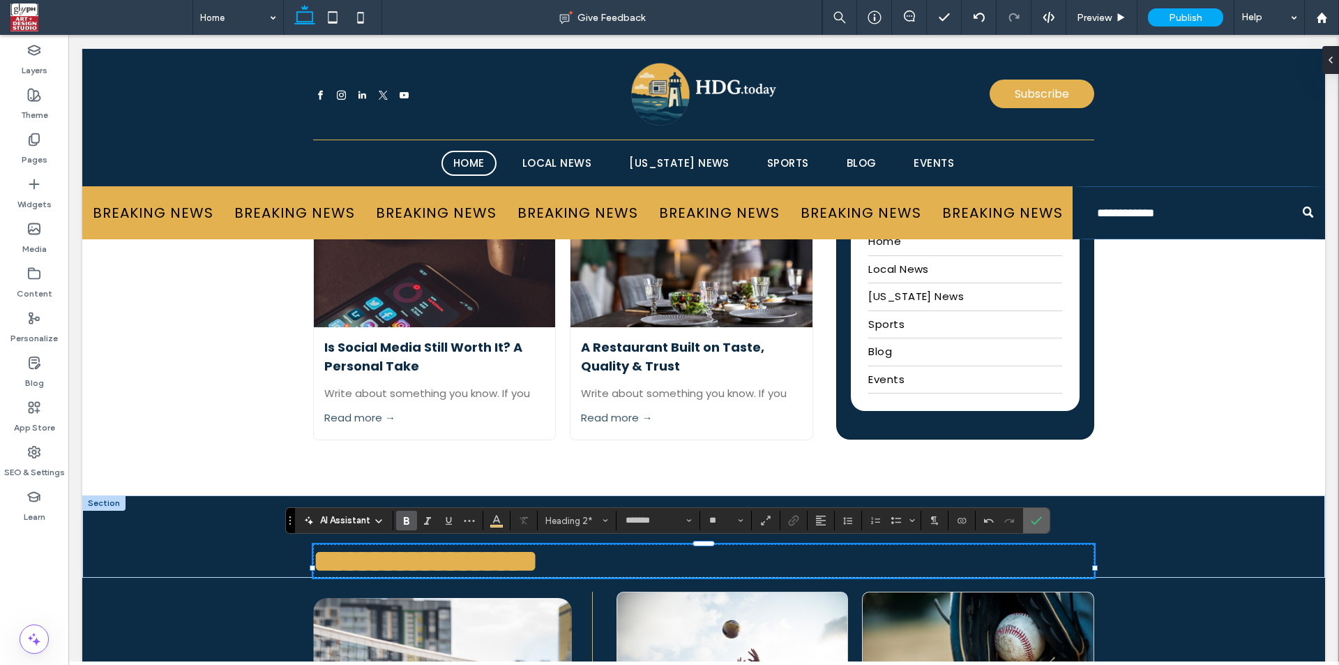
click at [1041, 518] on use "Confirm" at bounding box center [1036, 520] width 11 height 8
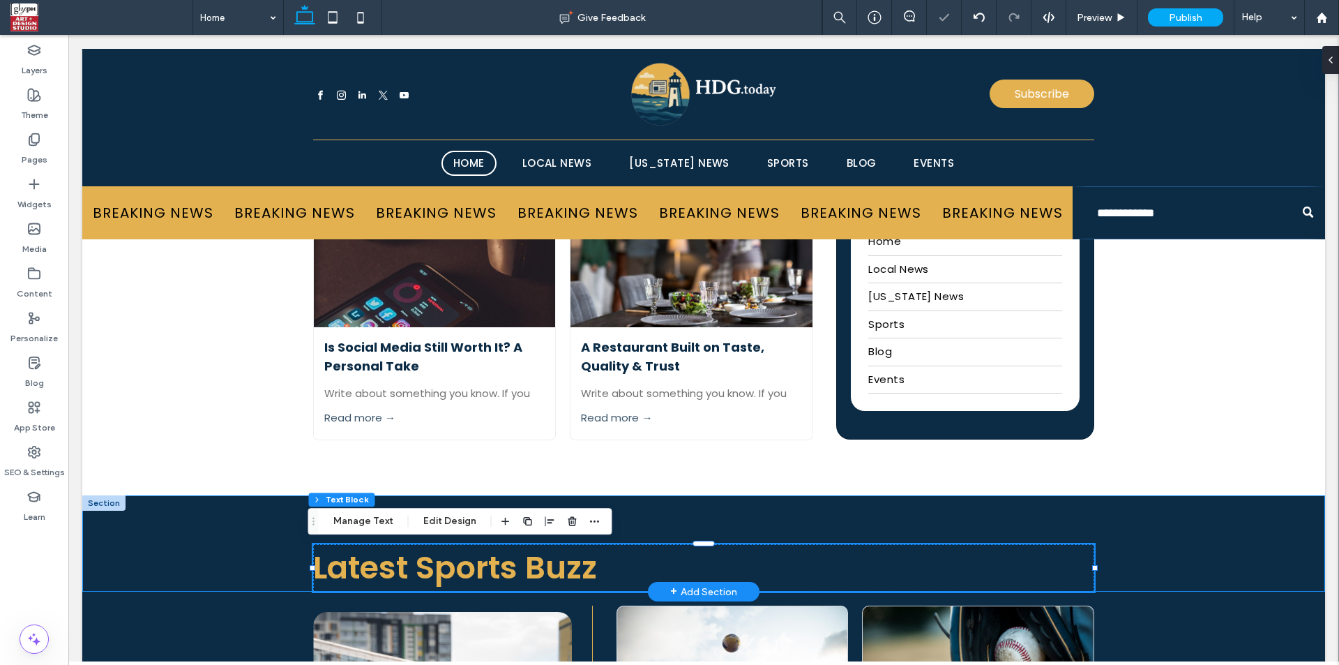
click at [1191, 557] on div "Latest Sports Buzz" at bounding box center [703, 543] width 1243 height 96
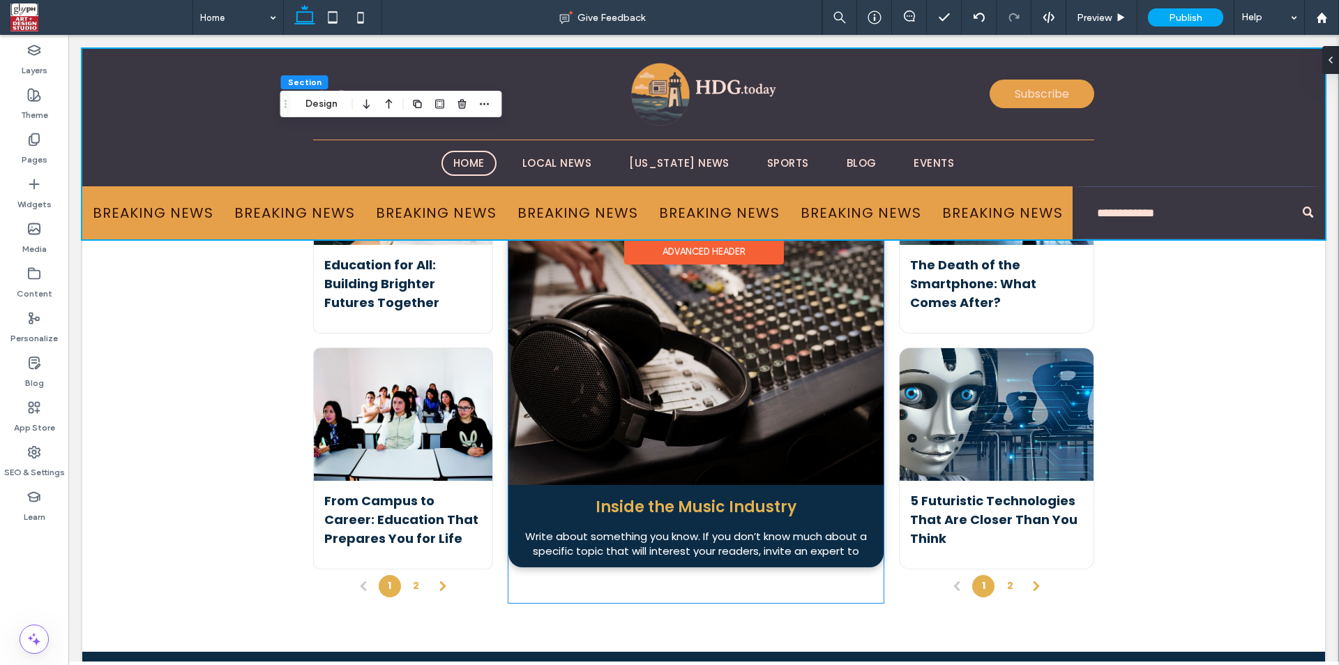
scroll to position [3351, 0]
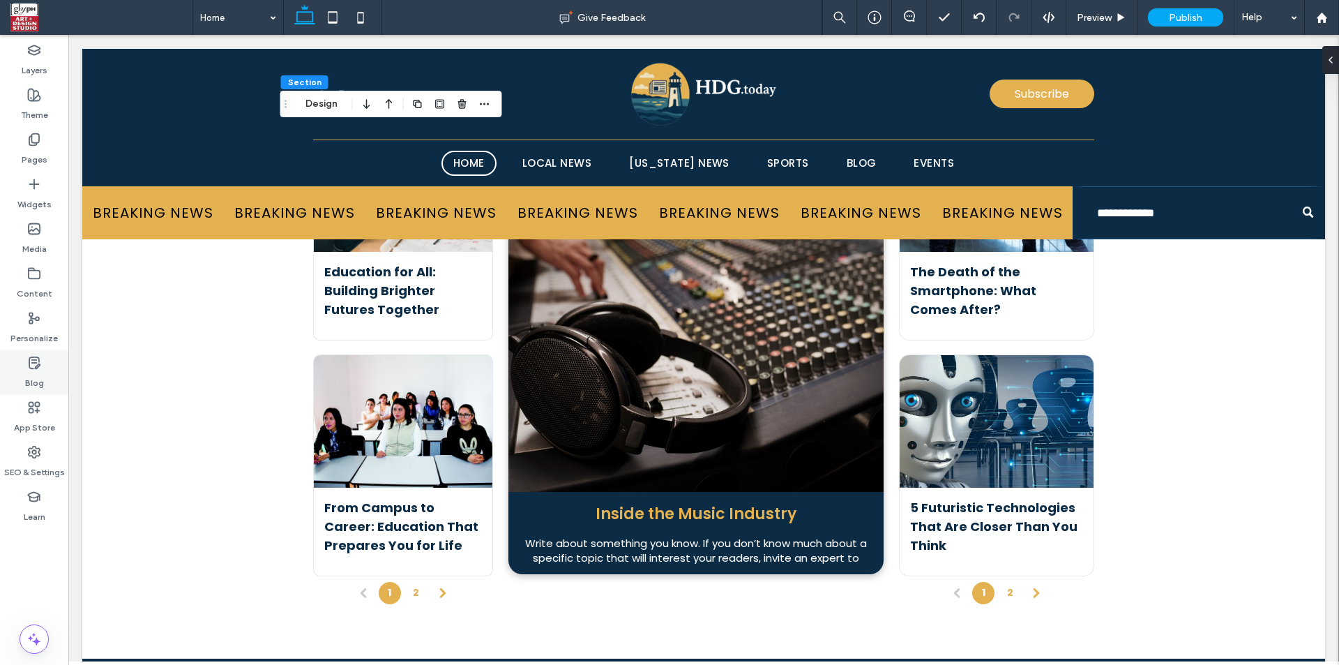
click at [29, 377] on label "Blog" at bounding box center [34, 380] width 19 height 20
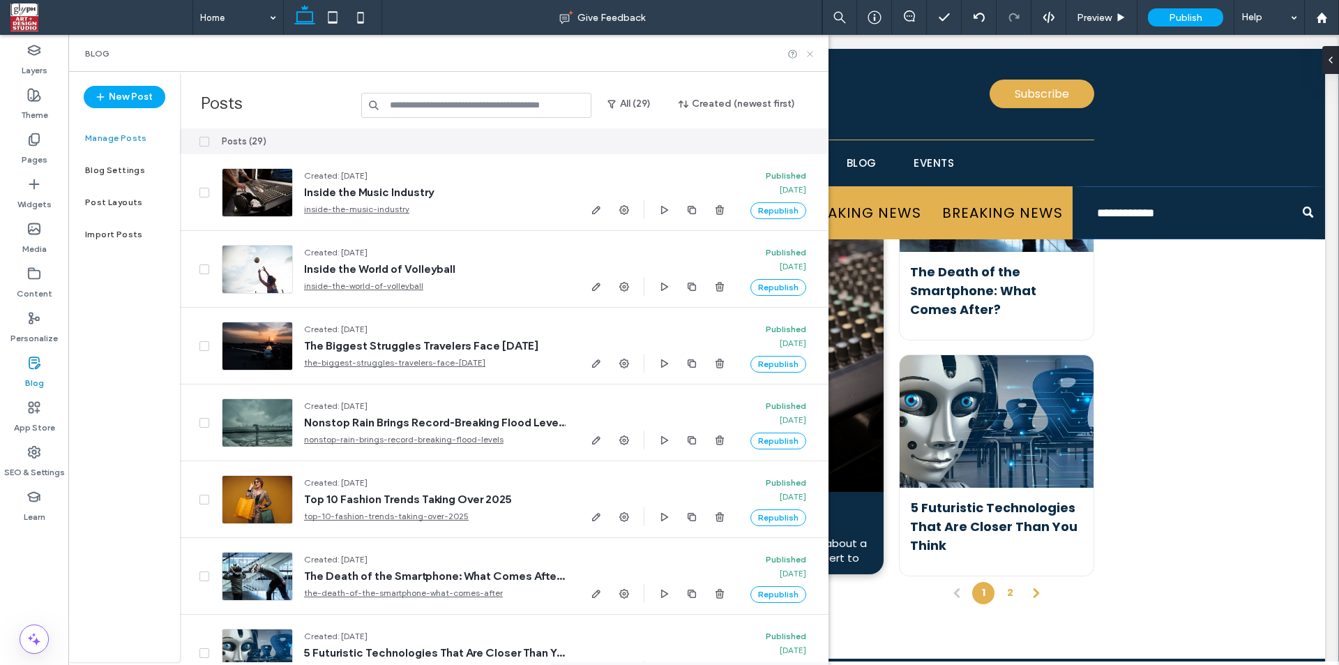
click at [810, 57] on icon at bounding box center [810, 54] width 10 height 10
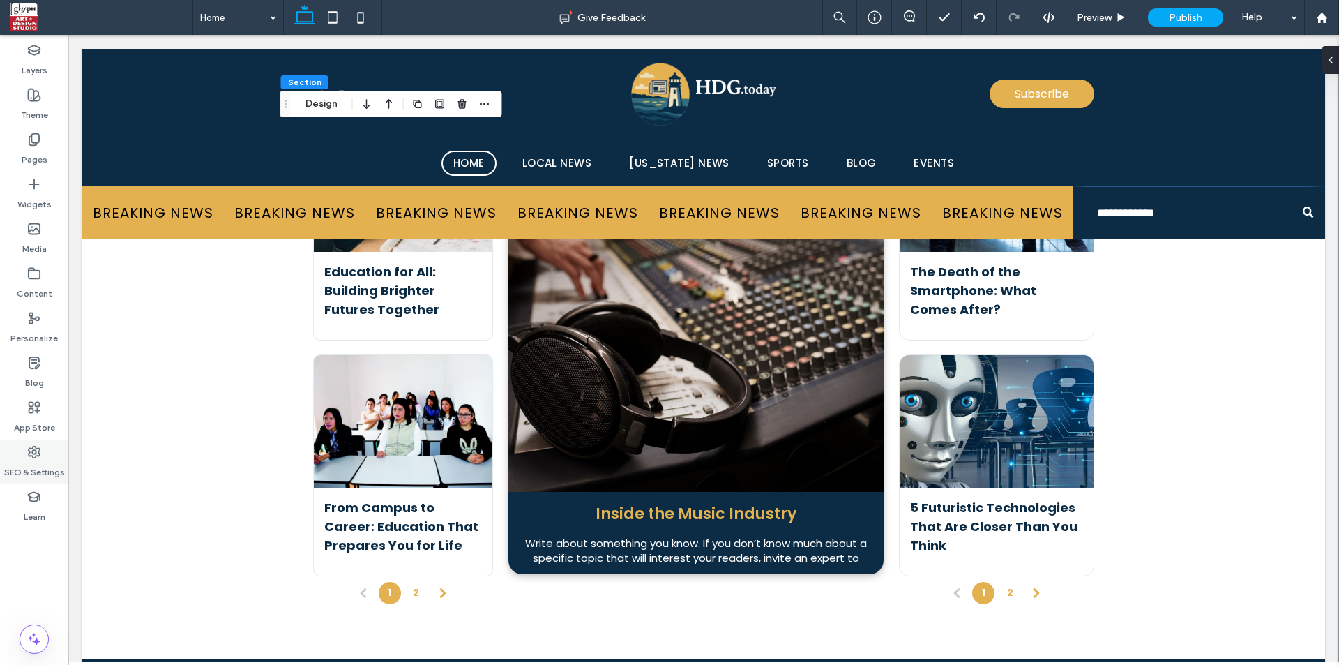
click at [43, 446] on div "SEO & Settings" at bounding box center [34, 461] width 68 height 45
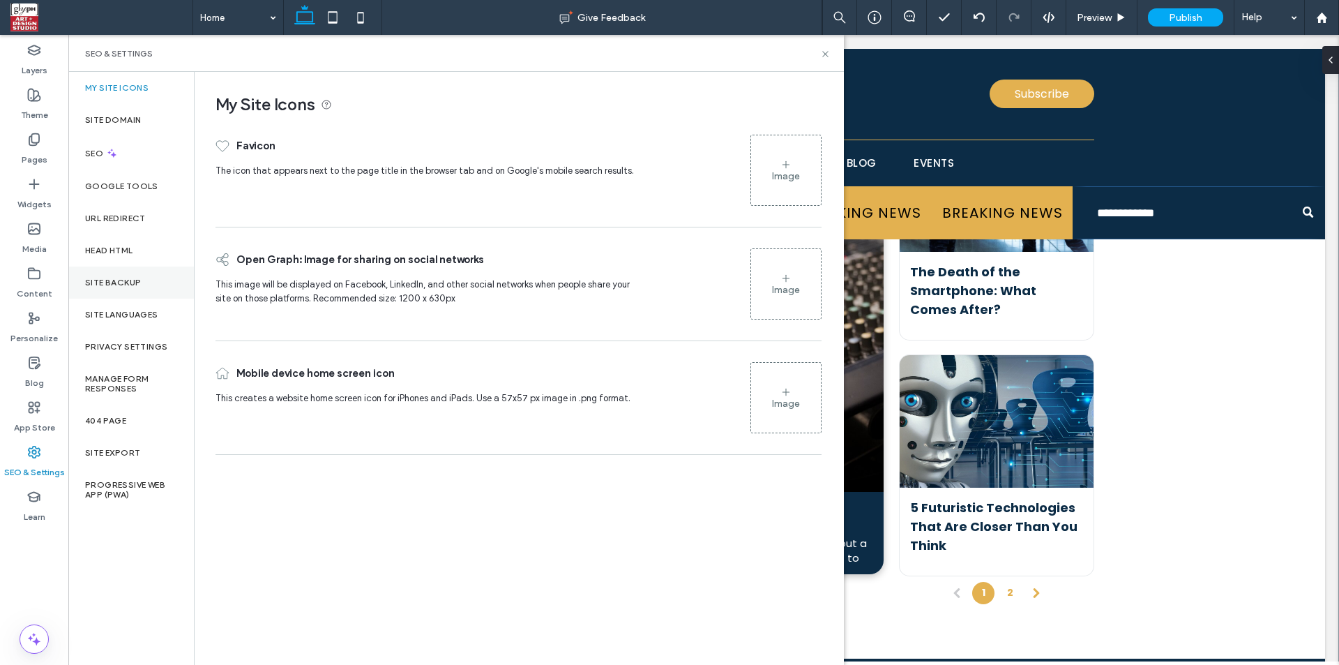
click at [133, 287] on label "Site Backup" at bounding box center [113, 283] width 56 height 10
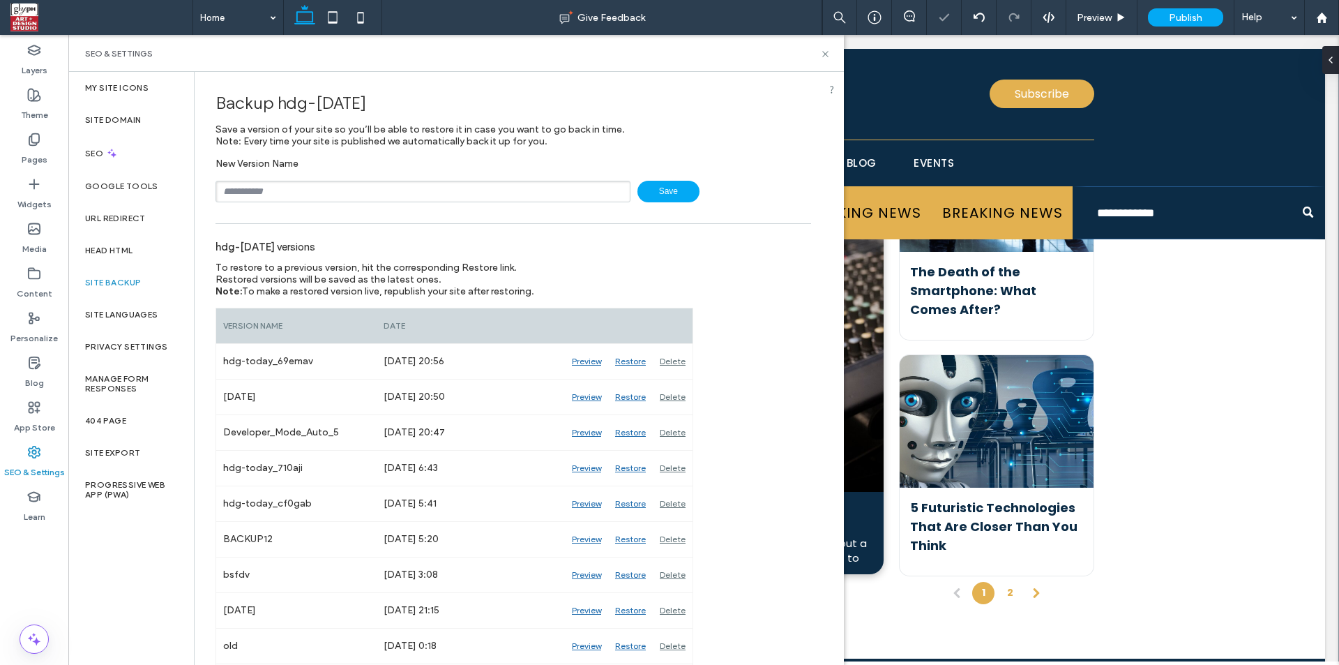
click at [263, 196] on input "text" at bounding box center [423, 192] width 415 height 22
type input "**"
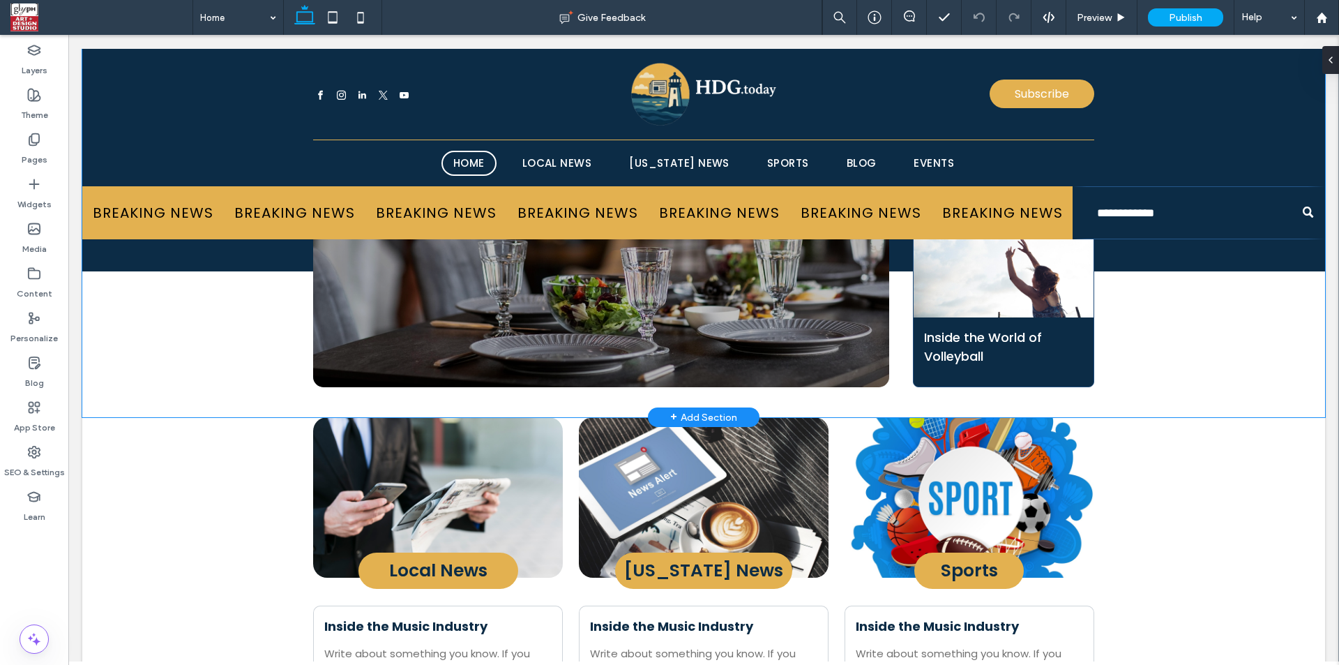
scroll to position [326, 0]
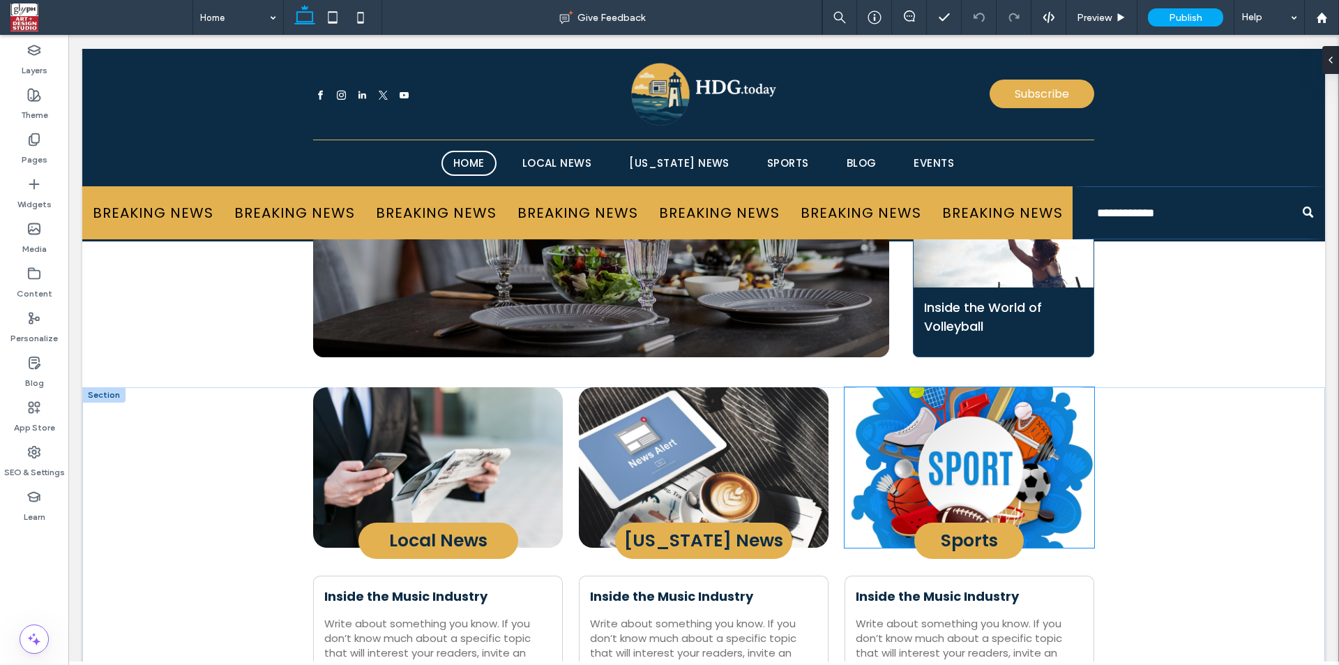
click at [905, 438] on img at bounding box center [970, 467] width 250 height 160
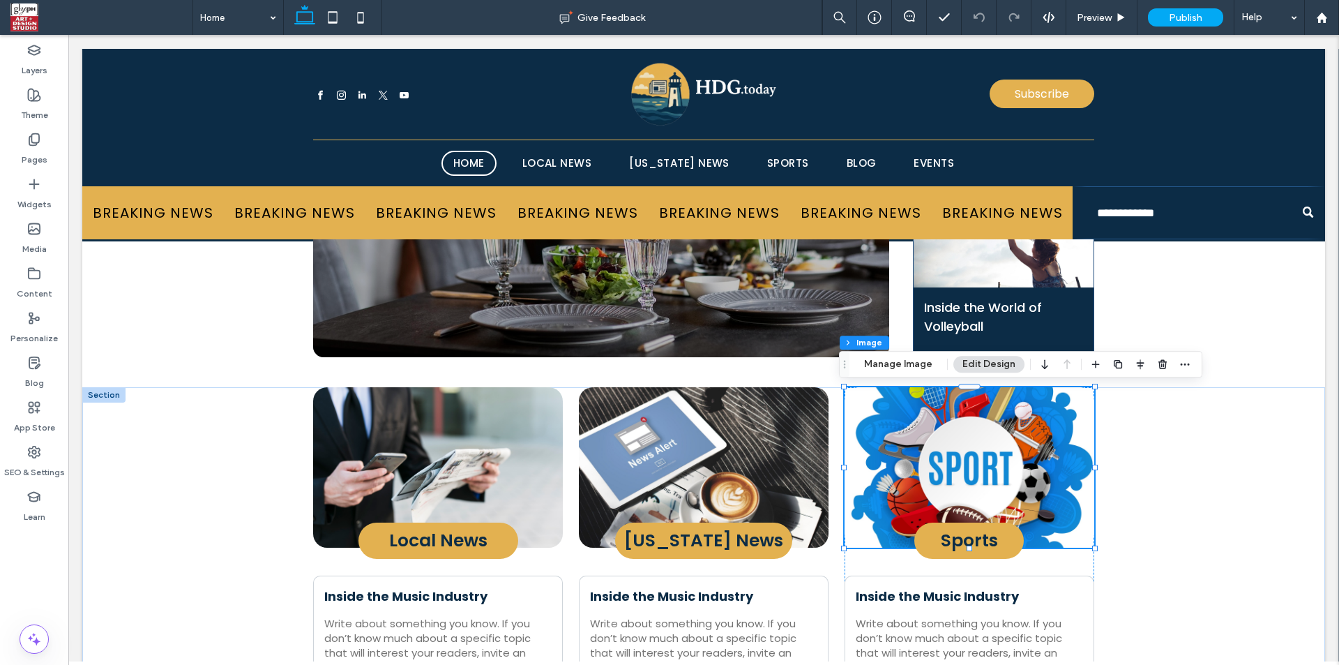
type input "**"
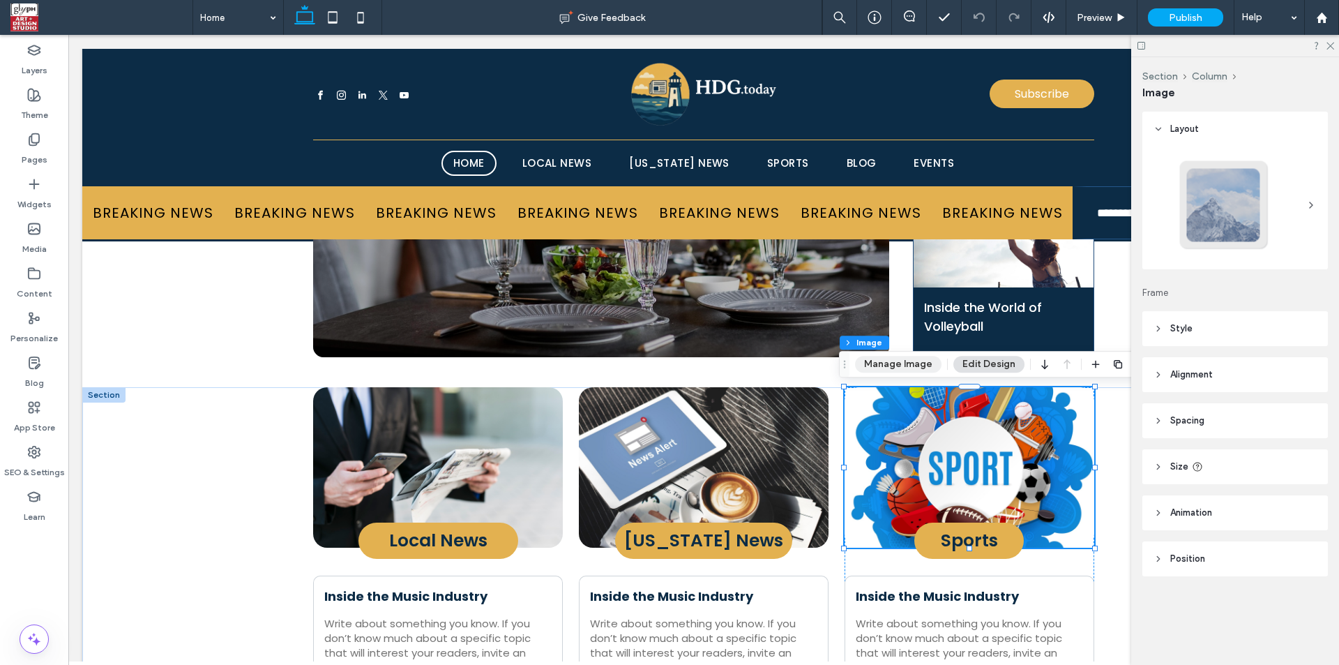
click at [891, 362] on button "Manage Image" at bounding box center [898, 364] width 86 height 17
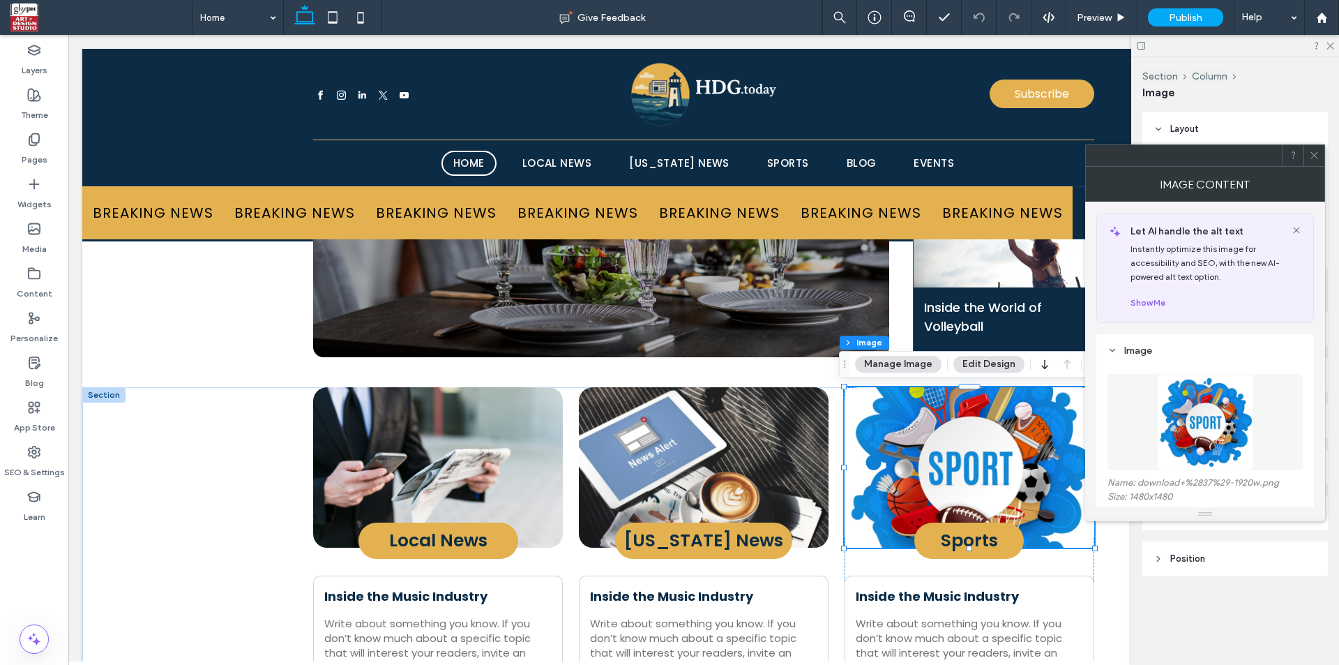
click at [1210, 404] on img at bounding box center [1205, 422] width 96 height 96
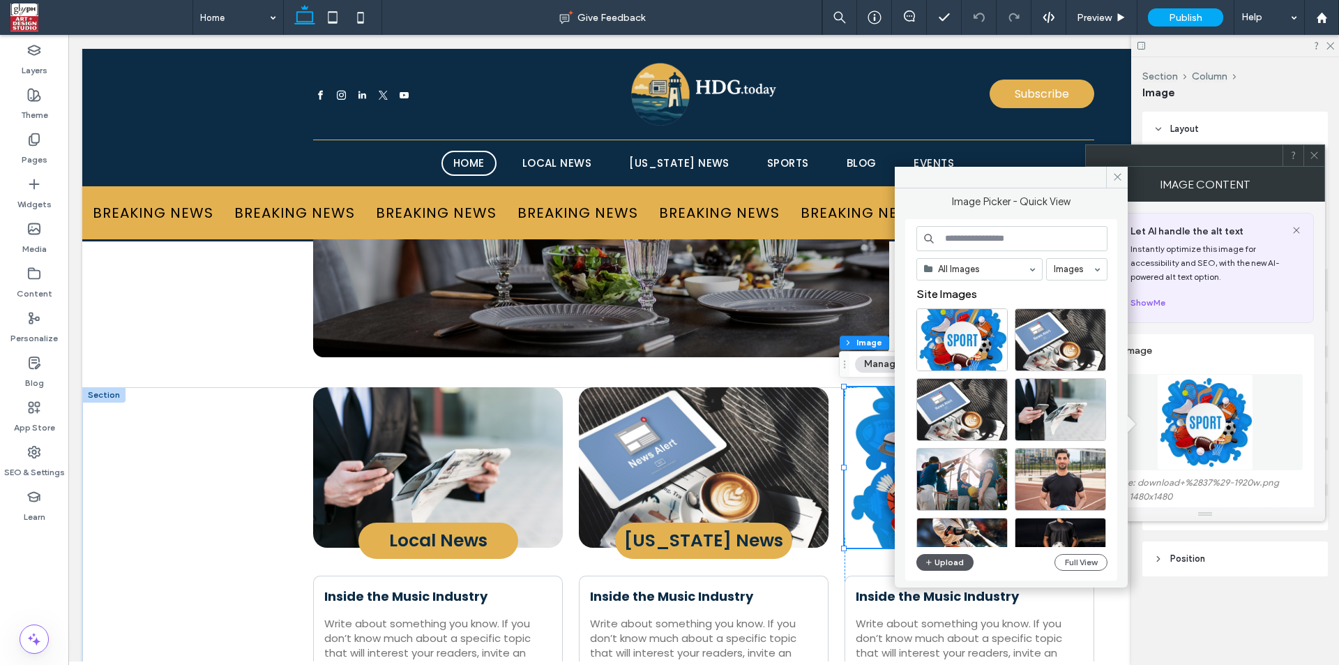
click at [956, 561] on button "Upload" at bounding box center [945, 562] width 57 height 17
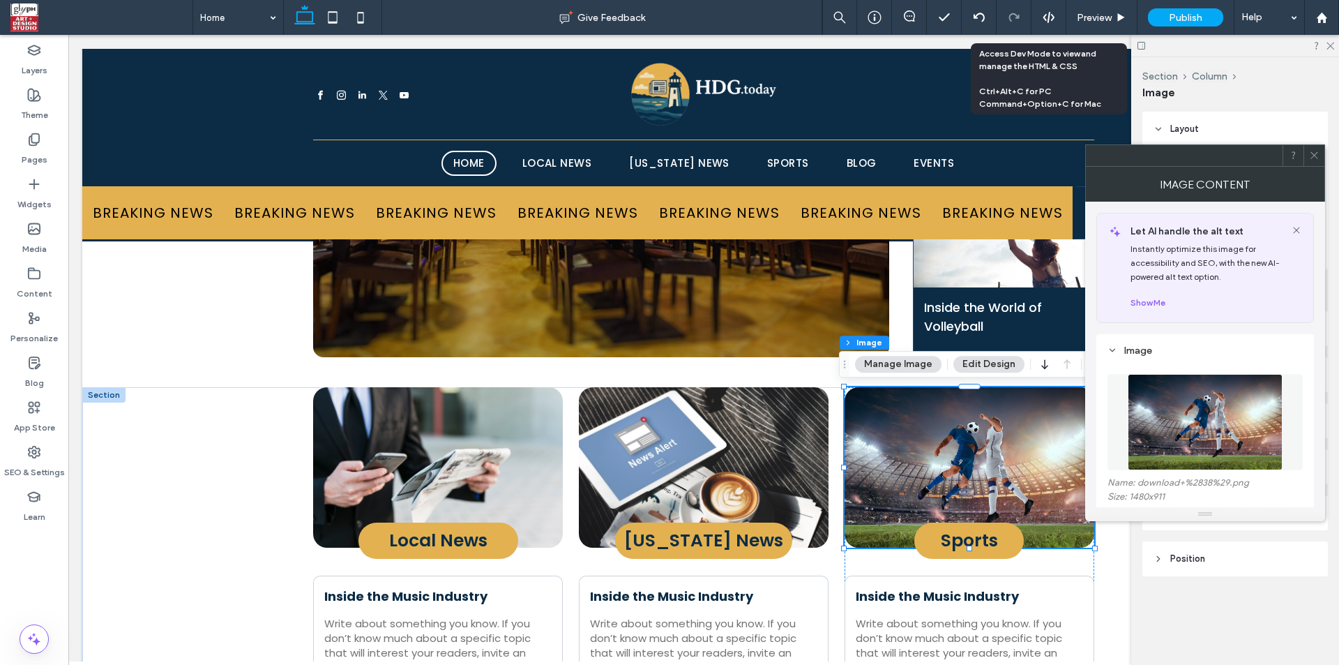
click at [1048, 20] on icon at bounding box center [1049, 17] width 13 height 13
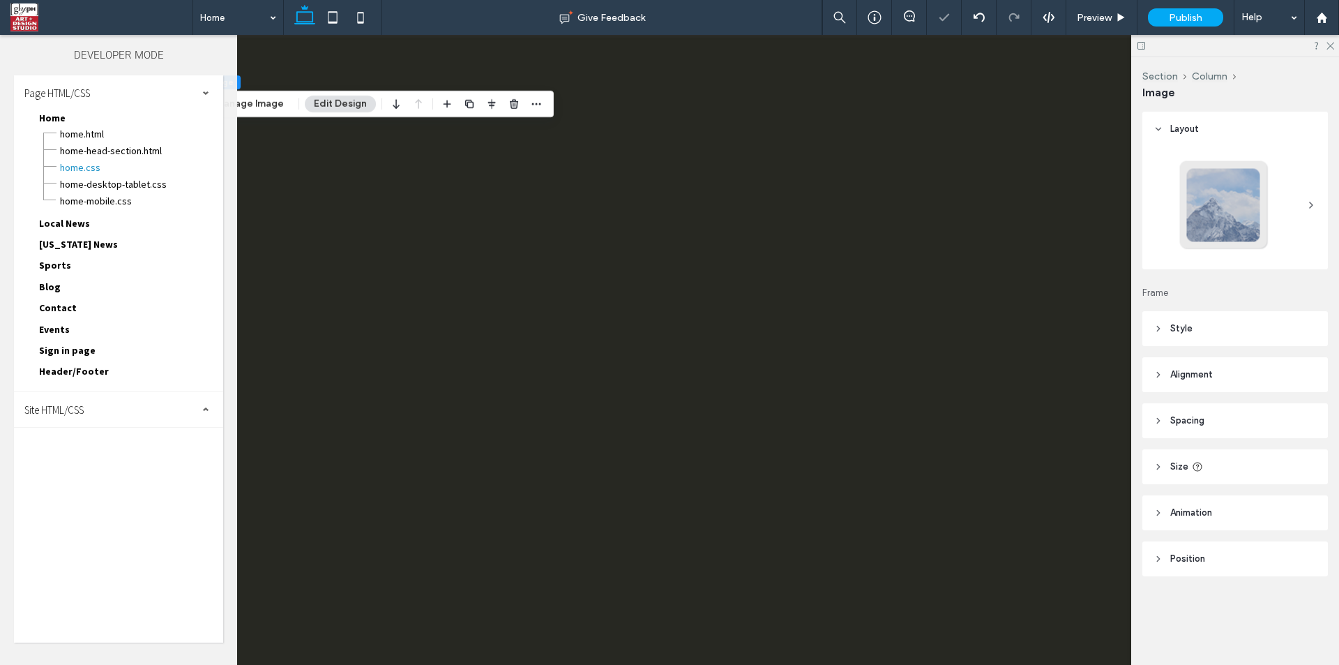
scroll to position [0, 0]
